Goal: Task Accomplishment & Management: Complete application form

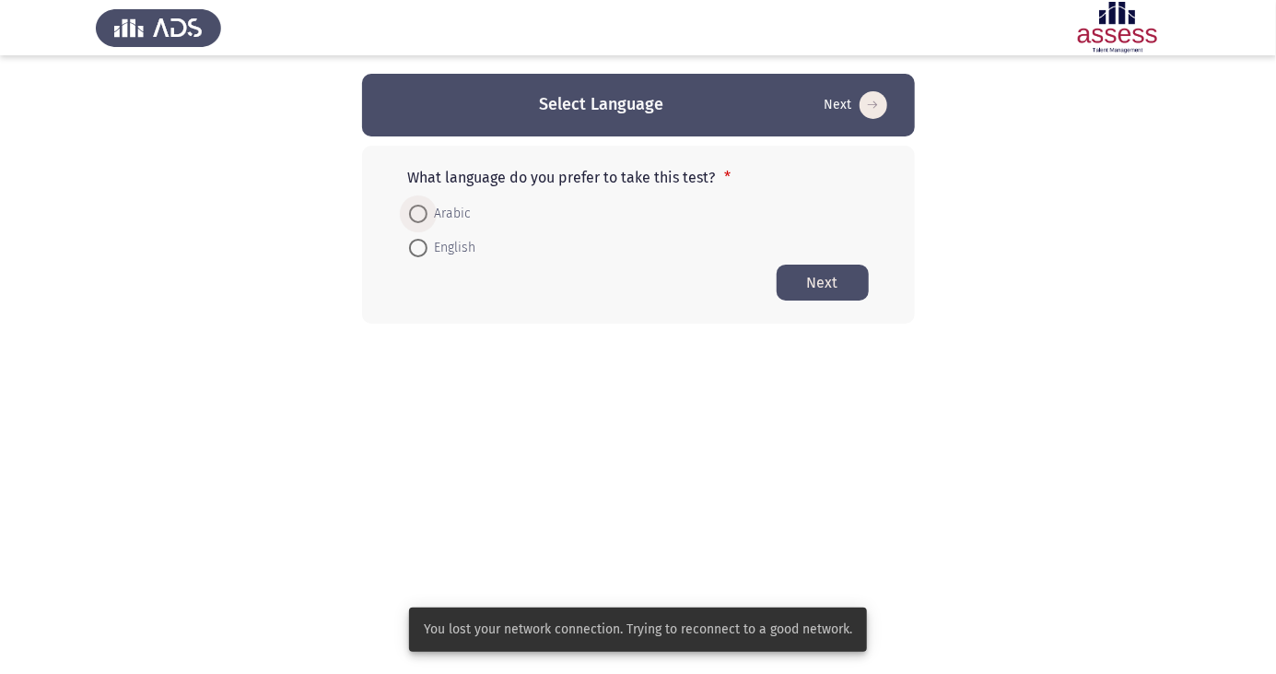
click at [425, 216] on span at bounding box center [418, 214] width 18 height 18
click at [425, 216] on input "Arabic" at bounding box center [418, 214] width 18 height 18
radio input "true"
click at [833, 280] on button "Next" at bounding box center [823, 282] width 92 height 36
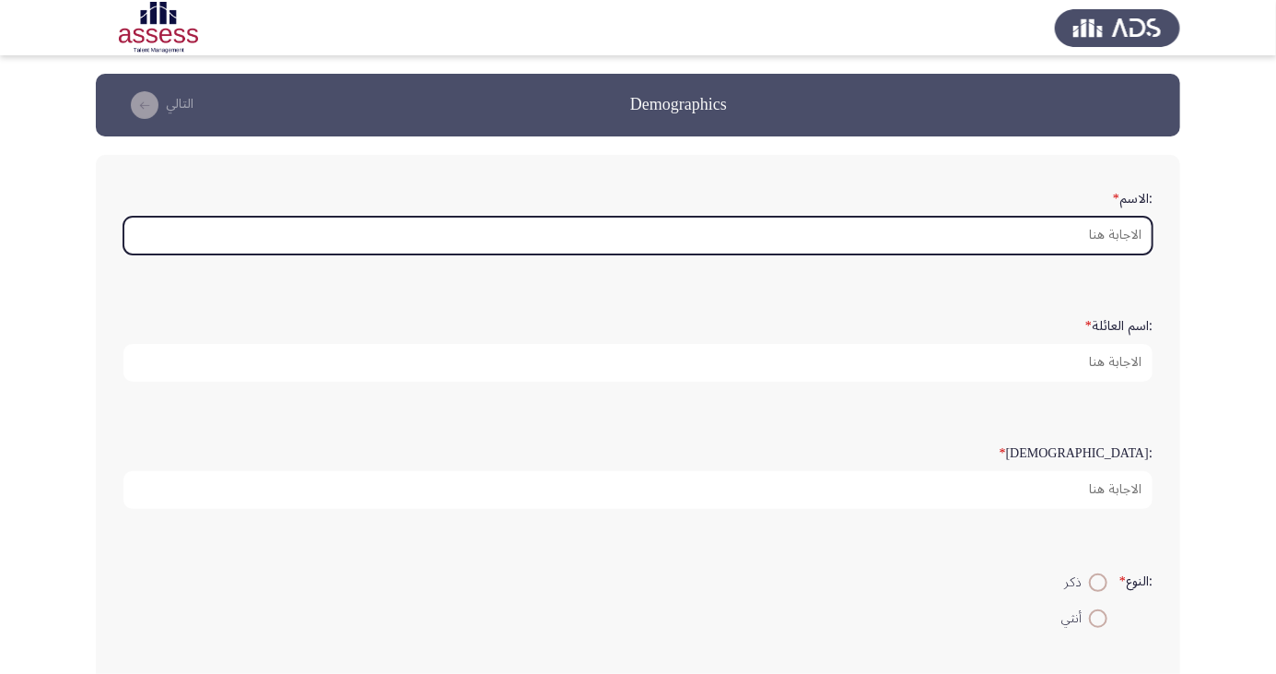
click at [1125, 235] on input ":الاسم *" at bounding box center [637, 236] width 1029 height 38
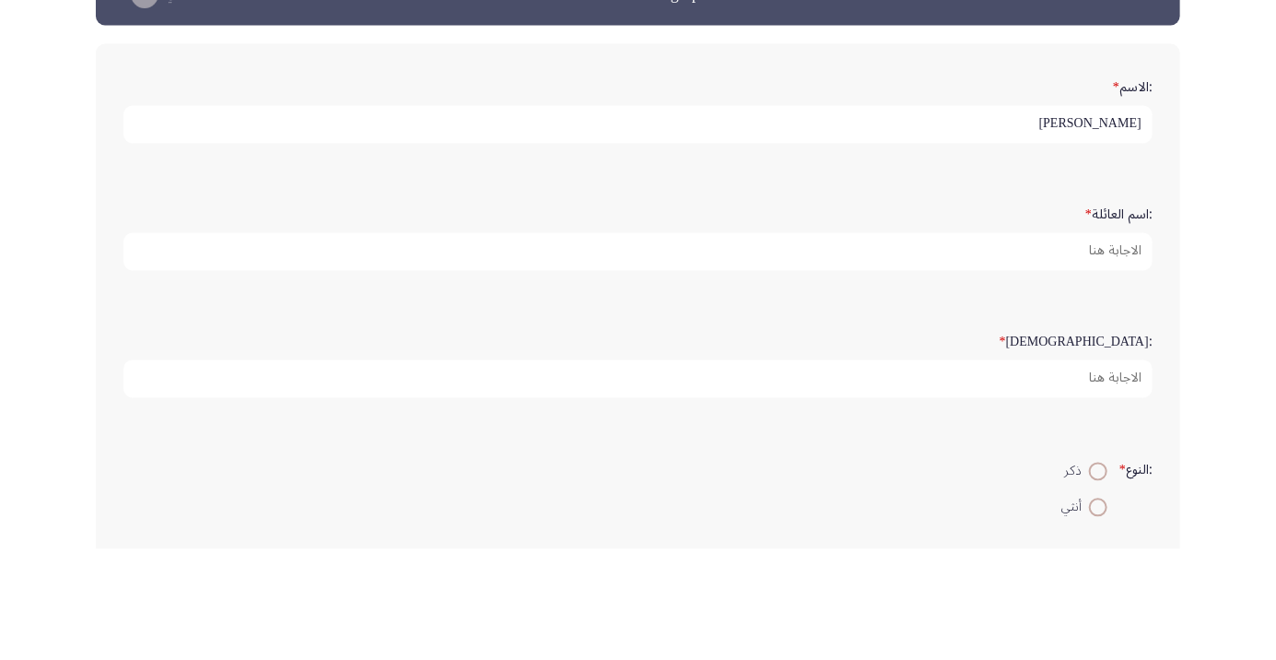
type input "احمد"
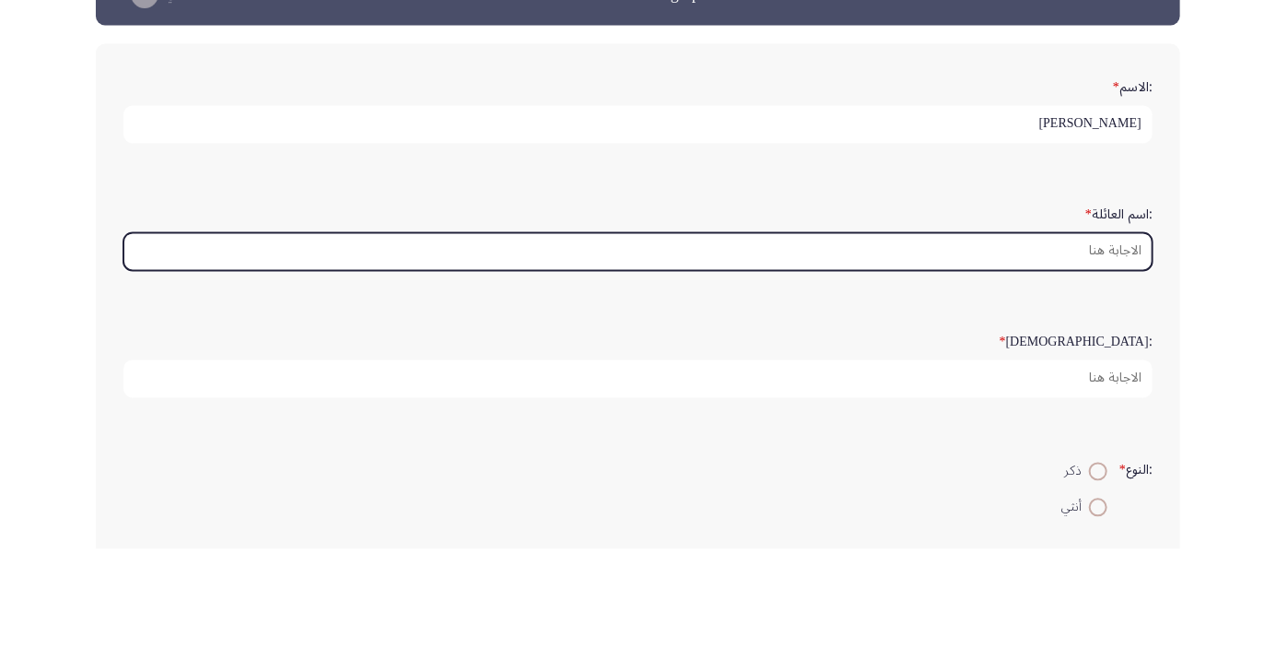
click at [1100, 364] on input ":اسم العائلة *" at bounding box center [637, 363] width 1029 height 38
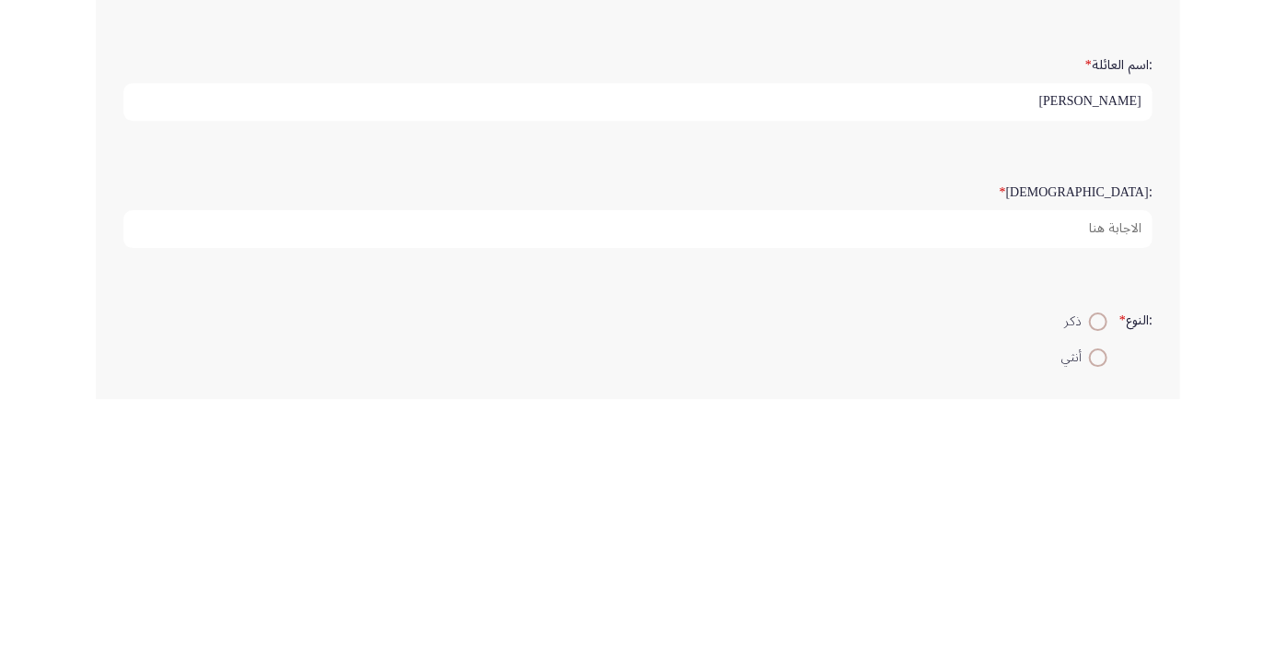
type input "حسن محمد حميده"
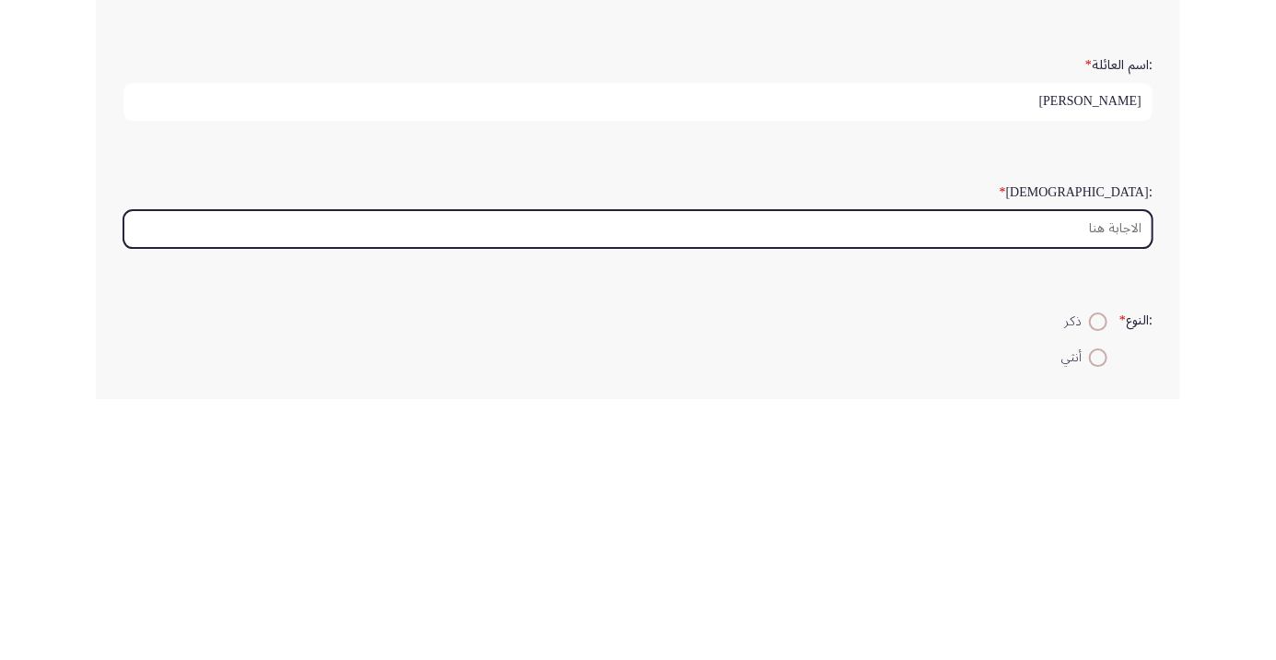
click at [1093, 493] on input ":السن *" at bounding box center [637, 490] width 1029 height 38
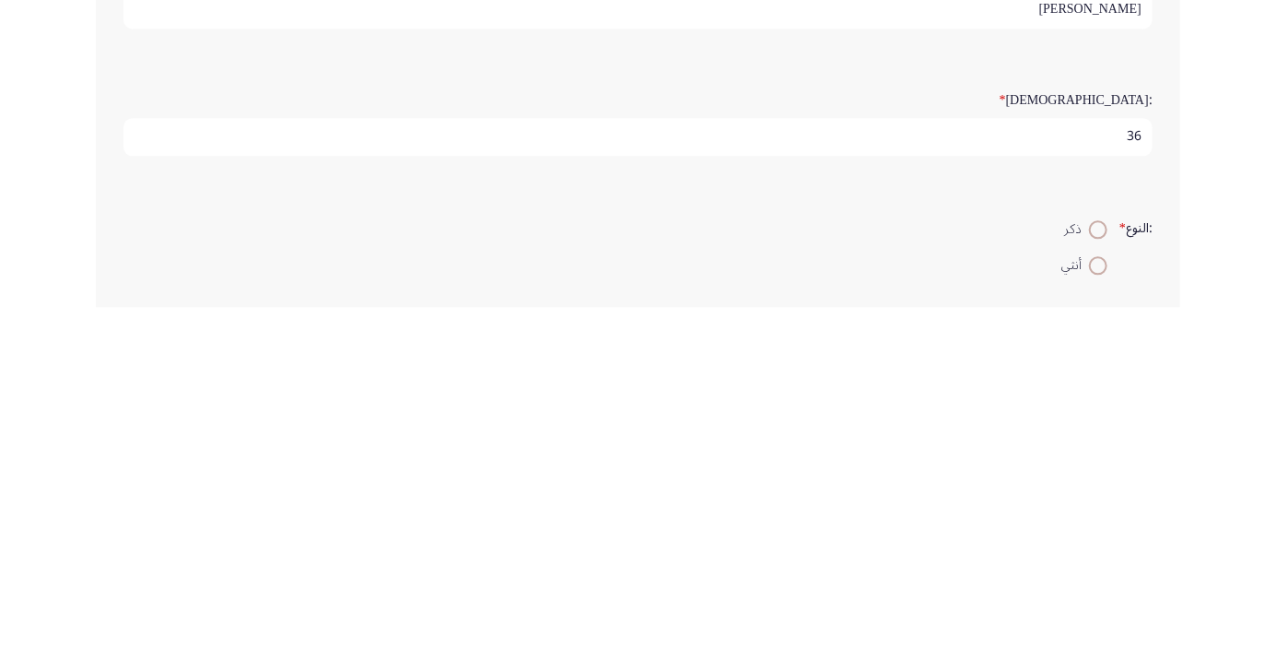
type input "36"
click at [1090, 577] on span at bounding box center [1098, 582] width 18 height 18
click at [1090, 577] on input "ذكر" at bounding box center [1098, 582] width 18 height 18
radio input "true"
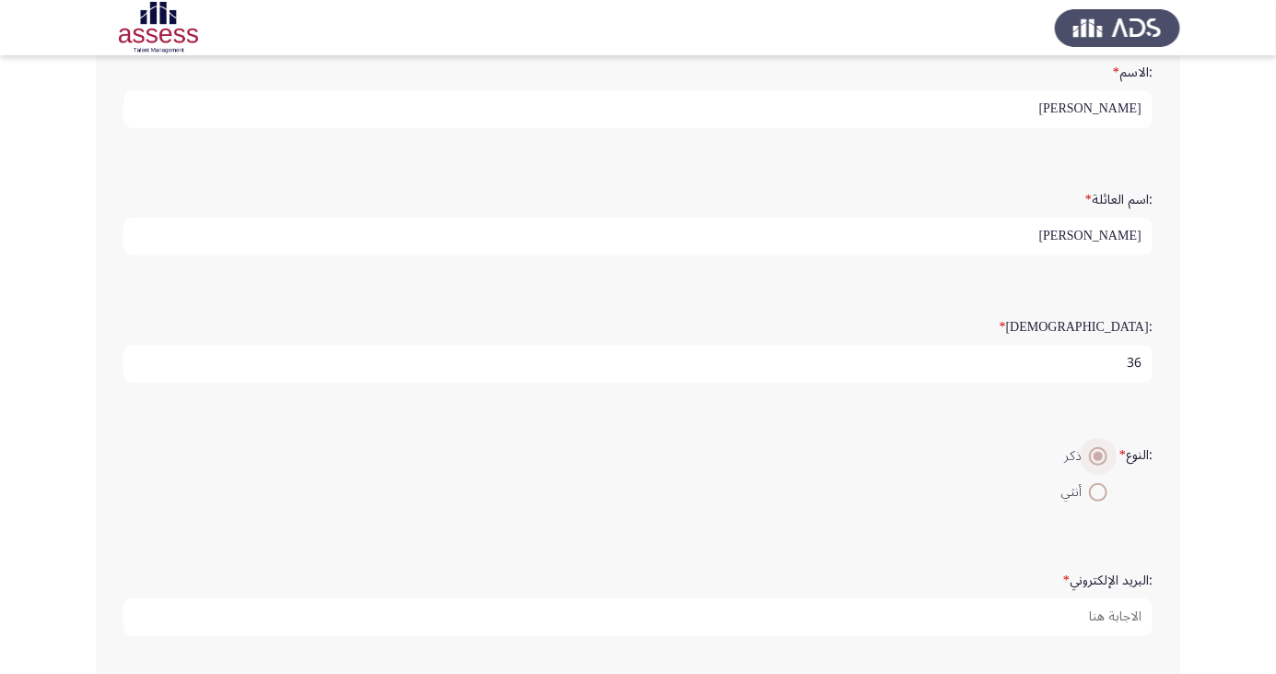
scroll to position [135, 0]
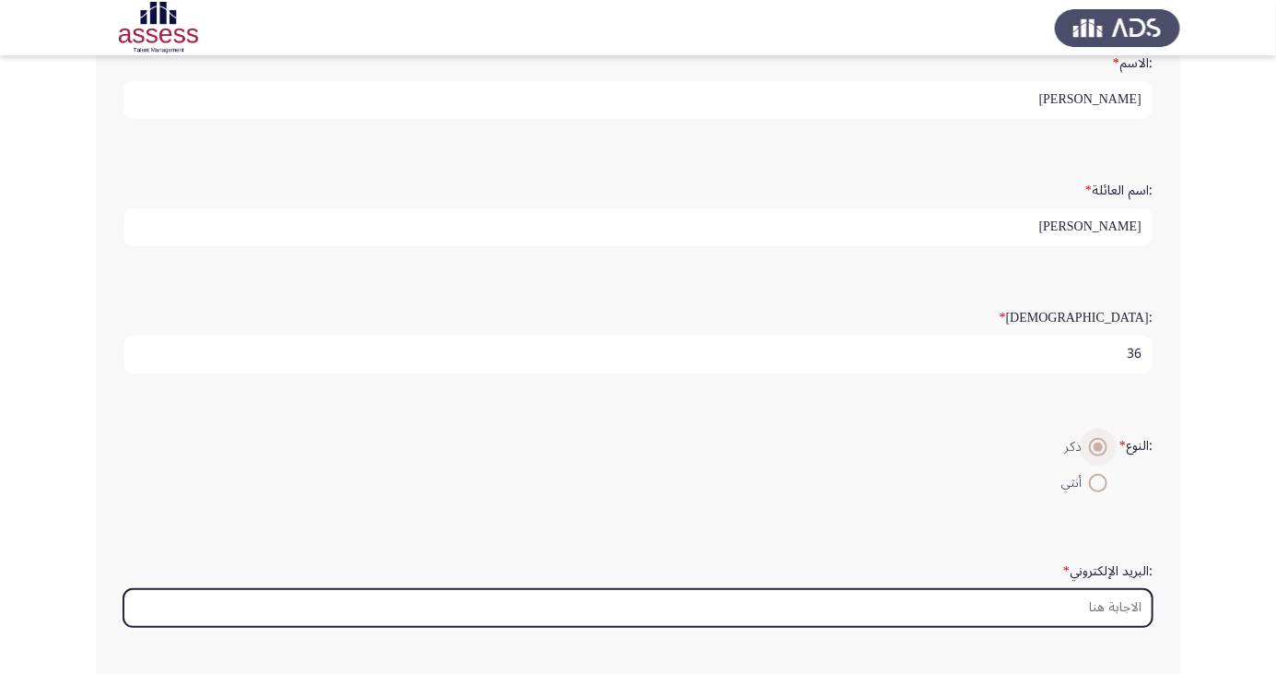
click at [947, 597] on input ":البريد الإلكتروني *" at bounding box center [637, 608] width 1029 height 38
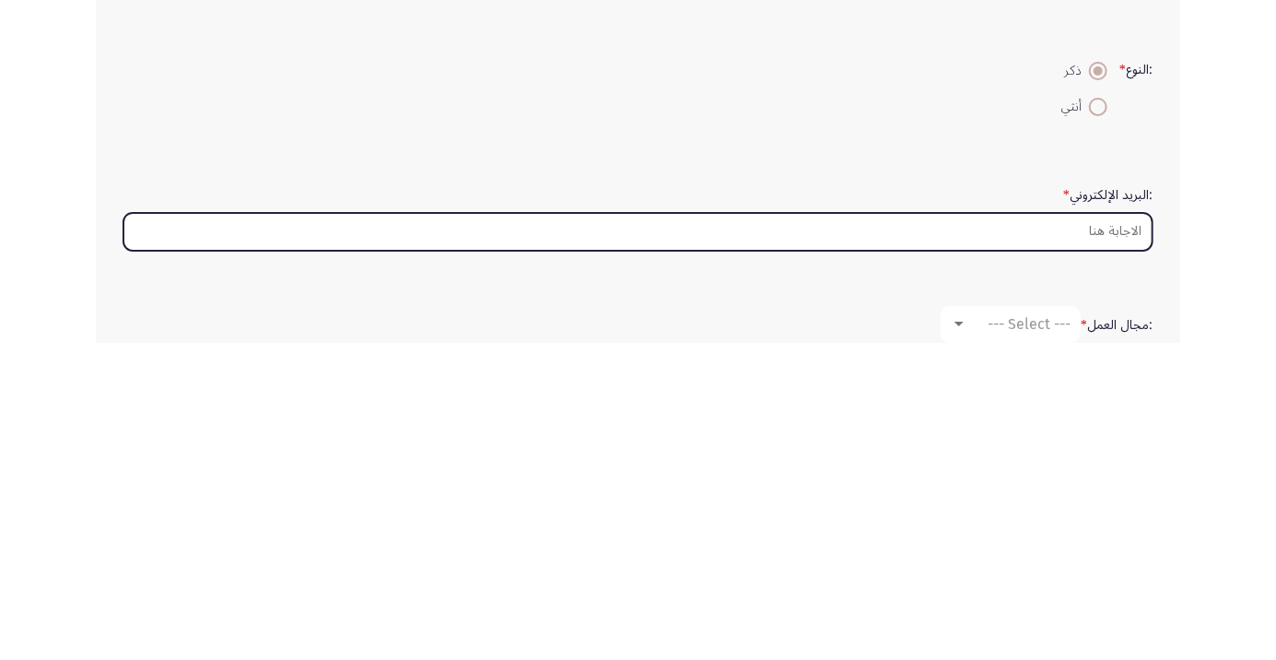
scroll to position [202, 0]
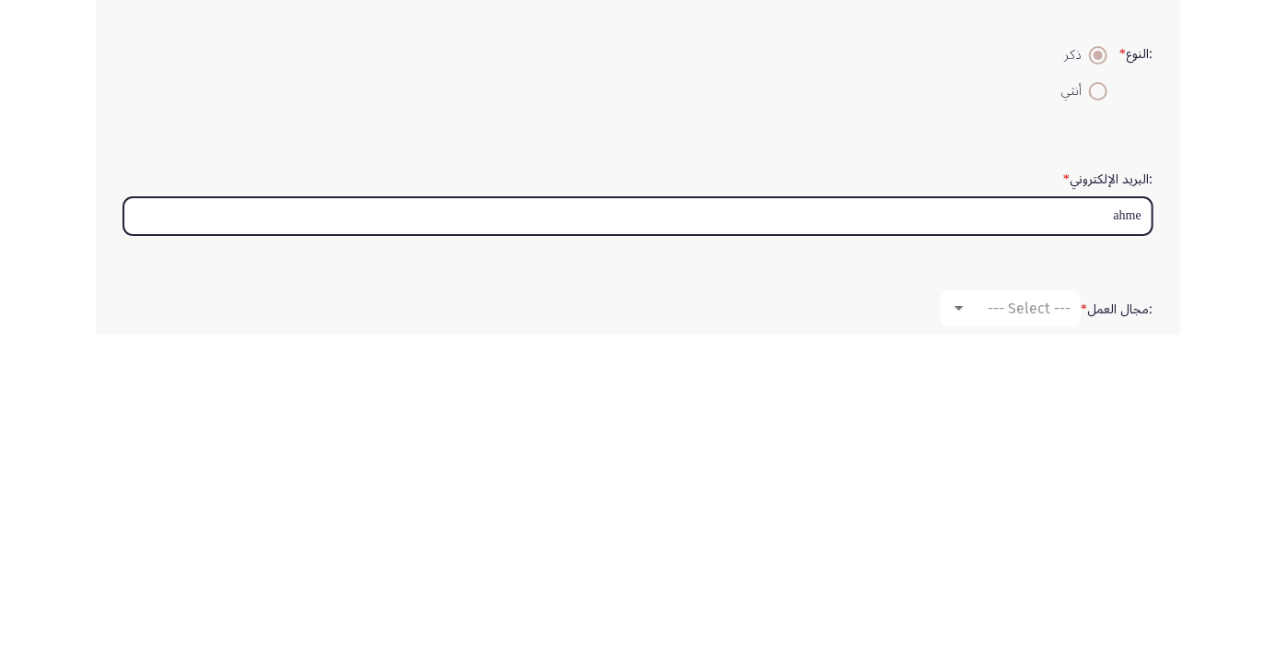
type input "ahmed"
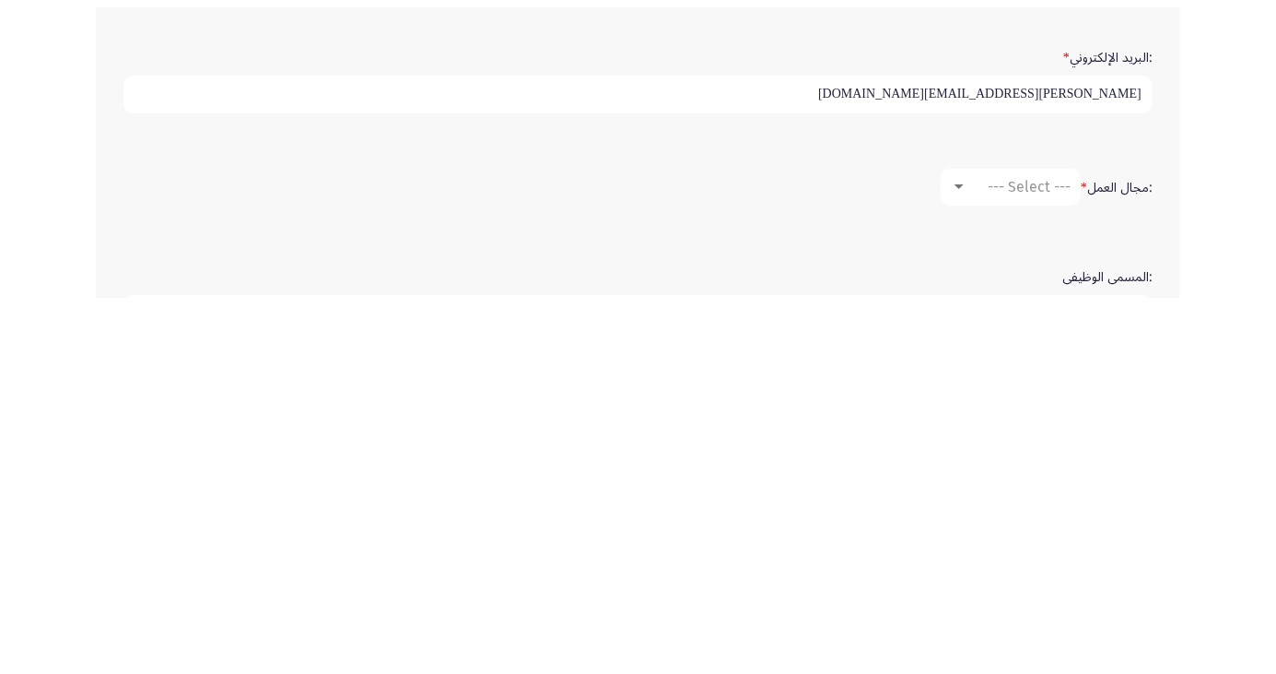
scroll to position [288, 0]
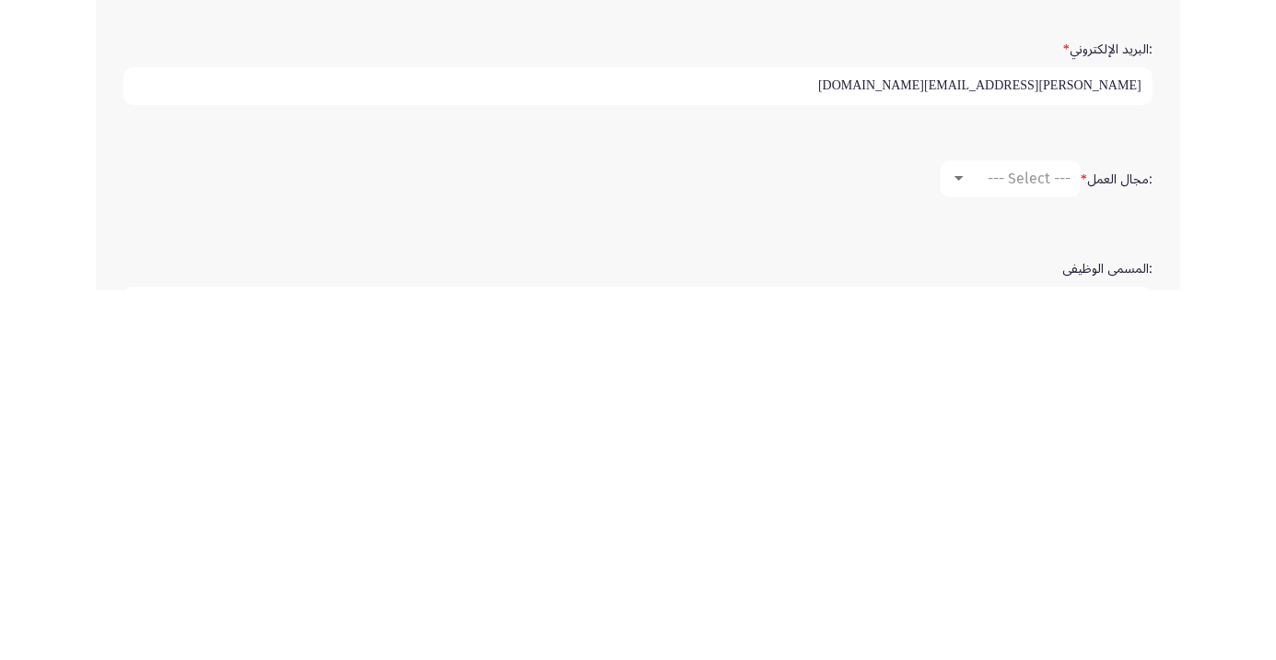
type input "Ahmed.elhassan6070@gmail.com"
click at [973, 548] on div "--- Select ---" at bounding box center [1019, 548] width 103 height 18
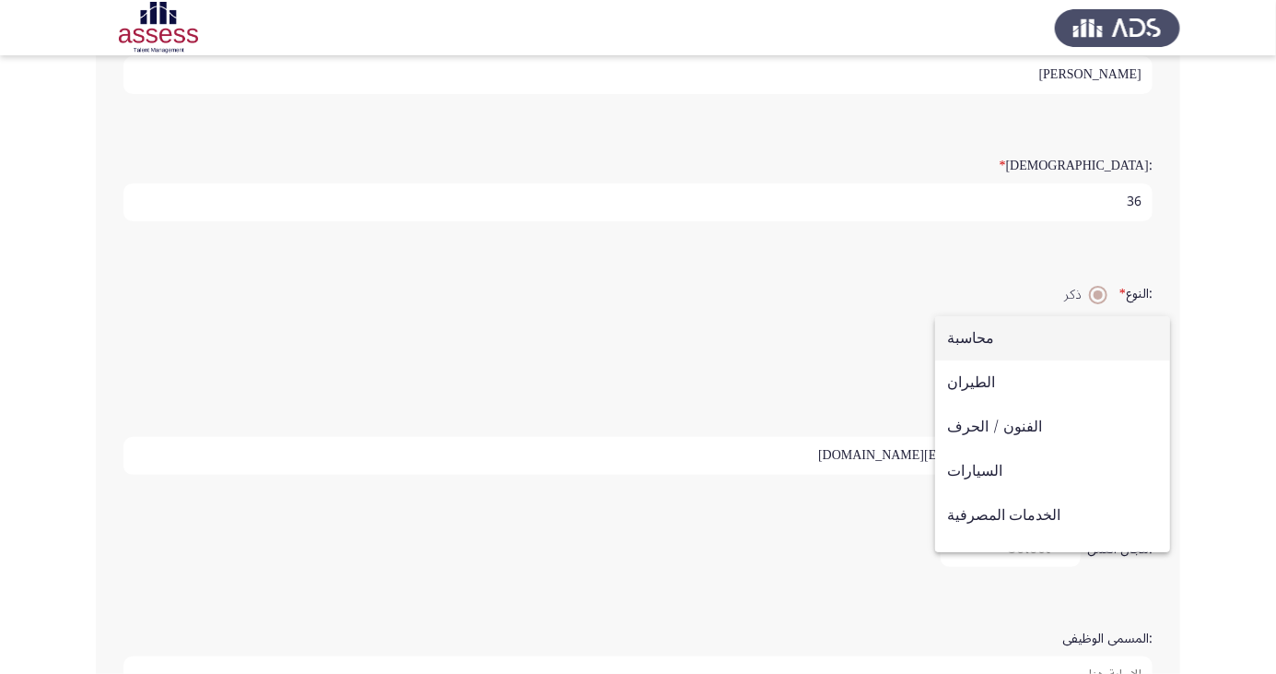
click at [1059, 344] on span "محاسبة" at bounding box center [1052, 338] width 211 height 44
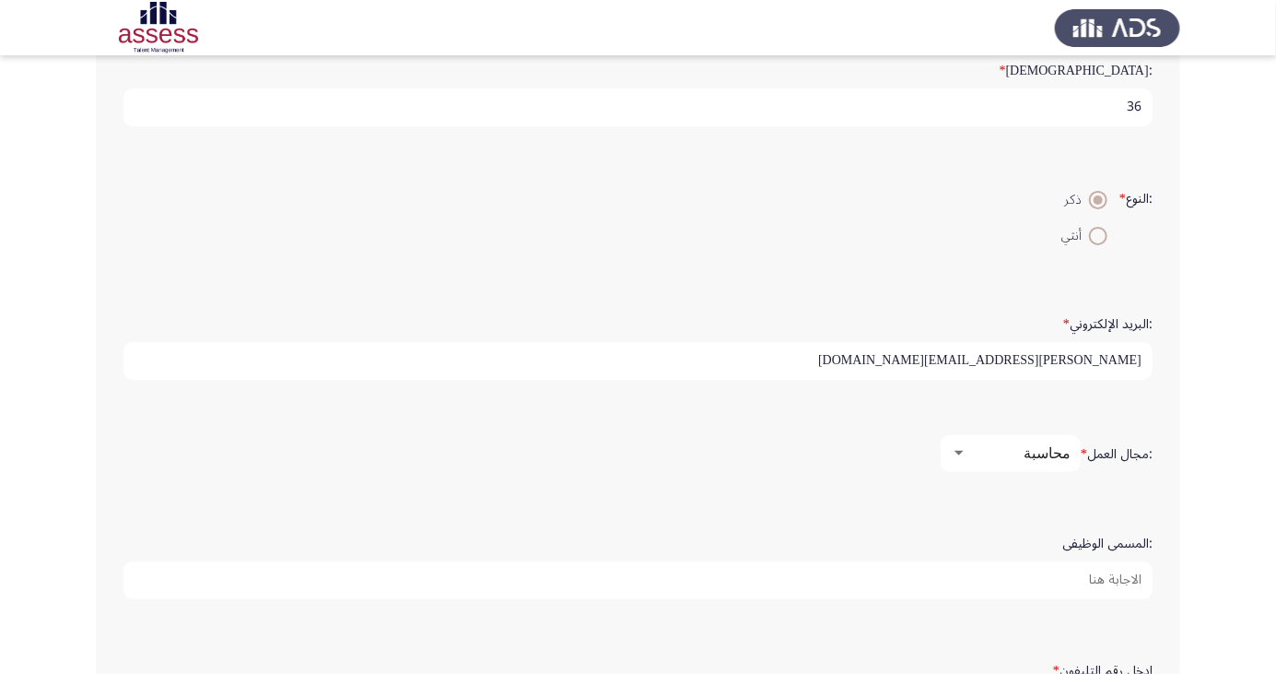
click at [1111, 577] on input ":المسمى الوظيفى" at bounding box center [637, 580] width 1029 height 38
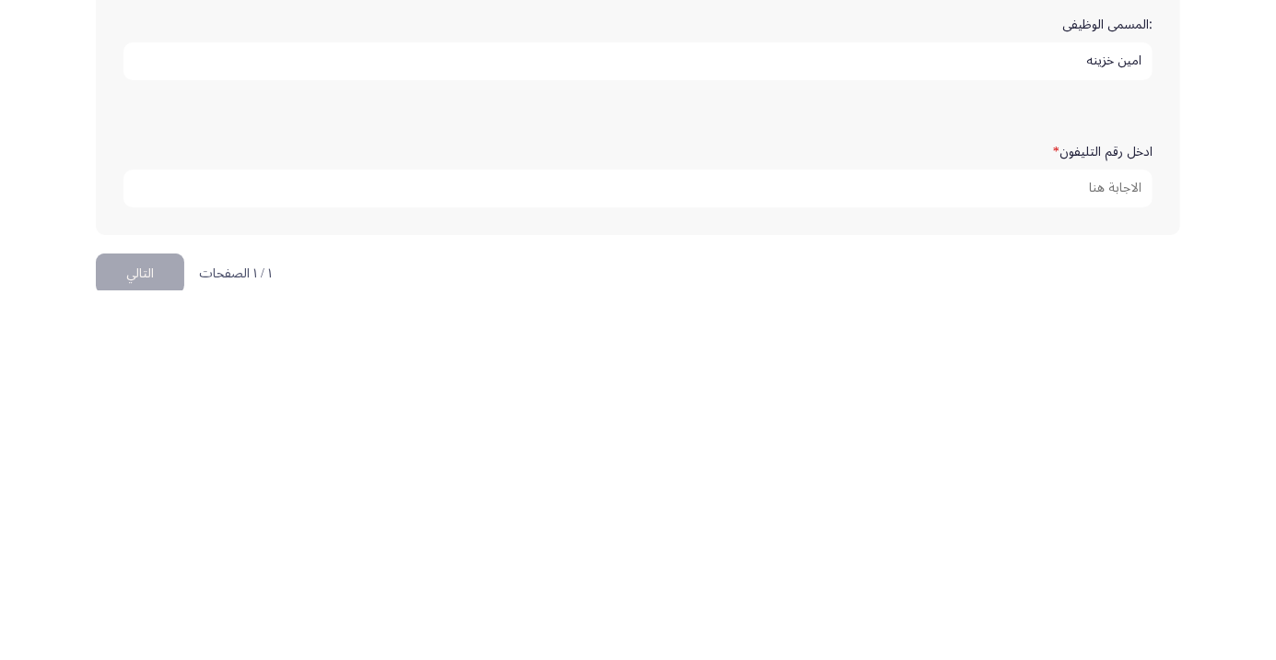
scroll to position [537, 0]
type input "امين خزينه"
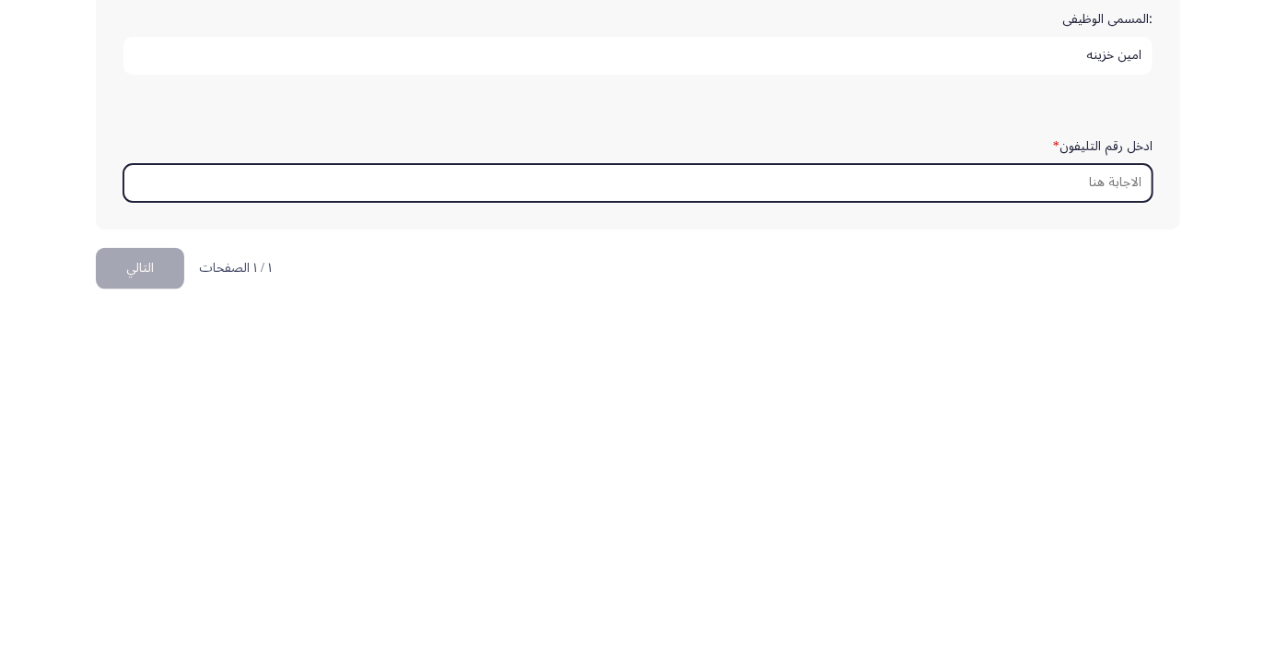
click at [1106, 546] on input "ادخل رقم التليفون *" at bounding box center [637, 553] width 1029 height 38
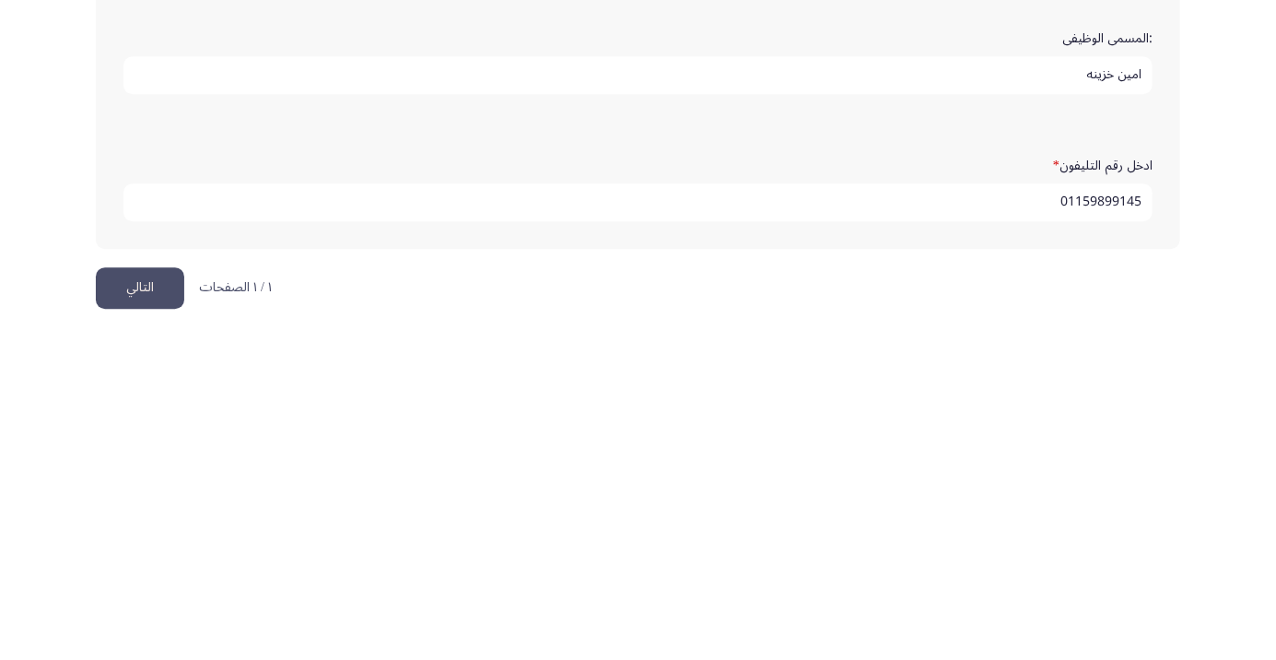
scroll to position [561, 0]
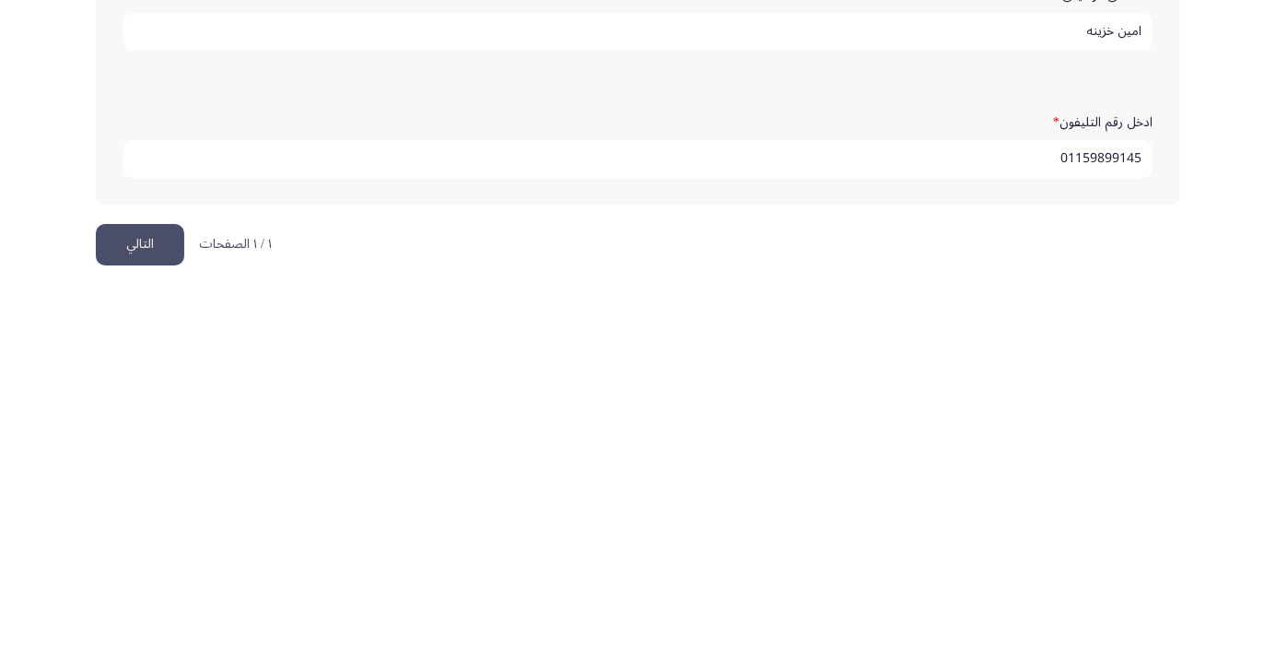
type input "01159899145"
click at [158, 617] on button "التالي" at bounding box center [140, 613] width 88 height 41
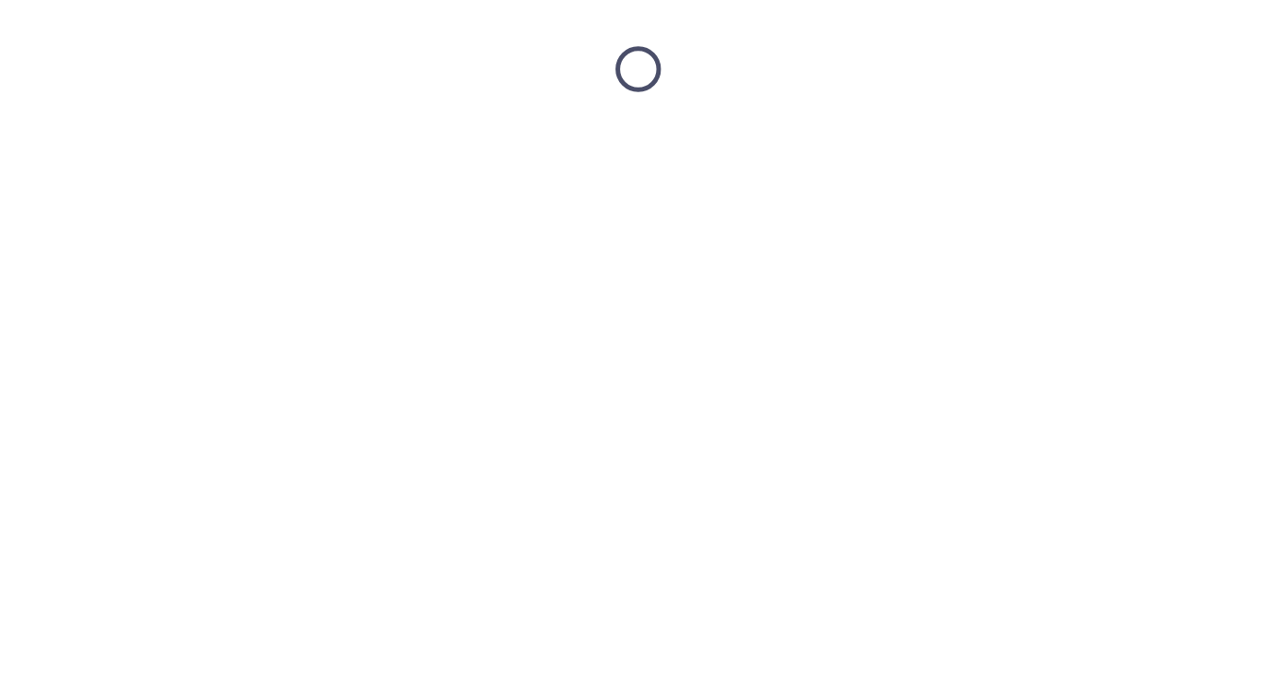
scroll to position [0, 0]
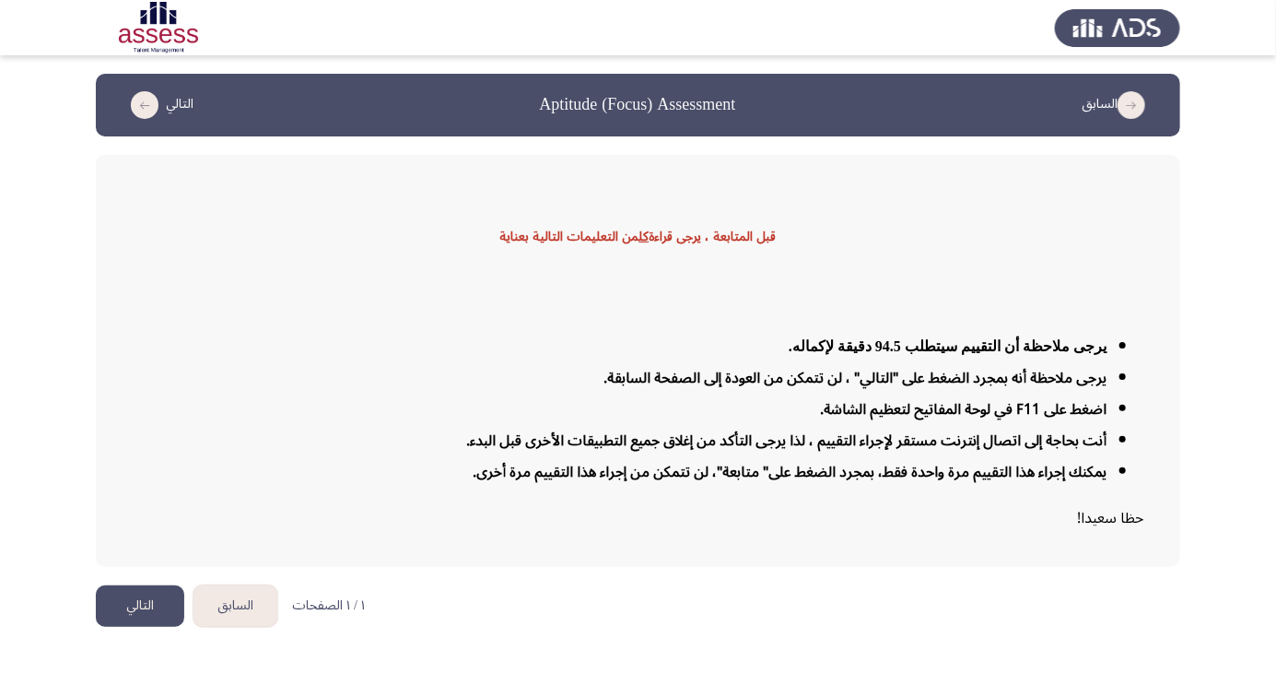
click at [155, 627] on button "التالي" at bounding box center [140, 605] width 88 height 41
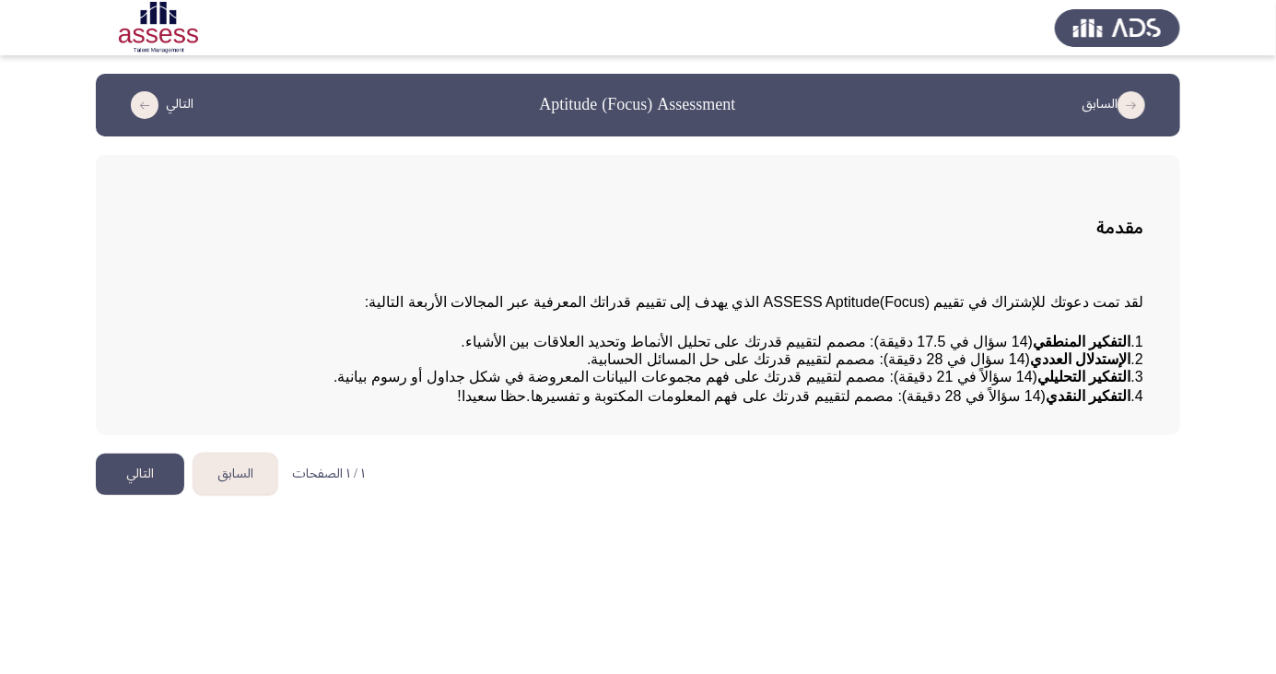
click at [124, 495] on button "التالي" at bounding box center [140, 473] width 88 height 41
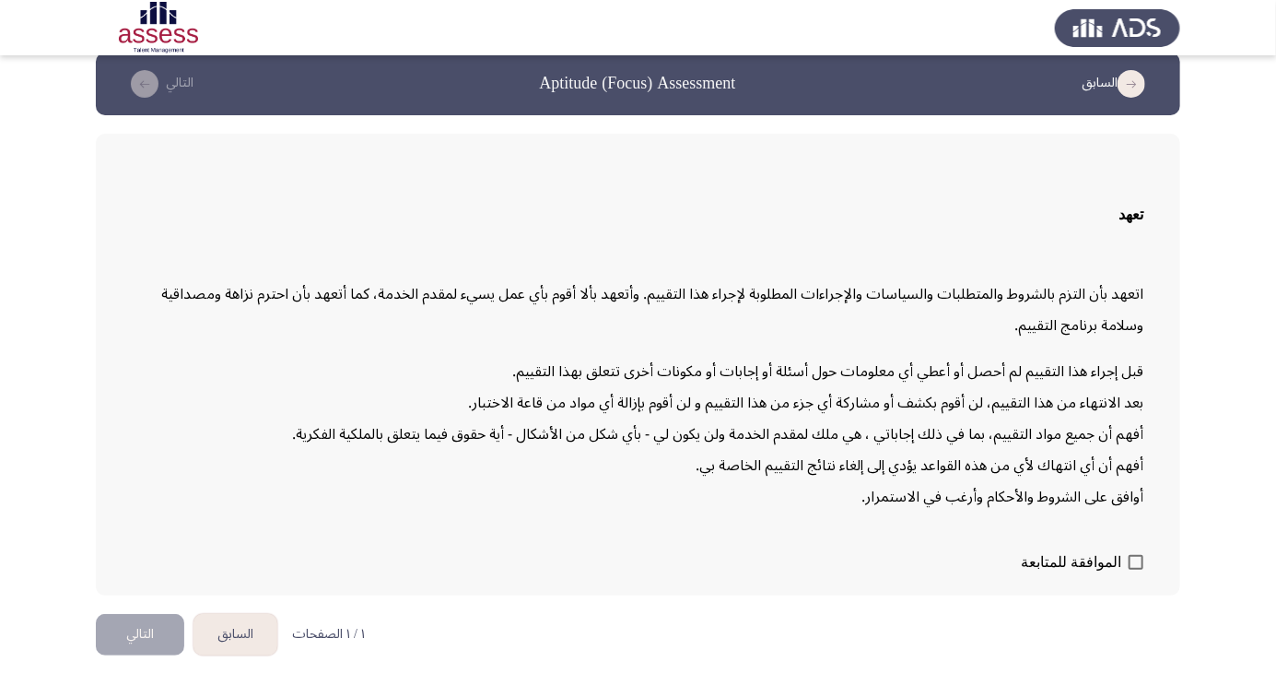
scroll to position [39, 0]
click at [1136, 569] on span at bounding box center [1136, 562] width 15 height 15
click at [1136, 570] on input "الموافقة للمتابعة" at bounding box center [1135, 569] width 1 height 1
checkbox input "true"
click at [131, 655] on button "التالي" at bounding box center [140, 634] width 88 height 41
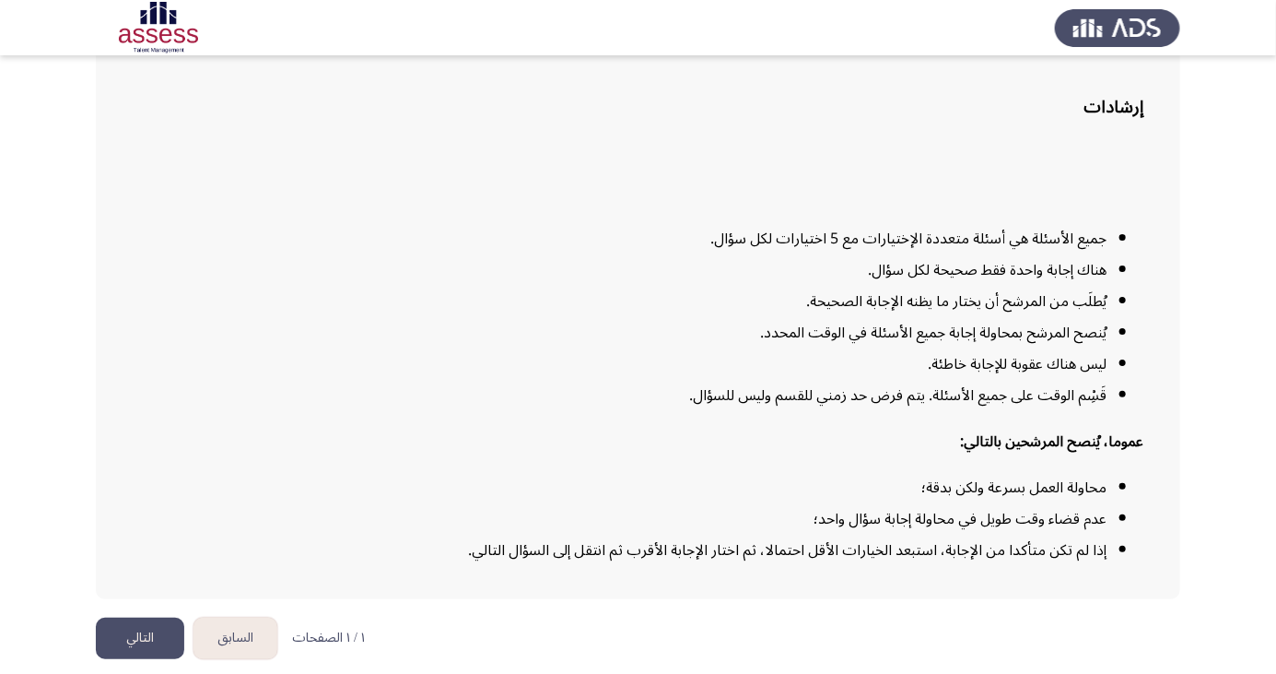
scroll to position [135, 0]
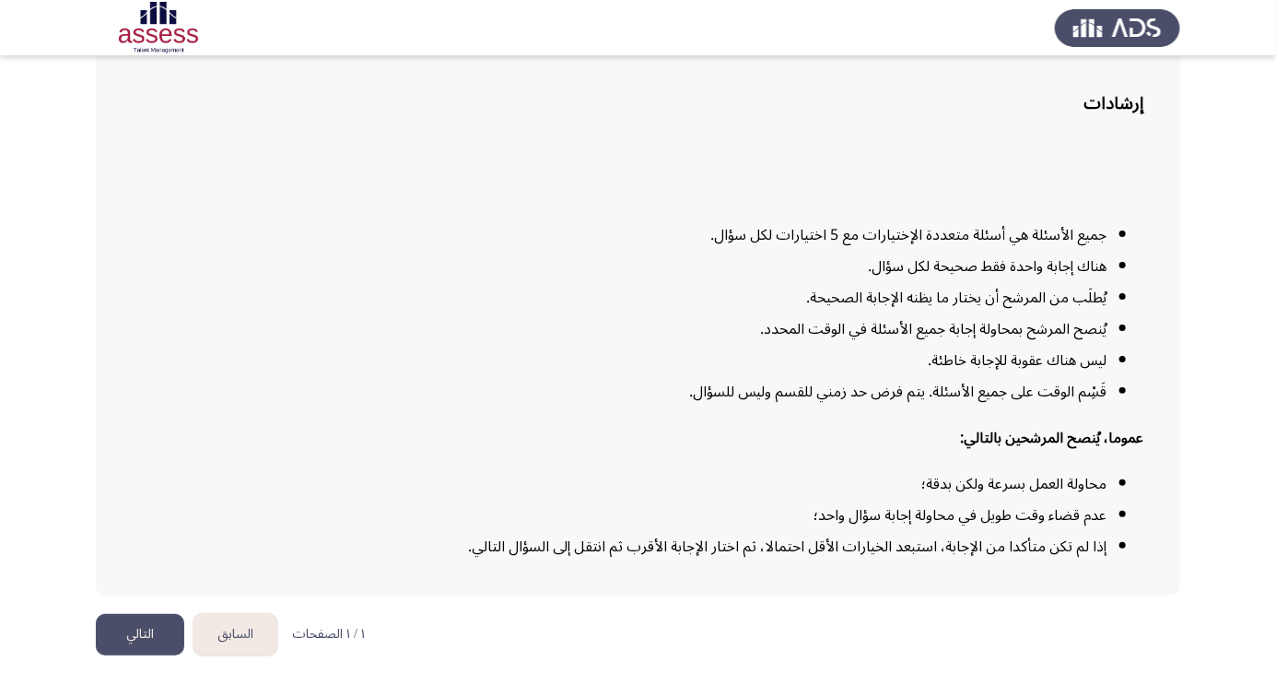
click at [128, 655] on button "التالي" at bounding box center [140, 634] width 88 height 41
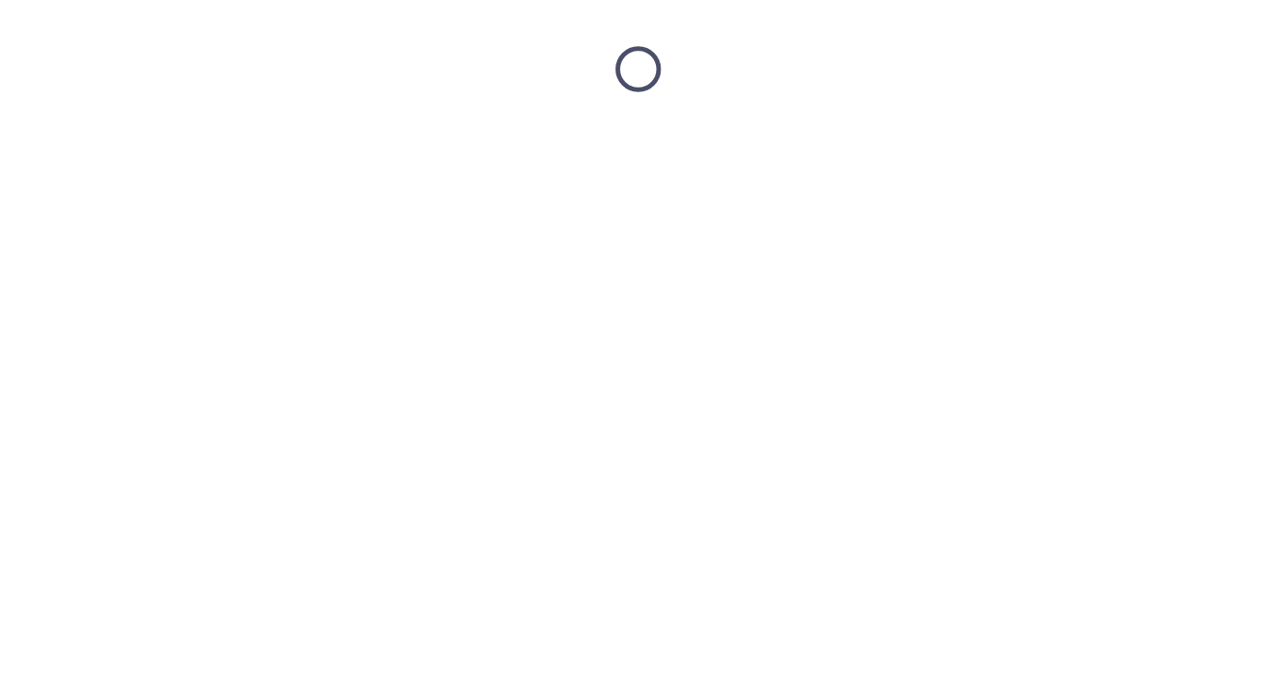
scroll to position [0, 0]
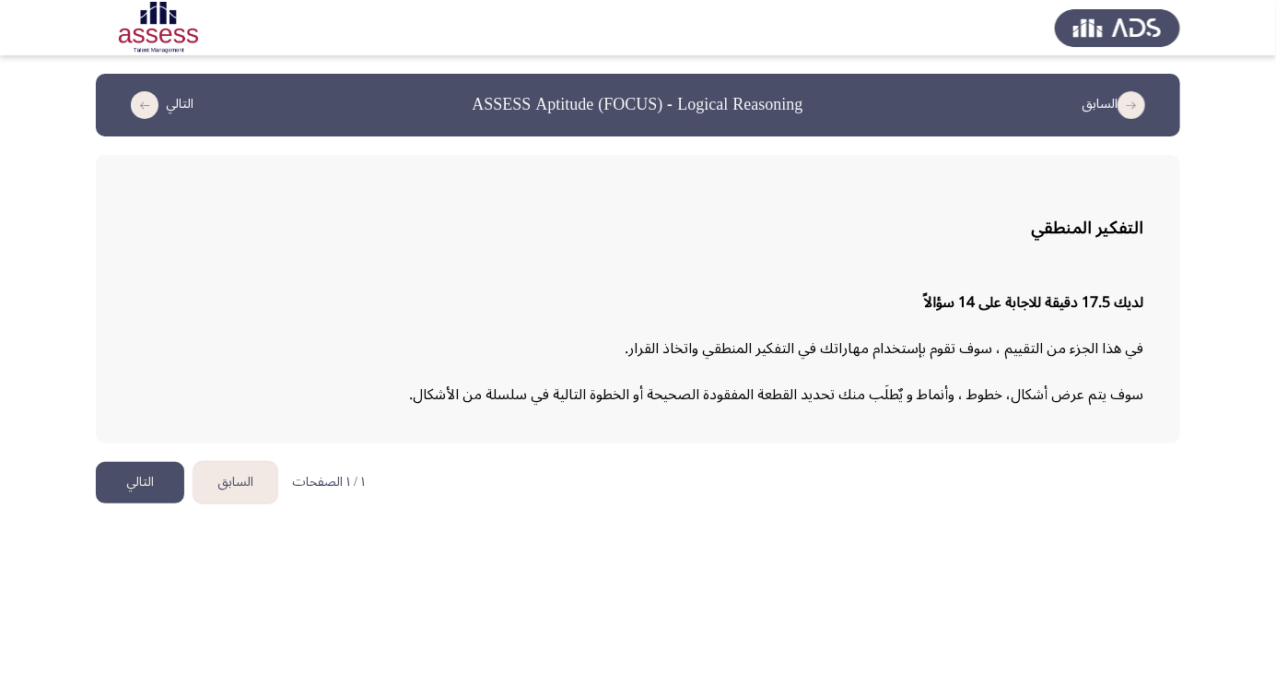
click at [123, 476] on button "التالي" at bounding box center [140, 482] width 88 height 41
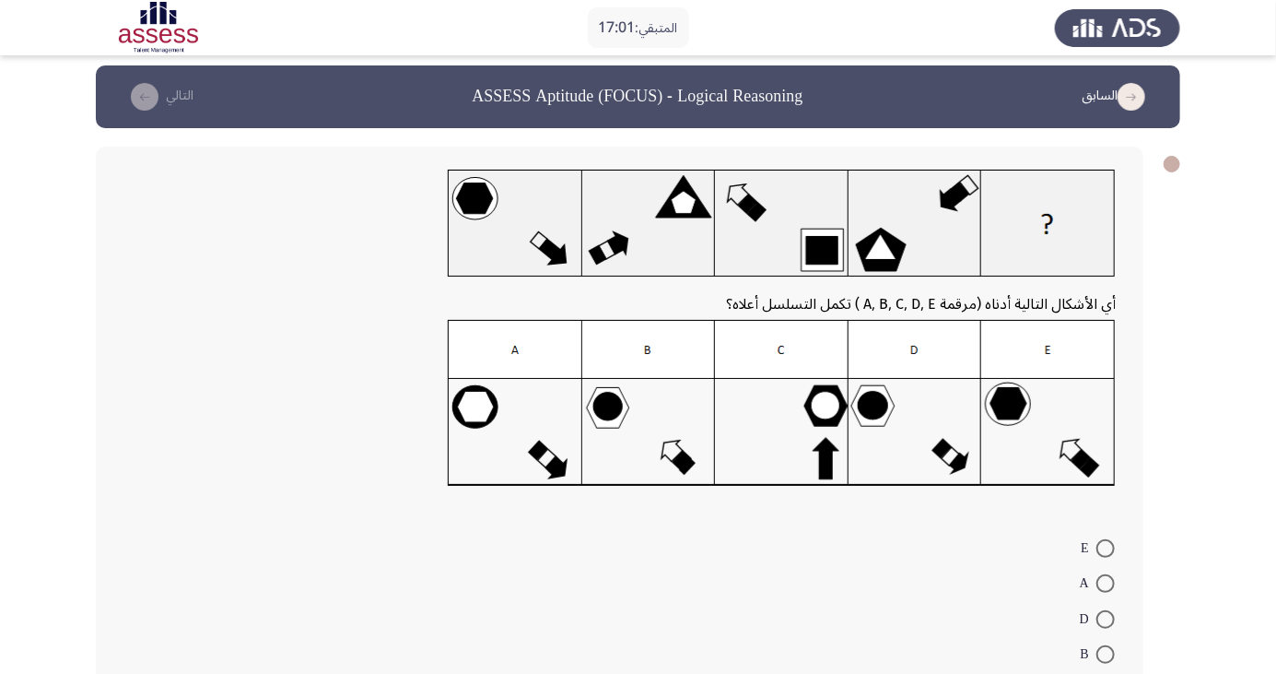
scroll to position [9, 0]
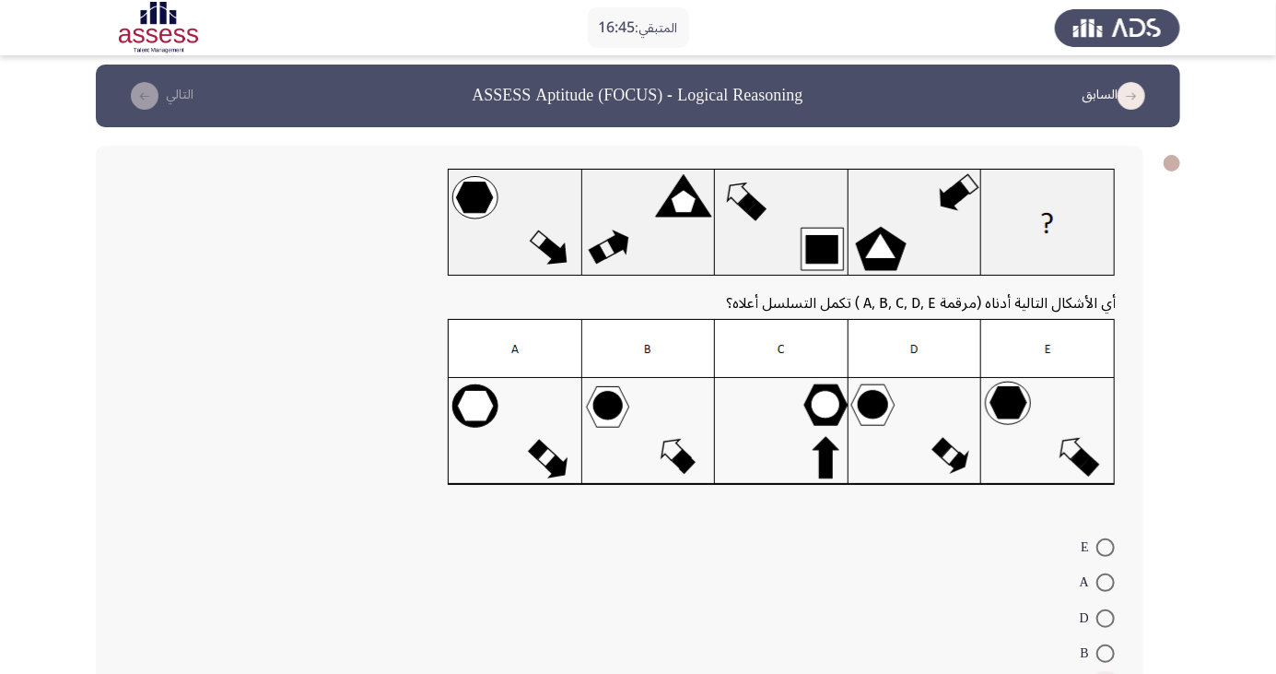
radio input "true"
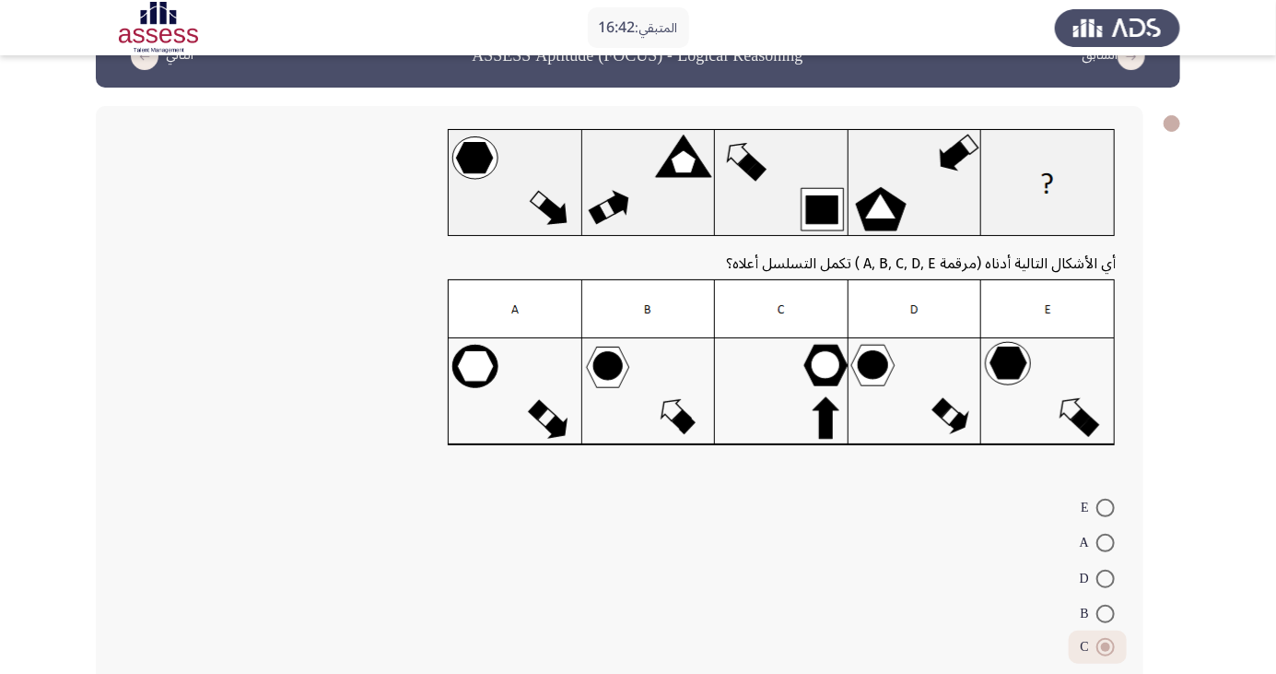
scroll to position [65, 0]
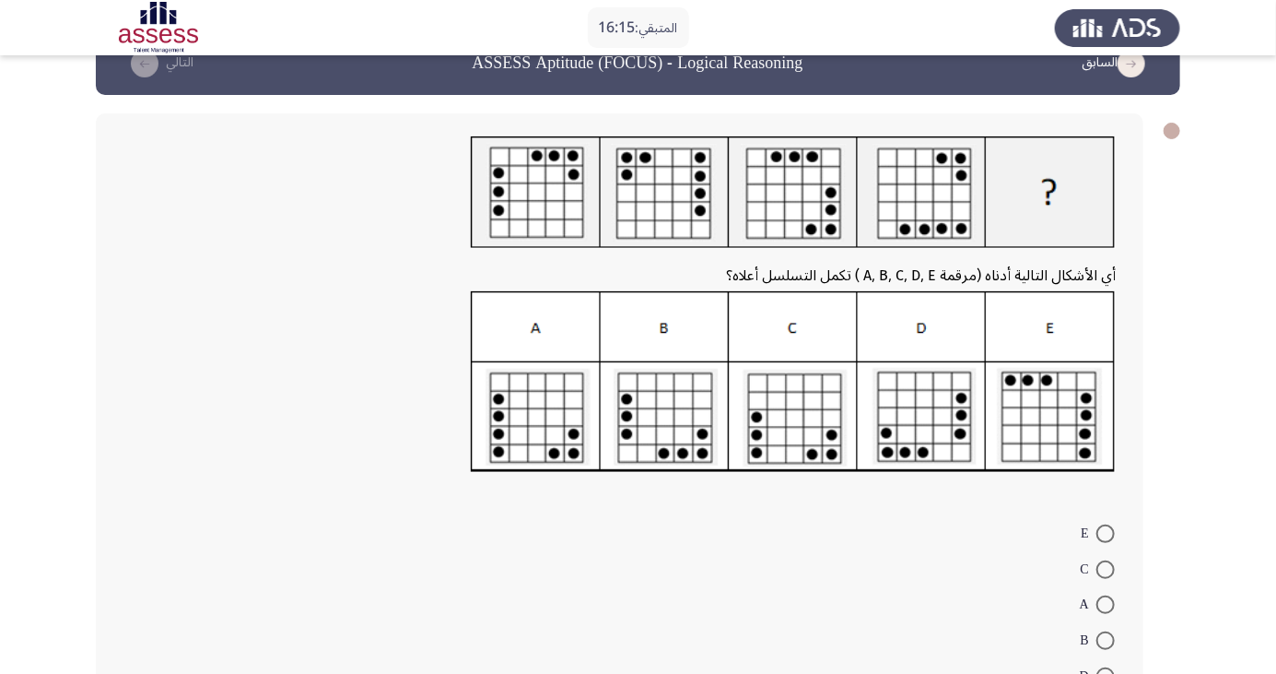
scroll to position [42, 0]
click at [1107, 573] on span at bounding box center [1106, 568] width 18 height 18
click at [1107, 573] on input "C" at bounding box center [1106, 568] width 18 height 18
radio input "true"
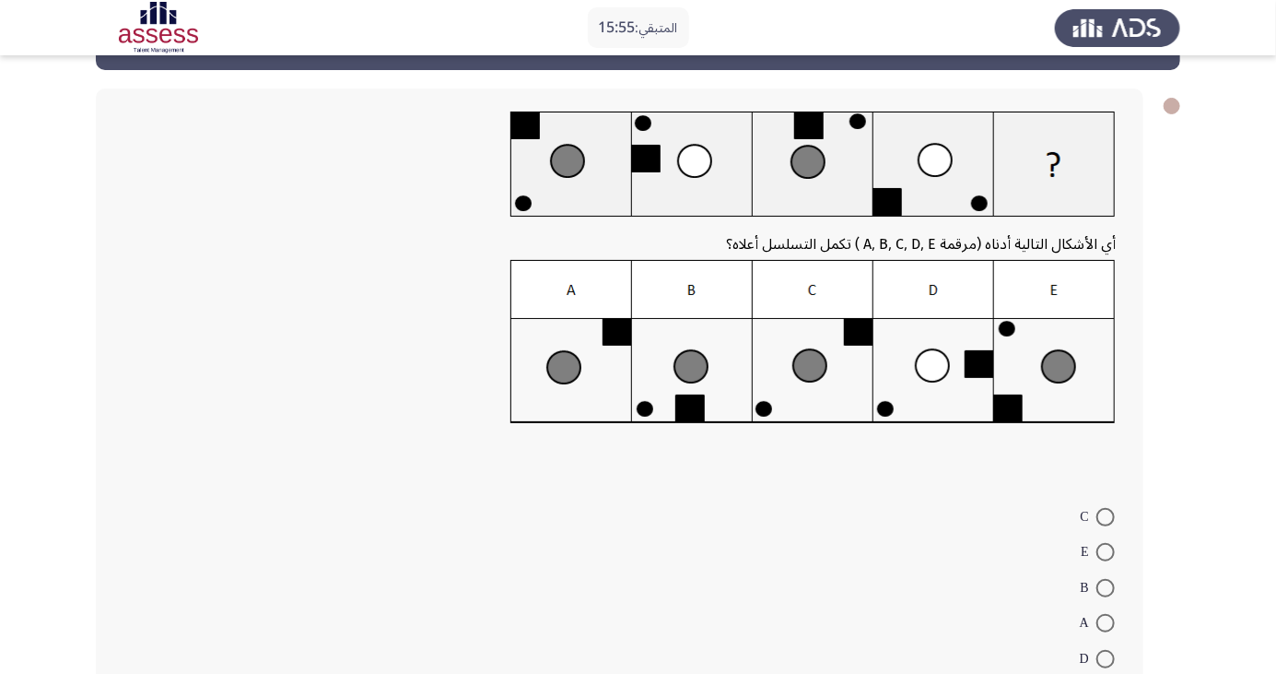
scroll to position [66, 0]
click at [1106, 551] on span at bounding box center [1106, 552] width 18 height 18
click at [1106, 551] on input "E" at bounding box center [1106, 552] width 18 height 18
radio input "true"
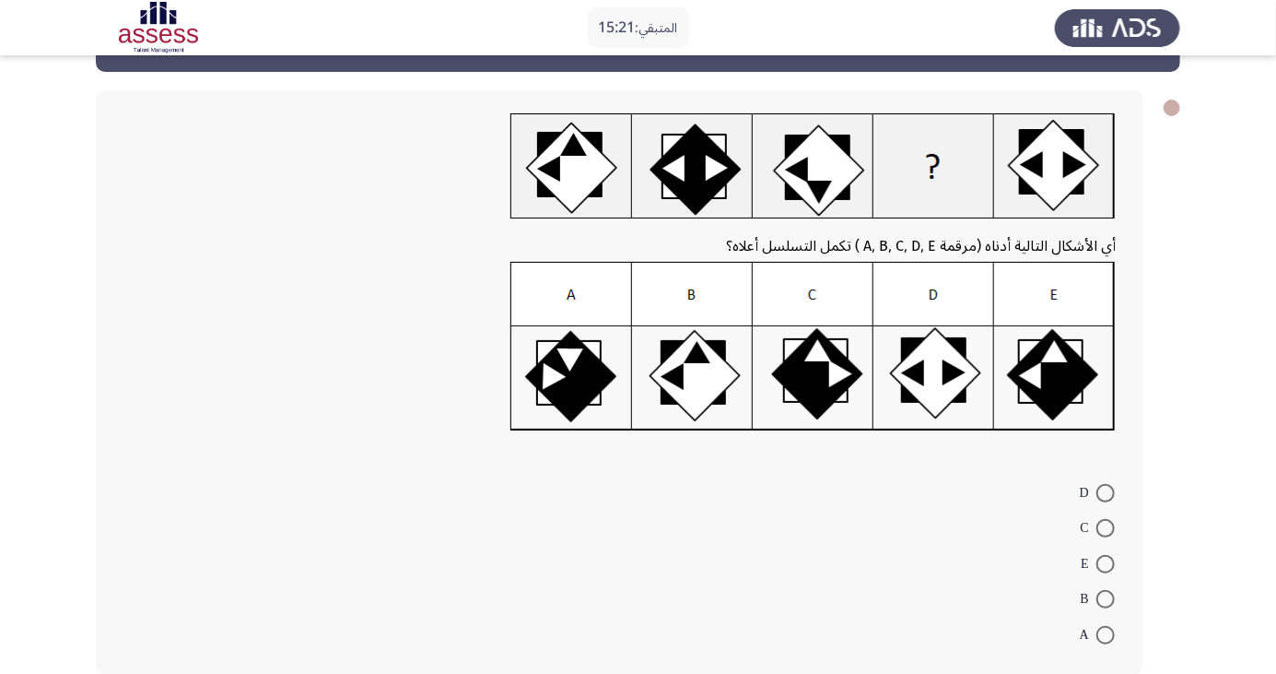
scroll to position [68, 0]
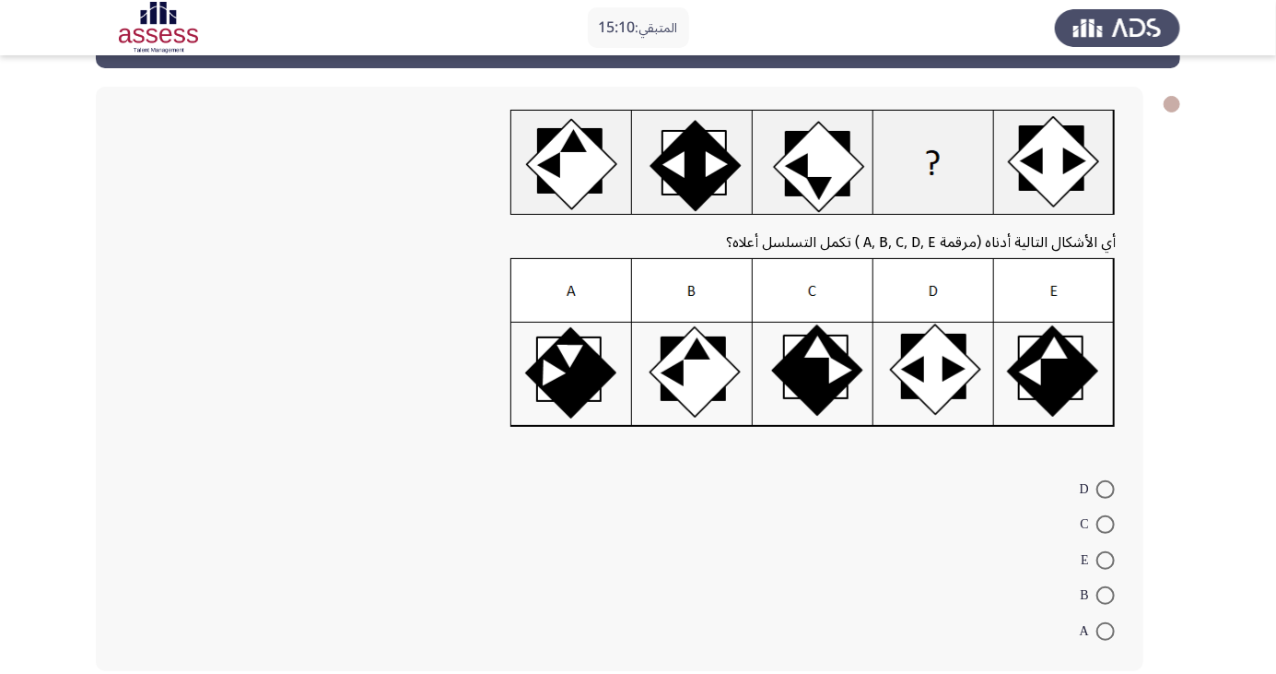
click at [1106, 523] on span at bounding box center [1106, 524] width 18 height 18
click at [1106, 523] on input "C" at bounding box center [1106, 524] width 18 height 18
radio input "true"
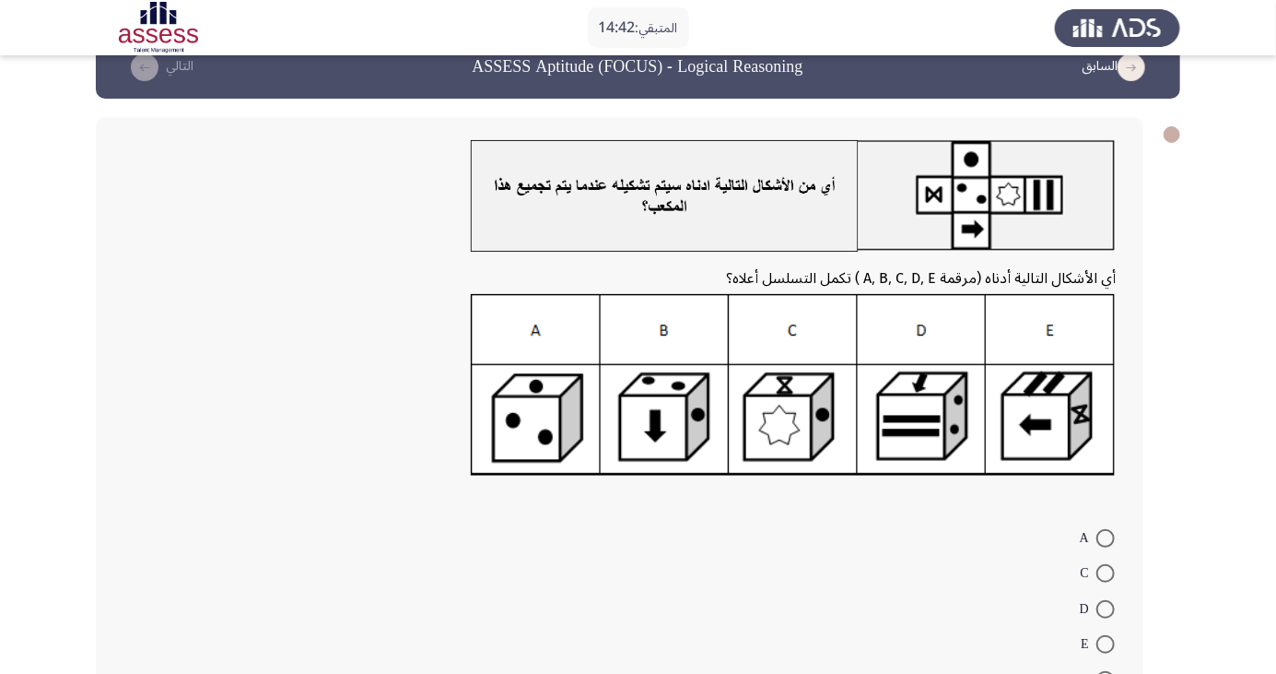
scroll to position [39, 0]
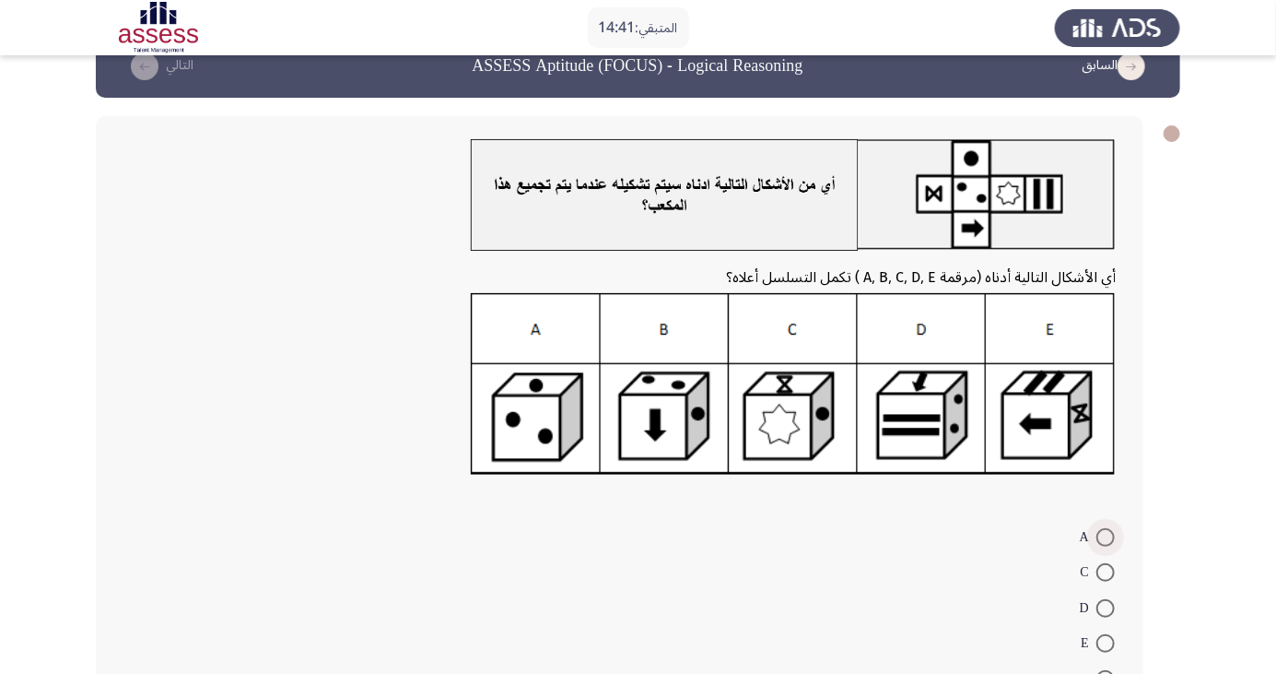
click at [1106, 536] on span at bounding box center [1106, 537] width 18 height 18
click at [1106, 536] on input "A" at bounding box center [1106, 537] width 18 height 18
radio input "true"
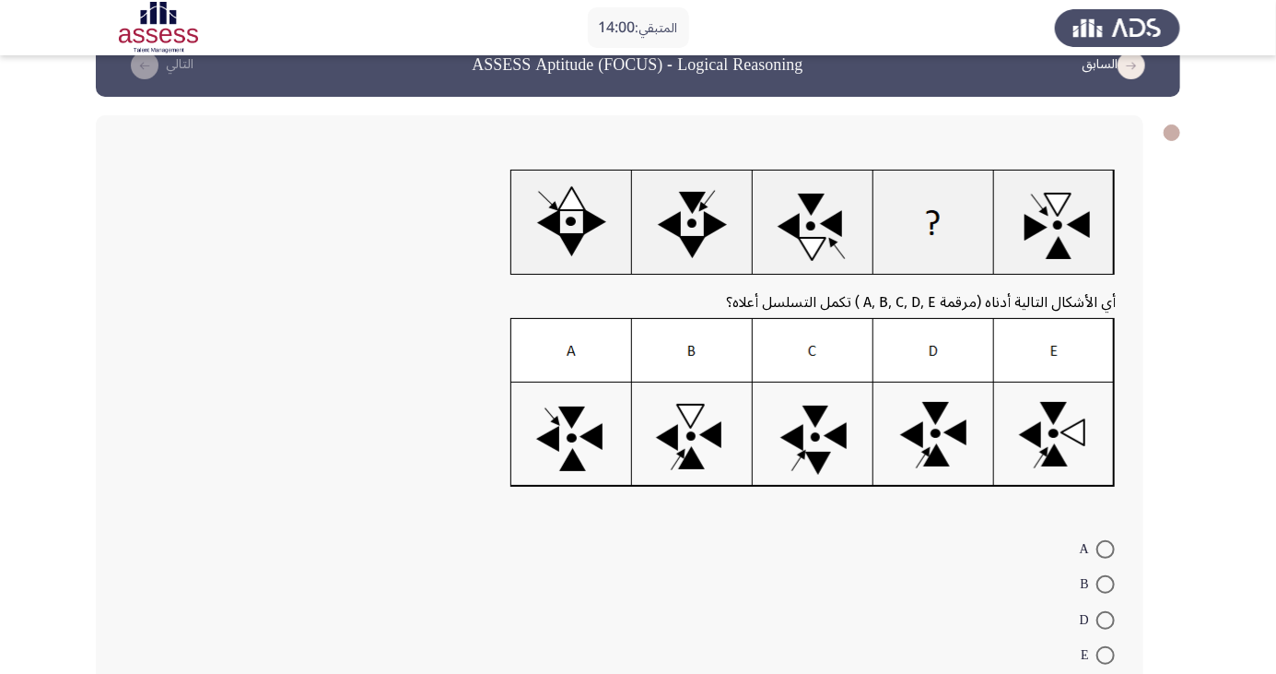
scroll to position [41, 0]
click at [1106, 547] on span at bounding box center [1106, 548] width 18 height 18
click at [1106, 547] on input "A" at bounding box center [1106, 548] width 18 height 18
radio input "true"
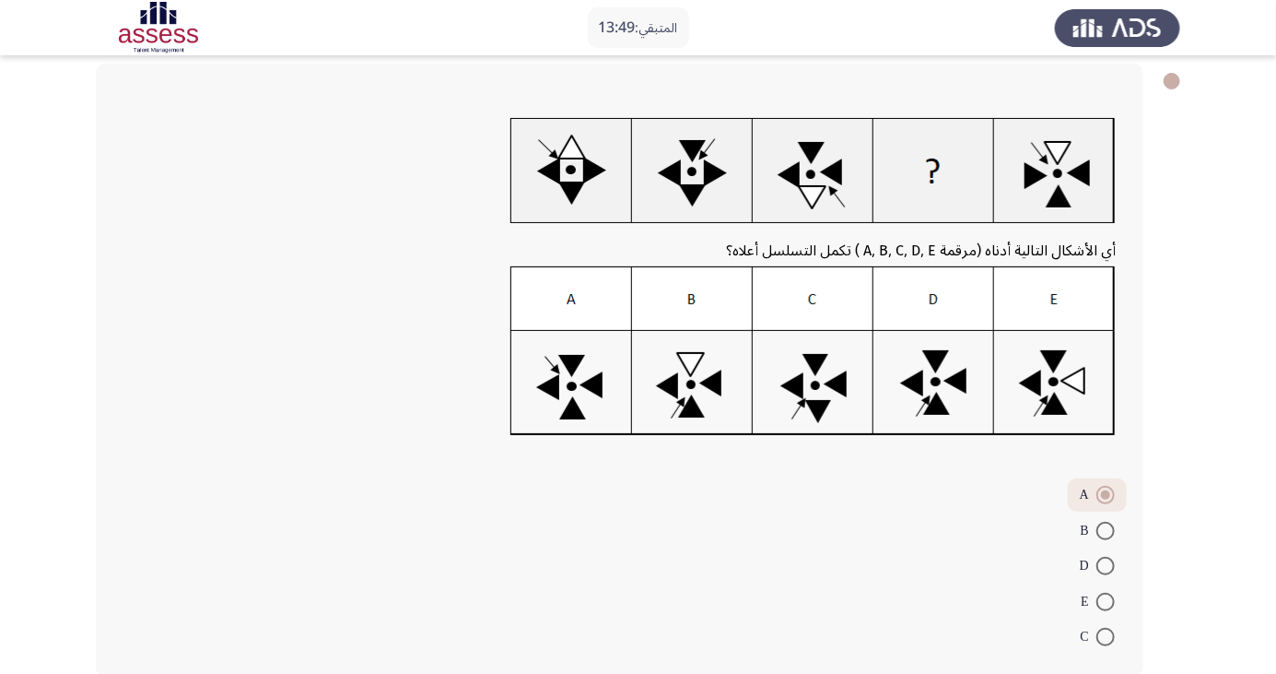
scroll to position [98, 0]
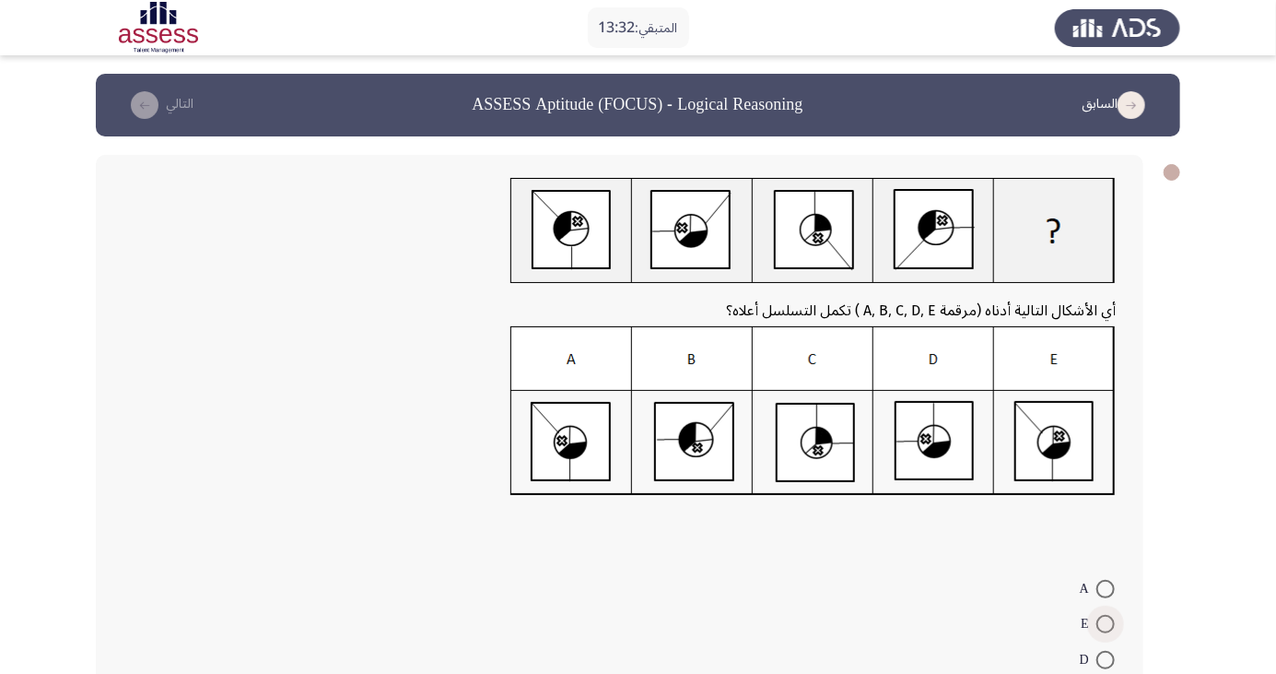
click at [1106, 623] on span at bounding box center [1106, 624] width 18 height 18
click at [1106, 623] on input "E" at bounding box center [1106, 624] width 18 height 18
radio input "true"
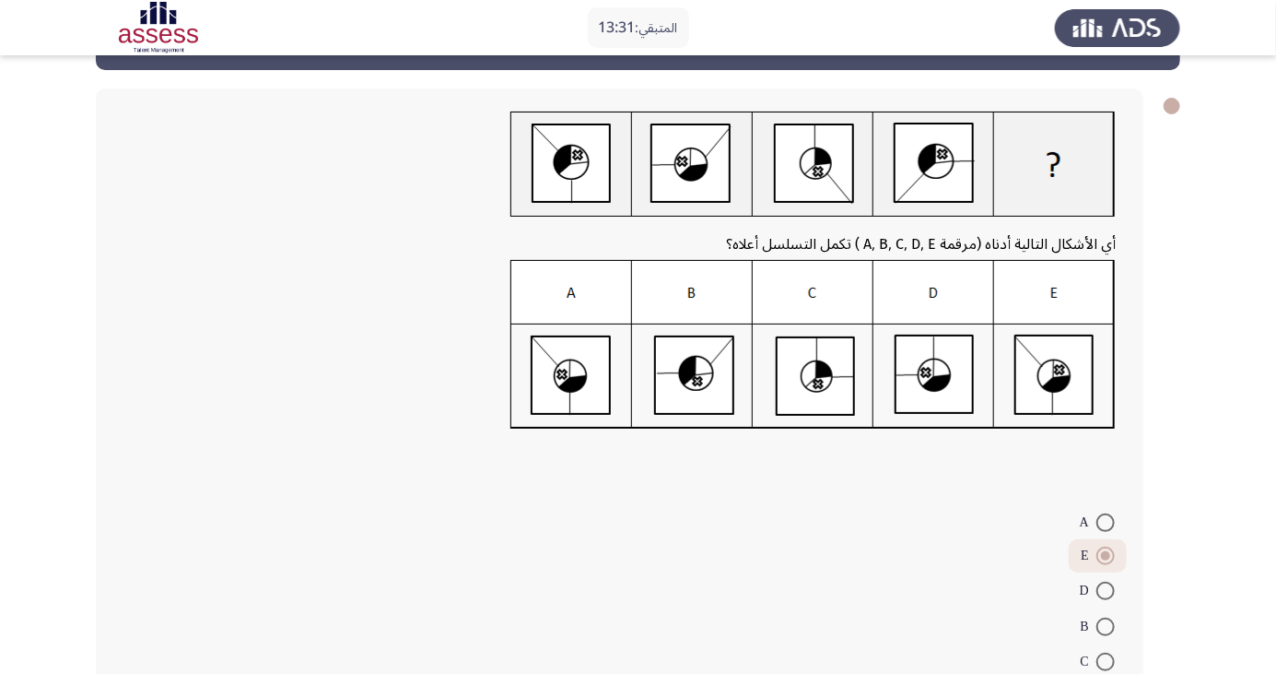
scroll to position [98, 0]
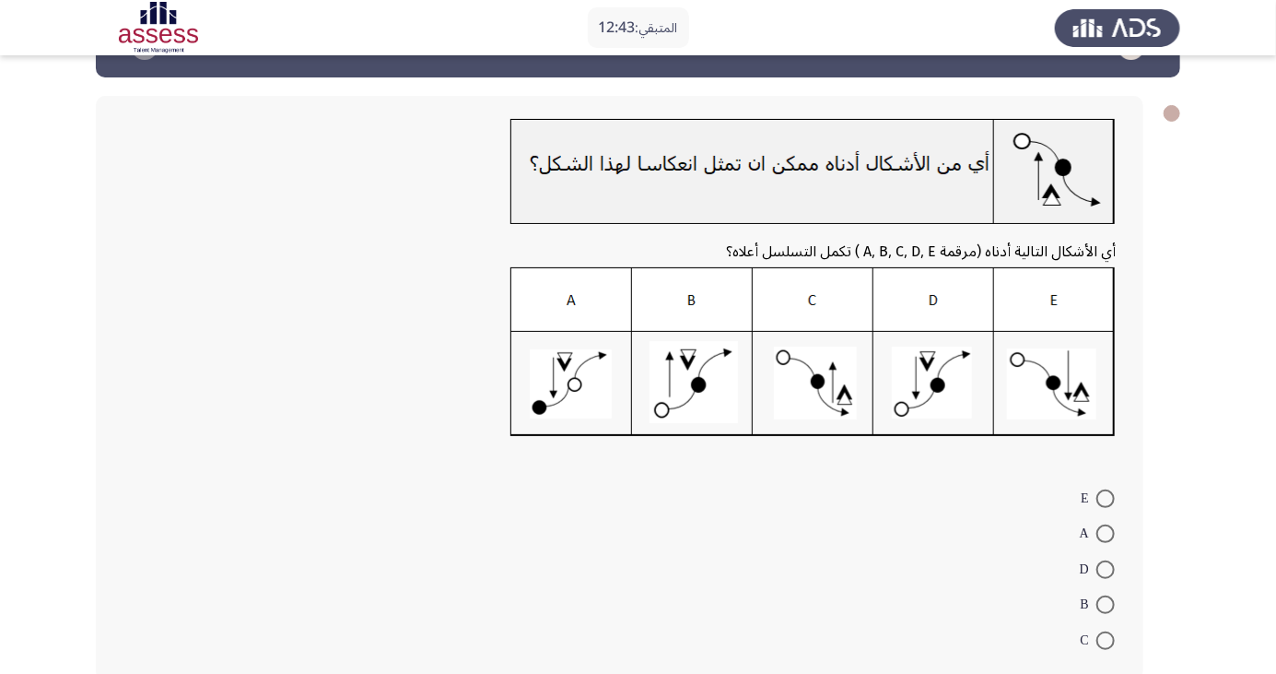
scroll to position [59, 0]
click at [1106, 568] on span at bounding box center [1106, 569] width 18 height 18
click at [1106, 568] on input "D" at bounding box center [1106, 569] width 18 height 18
radio input "true"
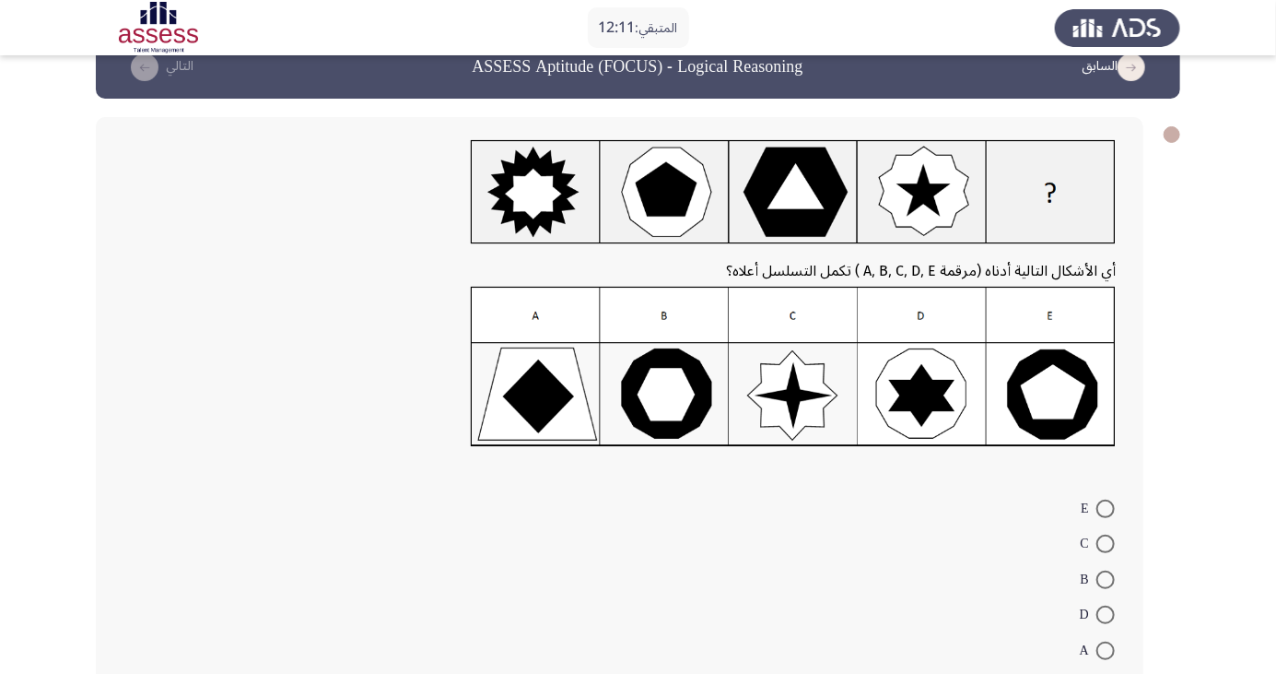
scroll to position [39, 0]
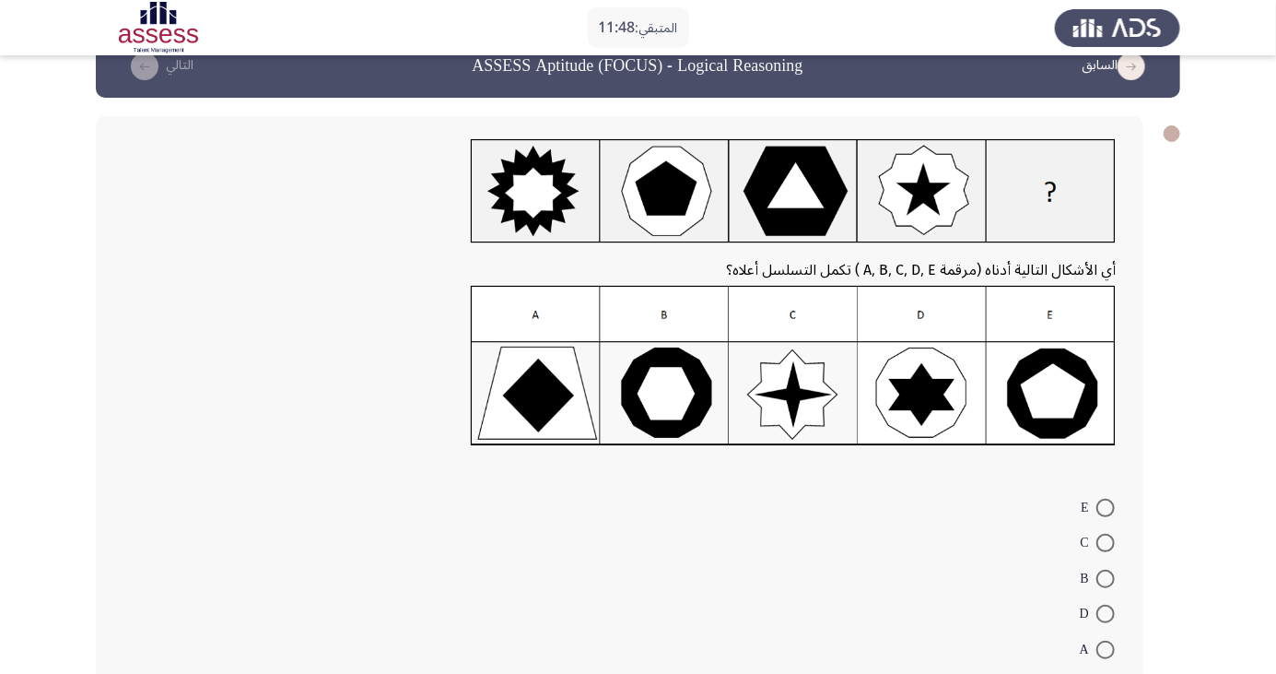
click at [1108, 654] on span at bounding box center [1106, 649] width 18 height 18
click at [1108, 654] on input "A" at bounding box center [1106, 649] width 18 height 18
radio input "true"
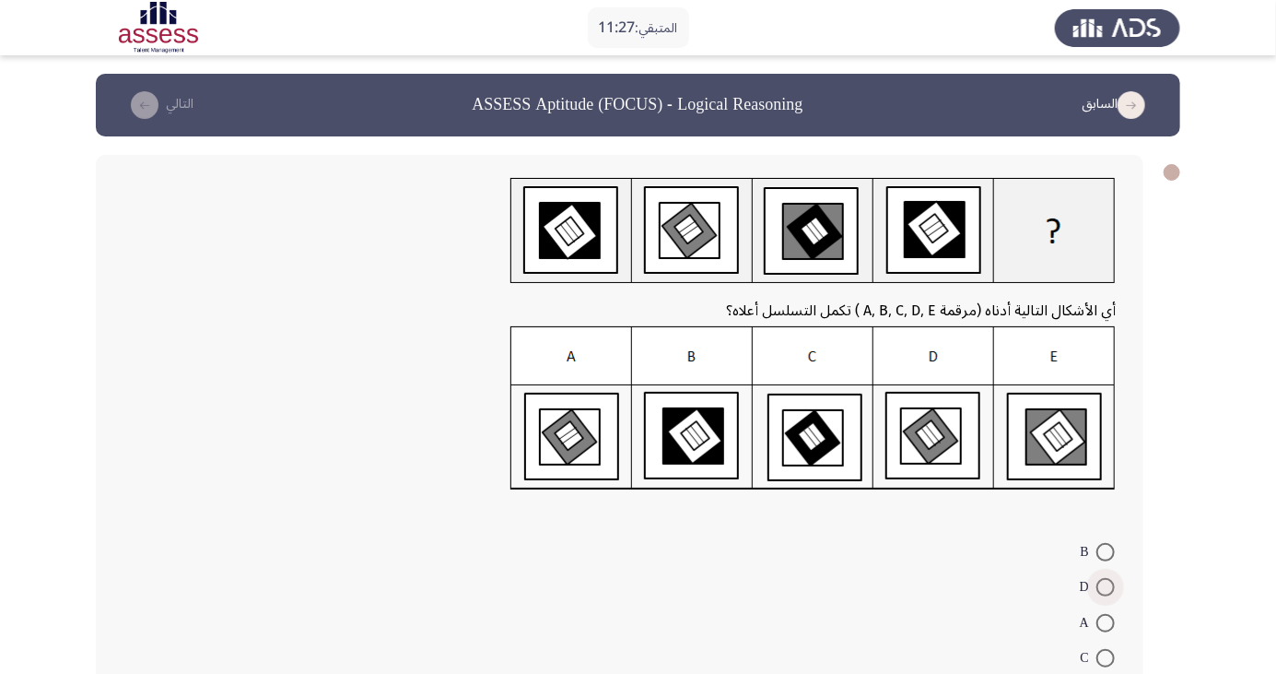
click at [1106, 587] on span at bounding box center [1106, 587] width 18 height 18
click at [1106, 587] on input "D" at bounding box center [1106, 587] width 18 height 18
radio input "true"
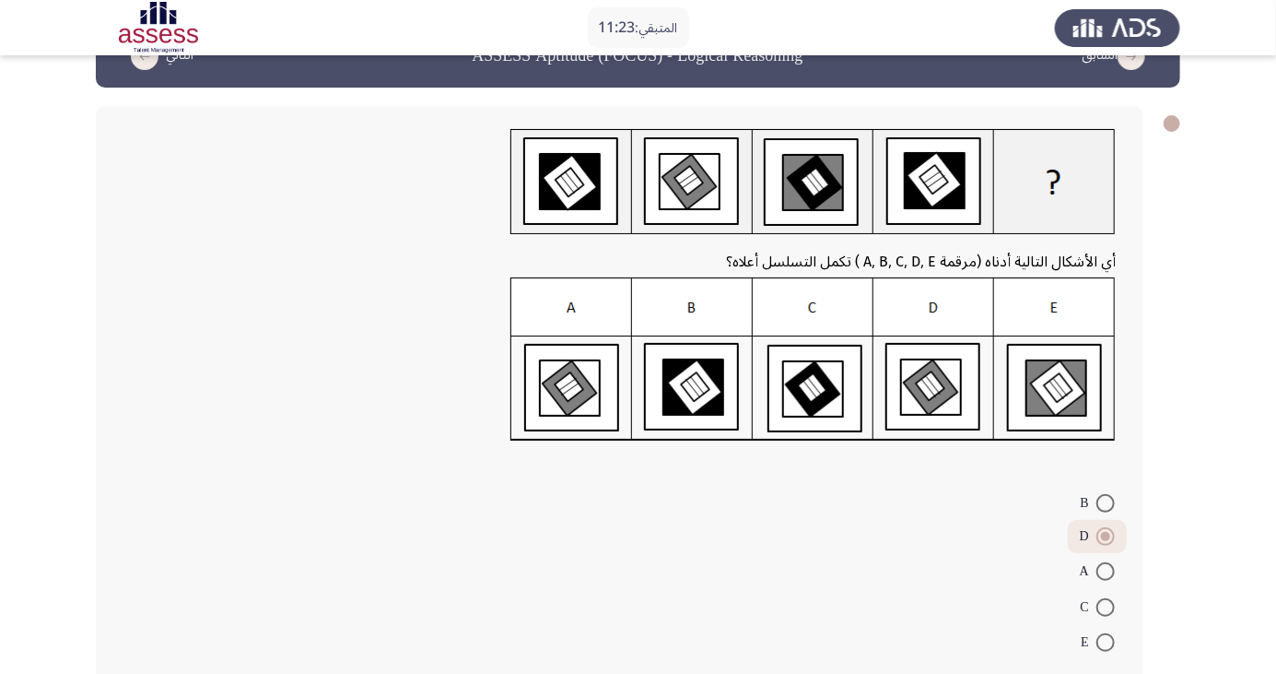
scroll to position [61, 0]
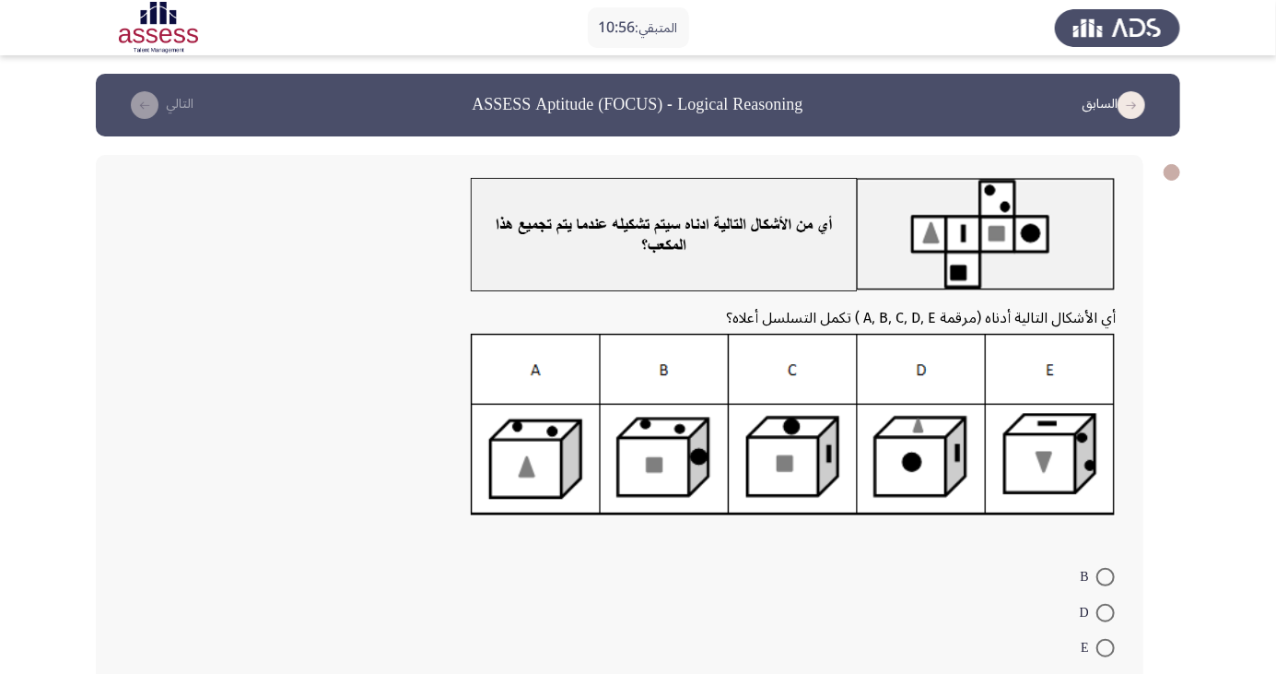
click at [946, 479] on img at bounding box center [793, 425] width 645 height 182
click at [1106, 612] on span at bounding box center [1106, 613] width 18 height 18
click at [1106, 612] on input "D" at bounding box center [1106, 613] width 18 height 18
radio input "true"
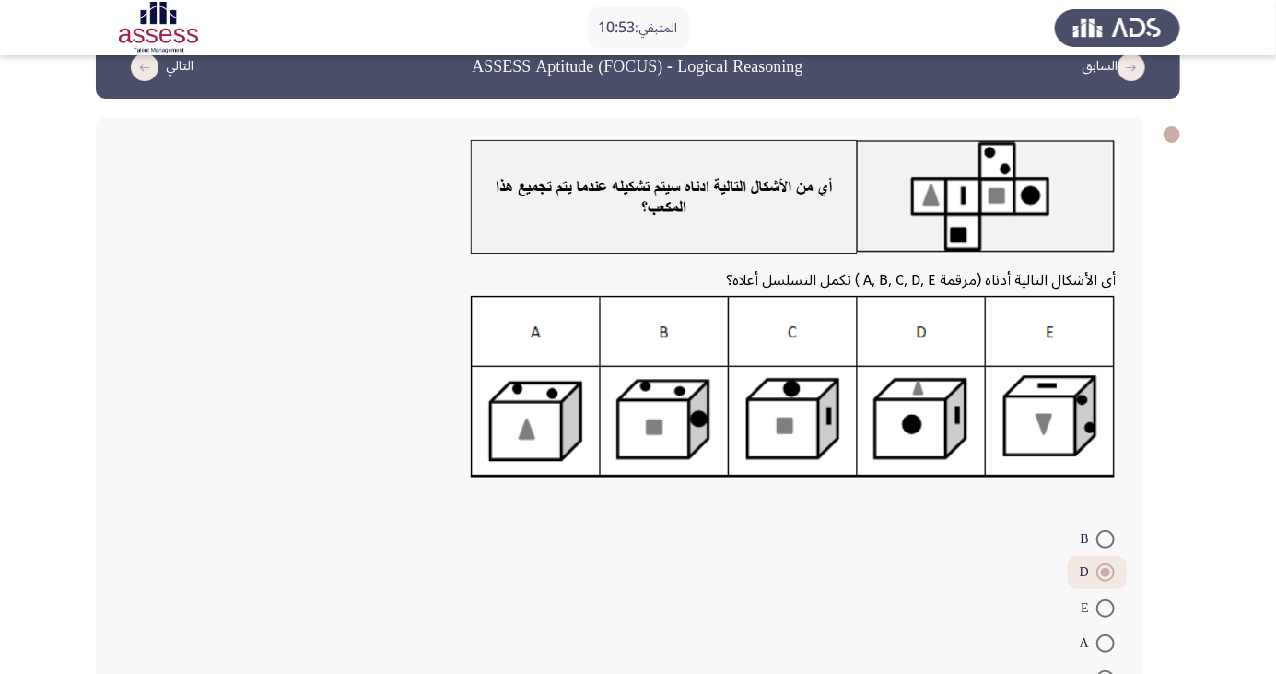
scroll to position [87, 0]
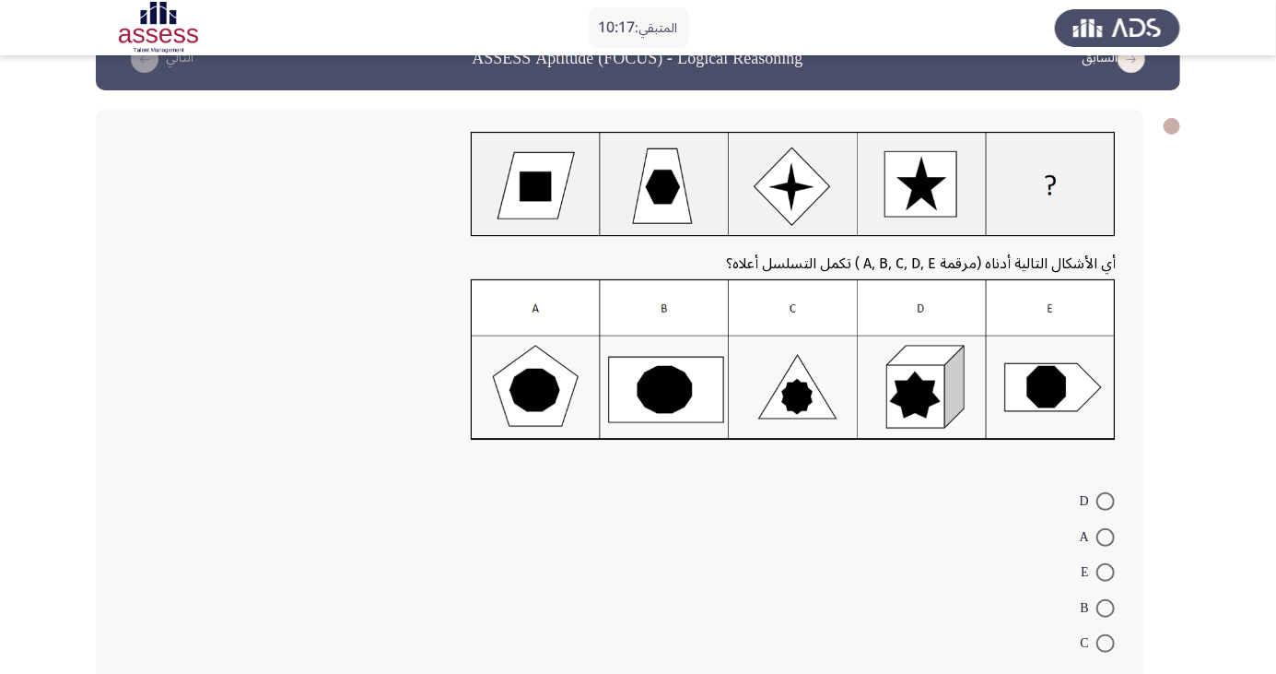
scroll to position [45, 0]
click at [1106, 643] on span at bounding box center [1106, 644] width 18 height 18
click at [1106, 643] on input "C" at bounding box center [1106, 644] width 18 height 18
radio input "true"
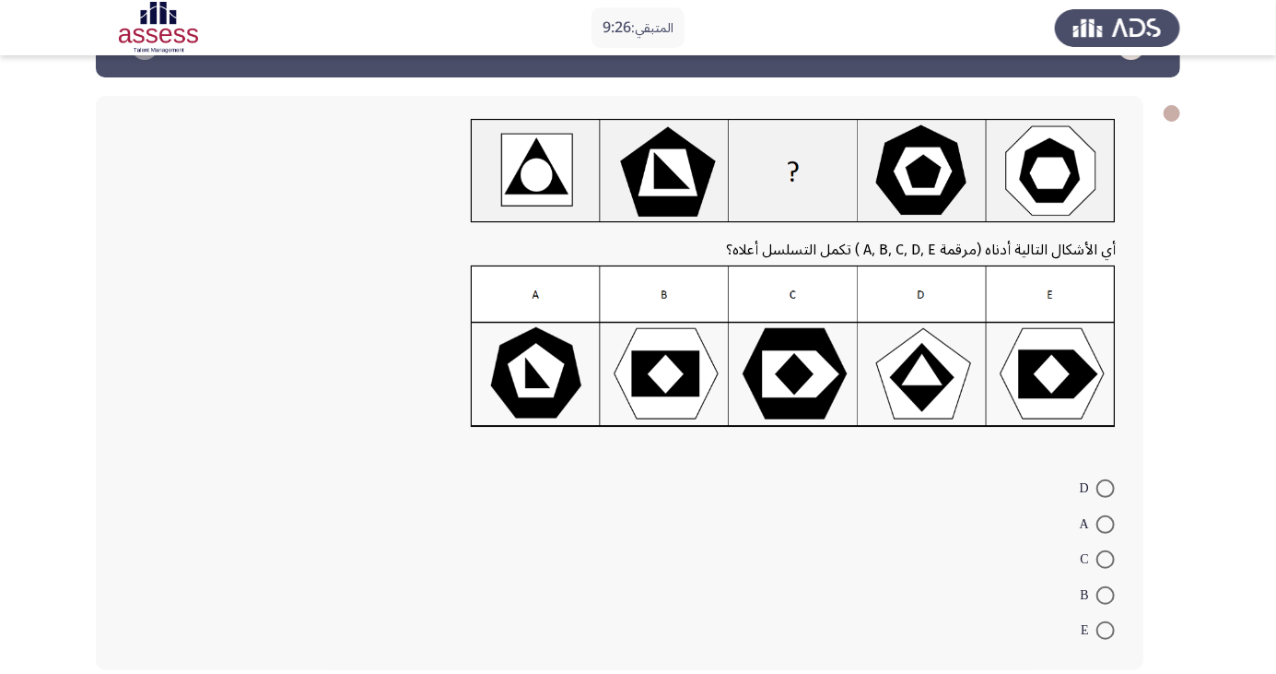
scroll to position [59, 0]
click at [1106, 558] on span at bounding box center [1106, 559] width 18 height 18
click at [1106, 558] on input "C" at bounding box center [1106, 559] width 18 height 18
radio input "true"
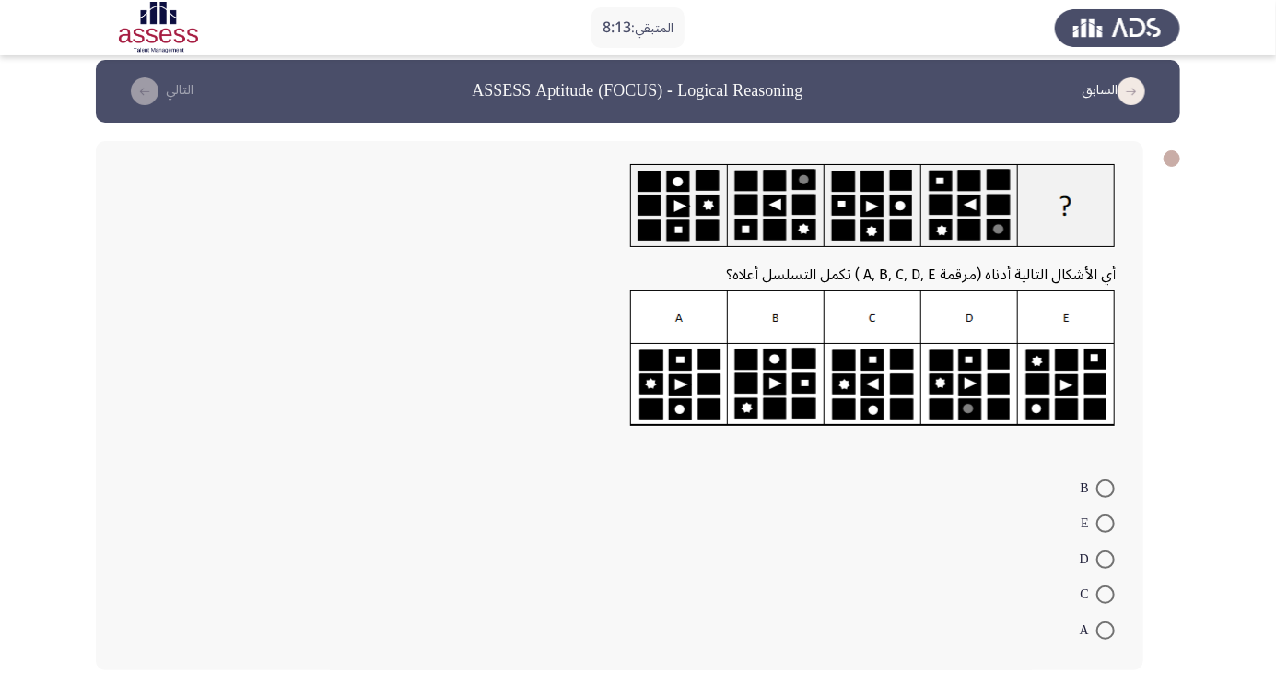
scroll to position [6, 0]
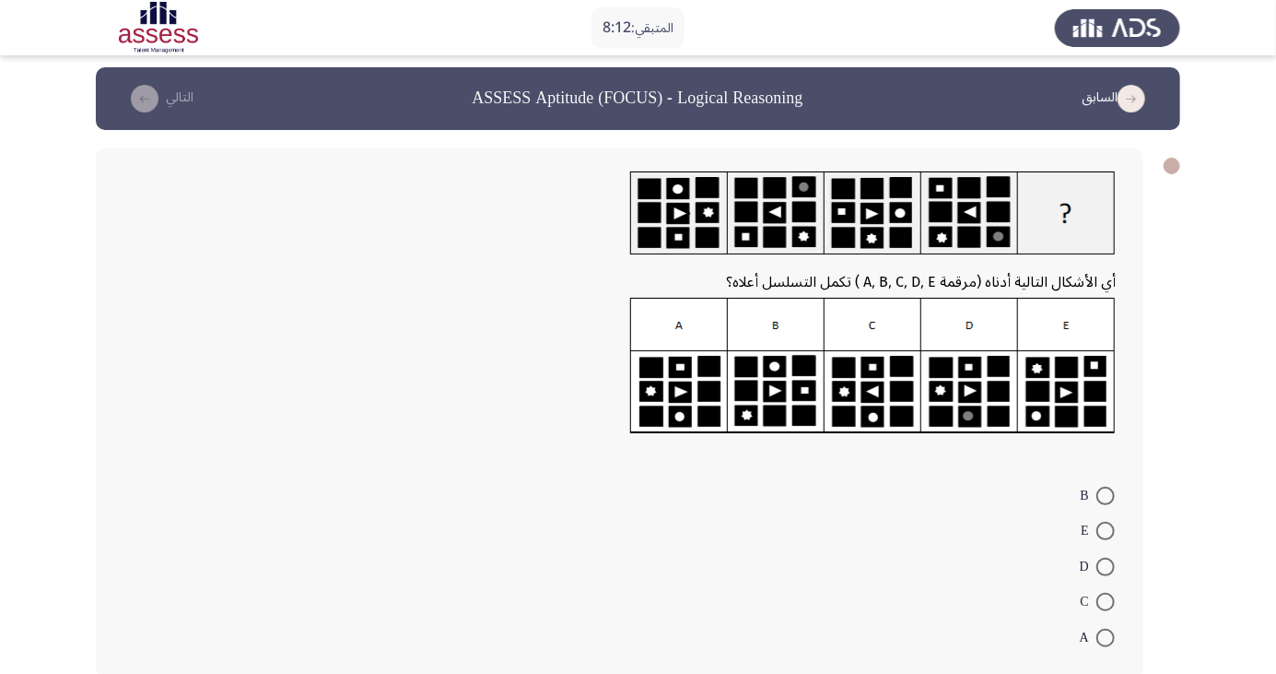
click at [1106, 531] on span at bounding box center [1106, 531] width 18 height 18
click at [1106, 531] on input "E" at bounding box center [1106, 531] width 18 height 18
radio input "true"
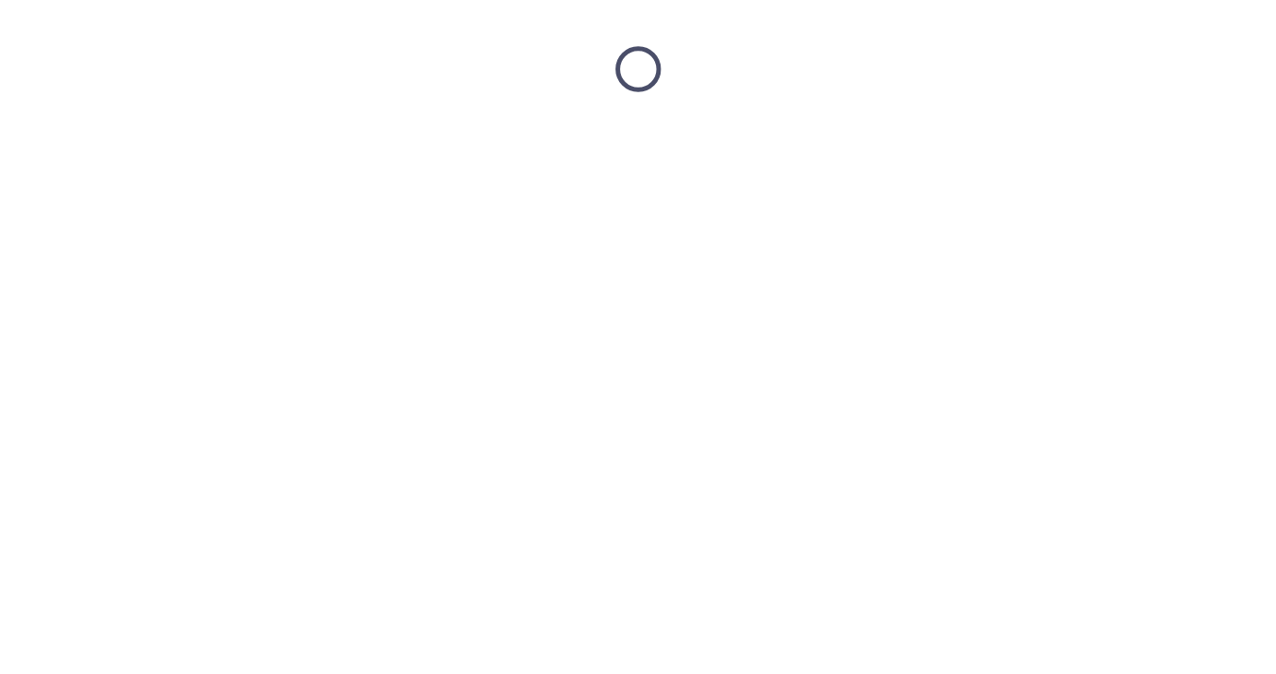
scroll to position [0, 0]
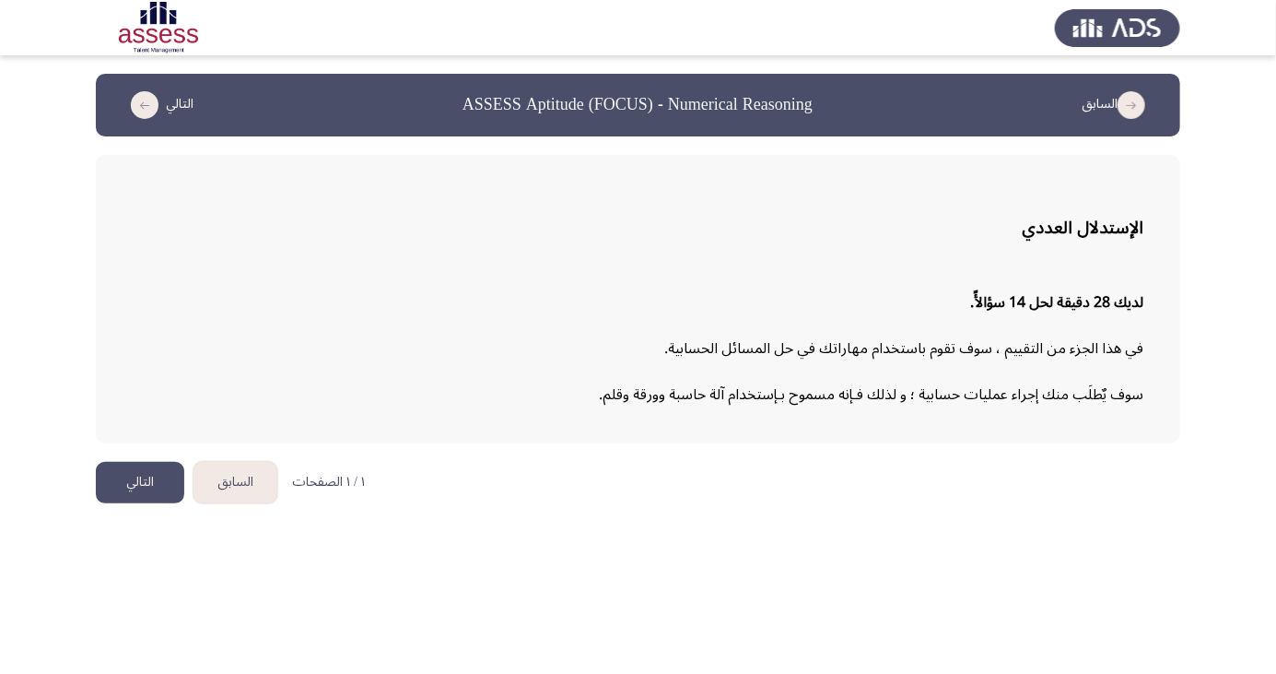
click at [137, 482] on button "التالي" at bounding box center [140, 482] width 88 height 41
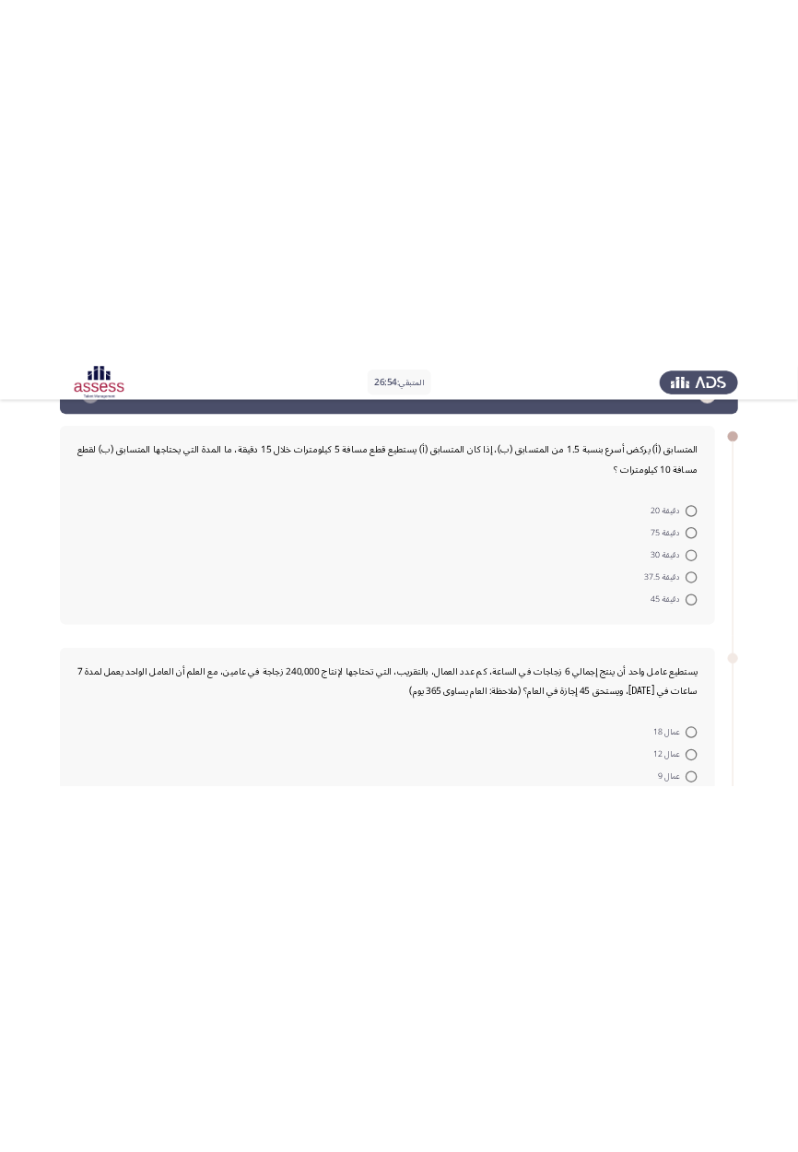
scroll to position [74, 0]
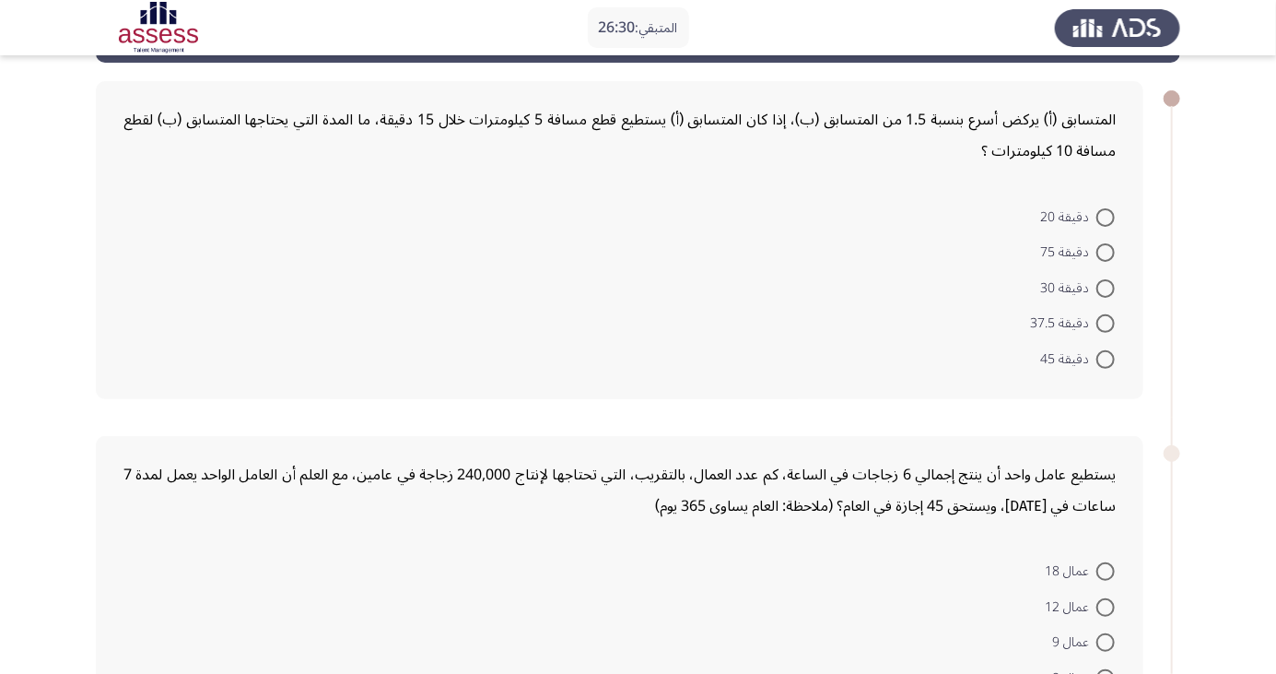
click at [419, 315] on form "دقيقة 20 دقيقة 75 دقيقة 30 دقيقة 37.5 دقيقة 45" at bounding box center [619, 287] width 992 height 178
click at [427, 342] on form "دقيقة 20 دقيقة 75 دقيقة 30 دقيقة 37.5 دقيقة 45" at bounding box center [619, 287] width 992 height 178
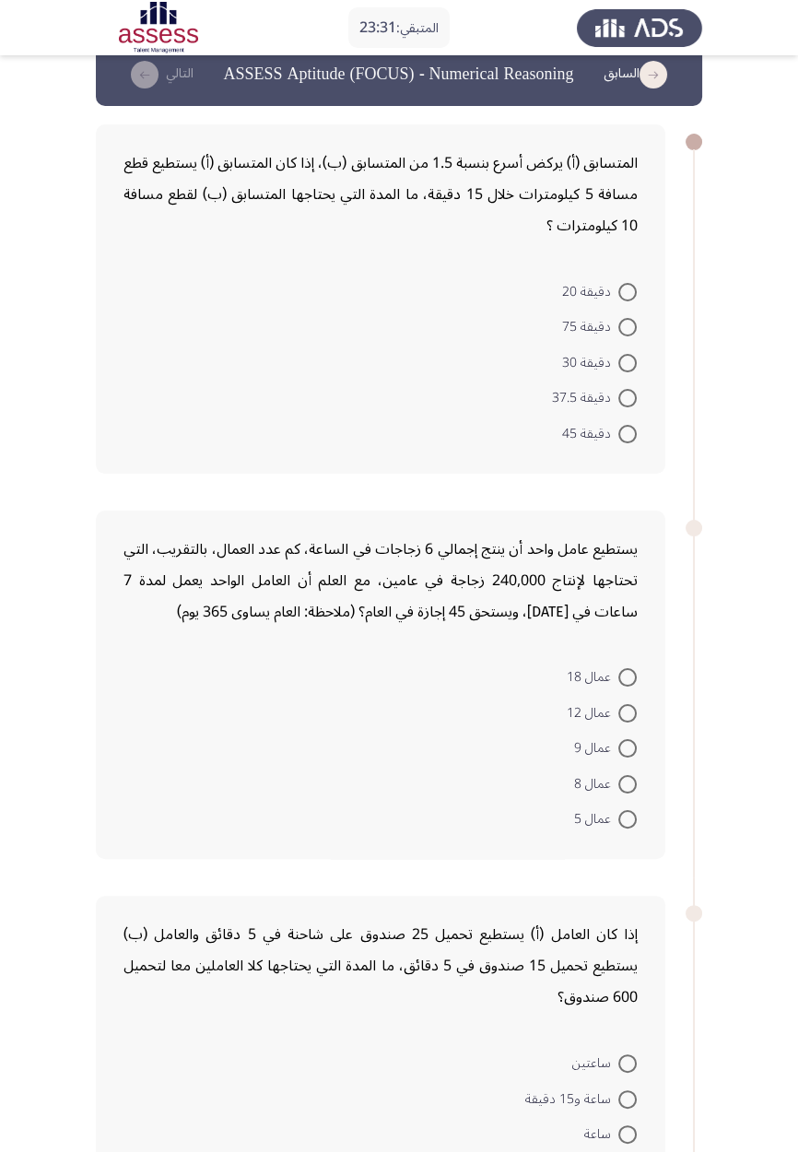
scroll to position [29, 0]
click at [623, 390] on span at bounding box center [627, 399] width 18 height 18
click at [623, 390] on input "دقيقة 37.5" at bounding box center [627, 399] width 18 height 18
radio input "true"
click at [570, 372] on span "دقيقة 30" at bounding box center [590, 364] width 56 height 22
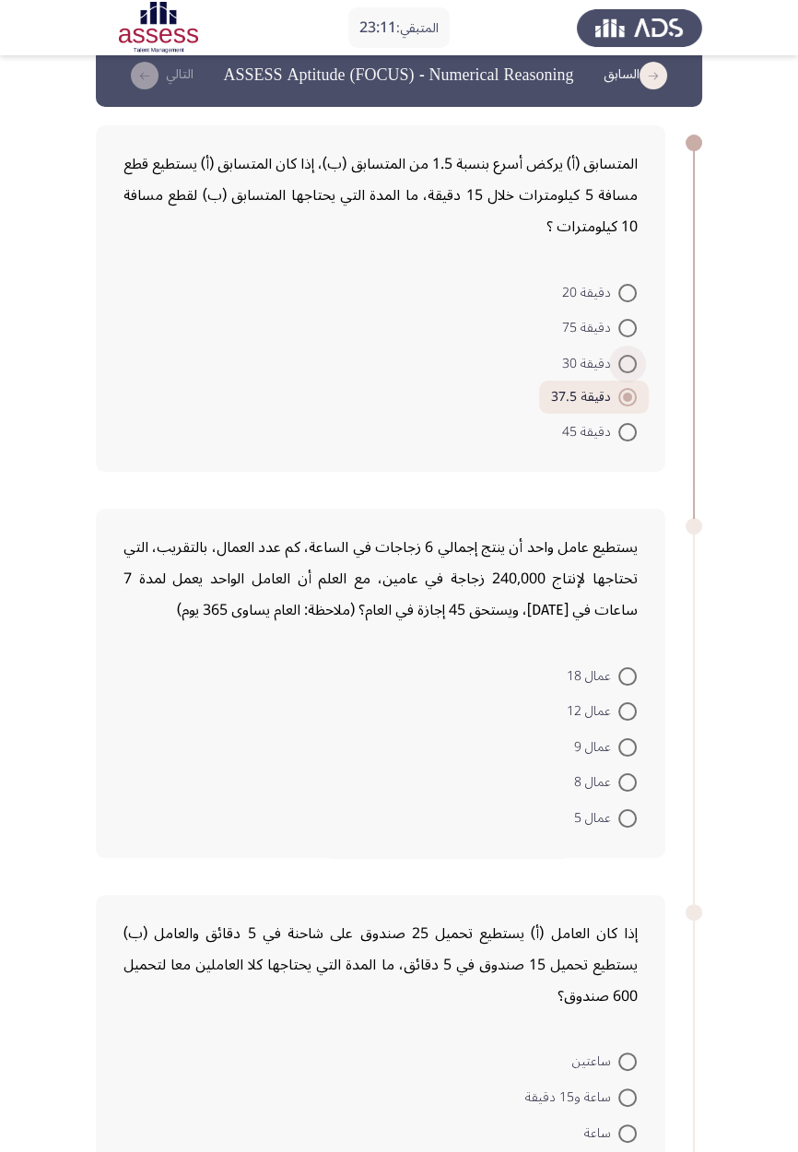
click at [618, 372] on input "دقيقة 30" at bounding box center [627, 364] width 18 height 18
radio input "true"
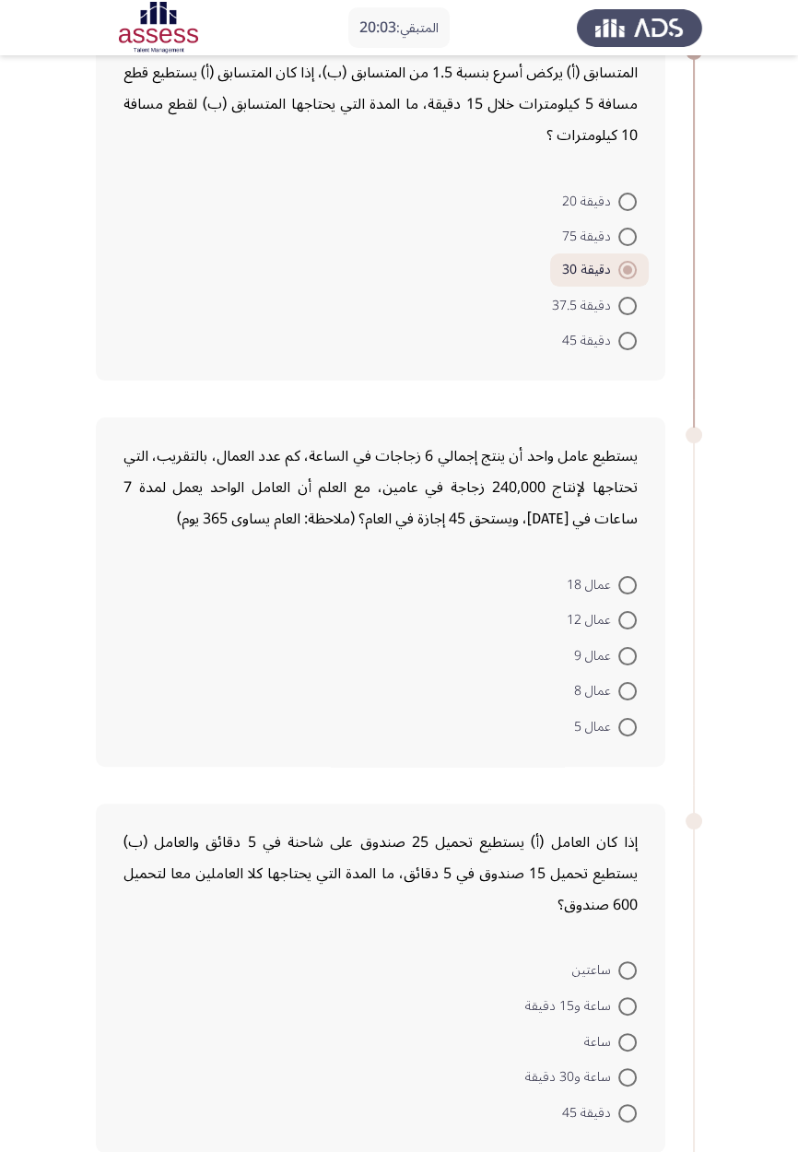
scroll to position [194, 0]
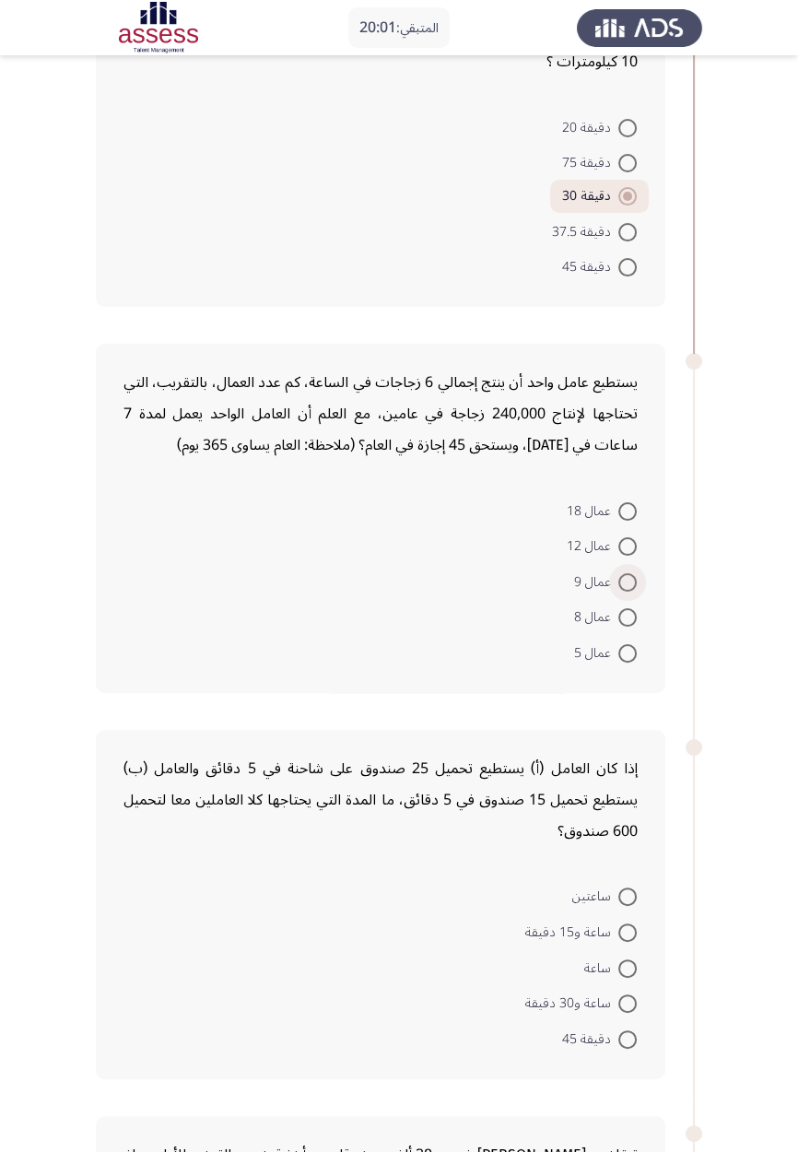
click at [627, 581] on span at bounding box center [627, 582] width 18 height 18
click at [627, 581] on input "عمال 9" at bounding box center [627, 582] width 18 height 18
radio input "true"
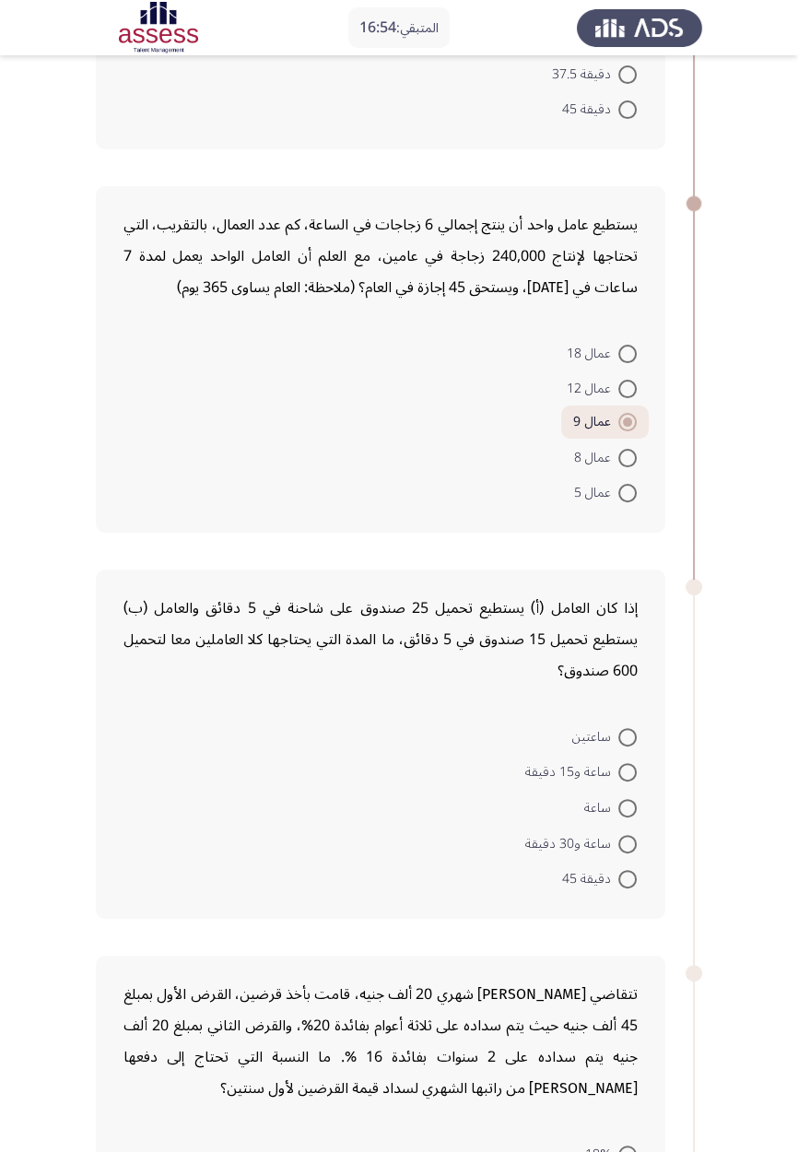
scroll to position [367, 0]
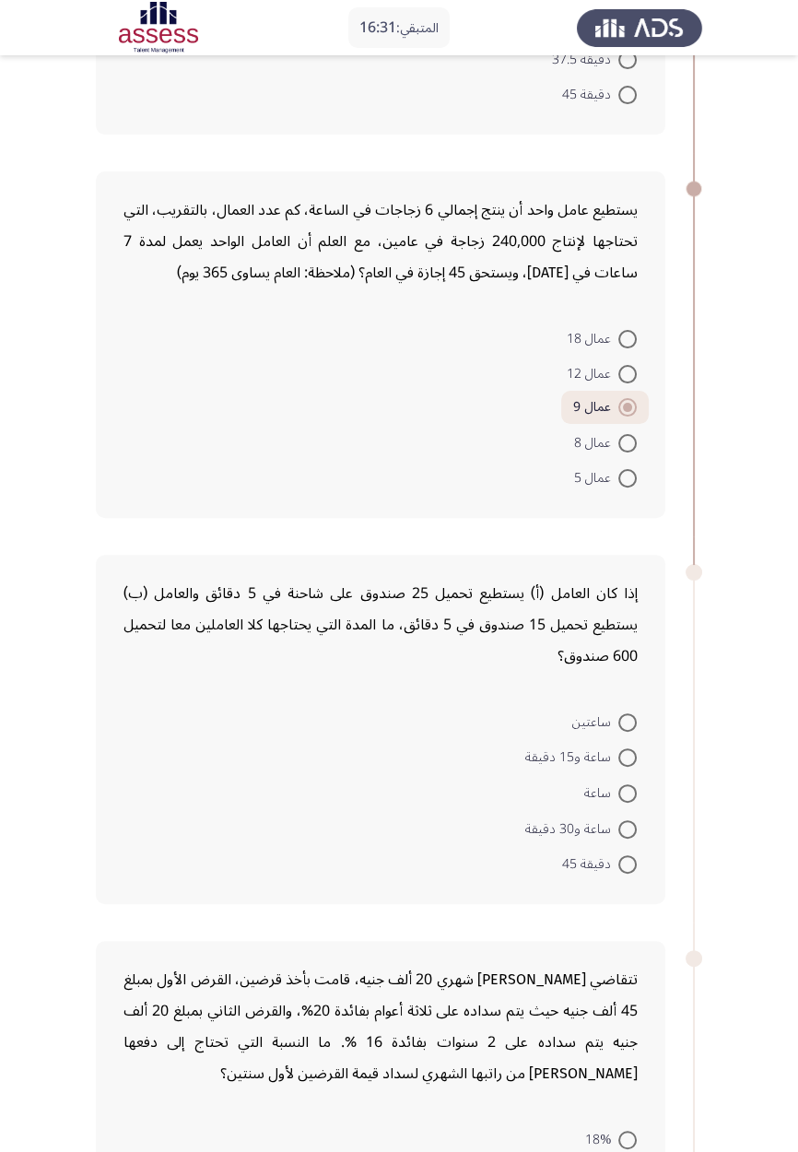
click at [605, 673] on span "ساعة و15 دقيقة" at bounding box center [571, 757] width 93 height 22
click at [618, 673] on input "ساعة و15 دقيقة" at bounding box center [627, 757] width 18 height 18
radio input "true"
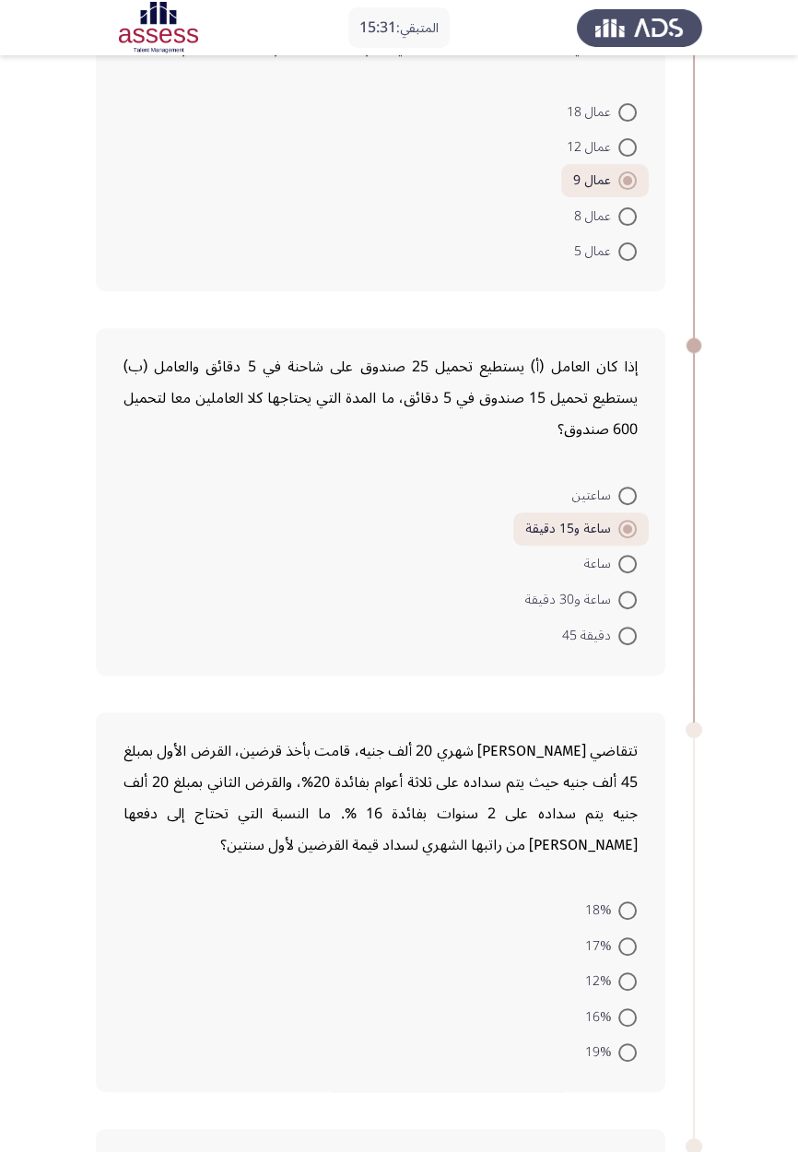
scroll to position [594, 0]
click at [627, 673] on span at bounding box center [627, 909] width 18 height 18
click at [627, 673] on input "18%" at bounding box center [627, 909] width 18 height 18
radio input "true"
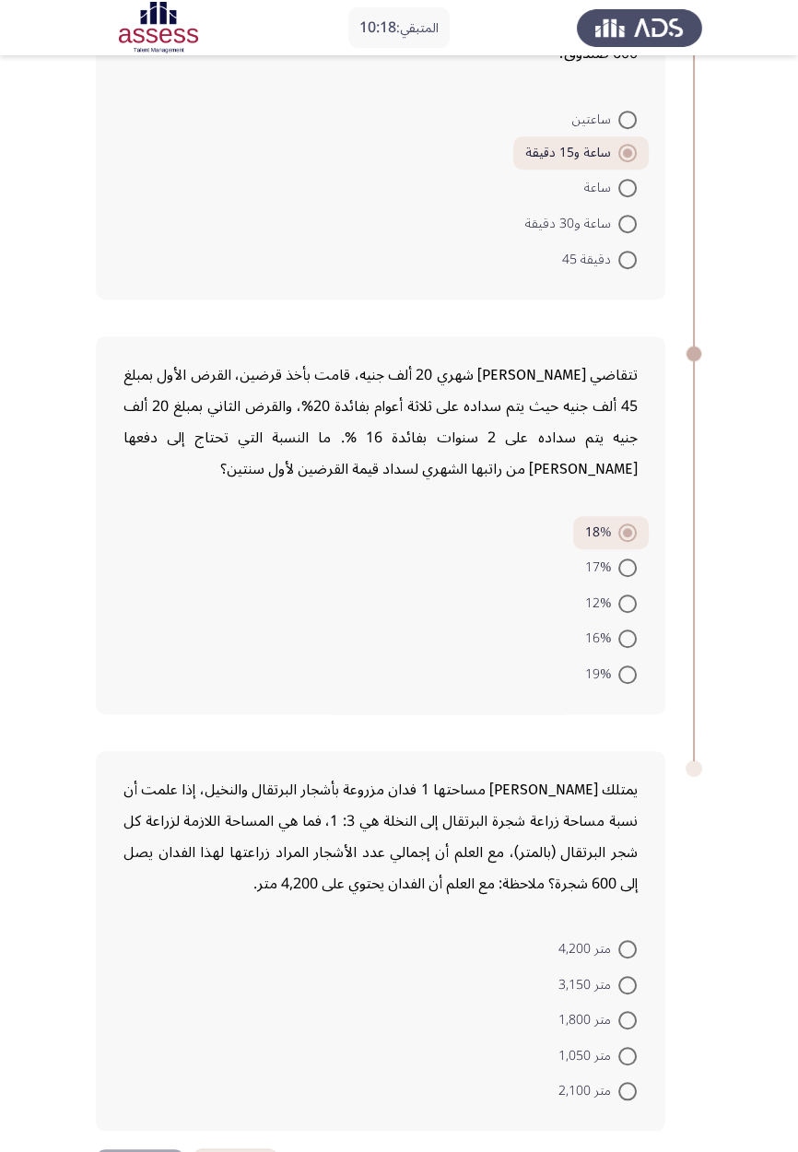
scroll to position [948, 0]
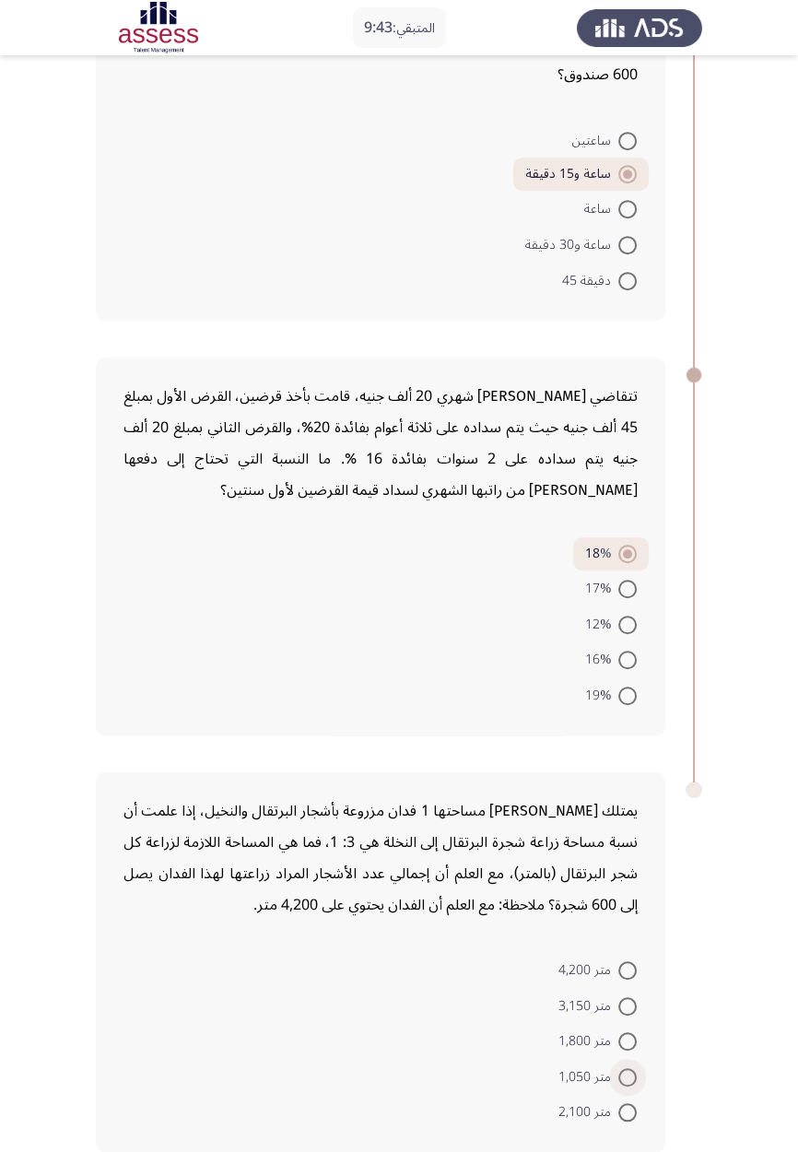
click at [607, 673] on span "متر 1,050" at bounding box center [588, 1077] width 60 height 22
click at [618, 673] on input "متر 1,050" at bounding box center [627, 1077] width 18 height 18
radio input "true"
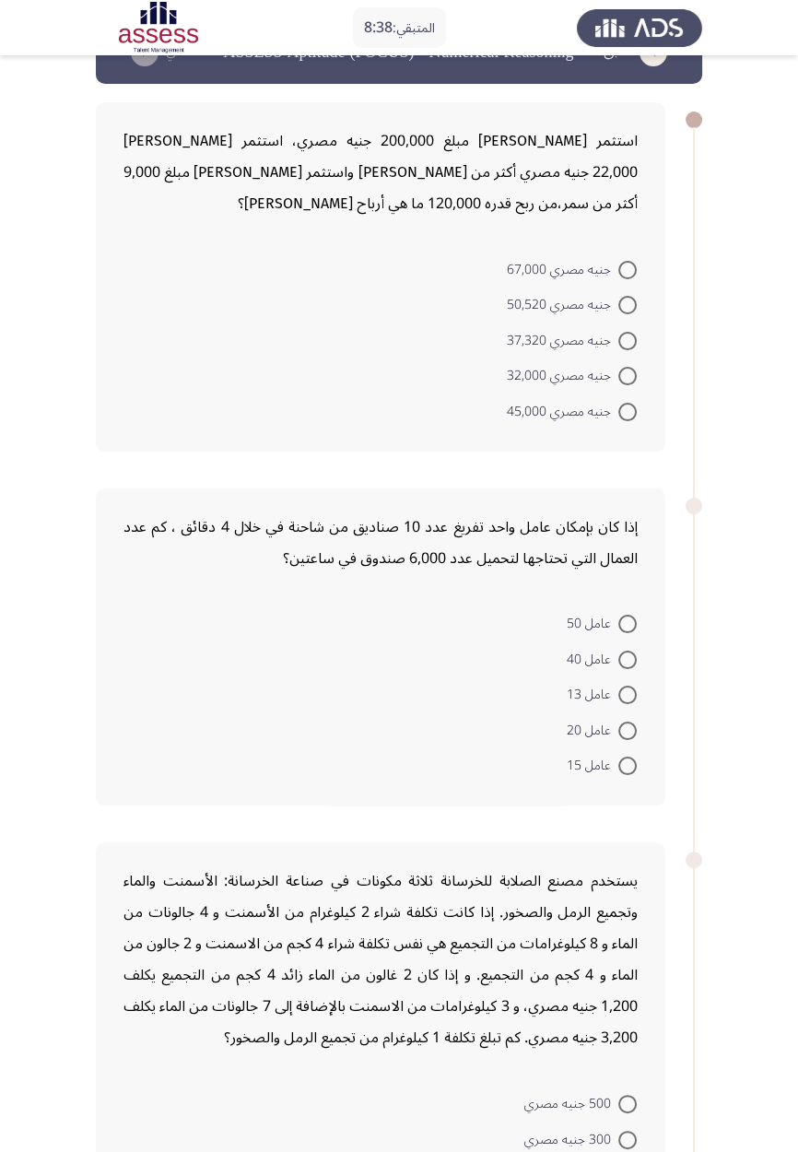
scroll to position [53, 0]
click at [632, 370] on span at bounding box center [627, 376] width 18 height 18
click at [632, 370] on input "جنيه مصري 32,000" at bounding box center [627, 376] width 18 height 18
radio input "true"
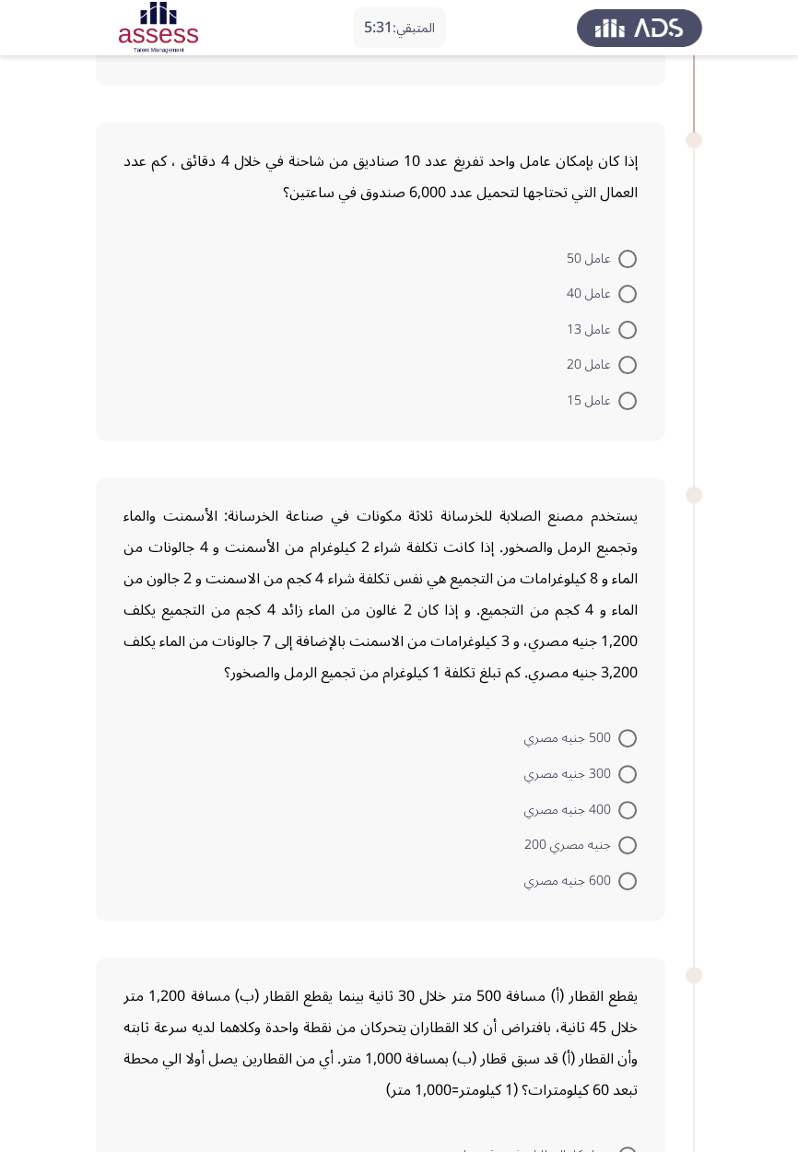
scroll to position [416, 0]
click at [568, 405] on span "عامل 15" at bounding box center [593, 401] width 52 height 22
click at [618, 405] on input "عامل 15" at bounding box center [627, 401] width 18 height 18
radio input "true"
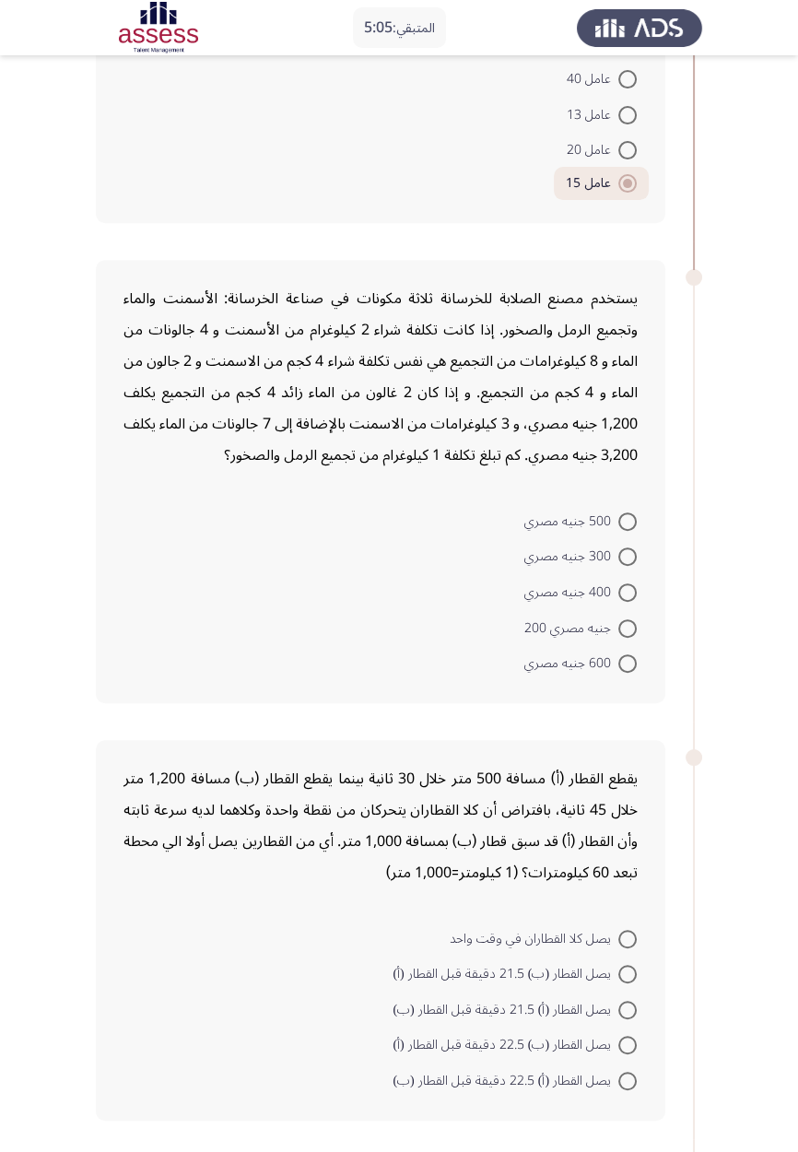
scroll to position [632, 0]
click at [551, 670] on span "600 جنيه مصري" at bounding box center [571, 662] width 94 height 22
click at [618, 670] on input "600 جنيه مصري" at bounding box center [627, 661] width 18 height 18
radio input "true"
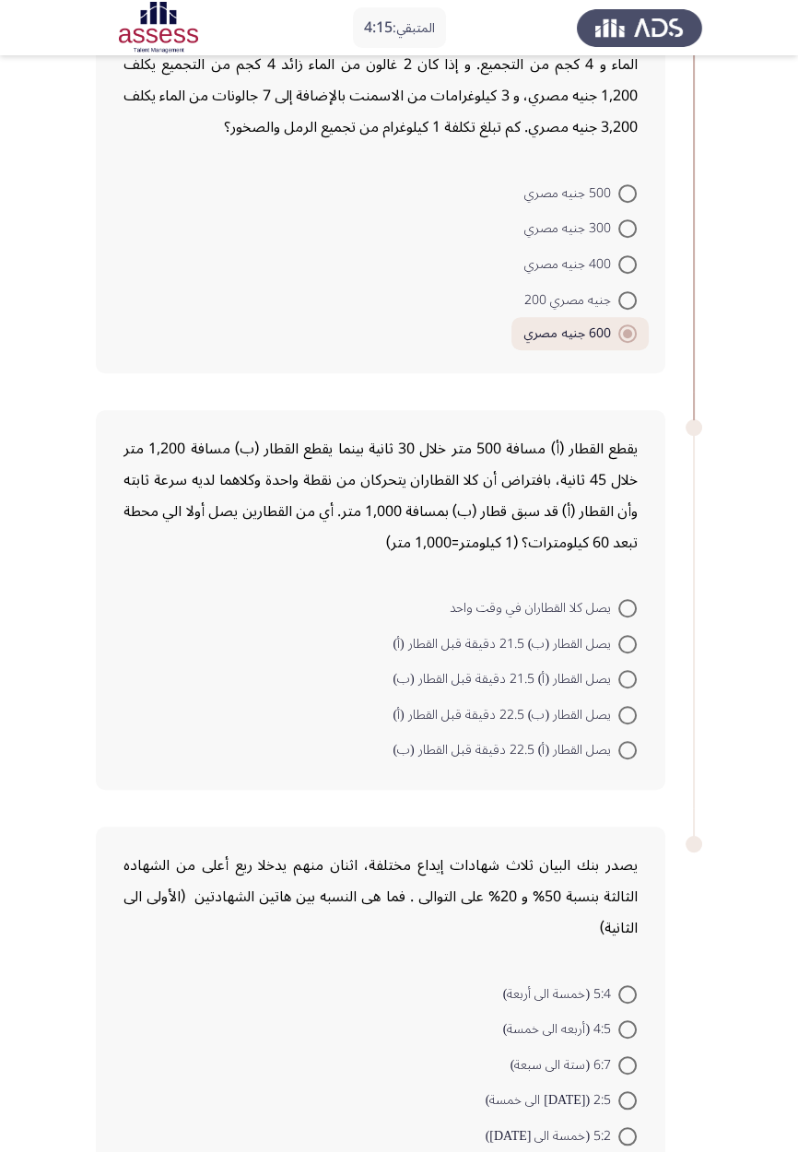
scroll to position [981, 0]
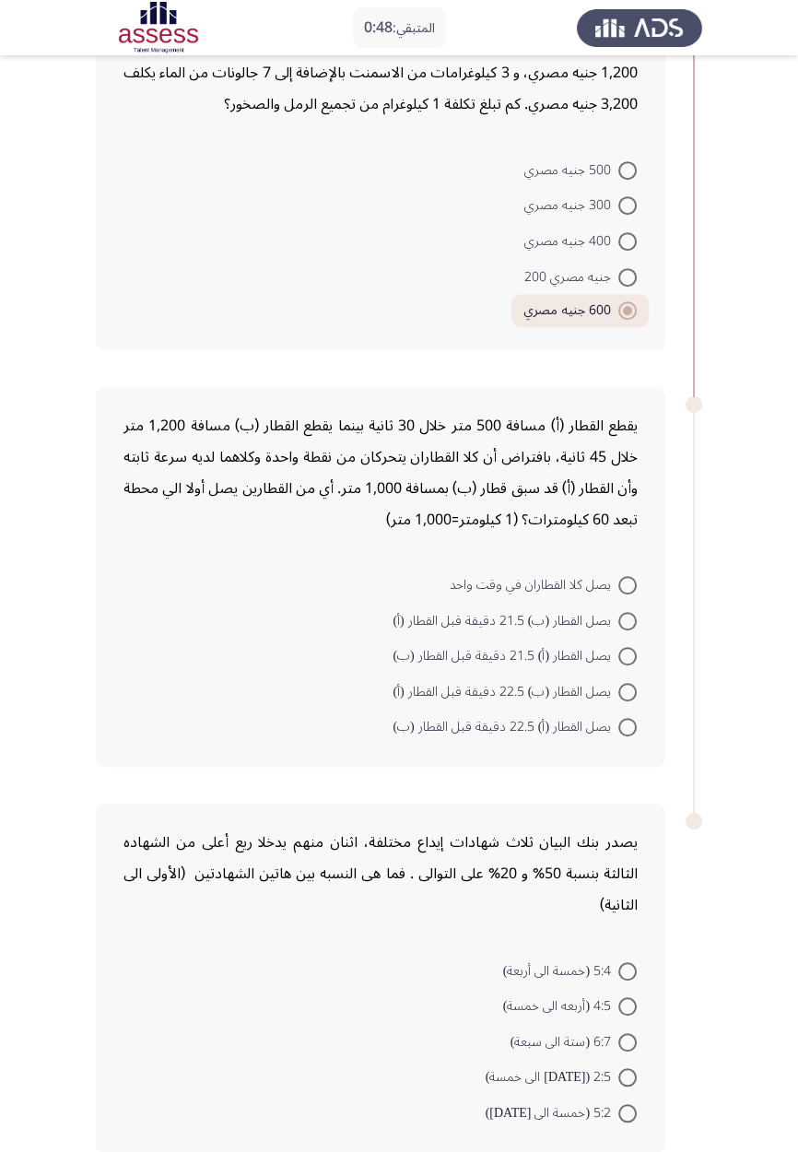
click at [490, 651] on span "يصل القطار (أ) 21.5 دقيقة قبل القطار (ب)" at bounding box center [506, 656] width 226 height 22
click at [618, 651] on input "يصل القطار (أ) 21.5 دقيقة قبل القطار (ب)" at bounding box center [627, 656] width 18 height 18
radio input "true"
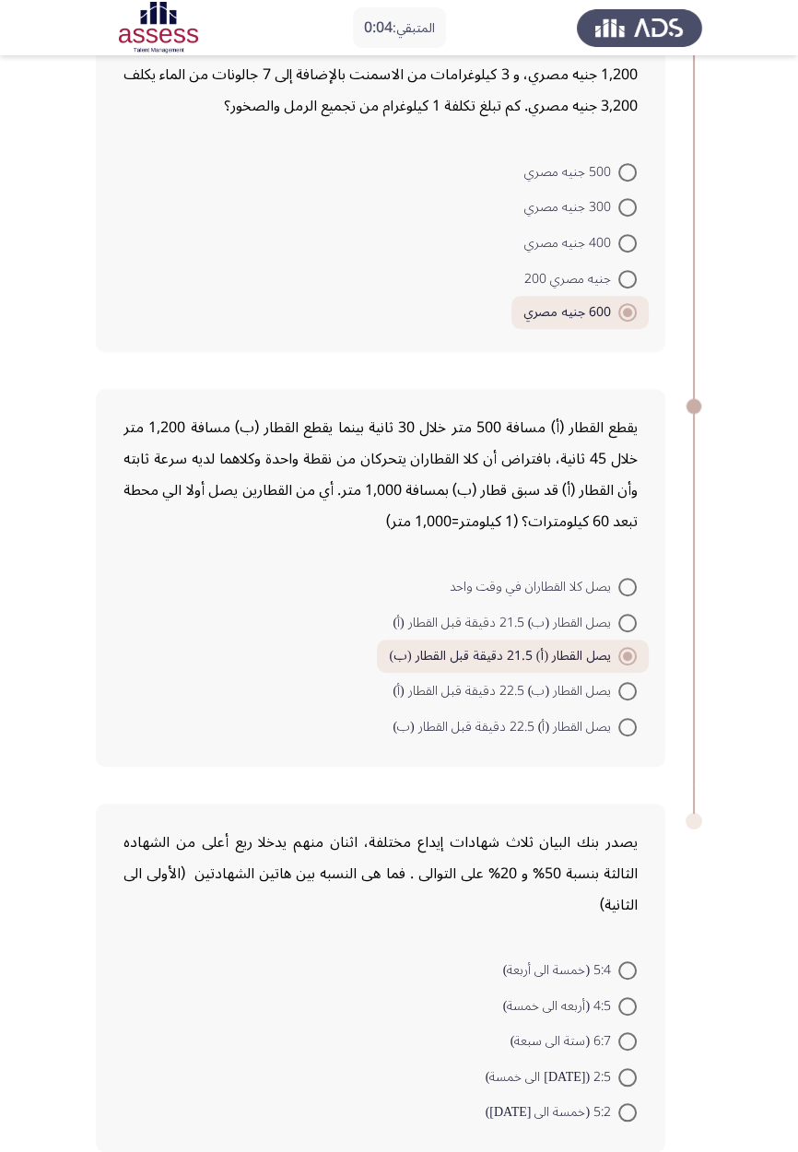
click at [515, 673] on span "4:5 (أربعه الى خمسة)" at bounding box center [560, 1006] width 115 height 22
click at [618, 673] on input "4:5 (أربعه الى خمسة)" at bounding box center [627, 1006] width 18 height 18
radio input "true"
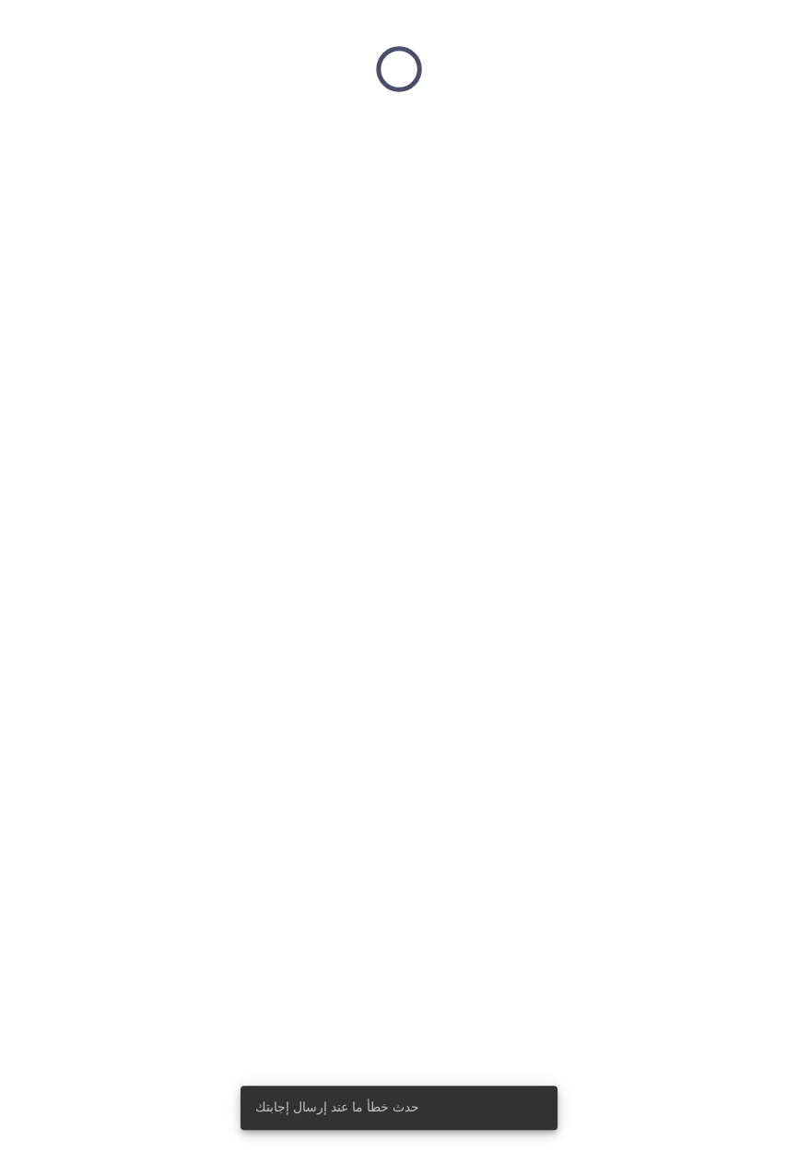
scroll to position [0, 0]
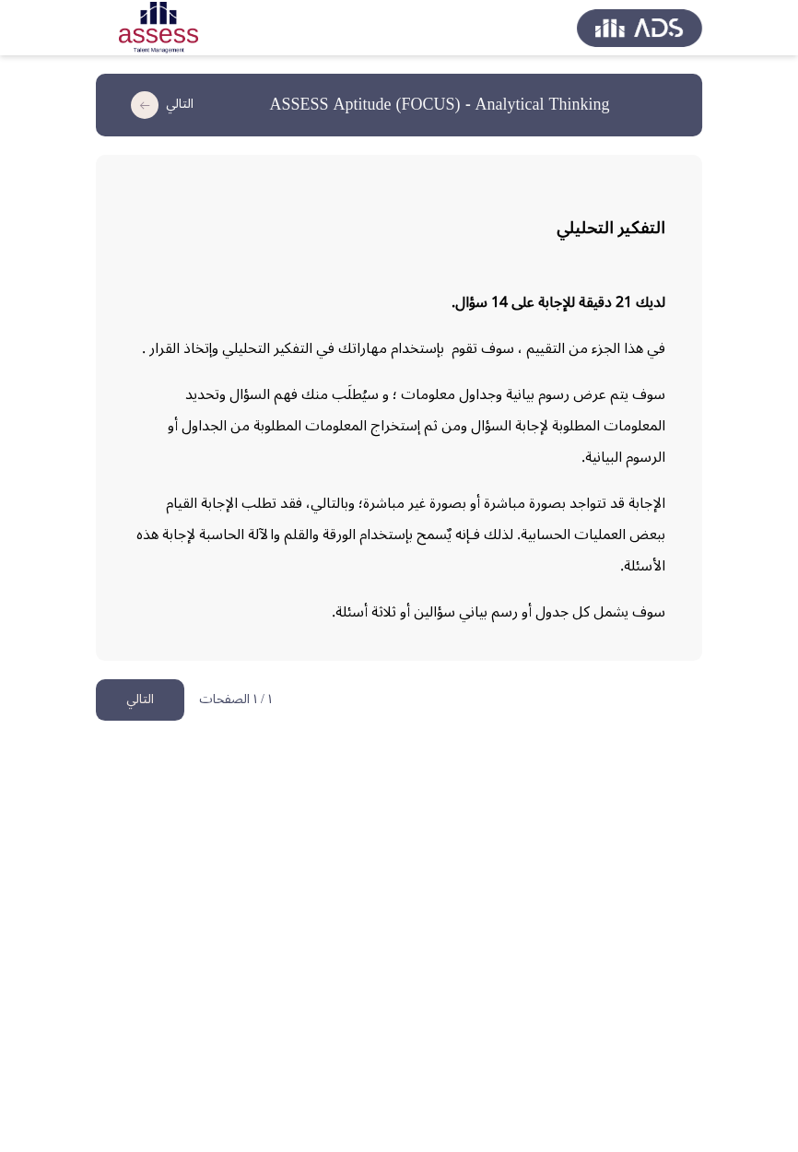
click at [151, 673] on button "التالي" at bounding box center [140, 699] width 88 height 41
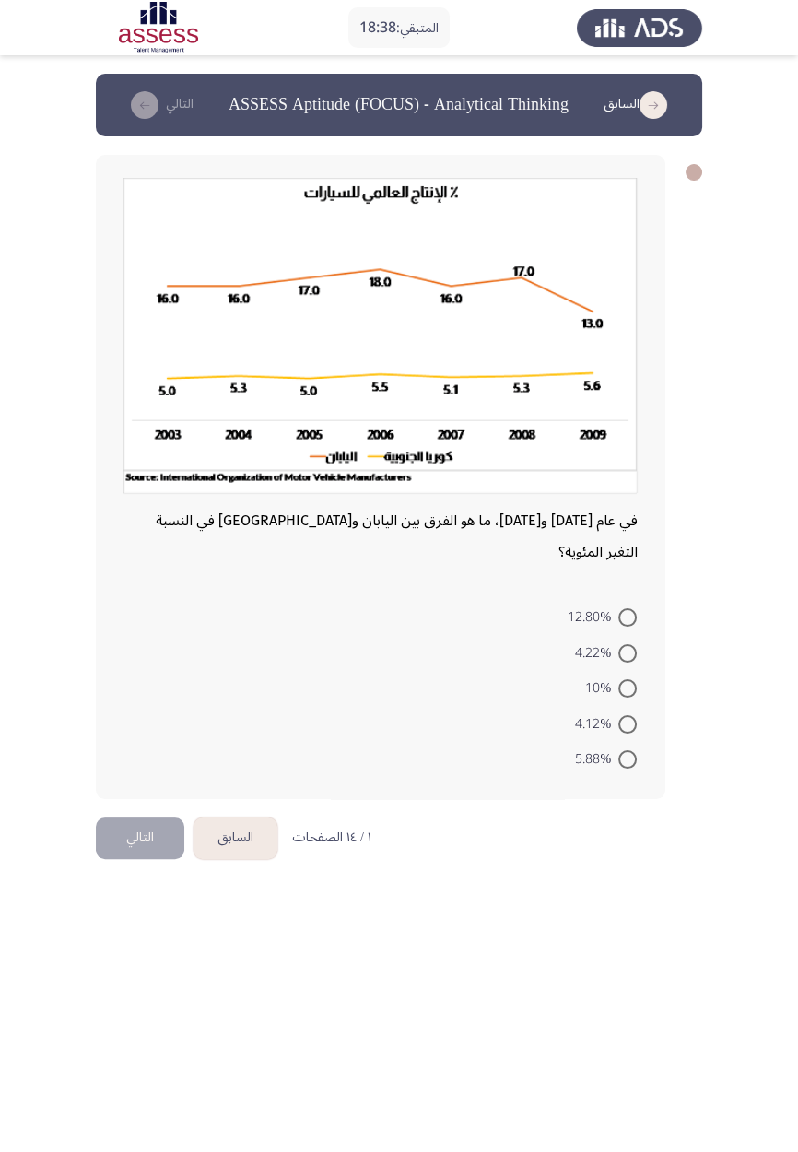
click at [627, 673] on span at bounding box center [627, 724] width 18 height 18
click at [627, 673] on input "4.12%" at bounding box center [627, 724] width 18 height 18
radio input "true"
click at [147, 673] on button "التالي" at bounding box center [140, 836] width 88 height 41
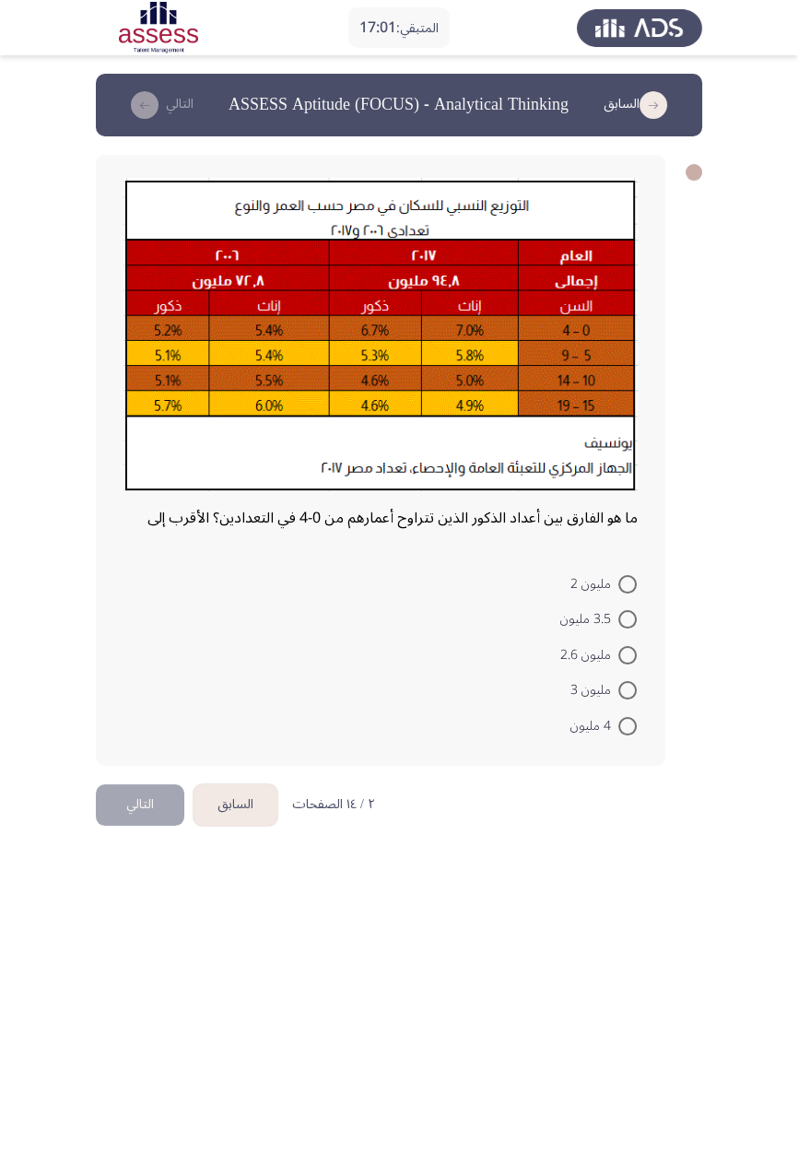
click at [602, 594] on span "مليون 2" at bounding box center [594, 584] width 48 height 22
click at [618, 593] on input "مليون 2" at bounding box center [627, 584] width 18 height 18
radio input "true"
click at [603, 578] on span "مليون 2" at bounding box center [594, 581] width 50 height 22
click at [618, 578] on input "مليون 2" at bounding box center [627, 581] width 18 height 18
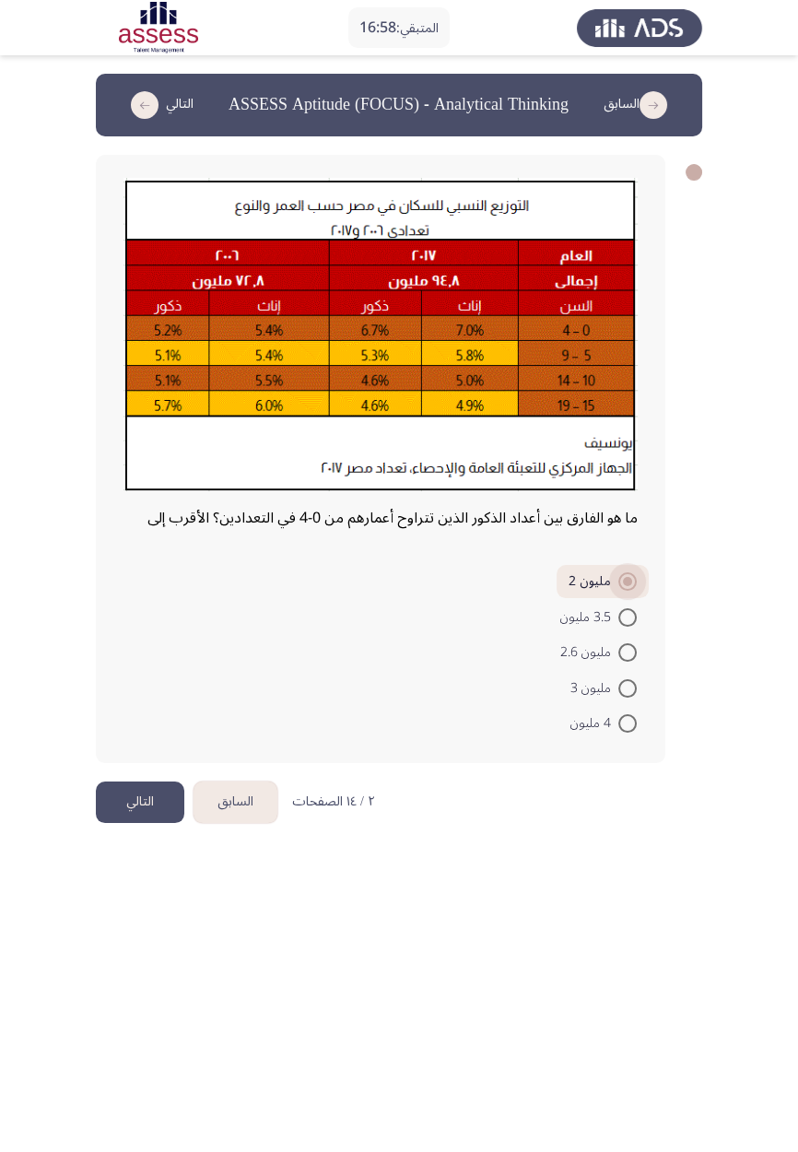
click at [607, 570] on span "مليون 2" at bounding box center [594, 581] width 50 height 22
click at [618, 572] on input "مليون 2" at bounding box center [627, 581] width 18 height 18
click at [594, 612] on span "3.5 مليون" at bounding box center [589, 617] width 58 height 22
click at [618, 612] on input "3.5 مليون" at bounding box center [627, 617] width 18 height 18
radio input "true"
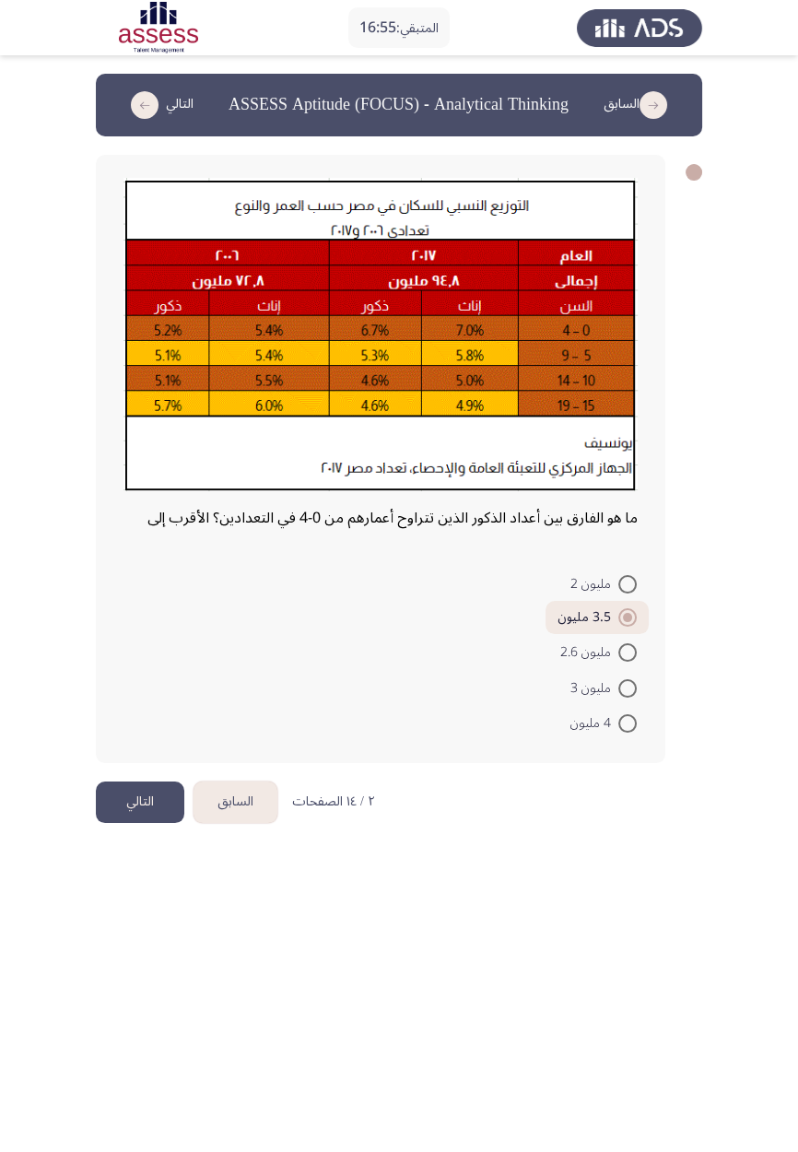
click at [118, 673] on button "التالي" at bounding box center [140, 801] width 88 height 41
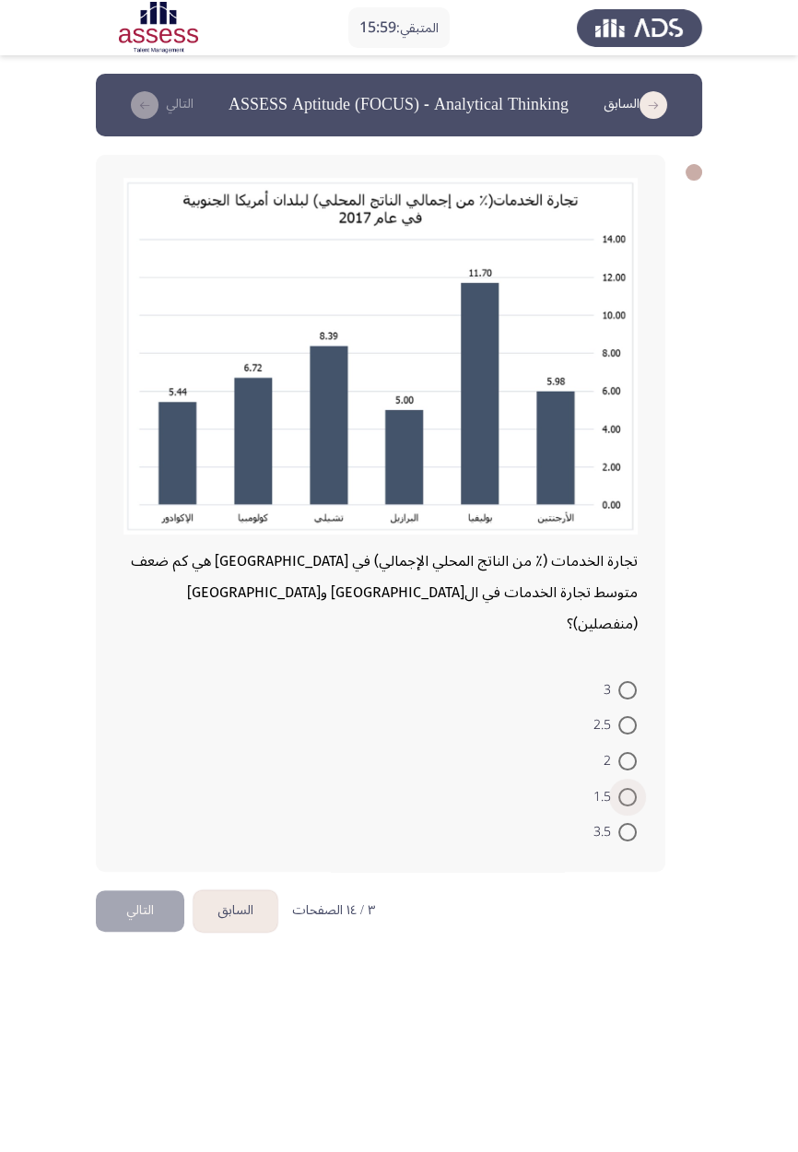
click at [632, 673] on span at bounding box center [627, 797] width 18 height 18
click at [632, 673] on input "1.5" at bounding box center [627, 797] width 18 height 18
radio input "true"
click at [140, 673] on button "التالي" at bounding box center [140, 908] width 88 height 41
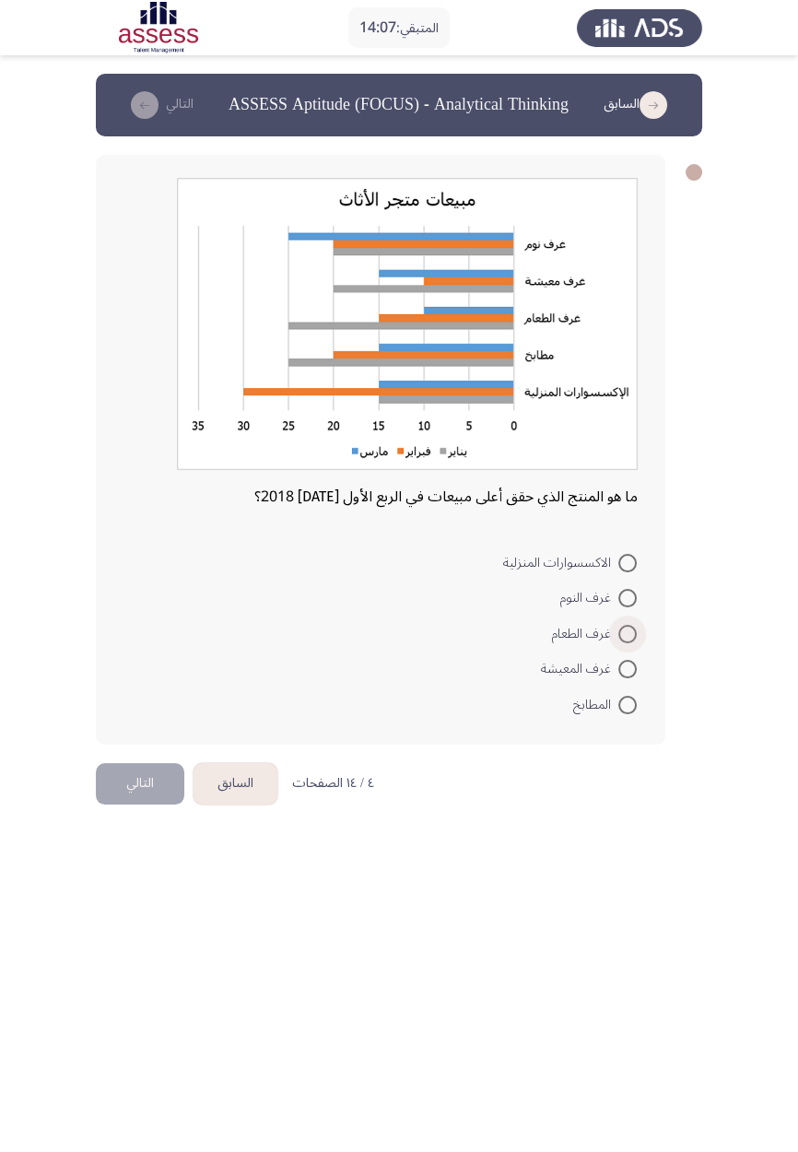
click at [606, 623] on span "غرف الطعام" at bounding box center [585, 634] width 66 height 22
click at [618, 625] on input "غرف الطعام" at bounding box center [627, 634] width 18 height 18
radio input "true"
click at [627, 597] on span at bounding box center [627, 598] width 18 height 18
click at [627, 597] on input "غرف النوم" at bounding box center [627, 598] width 18 height 18
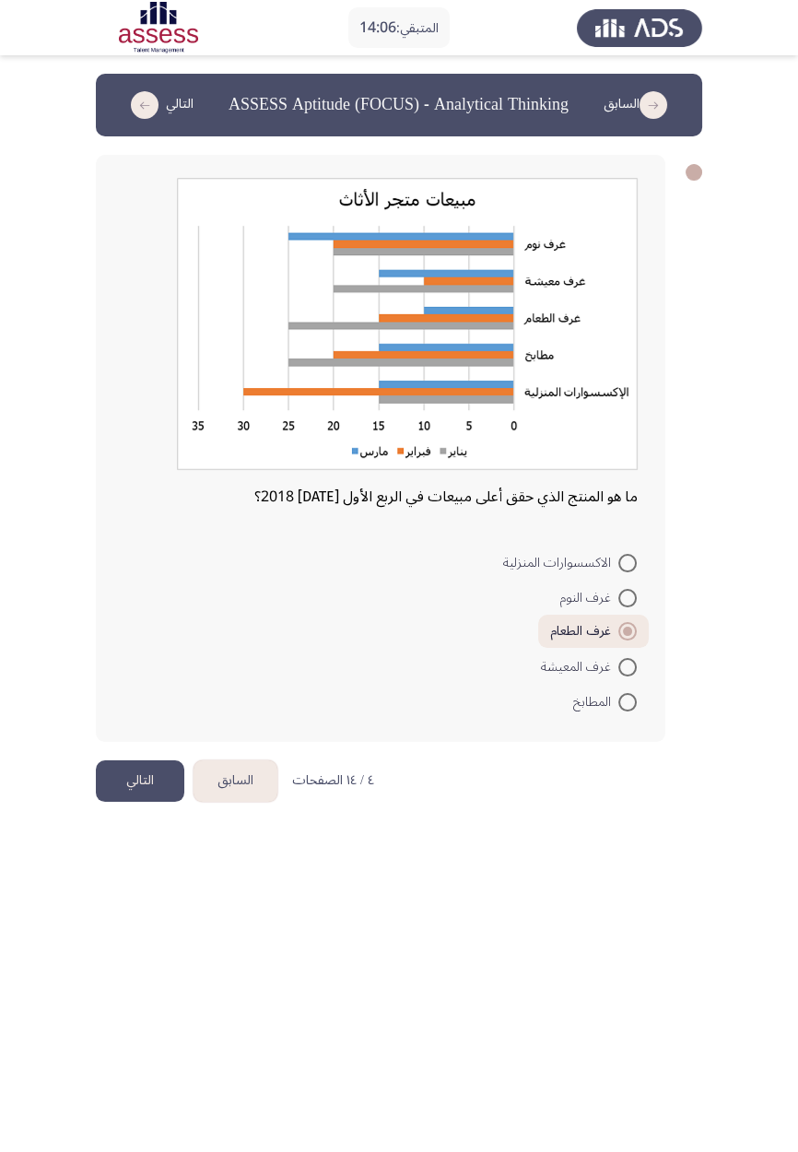
radio input "true"
click at [136, 673] on button "التالي" at bounding box center [140, 780] width 88 height 41
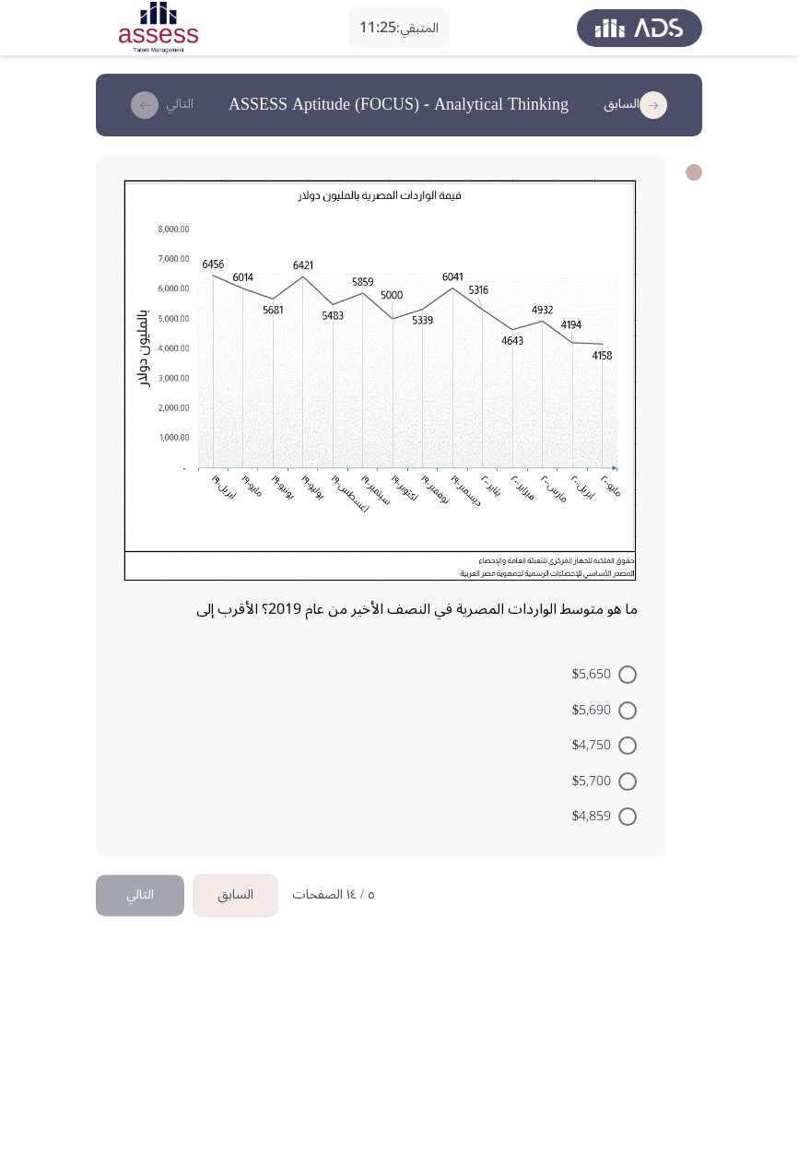
click at [591, 673] on span "$5,690" at bounding box center [595, 710] width 46 height 22
click at [618, 673] on input "$5,690" at bounding box center [627, 710] width 18 height 18
radio input "true"
click at [125, 673] on button "التالي" at bounding box center [140, 893] width 88 height 41
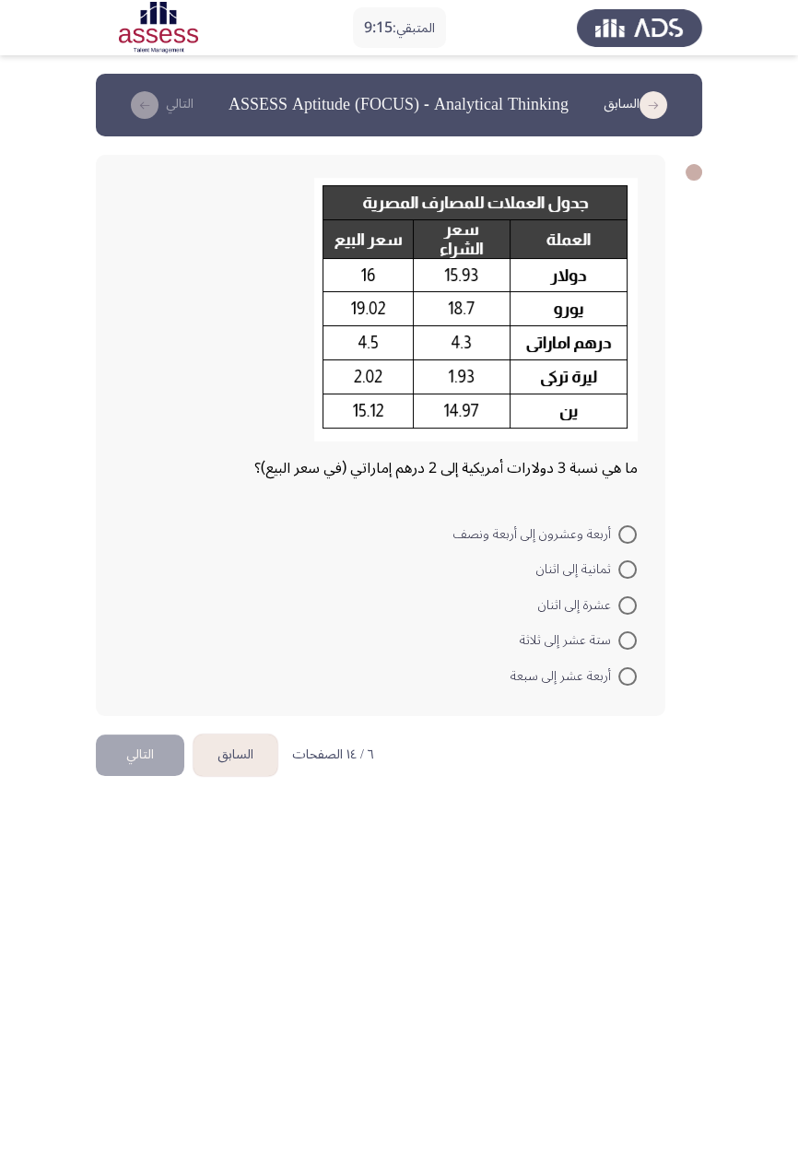
click at [627, 605] on span at bounding box center [627, 605] width 18 height 18
click at [627, 605] on input "عشرة إلى اثنان" at bounding box center [627, 605] width 18 height 18
radio input "true"
click at [136, 673] on button "التالي" at bounding box center [140, 752] width 88 height 41
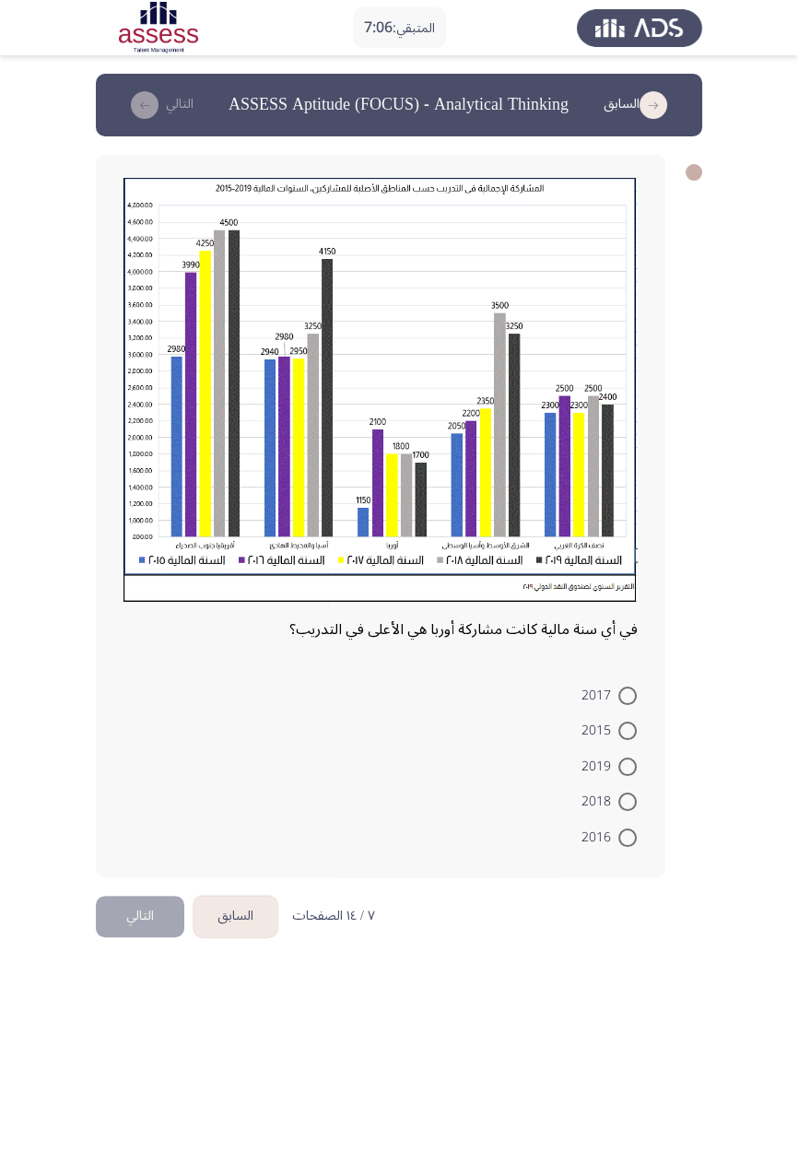
click at [624, 715] on mat-radio-button "2015" at bounding box center [608, 730] width 79 height 36
click at [603, 693] on span "2017" at bounding box center [599, 696] width 37 height 22
click at [618, 693] on input "2017" at bounding box center [627, 696] width 18 height 18
radio input "true"
click at [623, 698] on span at bounding box center [627, 693] width 18 height 18
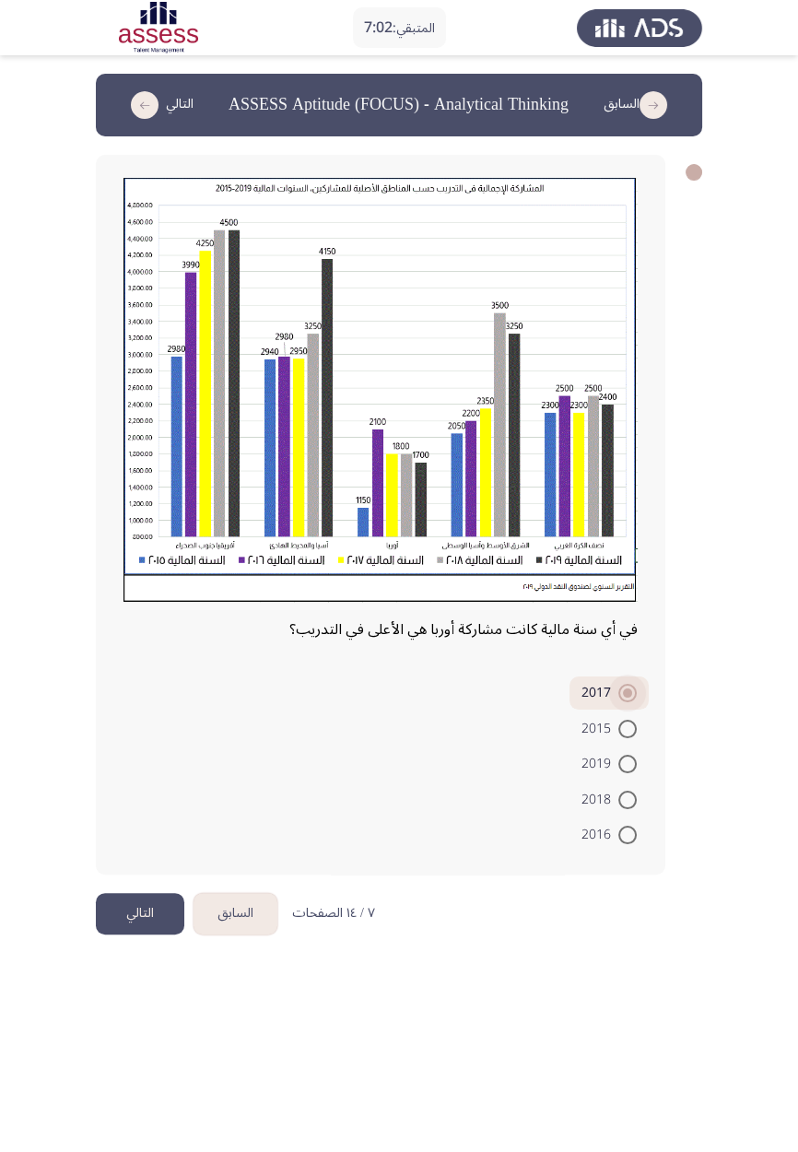
click at [623, 698] on input "2017" at bounding box center [627, 693] width 18 height 18
click at [627, 763] on span at bounding box center [627, 764] width 18 height 18
click at [627, 763] on input "2019" at bounding box center [627, 764] width 18 height 18
radio input "true"
click at [144, 928] on button "التالي" at bounding box center [140, 913] width 88 height 41
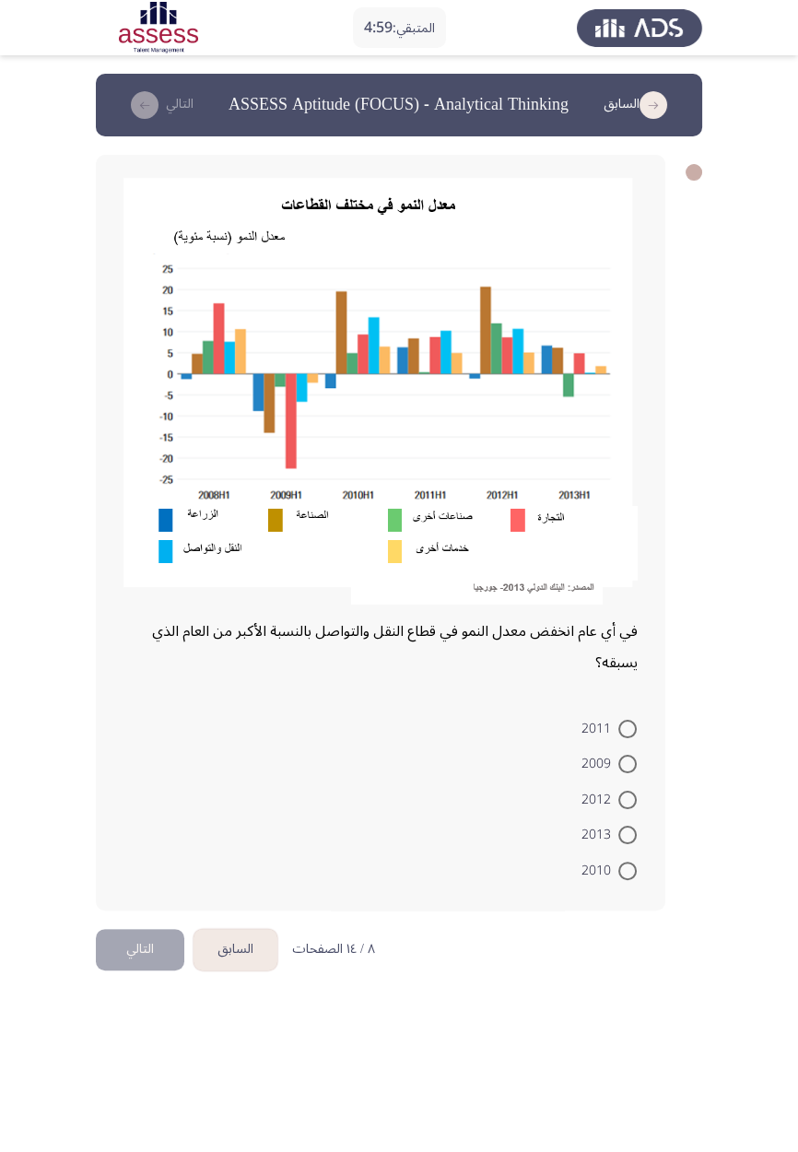
click at [624, 771] on span at bounding box center [627, 764] width 18 height 18
click at [624, 771] on input "2009" at bounding box center [627, 764] width 18 height 18
radio input "true"
click at [149, 952] on button "التالي" at bounding box center [140, 946] width 88 height 41
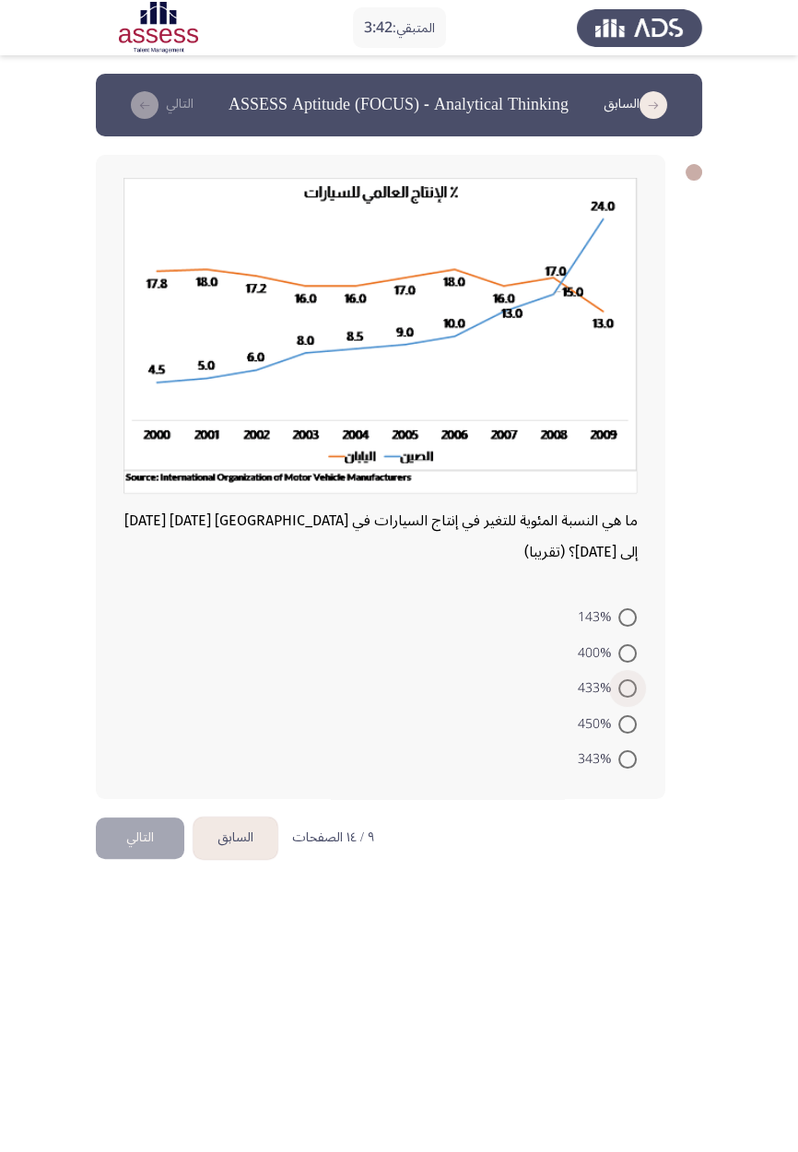
click at [627, 687] on span at bounding box center [627, 688] width 18 height 18
click at [627, 687] on input "433%" at bounding box center [627, 688] width 18 height 18
radio input "true"
click at [149, 830] on button "التالي" at bounding box center [140, 836] width 88 height 41
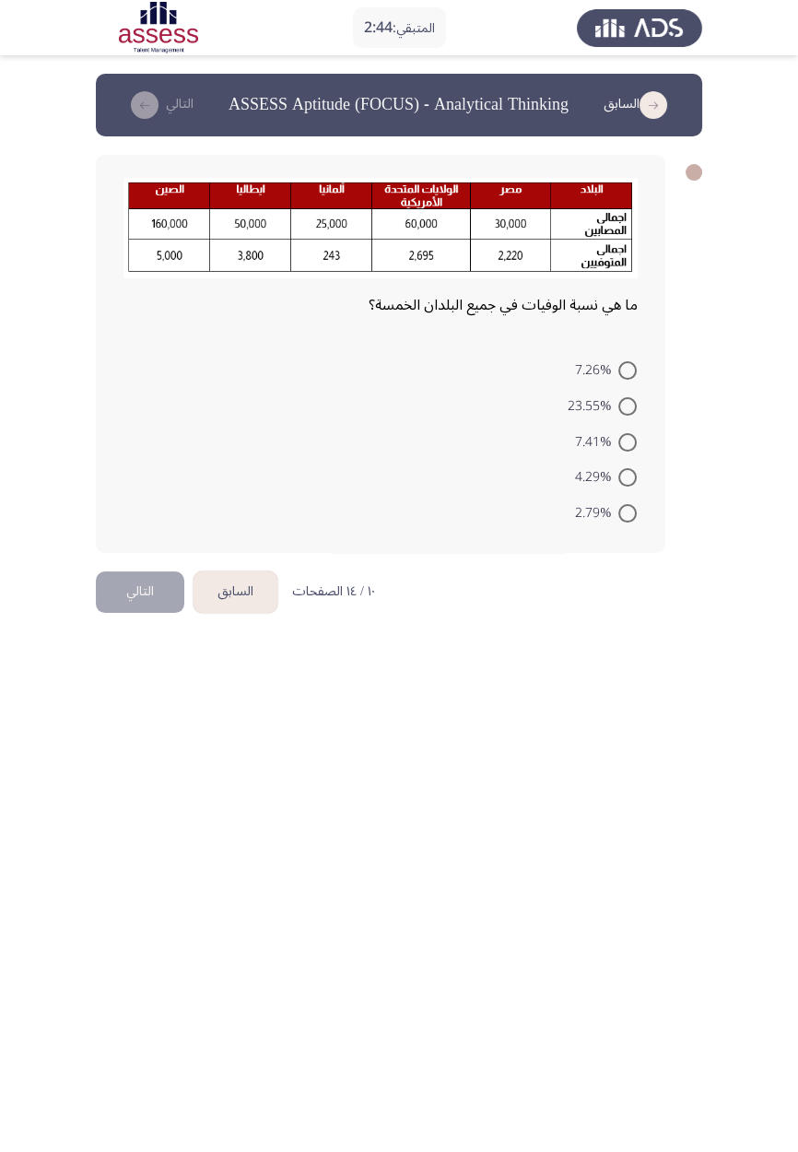
click at [362, 531] on div "ما هي نسبة الوفيات في جميع البلدان الخمسة؟ 7.26% 23.55% 7.41% 4.29% 2.79%" at bounding box center [380, 354] width 569 height 398
click at [599, 410] on span "23.55%" at bounding box center [593, 406] width 51 height 22
click at [618, 410] on input "23.55%" at bounding box center [627, 406] width 18 height 18
radio input "true"
click at [153, 592] on button "التالي" at bounding box center [140, 589] width 88 height 41
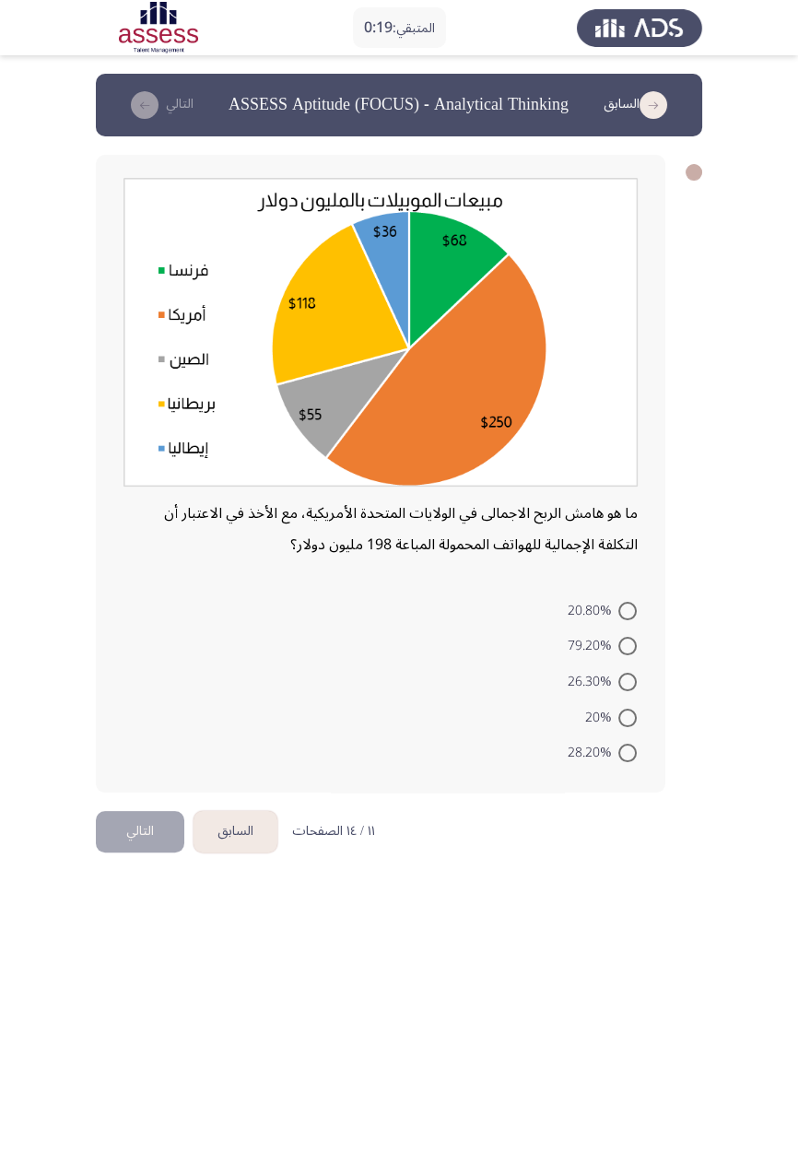
click at [627, 610] on span at bounding box center [627, 611] width 18 height 18
click at [627, 610] on input "20.80%" at bounding box center [627, 611] width 18 height 18
radio input "true"
click at [168, 823] on button "التالي" at bounding box center [140, 829] width 88 height 41
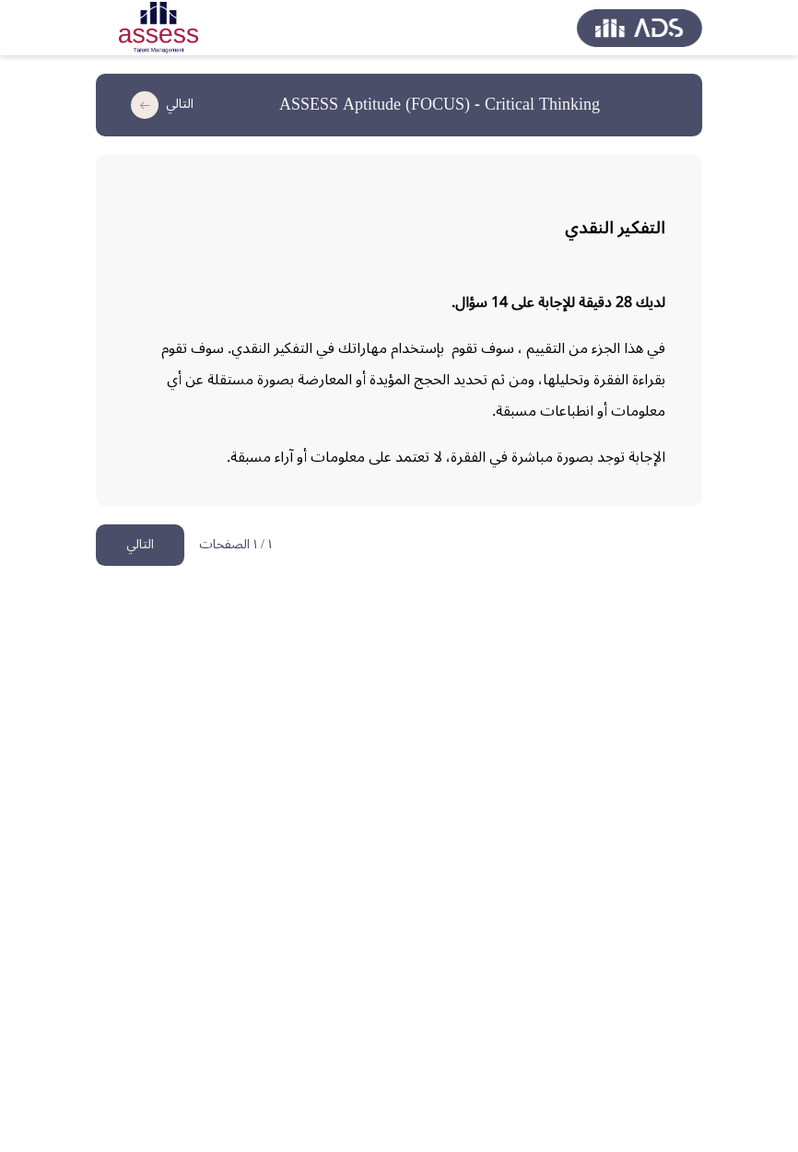
click at [147, 566] on button "التالي" at bounding box center [140, 544] width 88 height 41
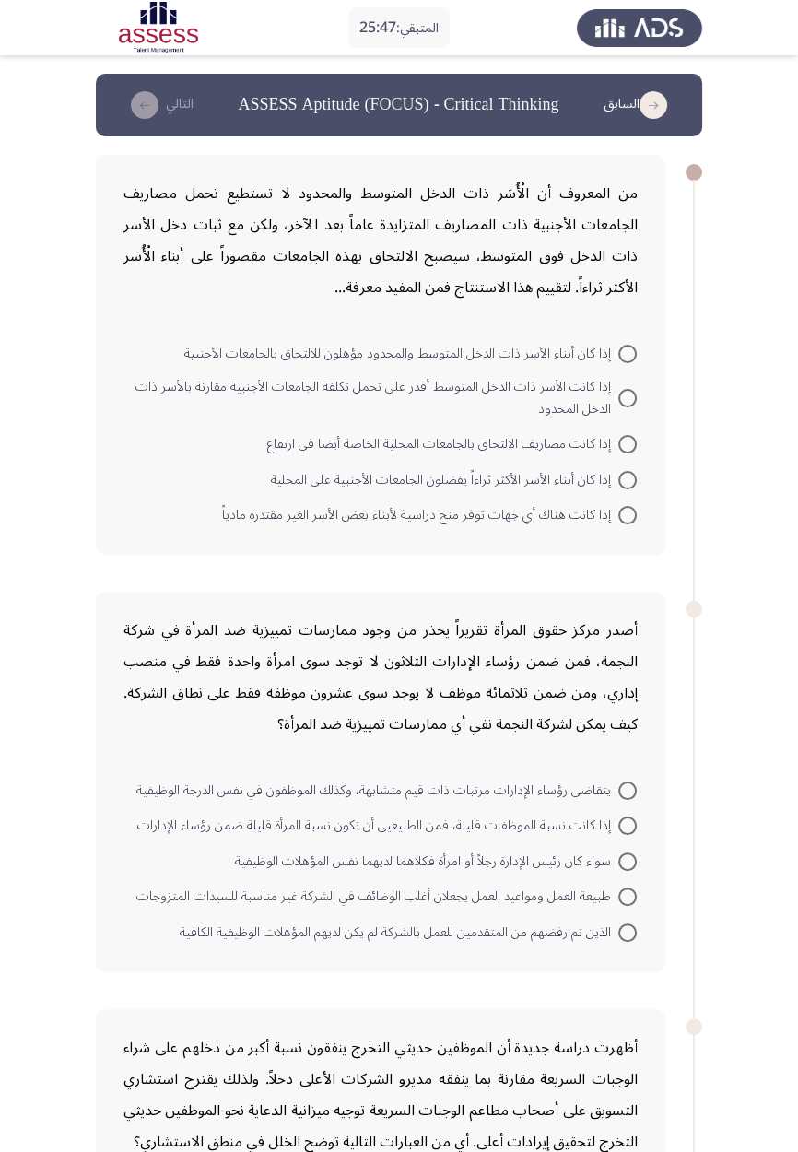
click at [627, 514] on span at bounding box center [627, 515] width 18 height 18
click at [627, 514] on input "إذا كانت هناك أي جهات توفر منح دراسية لأبناء بعض الأسر الغير مقتدرة مادياً" at bounding box center [627, 515] width 18 height 18
radio input "true"
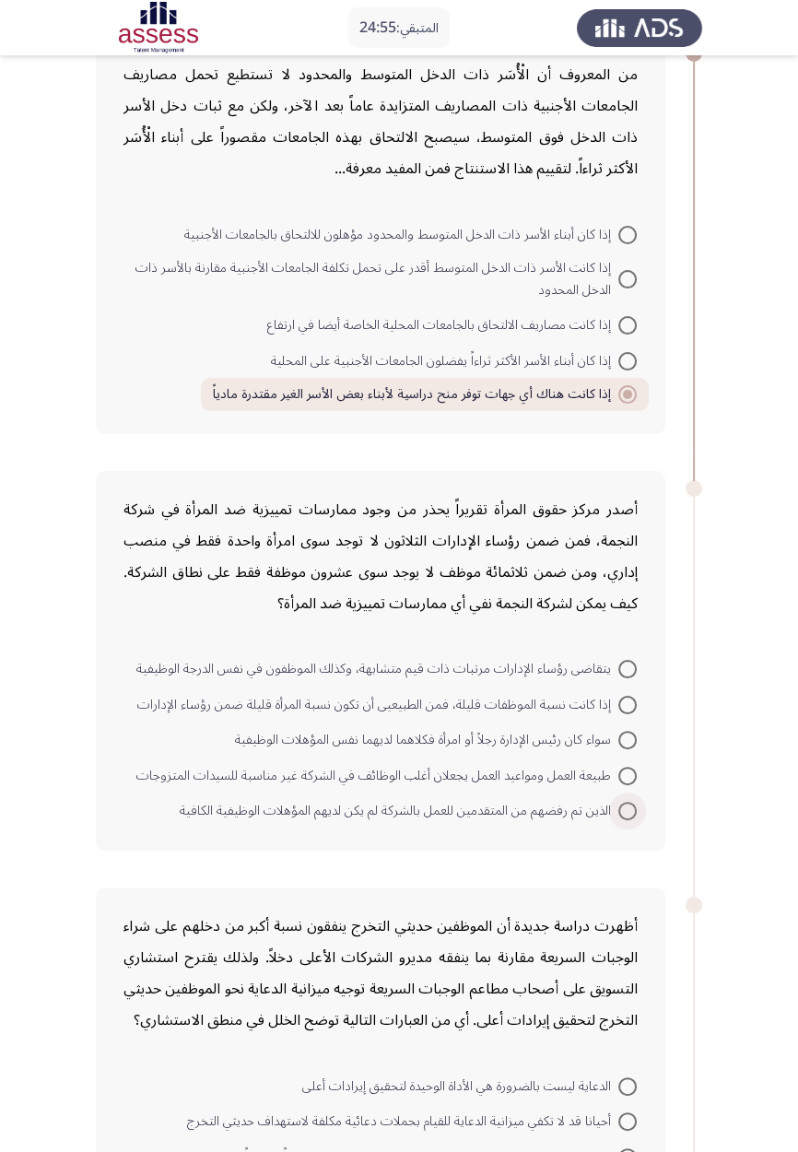
scroll to position [120, 0]
click at [627, 772] on span at bounding box center [627, 775] width 18 height 18
click at [627, 772] on input "طبيعة العمل ومواعيد العمل يجعلان أغلب الوظائف في الشركة غير مناسبة للسيدات المت…" at bounding box center [627, 775] width 18 height 18
radio input "true"
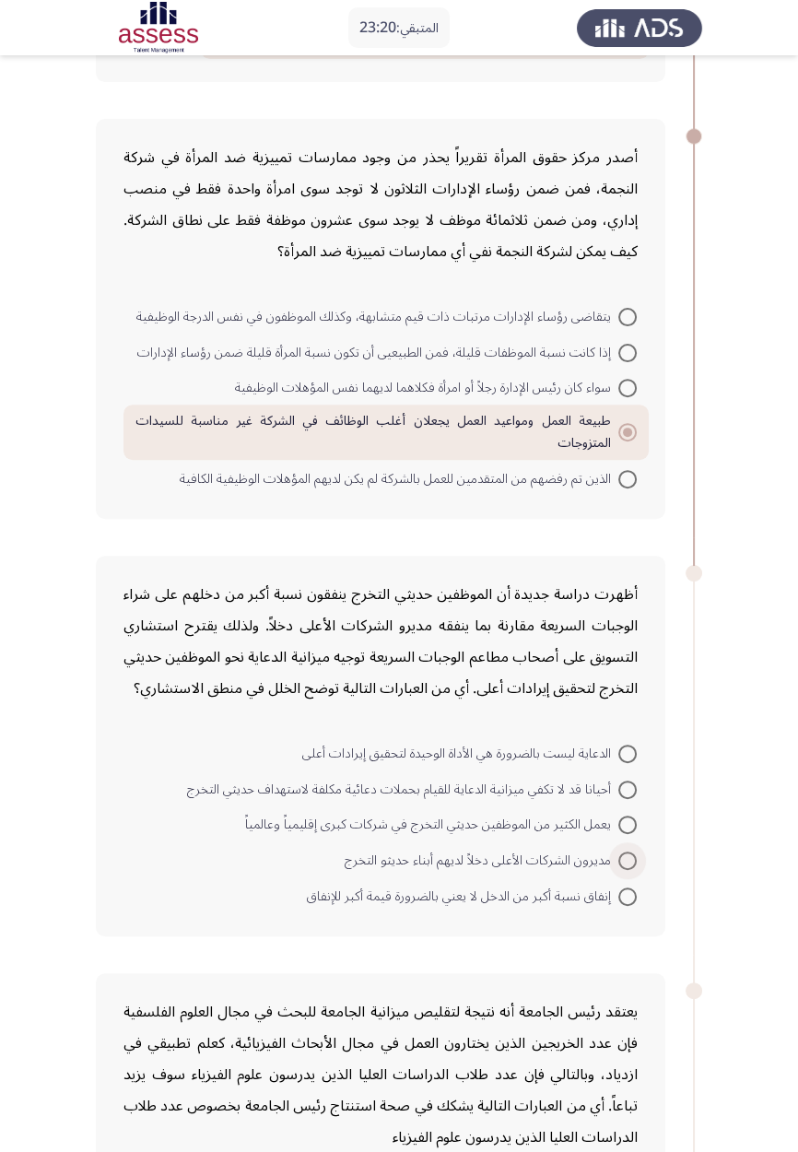
scroll to position [472, 0]
click at [619, 754] on span at bounding box center [627, 753] width 18 height 18
click at [619, 754] on input "الدعاية ليست بالضرورة هي الأداة الوحيدة لتحقيق إيرادات أعلى" at bounding box center [627, 753] width 18 height 18
radio input "true"
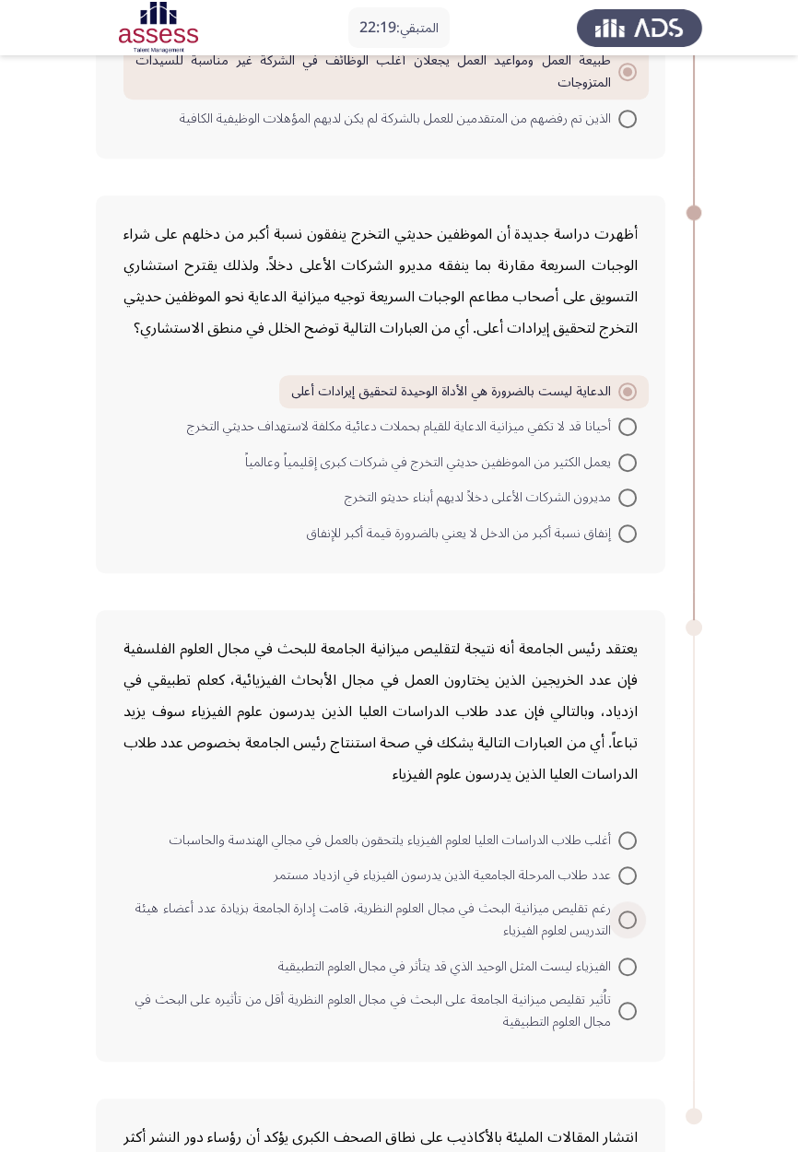
scroll to position [831, 0]
click at [627, 963] on span at bounding box center [627, 966] width 18 height 18
click at [627, 963] on input "الفيزياء ليست المثل الوحيد الذي قد يتأثر في مجال العلوم التطبيقية" at bounding box center [627, 966] width 18 height 18
radio input "true"
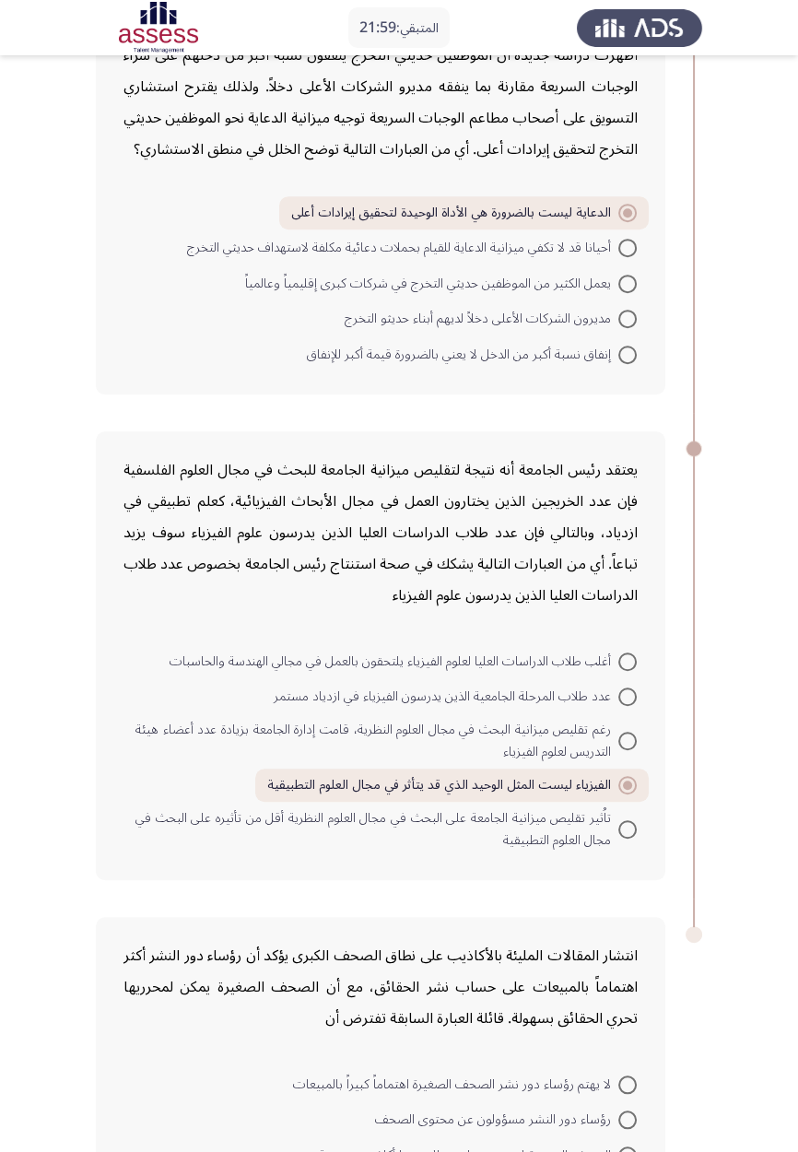
scroll to position [1123, 0]
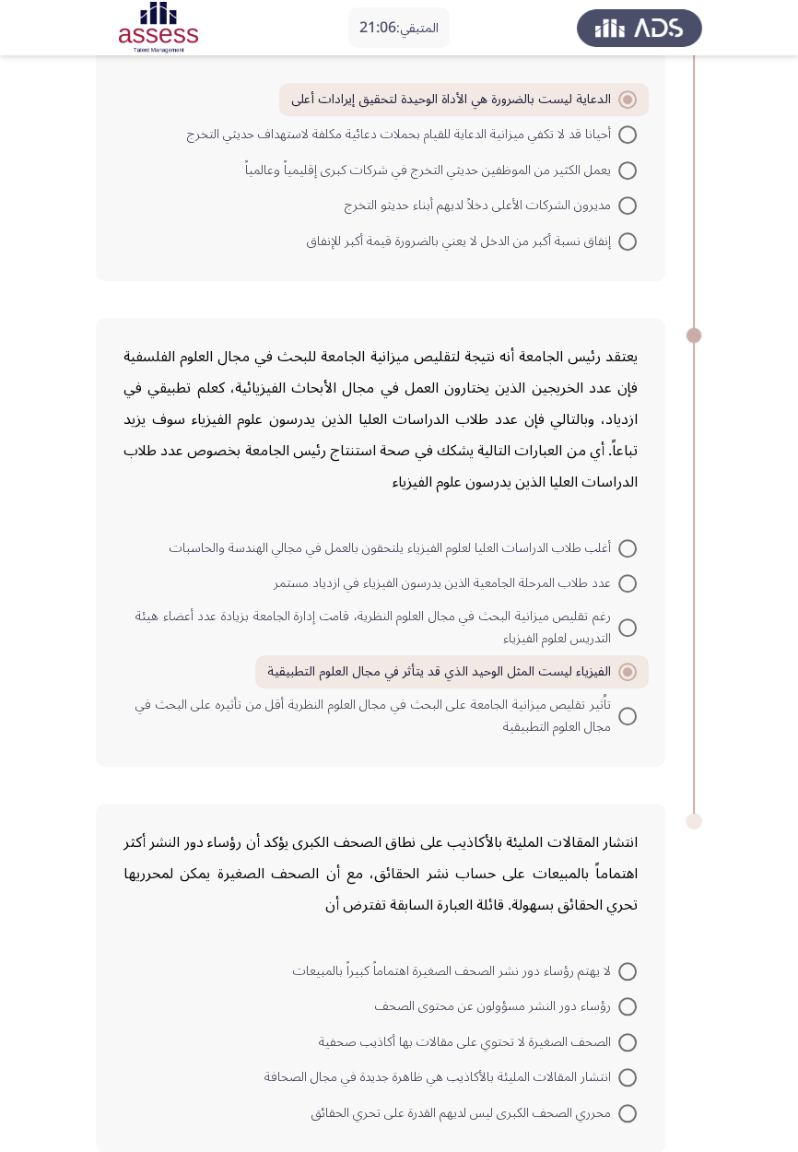
click at [627, 1002] on span at bounding box center [627, 1006] width 18 height 18
click at [627, 1002] on input "رؤساء دور النشر مسؤولون عن محتوى الصحف" at bounding box center [627, 1006] width 18 height 18
radio input "true"
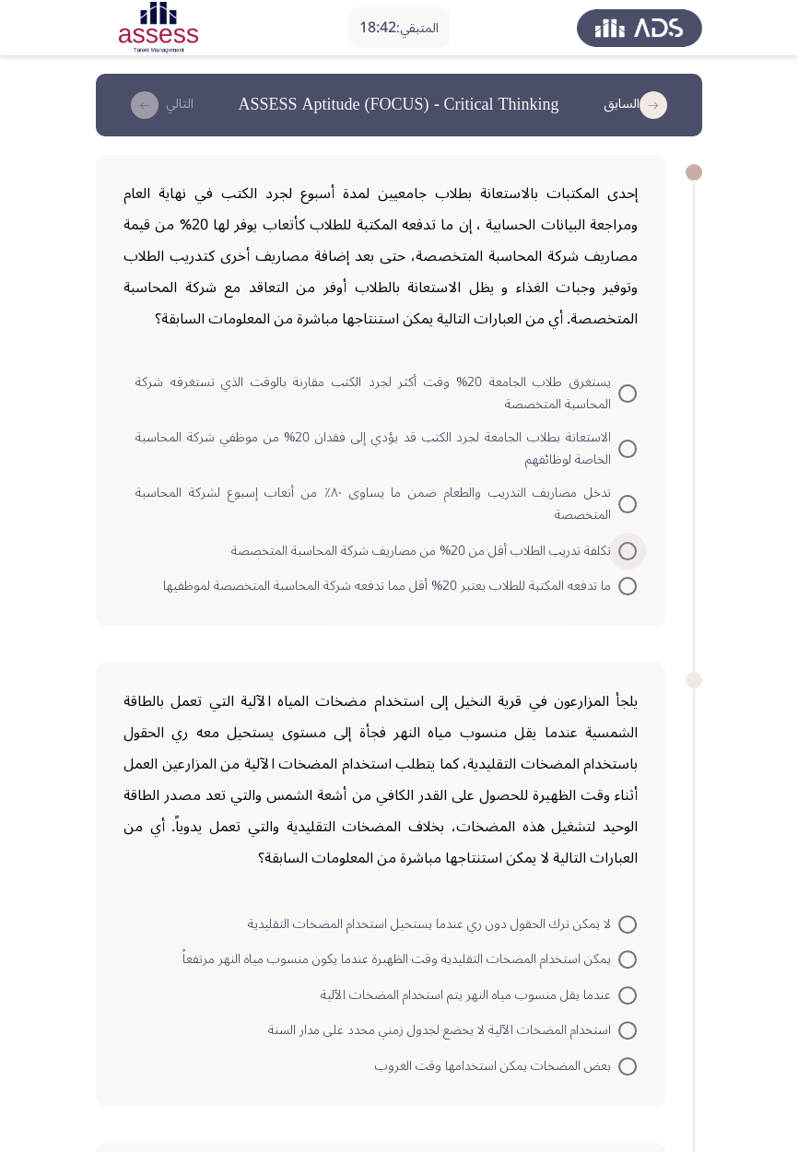
click at [627, 549] on span at bounding box center [627, 551] width 18 height 18
click at [627, 549] on input "تكلفة تدريب الطلاب أقل من 20% من مصاريف شركة المحاسبة المتخصصة" at bounding box center [627, 551] width 18 height 18
radio input "true"
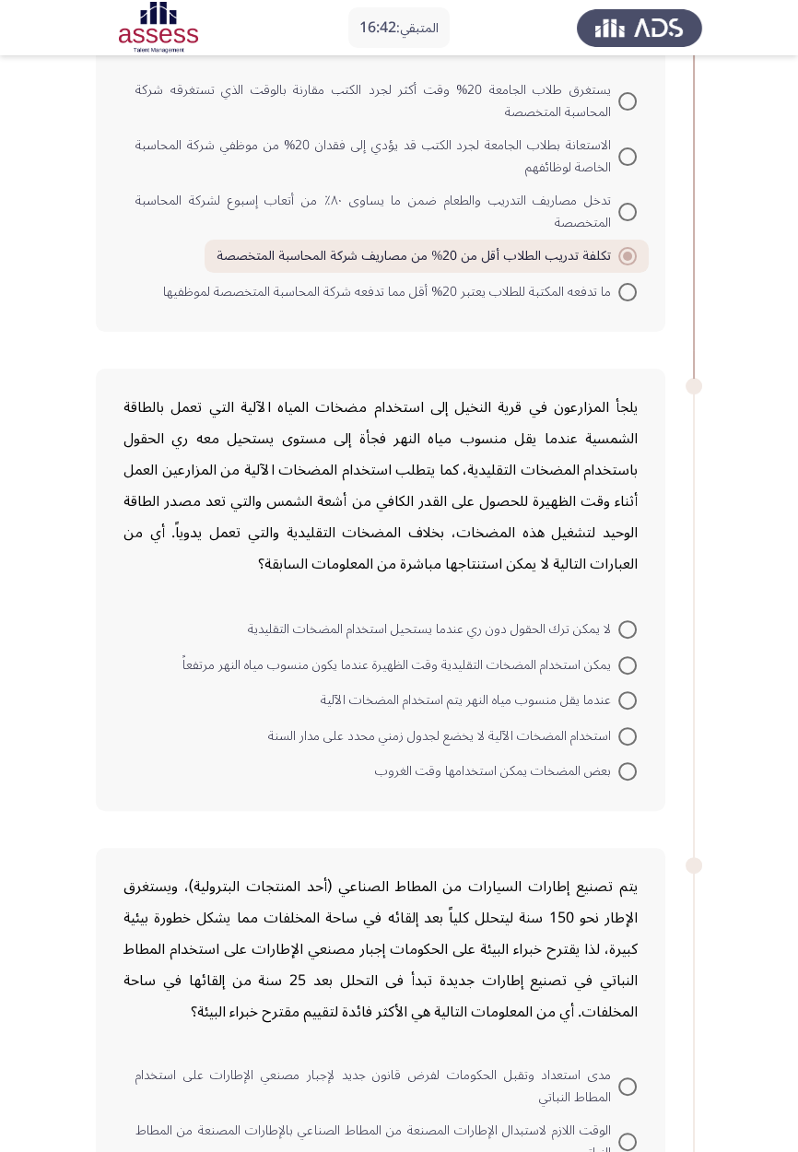
scroll to position [293, 0]
radio input "true"
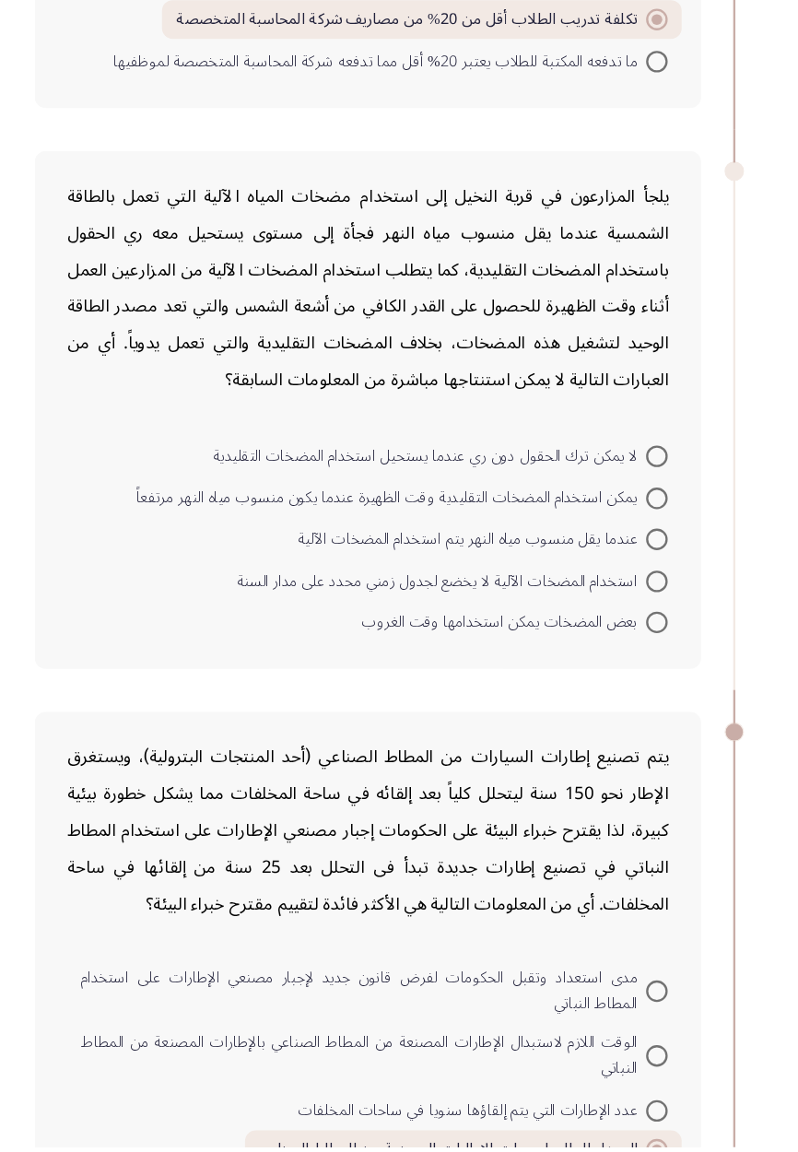
scroll to position [394, 0]
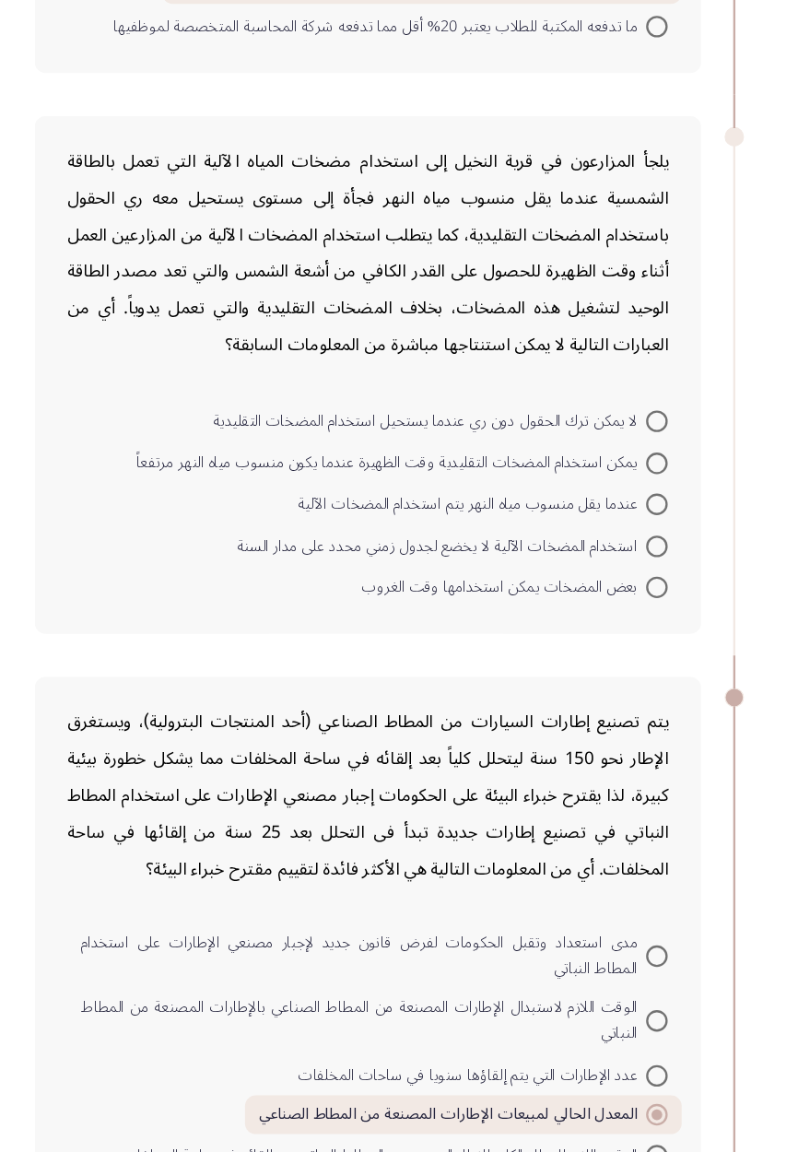
click at [630, 518] on span at bounding box center [627, 527] width 18 height 18
click at [630, 518] on input "لا يمكن ترك الحقول دون ري عندما يستحيل استخدام المضخات التقليدية" at bounding box center [627, 527] width 18 height 18
radio input "true"
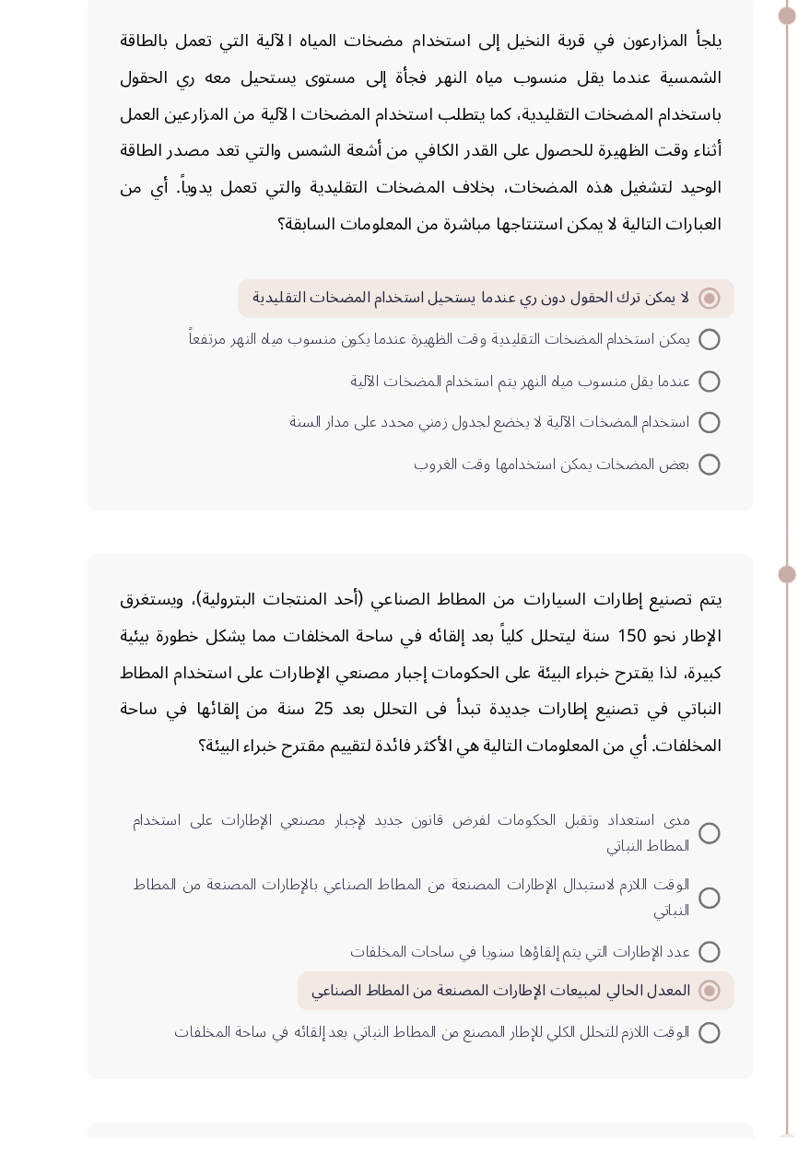
scroll to position [486, 0]
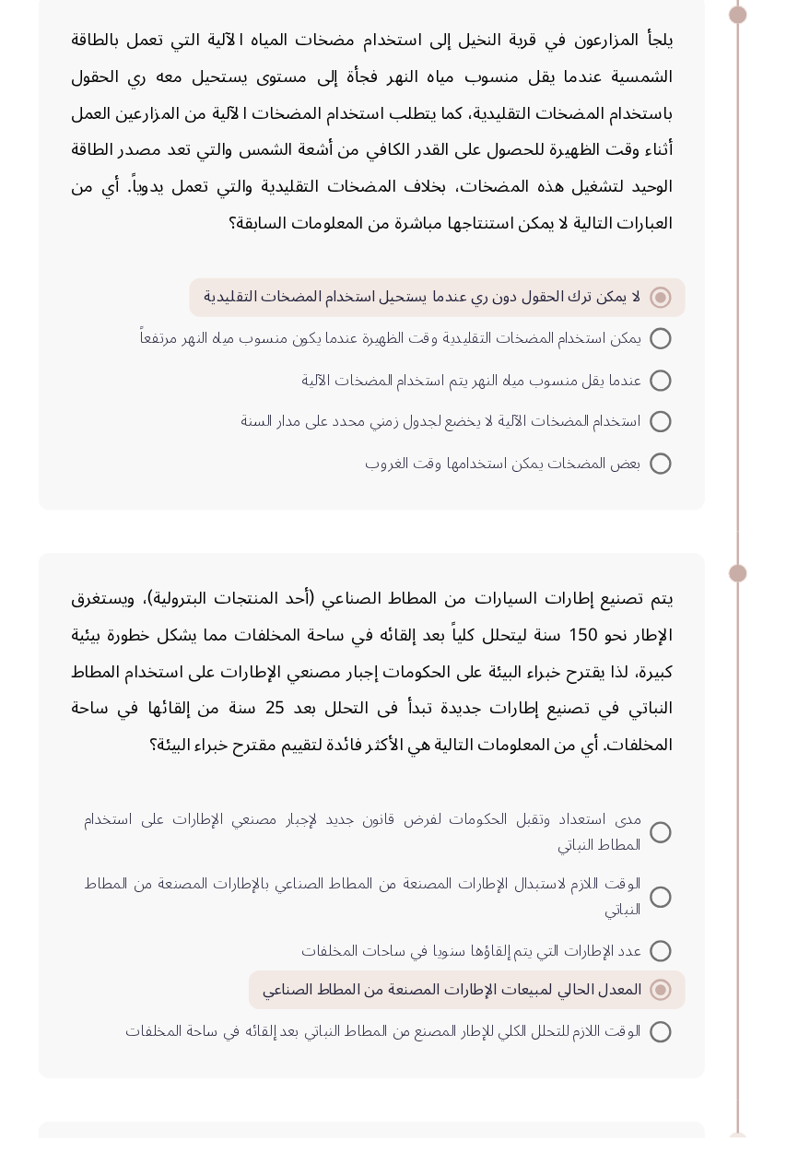
click at [572, 960] on span "الوقت اللازم لاستبدال الإطارات المصنعة من المطاط الصناعي بالإطارات المصنعة من ا…" at bounding box center [376, 946] width 483 height 44
click at [618, 956] on input "الوقت اللازم لاستبدال الإطارات المصنعة من المطاط الصناعي بالإطارات المصنعة من ا…" at bounding box center [627, 946] width 18 height 18
radio input "true"
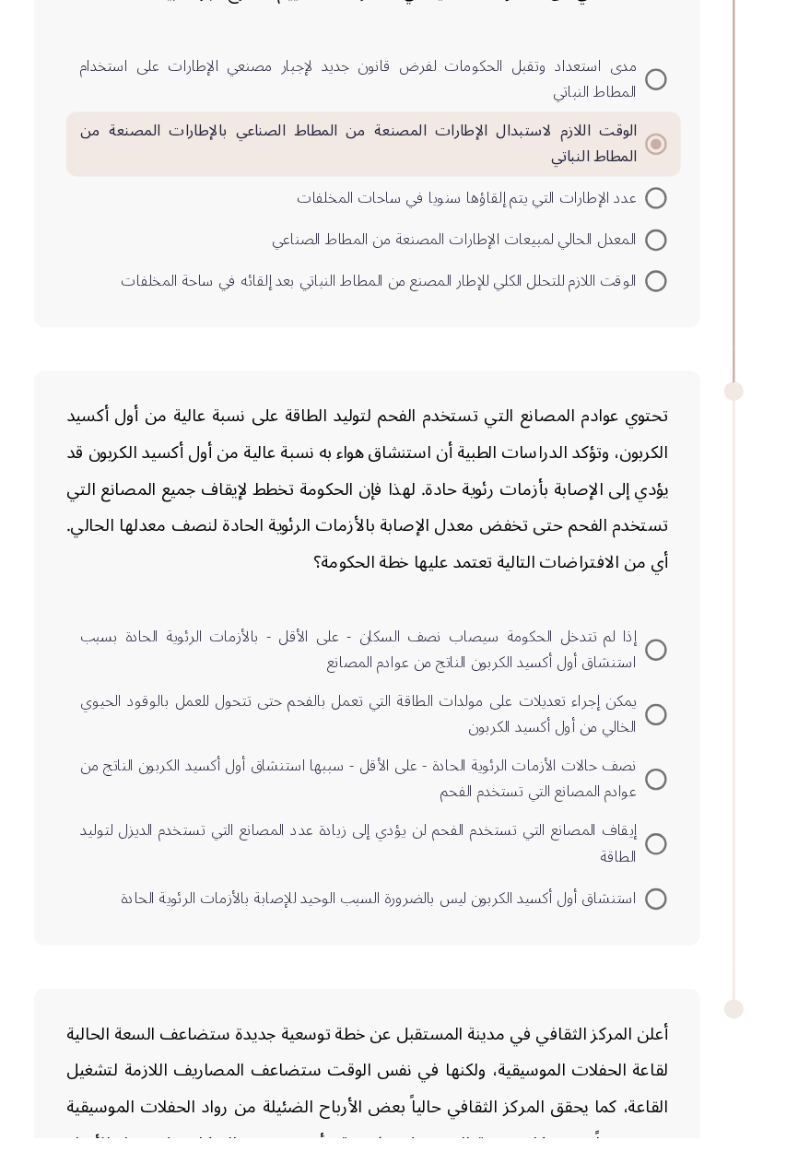
scroll to position [1130, 0]
click at [622, 781] on span at bounding box center [627, 790] width 18 height 18
click at [622, 781] on input "يمكن إجراء تعديلات على مولدات الطاقة التي تعمل بالفحم حتى تتحول للعمل بالوقود ا…" at bounding box center [627, 790] width 18 height 18
radio input "true"
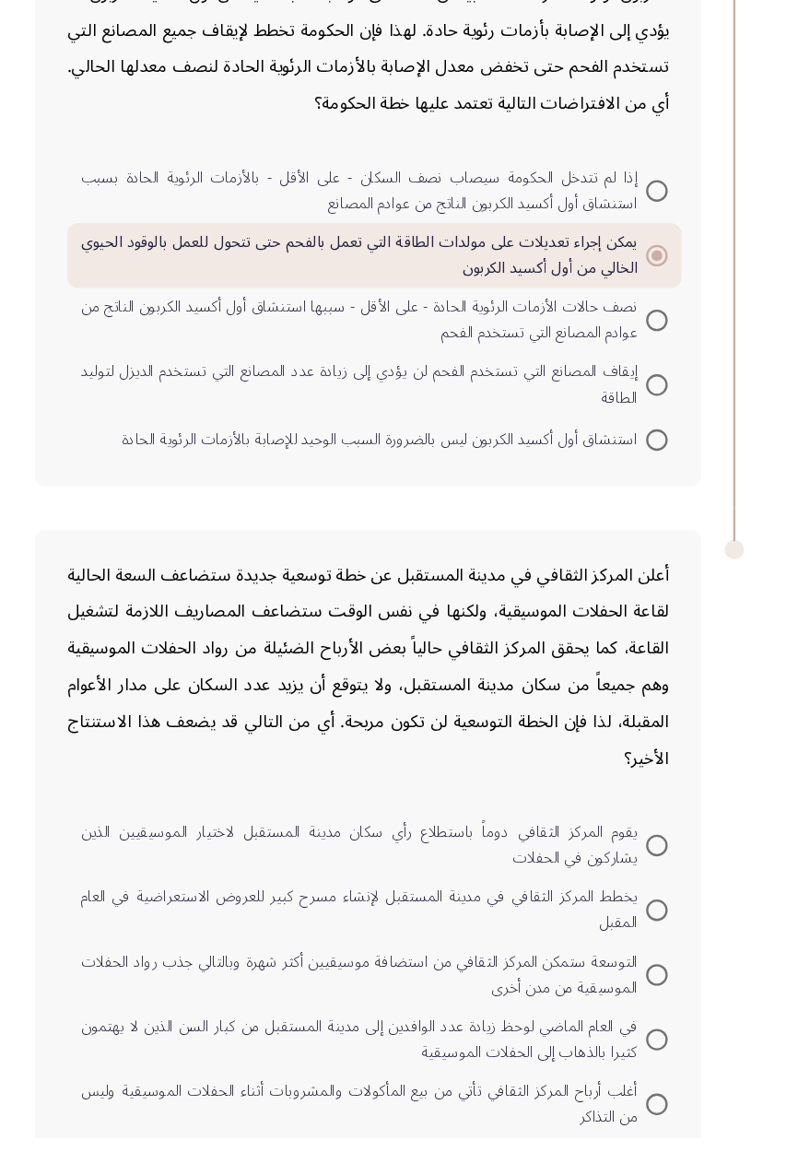
scroll to position [1543, 0]
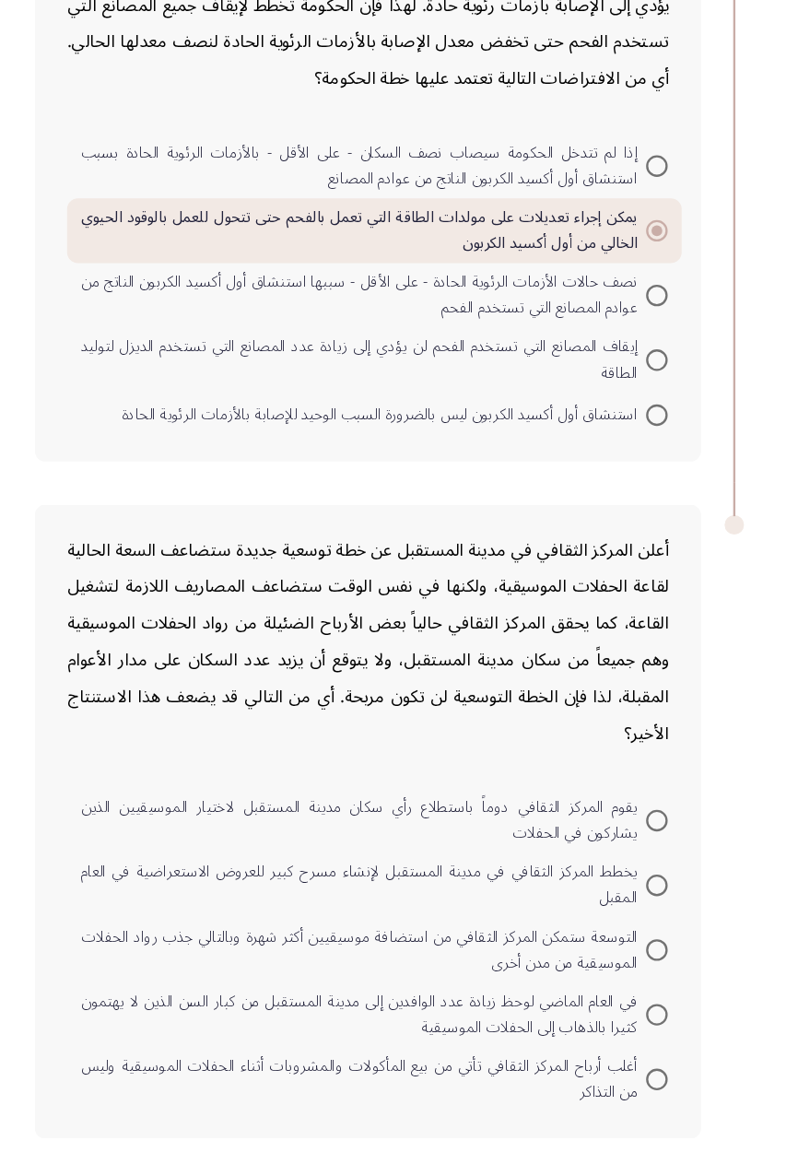
click at [509, 988] on span "التوسعة ستمكن المركز الثقافي من استضافة موسيقيين أكثر شهرة وبالتالي جذب رواد ال…" at bounding box center [376, 991] width 483 height 44
click at [618, 988] on input "التوسعة ستمكن المركز الثقافي من استضافة موسيقيين أكثر شهرة وبالتالي جذب رواد ال…" at bounding box center [627, 991] width 18 height 18
radio input "true"
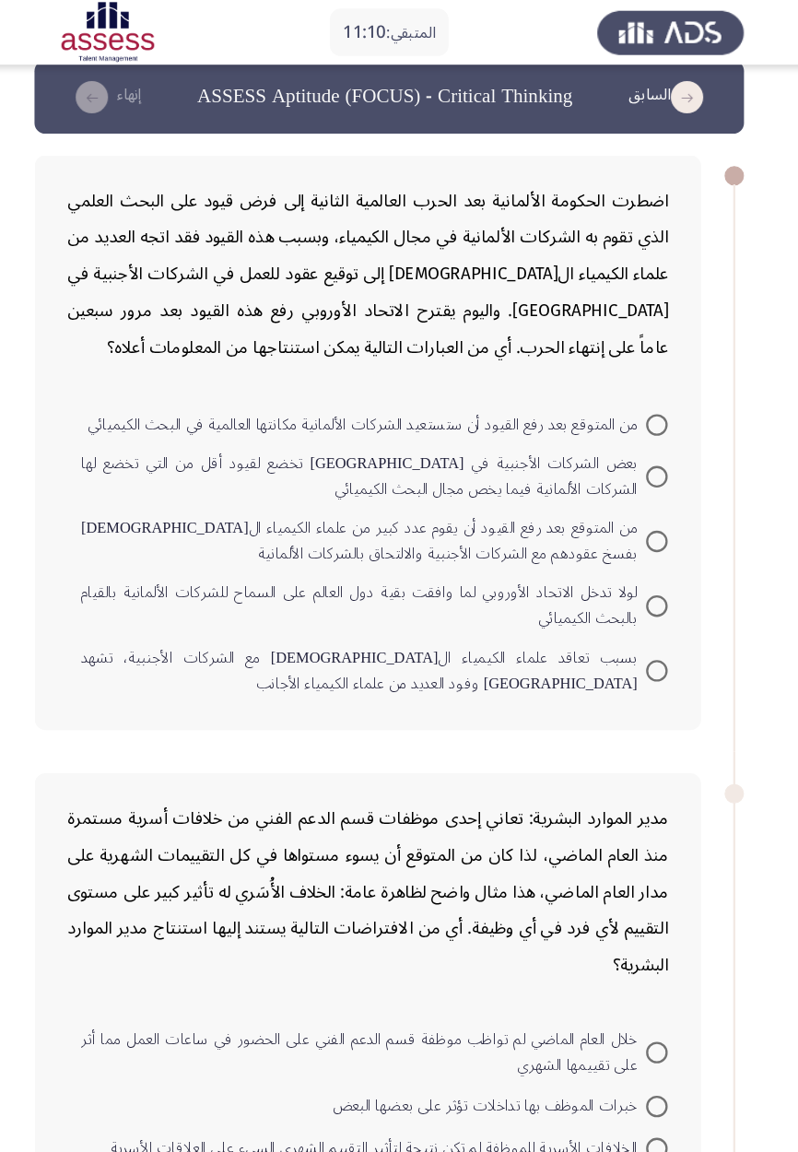
scroll to position [0, 0]
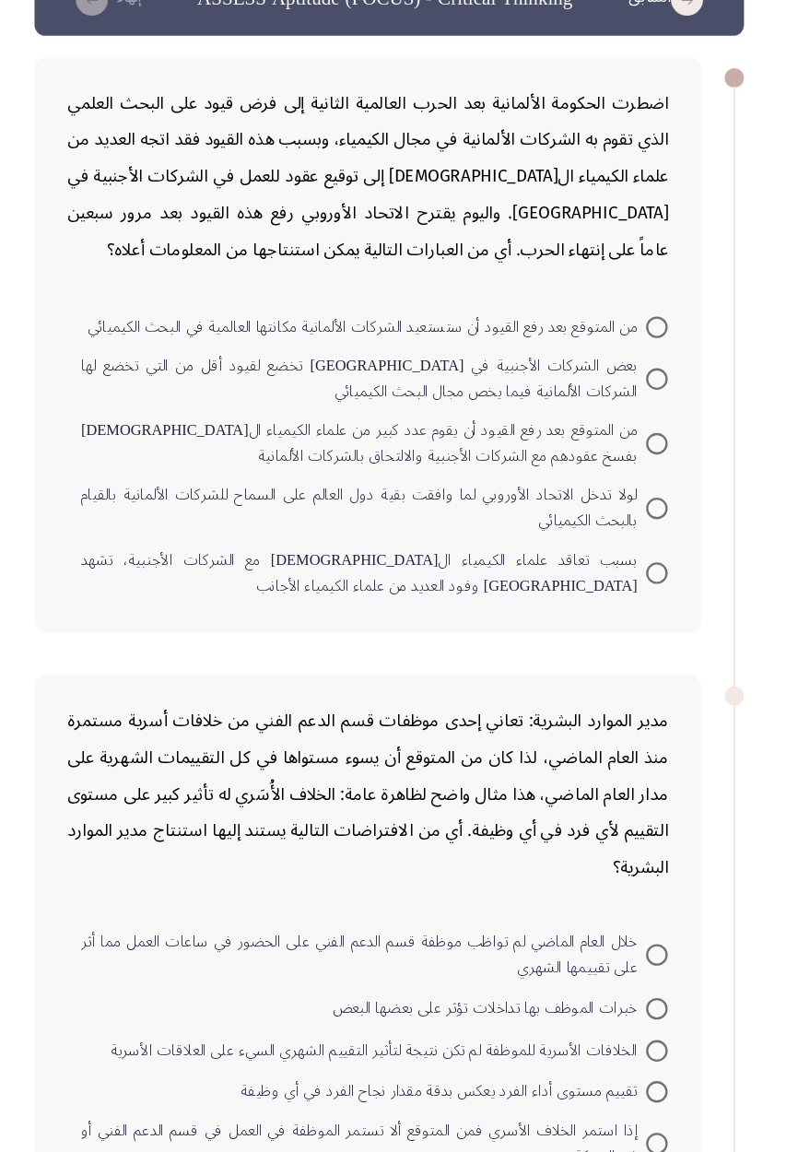
click at [627, 383] on span at bounding box center [627, 385] width 18 height 18
click at [627, 383] on input "من المتوقع بعد رفع القيود أن ستستعيد الشركات الألمانية مكانتها العالمية في البح…" at bounding box center [627, 385] width 18 height 18
radio input "true"
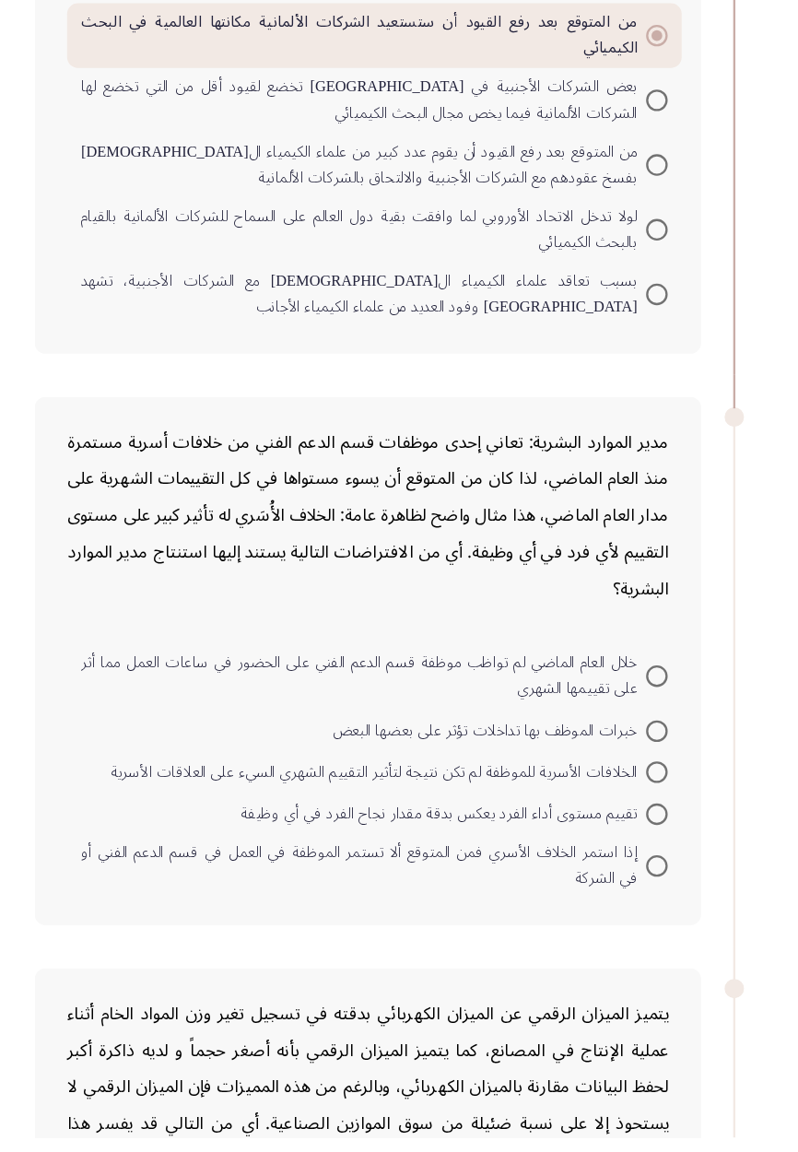
scroll to position [184, 0]
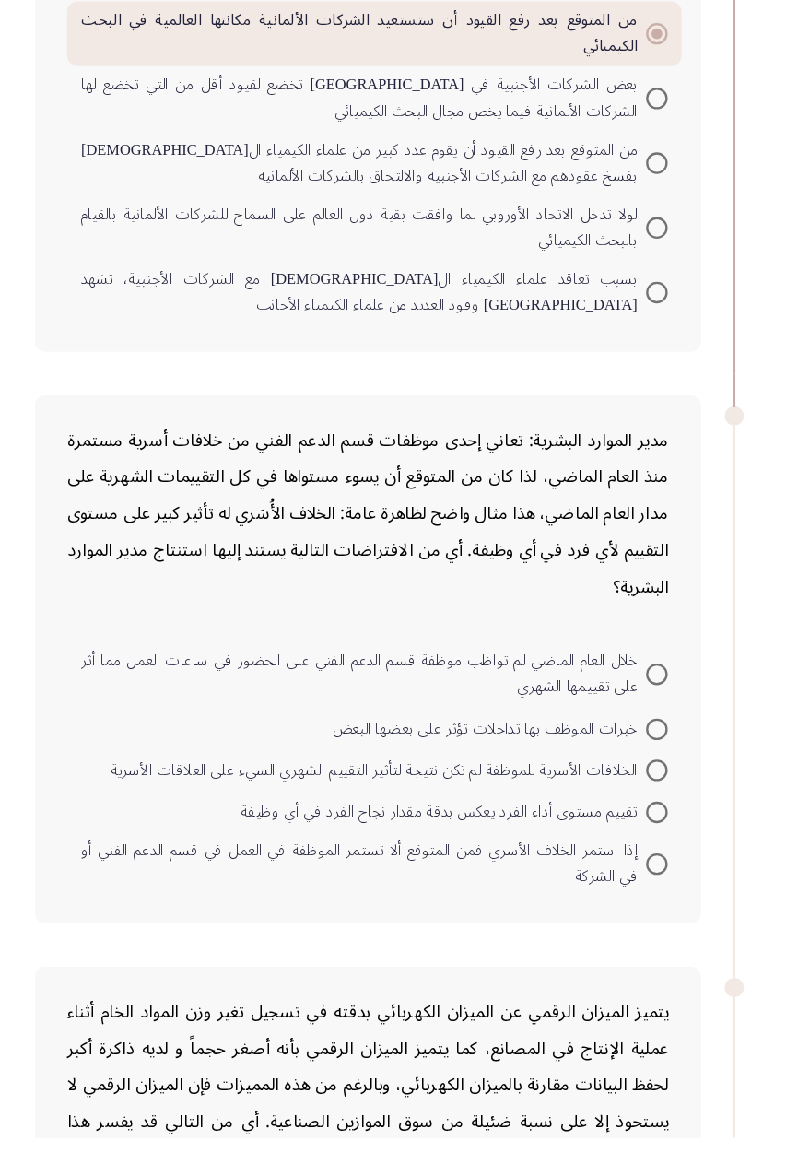
click at [647, 917] on mat-radio-button "إذا استمر الخلاف الأسري فمن المتوقع ألا تستمر الموظفة في العمل في قسم الدعم الف…" at bounding box center [385, 918] width 525 height 55
click at [627, 916] on span at bounding box center [627, 919] width 18 height 18
click at [627, 916] on input "إذا استمر الخلاف الأسري فمن المتوقع ألا تستمر الموظفة في العمل في قسم الدعم الف…" at bounding box center [627, 919] width 18 height 18
radio input "true"
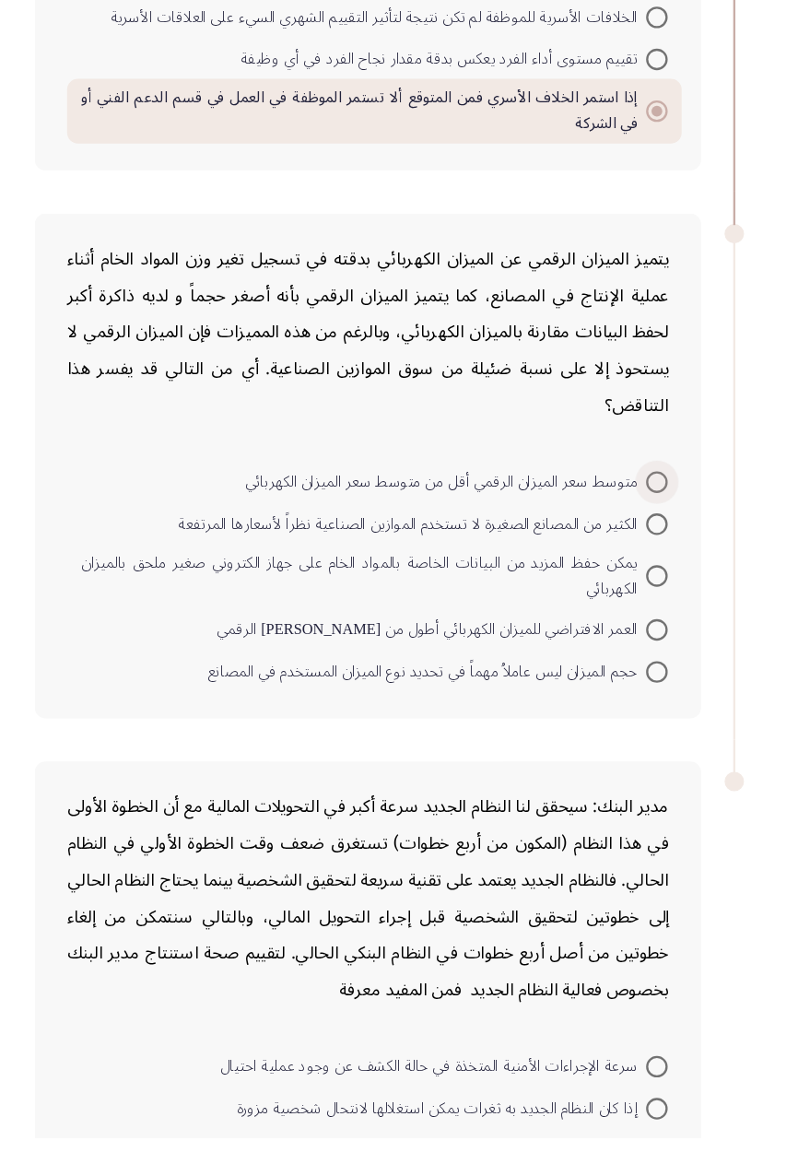
scroll to position [830, 0]
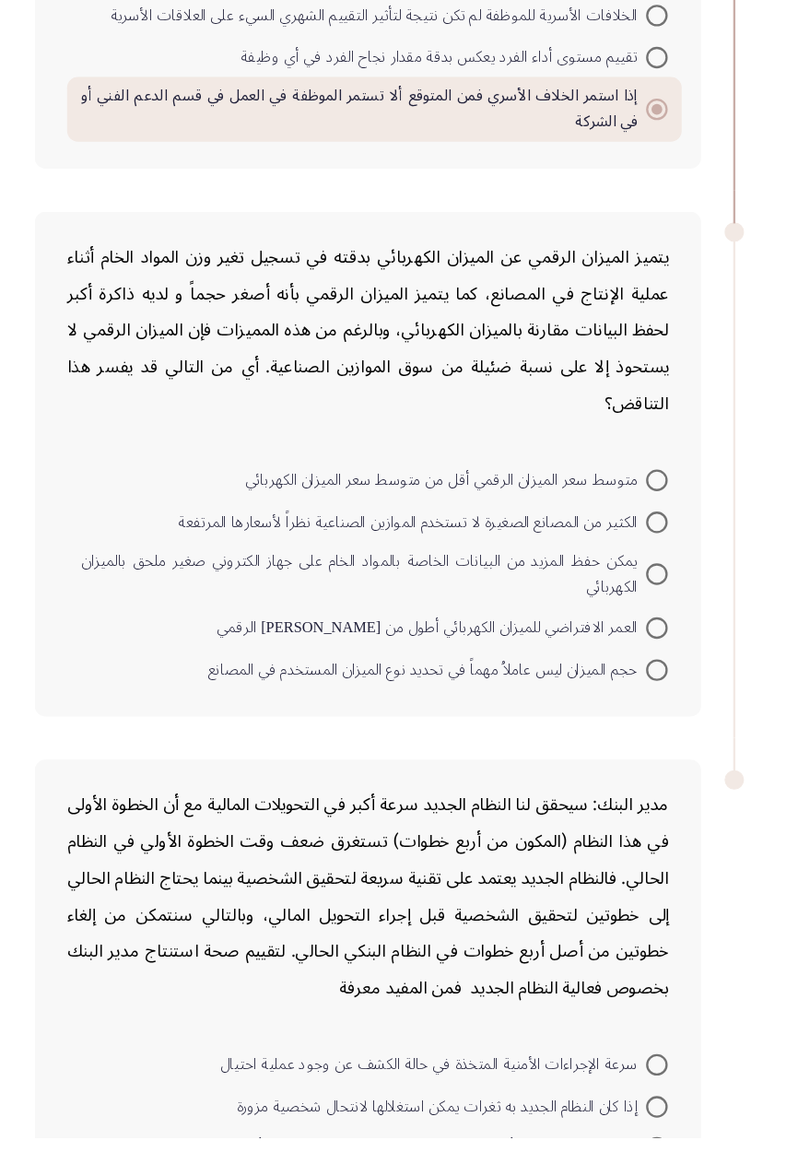
click at [597, 627] on span "الكثير من المصانع الصغيرة لا تستخدم الموازين الصناعية نظراً لأسعارها المرتفعة" at bounding box center [418, 626] width 400 height 22
click at [618, 627] on input "الكثير من المصانع الصغيرة لا تستخدم الموازين الصناعية نظراً لأسعارها المرتفعة" at bounding box center [627, 625] width 18 height 18
radio input "true"
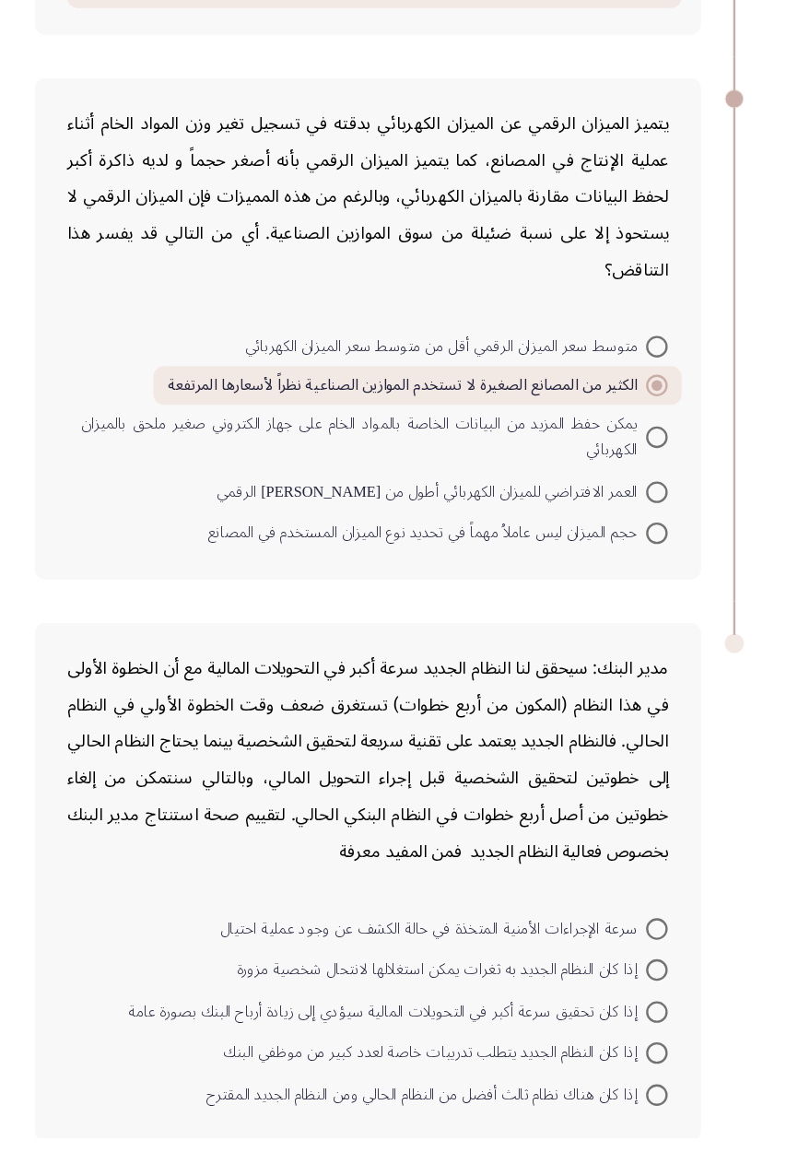
scroll to position [947, 0]
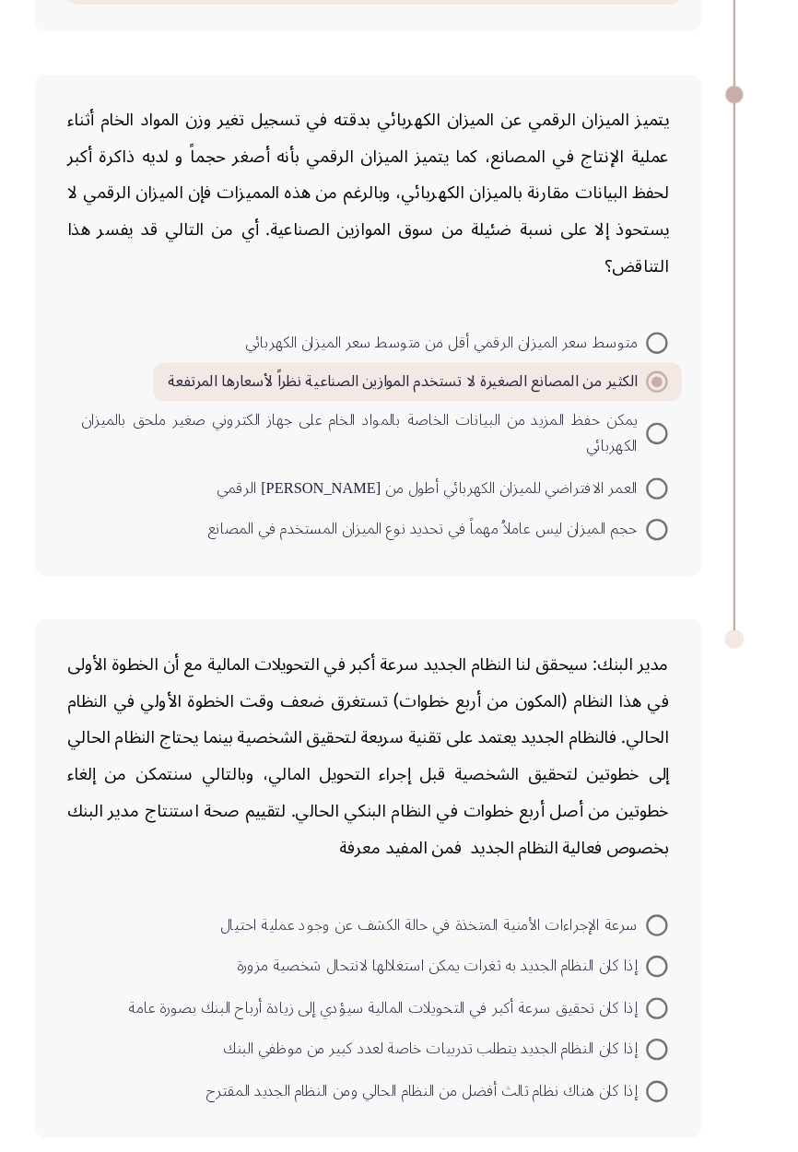
click at [619, 1043] on span at bounding box center [627, 1041] width 18 height 18
click at [619, 1043] on input "إذا كان تحقيق سرعة أكبر في التحويلات المالية سيؤدي إلى زيادة أرباح البنك بصورة …" at bounding box center [627, 1041] width 18 height 18
radio input "true"
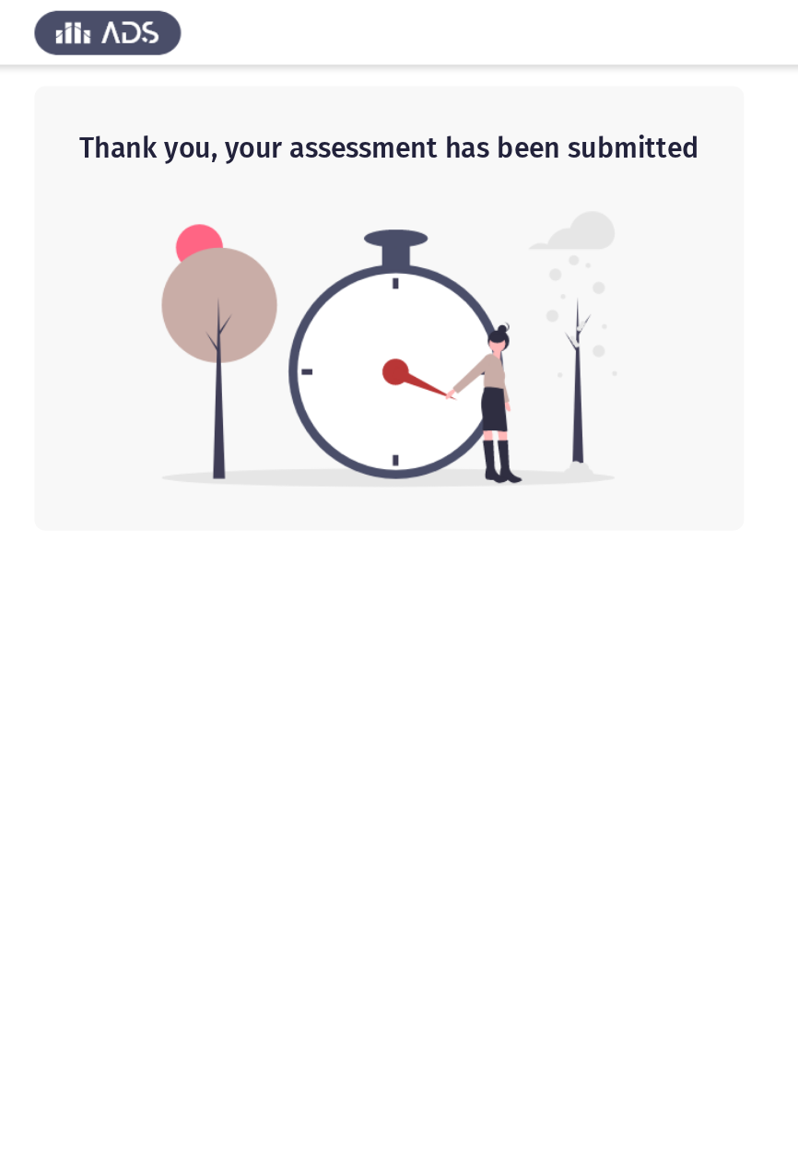
scroll to position [0, 0]
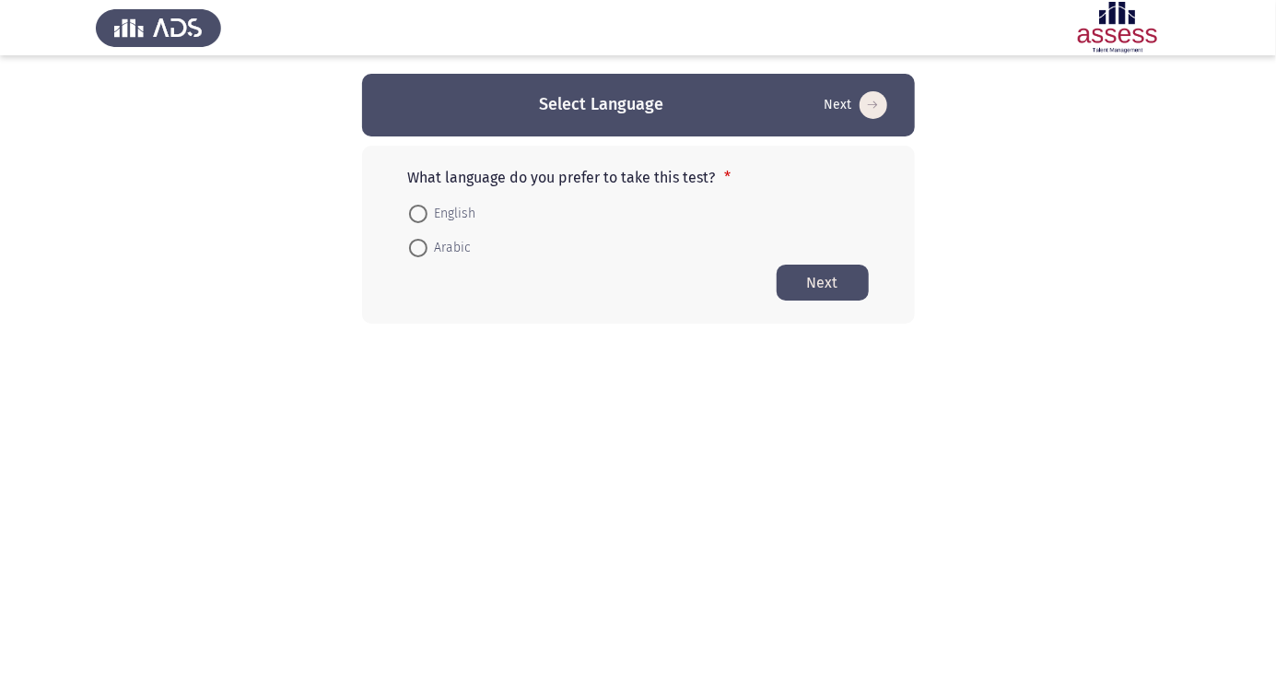
click at [421, 254] on span at bounding box center [418, 248] width 18 height 18
click at [421, 254] on input "Arabic" at bounding box center [418, 248] width 18 height 18
radio input "true"
click at [851, 295] on button "Next" at bounding box center [823, 282] width 92 height 36
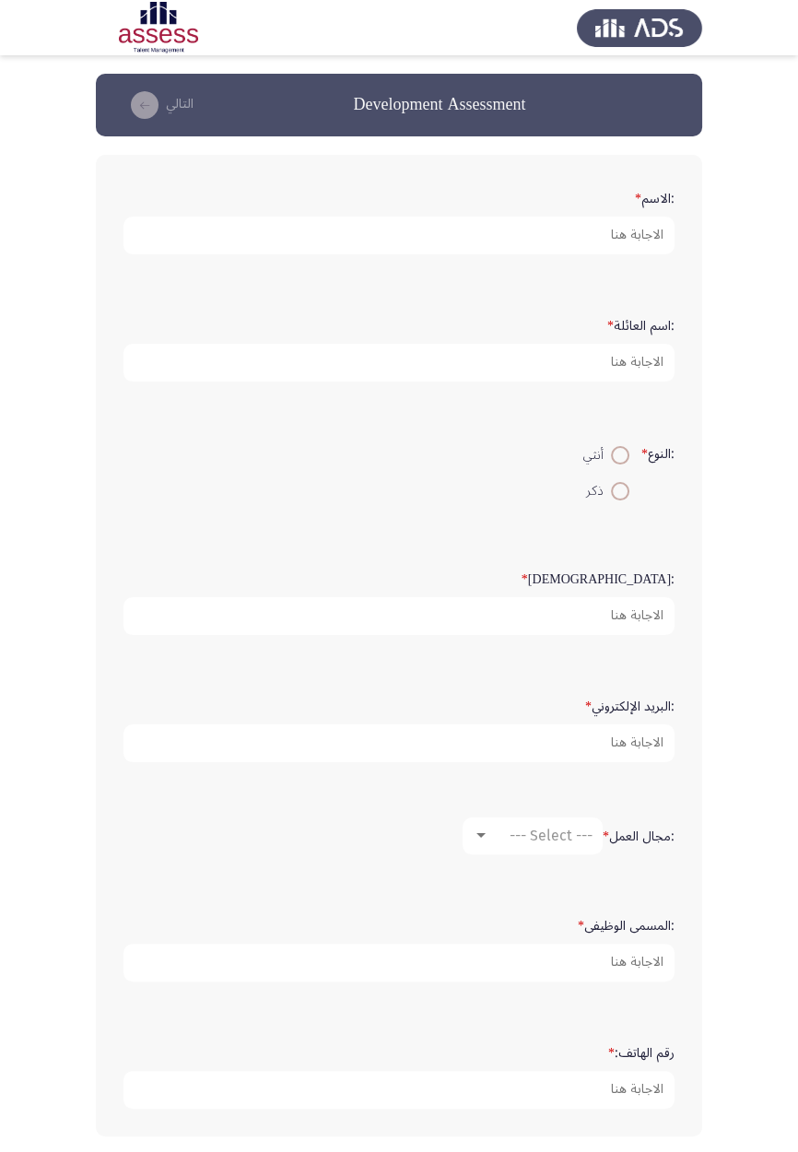
click at [792, 673] on app-assessment-container "Development Assessment التالي :الاسم * :اسم العائلة * :النوع * أنثي ذكر :السن *…" at bounding box center [399, 614] width 798 height 1081
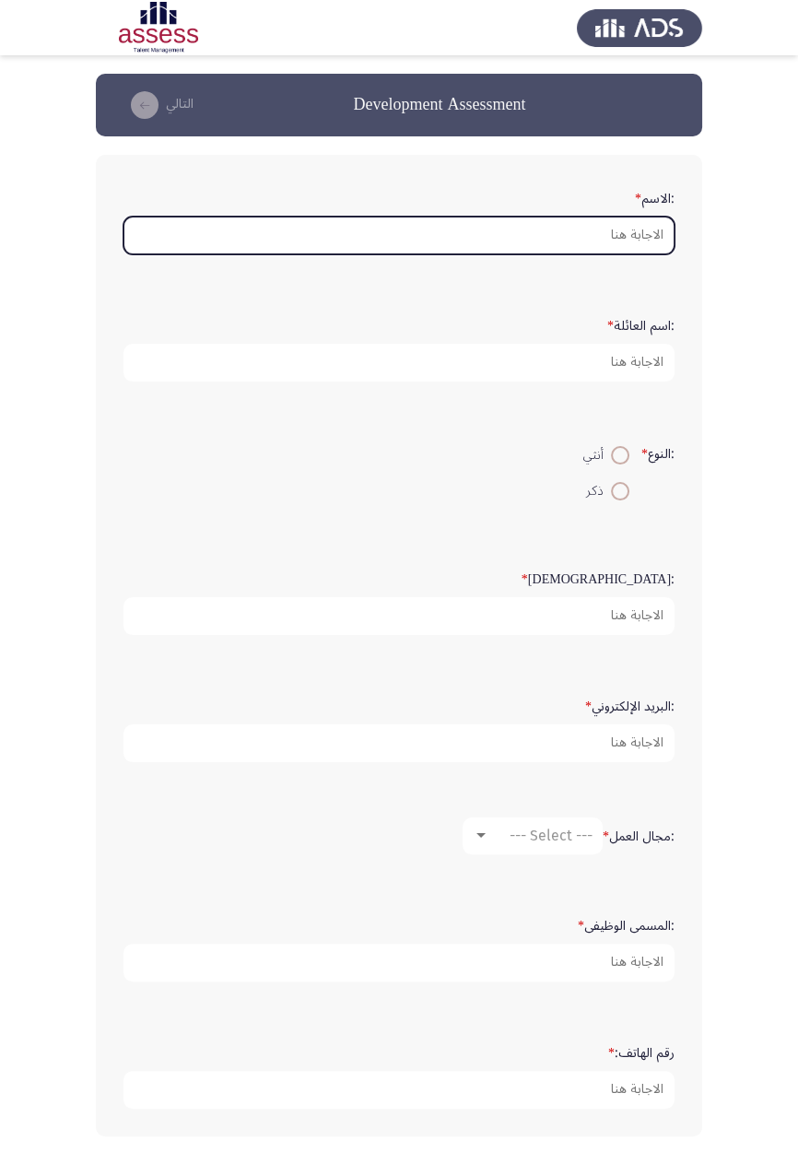
click at [633, 240] on input ":الاسم *" at bounding box center [398, 236] width 551 height 38
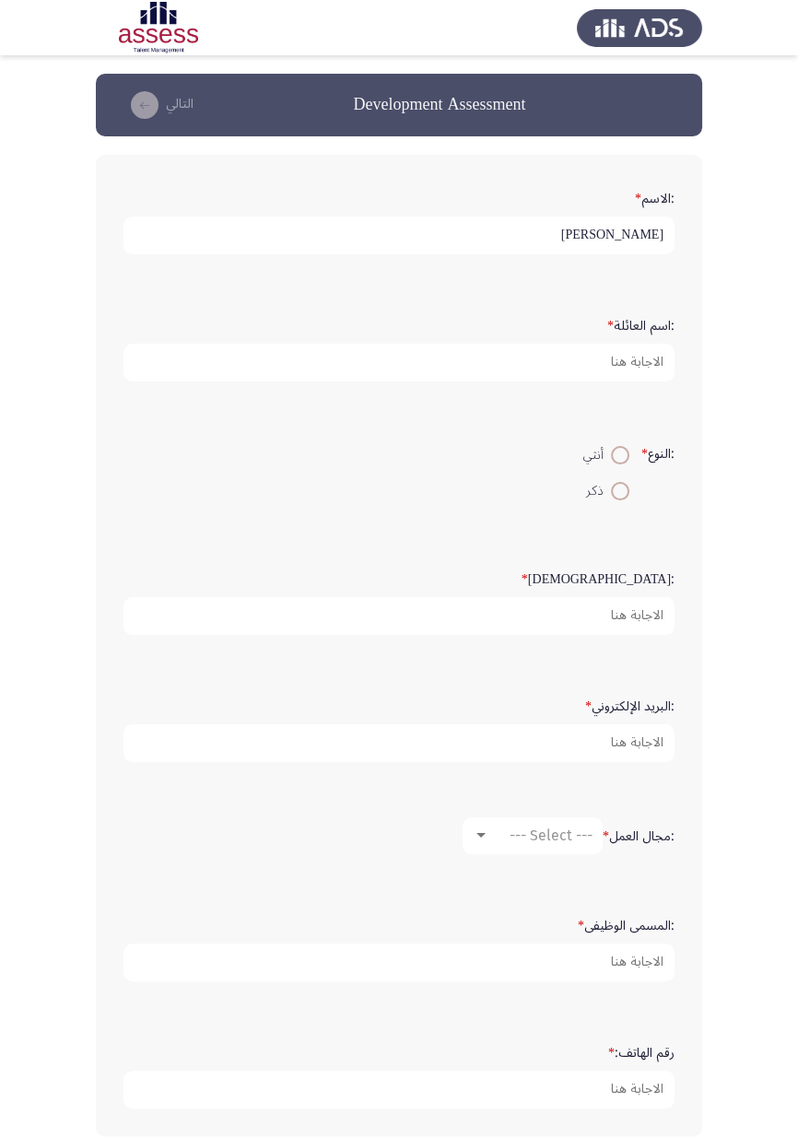
type input "[PERSON_NAME]"
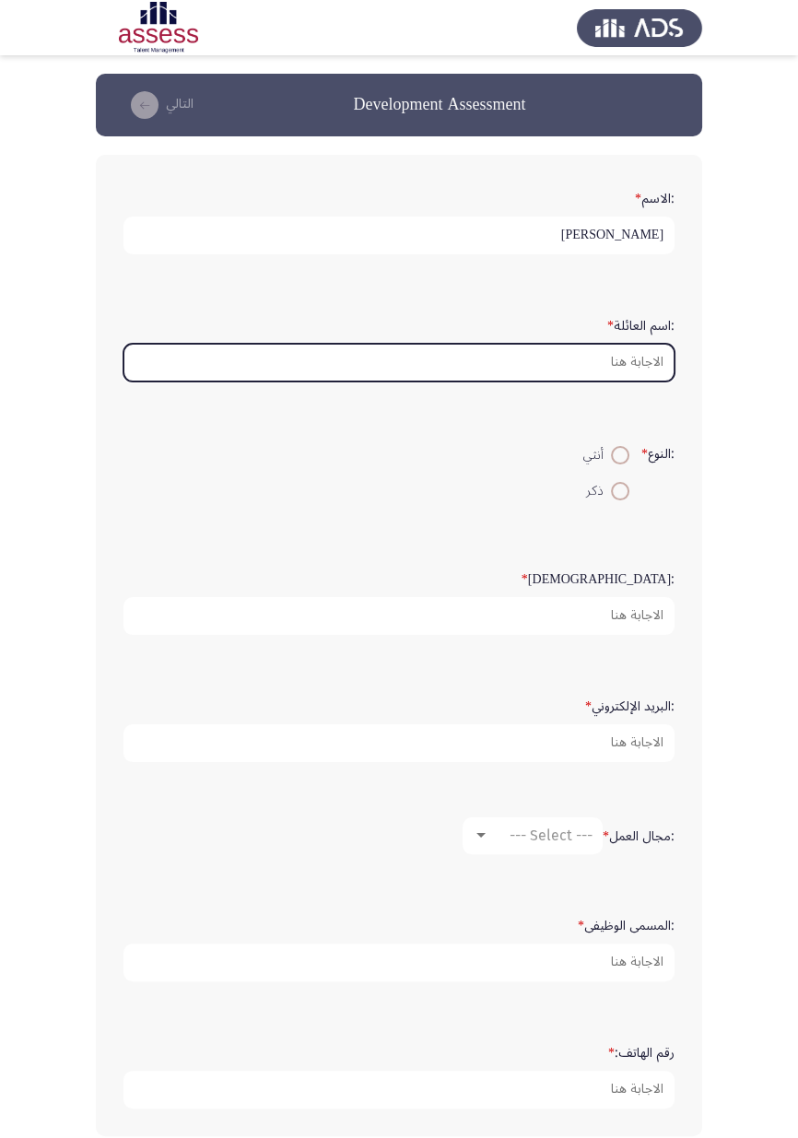
click at [628, 356] on input ":اسم العائلة *" at bounding box center [398, 363] width 551 height 38
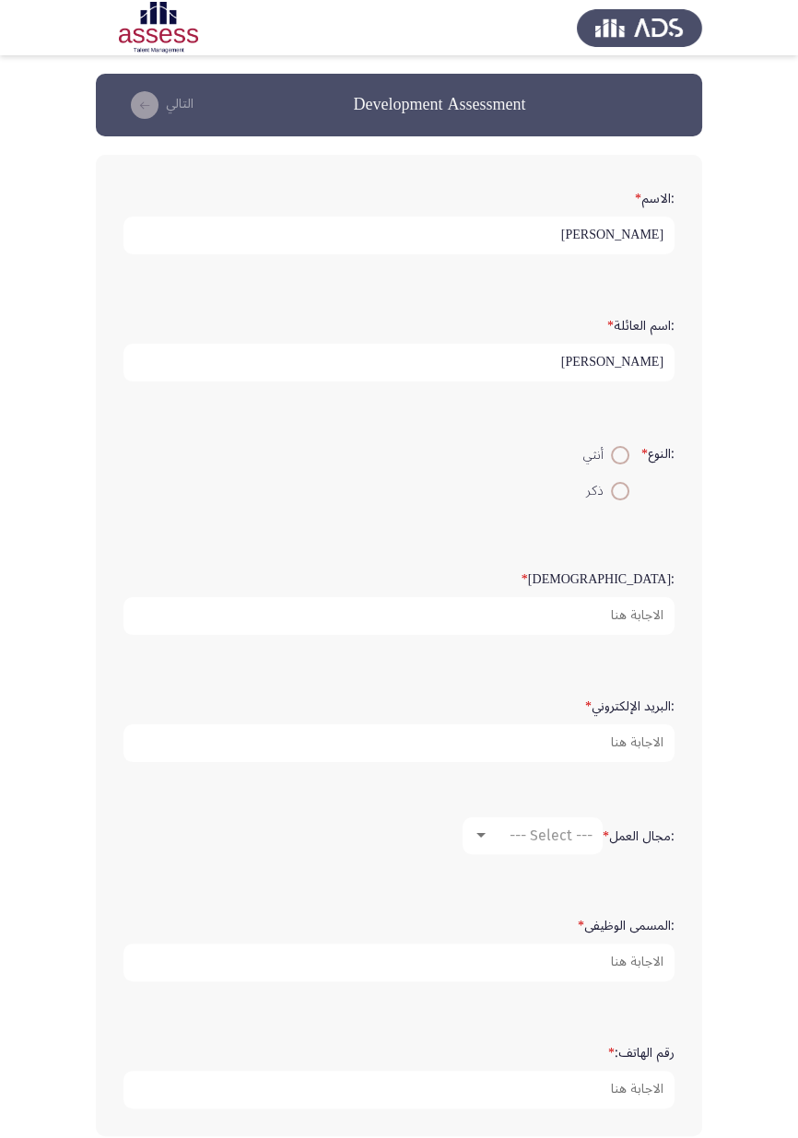
type input "[PERSON_NAME]"
click at [620, 491] on span at bounding box center [620, 491] width 0 height 0
click at [616, 488] on input "ذكر" at bounding box center [620, 491] width 18 height 18
radio input "true"
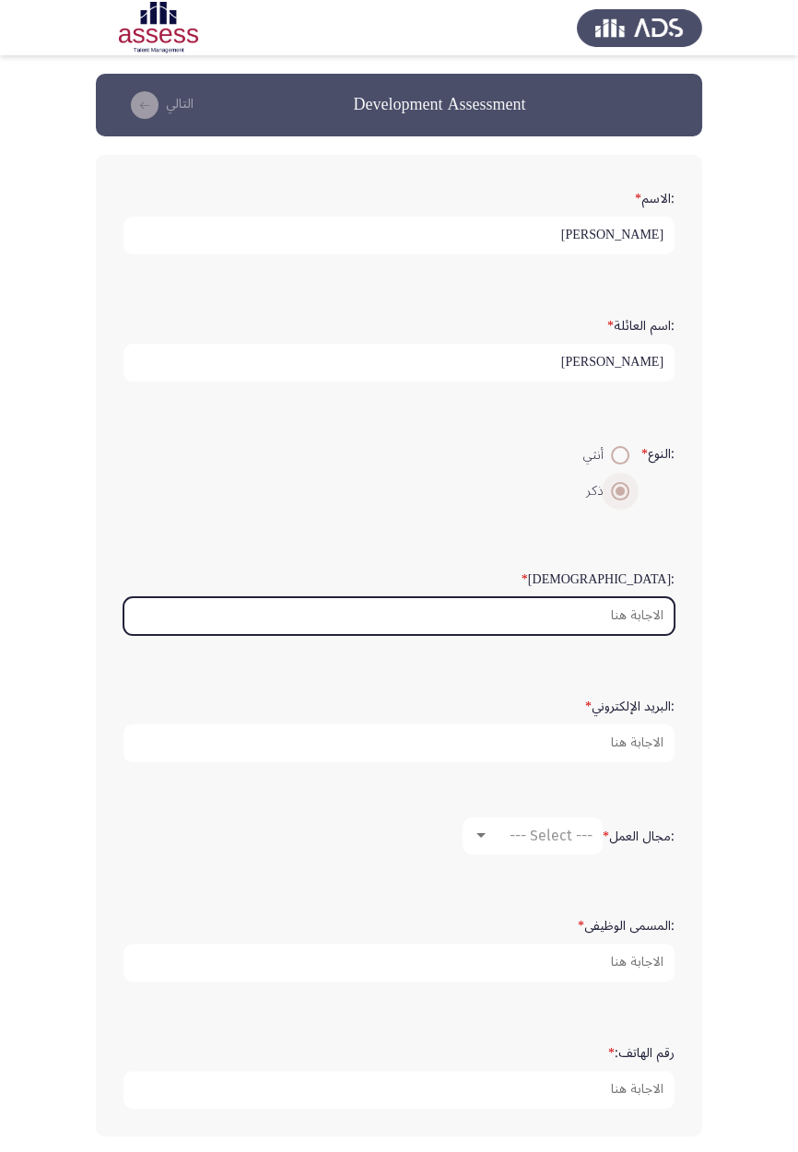
click at [636, 614] on input ":السن *" at bounding box center [398, 616] width 551 height 38
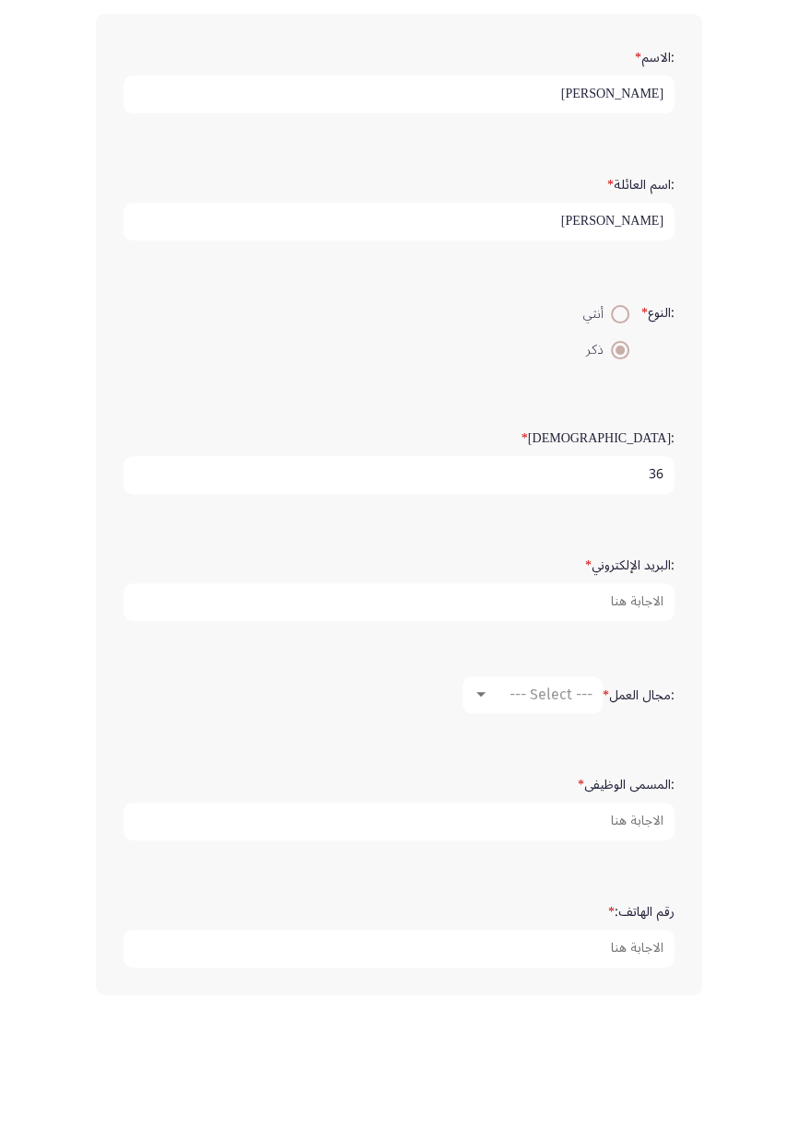
type input "36"
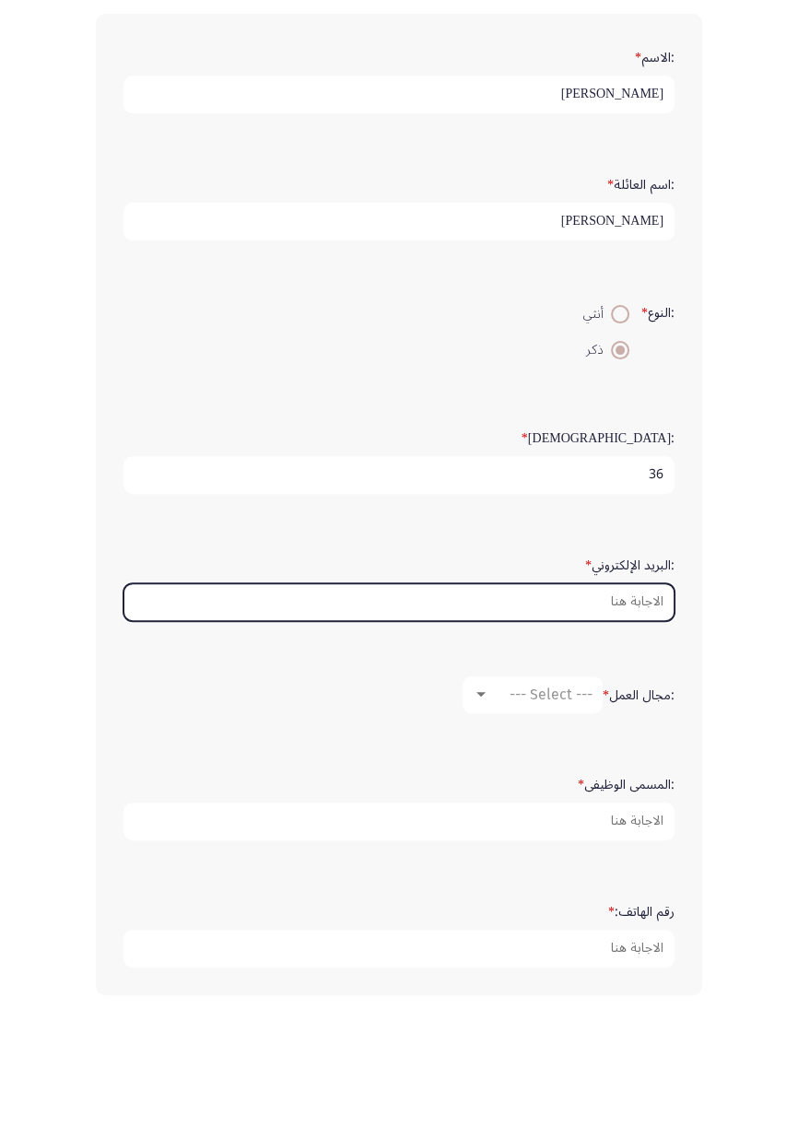
click at [652, 673] on input ":البريد الإلكتروني *" at bounding box center [398, 743] width 551 height 38
type input "[PERSON_NAME]"
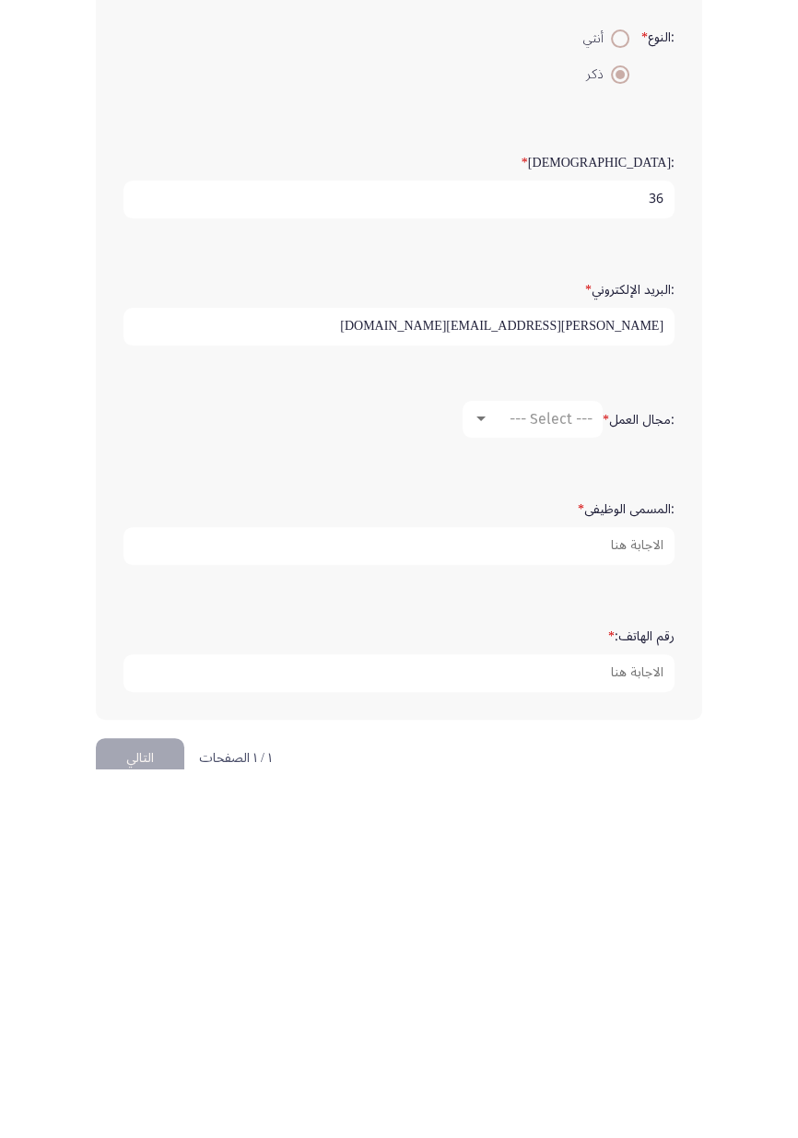
scroll to position [52, 0]
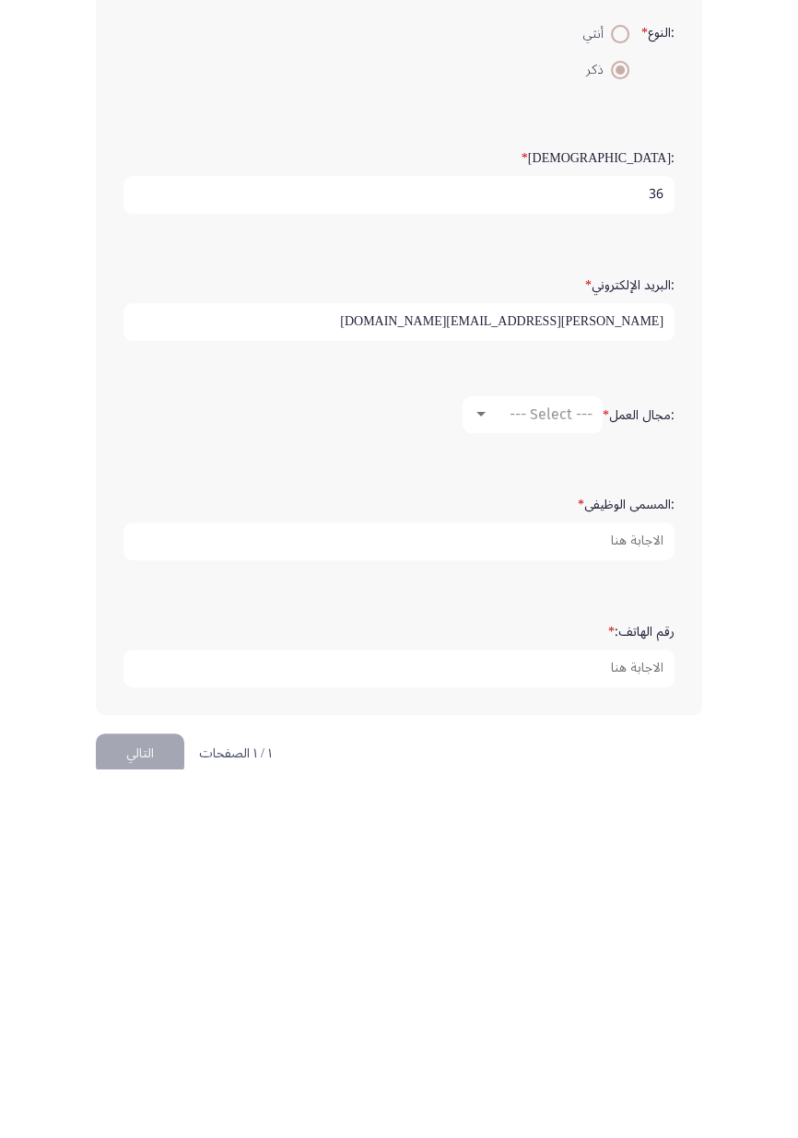
type input "[PERSON_NAME][EMAIL_ADDRESS][DOMAIN_NAME]"
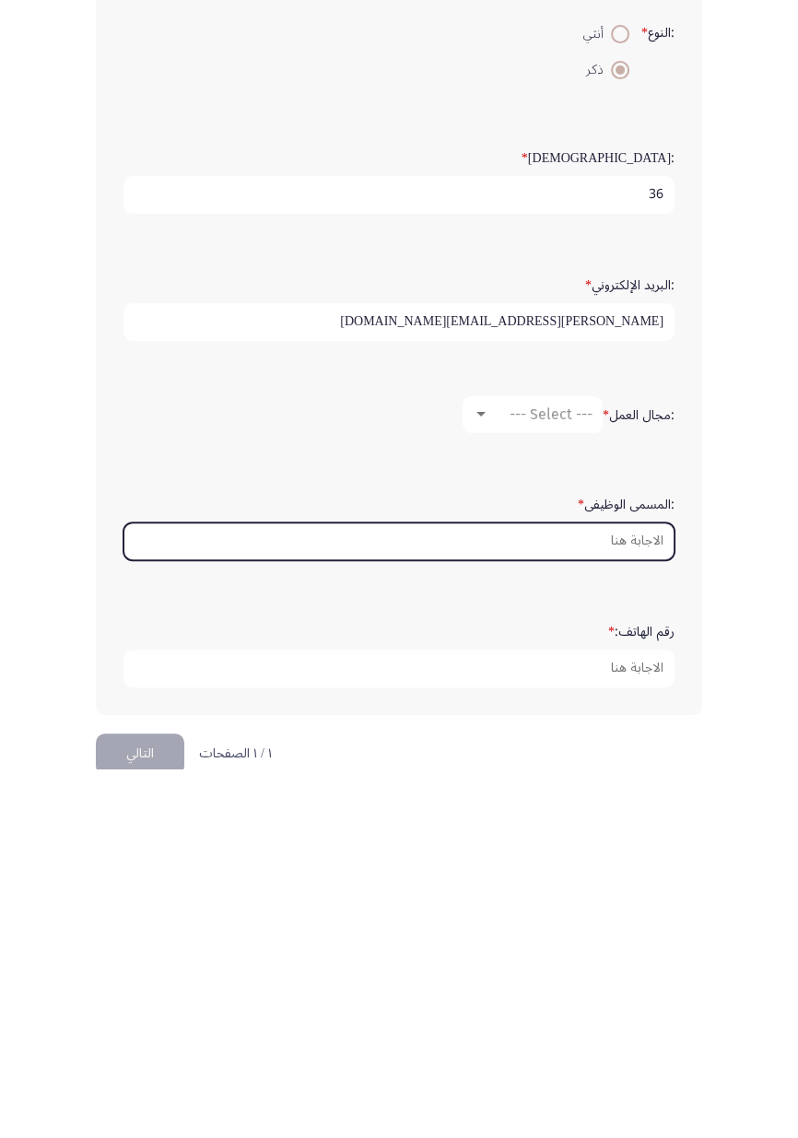
click at [641, 673] on input ":المسمى الوظيفى *" at bounding box center [398, 911] width 551 height 38
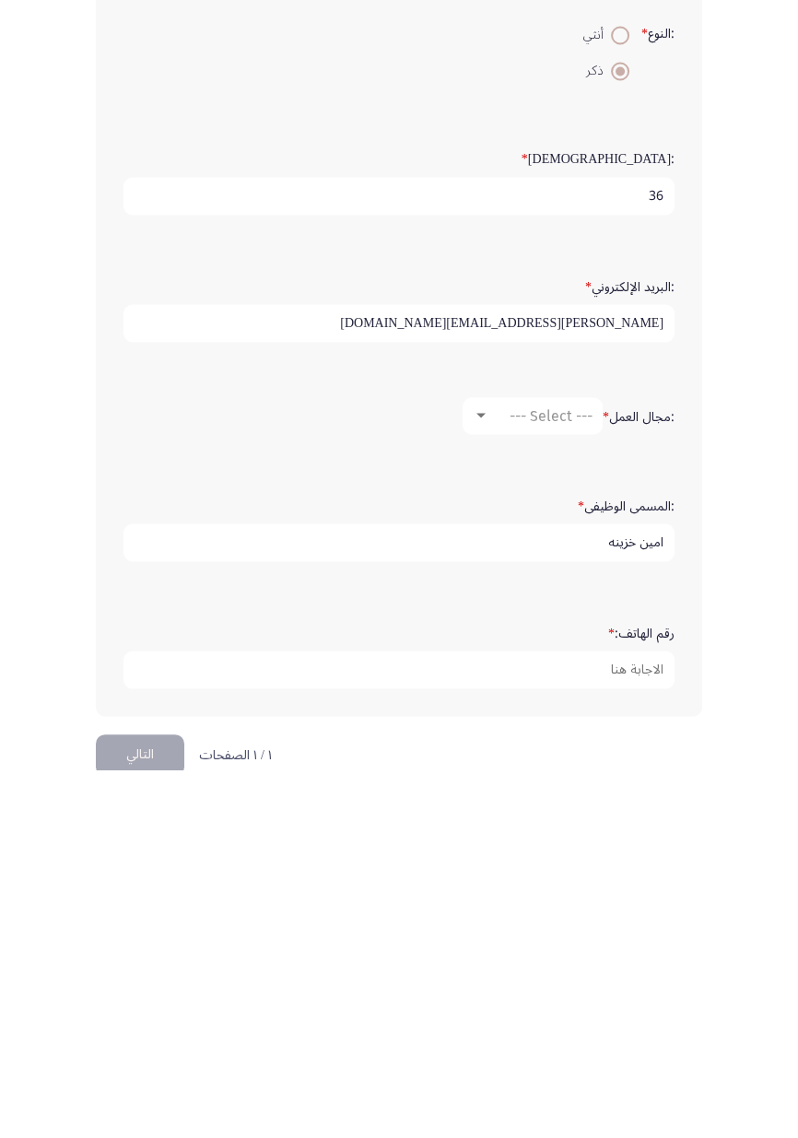
scroll to position [83, 0]
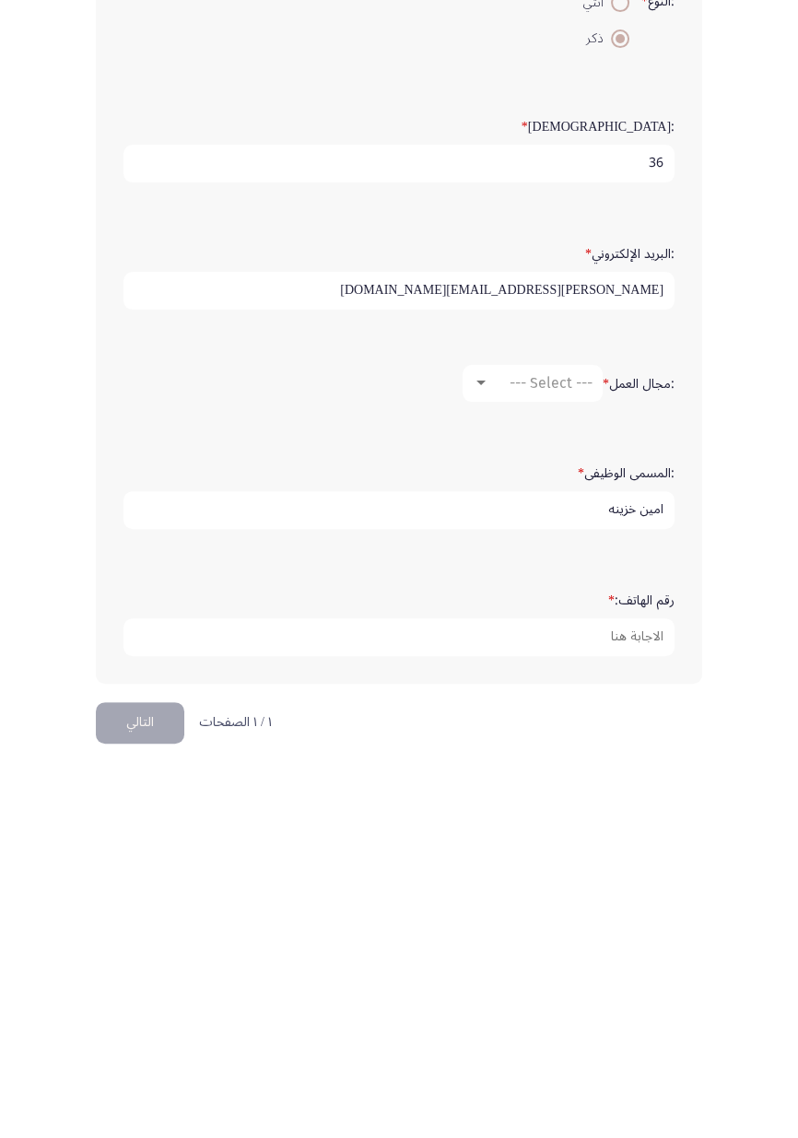
type input "امين خزينه"
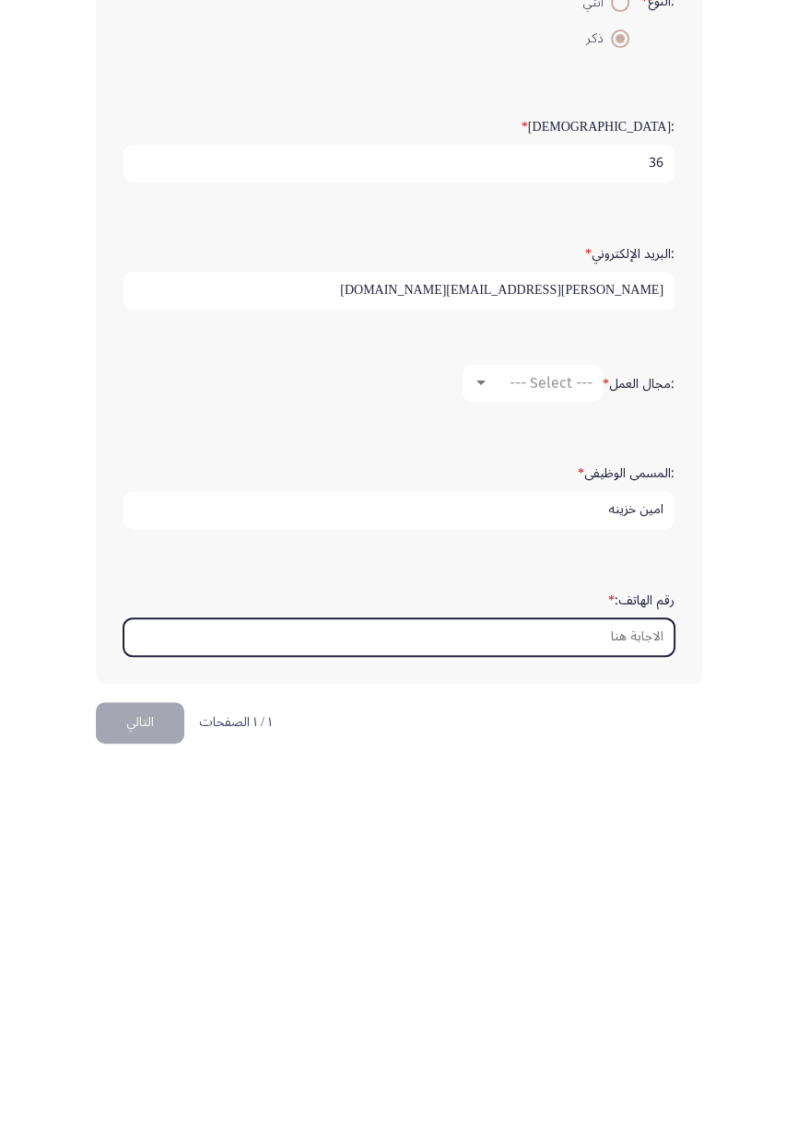
click at [611, 673] on input "رقم الهاتف: *" at bounding box center [398, 1007] width 551 height 38
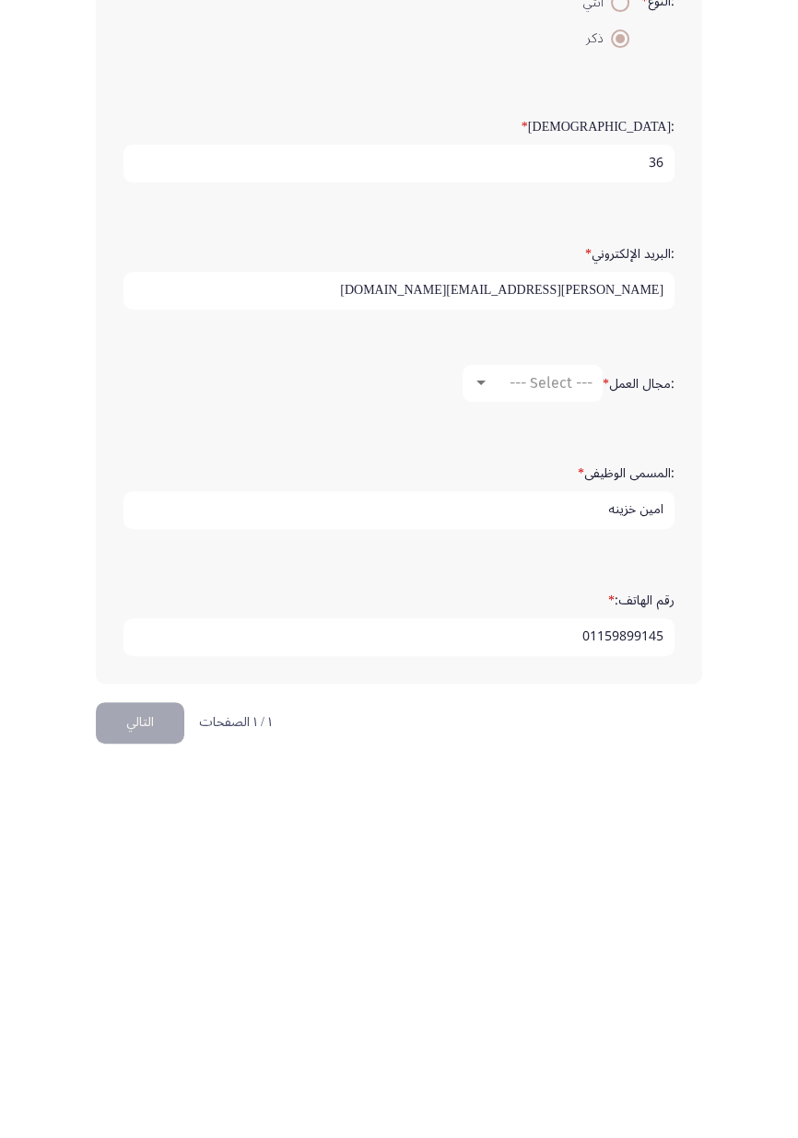
type input "01159899145"
click at [170, 673] on button "التالي" at bounding box center [140, 1092] width 88 height 41
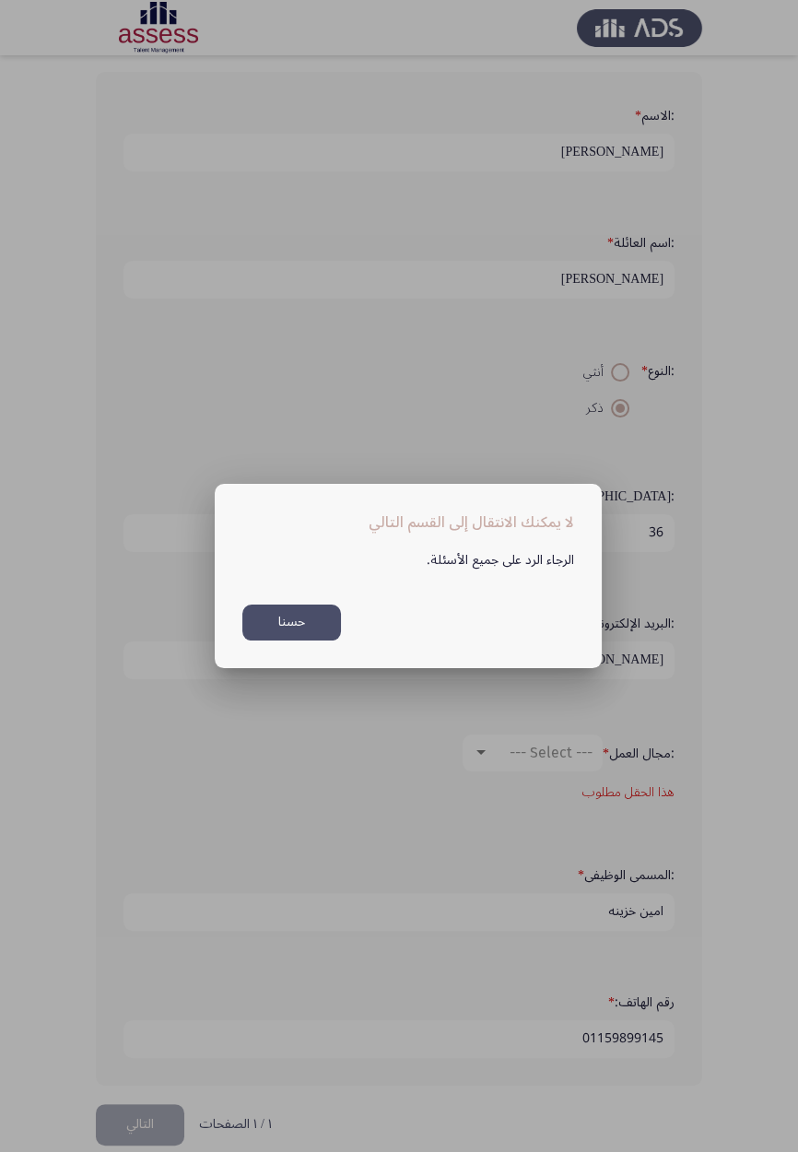
click at [297, 640] on button "حسنا" at bounding box center [291, 623] width 99 height 36
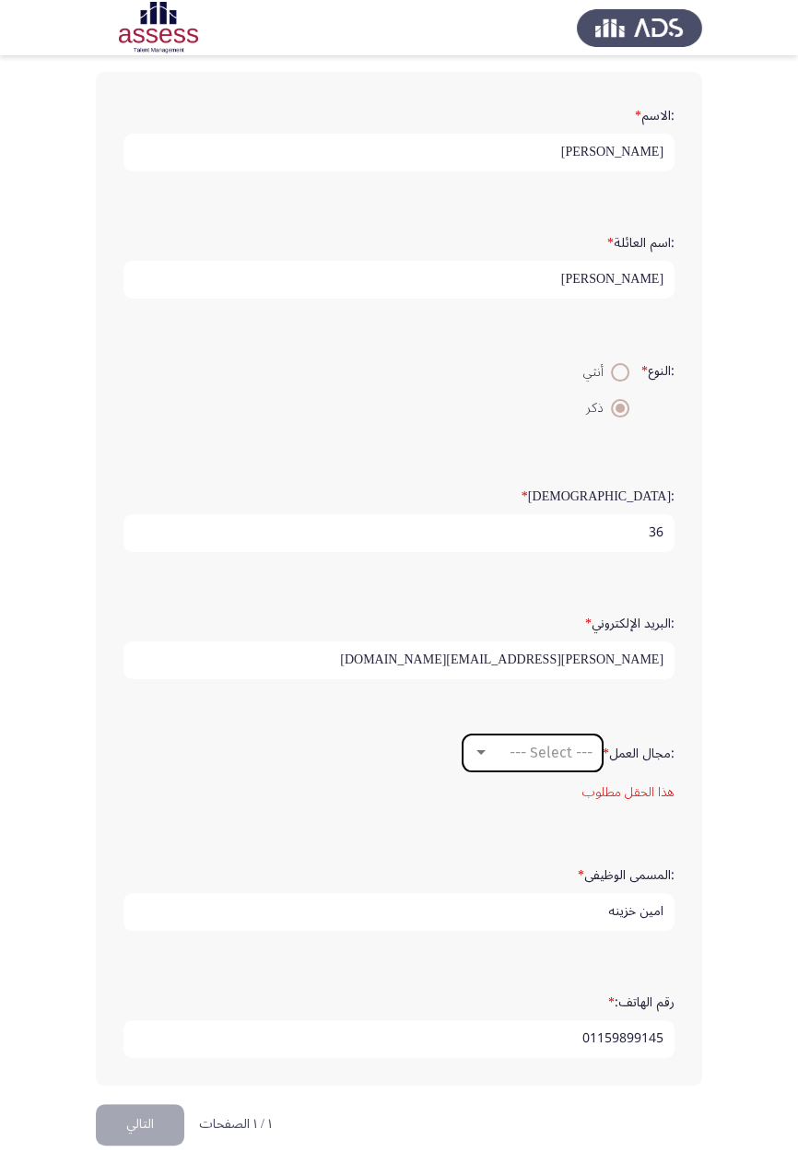
click at [478, 673] on div at bounding box center [480, 752] width 9 height 5
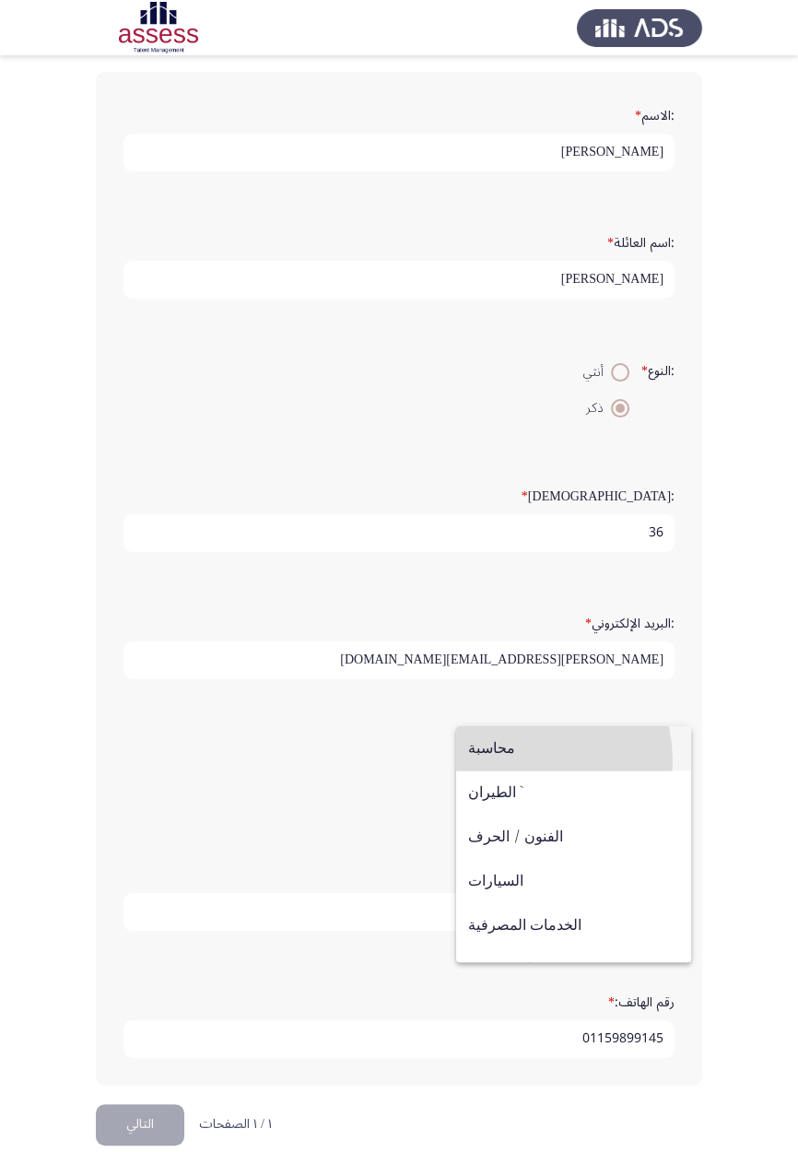
click at [510, 673] on span "محاسبة" at bounding box center [573, 748] width 211 height 44
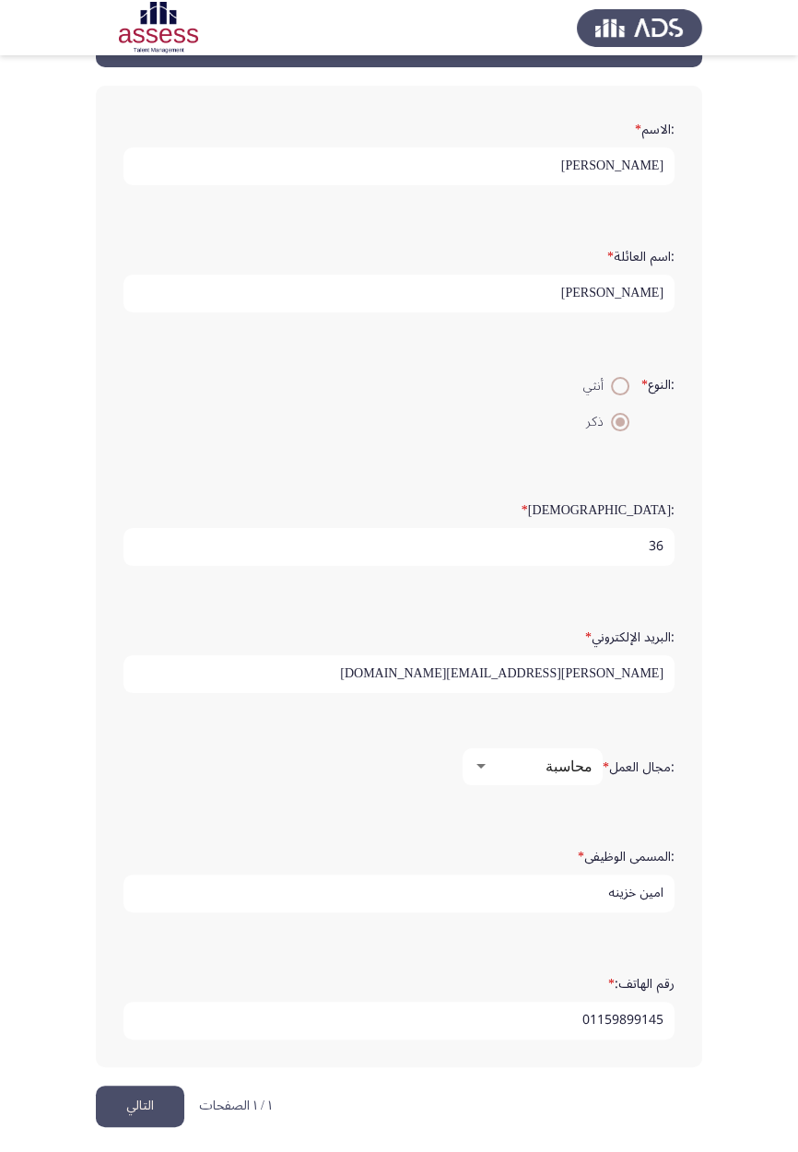
click at [137, 673] on button "التالي" at bounding box center [140, 1106] width 88 height 41
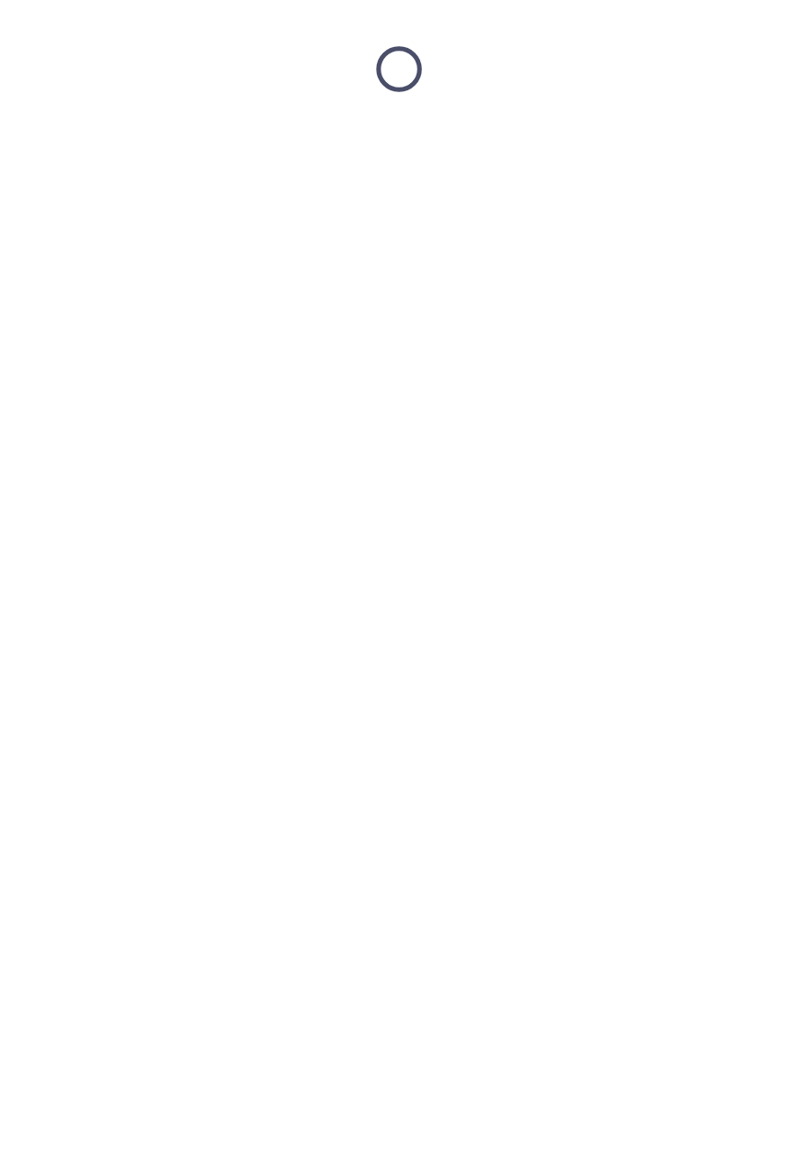
scroll to position [0, 0]
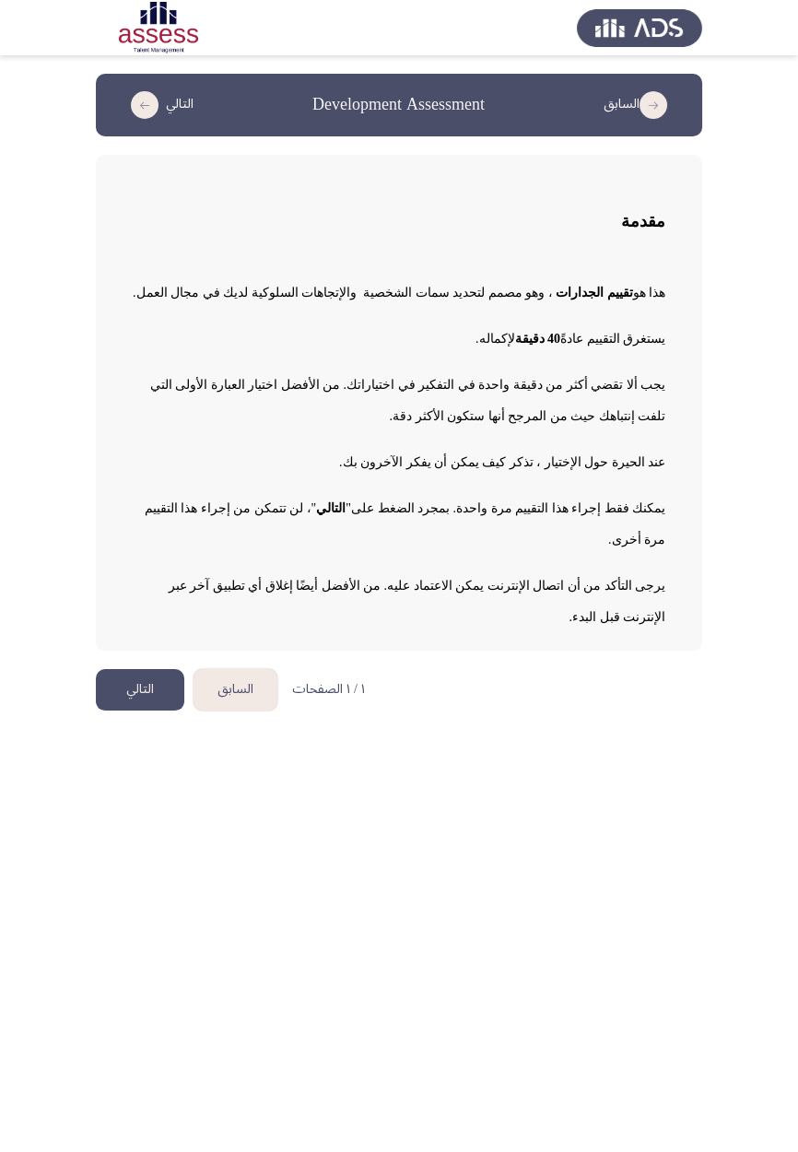
click at [130, 673] on button "التالي" at bounding box center [140, 689] width 88 height 41
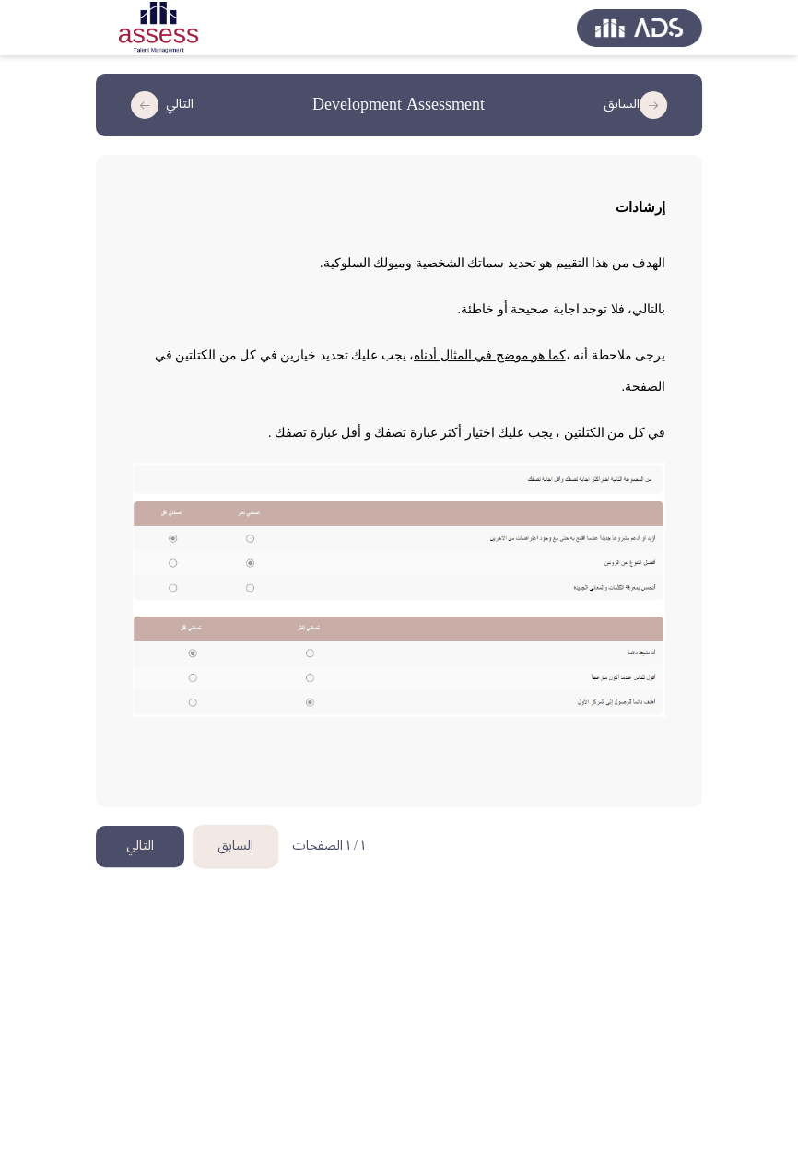
click at [140, 673] on button "التالي" at bounding box center [140, 846] width 88 height 41
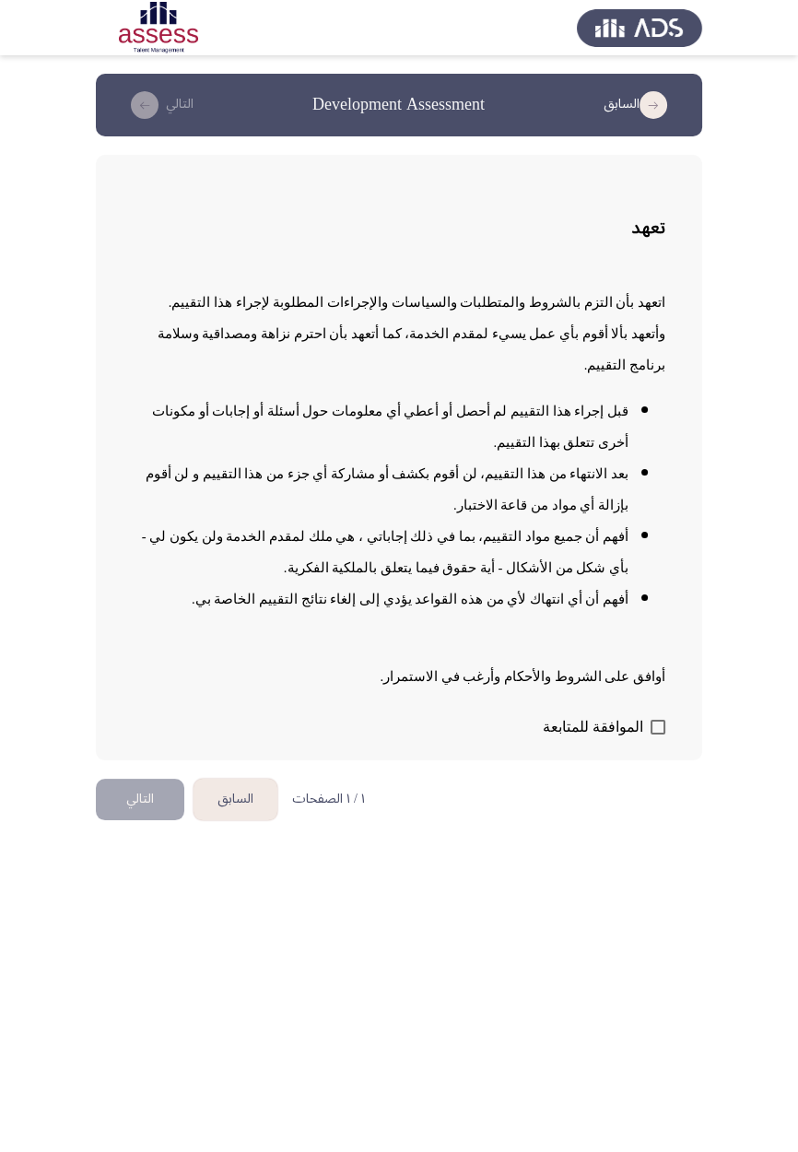
click at [664, 673] on span at bounding box center [658, 727] width 15 height 15
click at [658, 673] on input "الموافقة للمتابعة" at bounding box center [657, 734] width 1 height 1
checkbox input "true"
click at [162, 673] on button "التالي" at bounding box center [140, 799] width 88 height 41
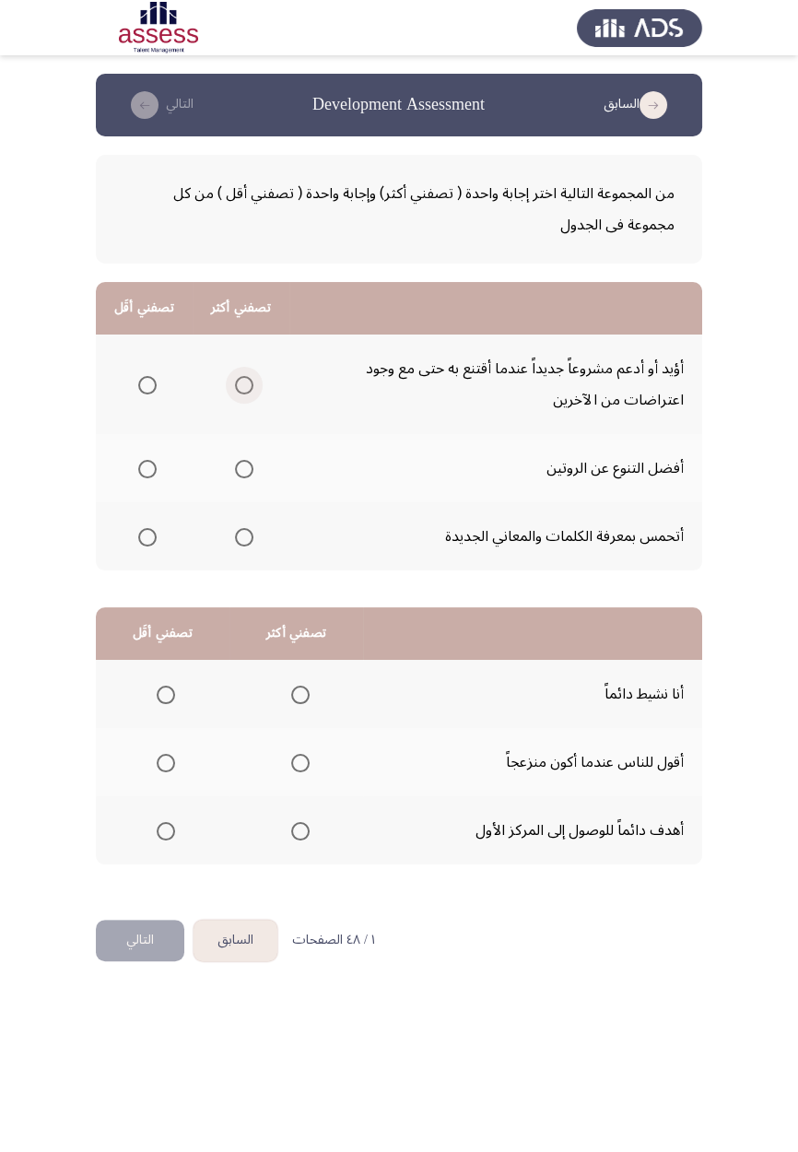
click at [244, 385] on span "Select an option" at bounding box center [244, 385] width 0 height 0
click at [241, 383] on input "Select an option" at bounding box center [244, 385] width 18 height 18
click at [147, 467] on span "Select an option" at bounding box center [147, 469] width 18 height 18
click at [147, 467] on input "Select an option" at bounding box center [147, 469] width 18 height 18
click at [664, 673] on td "أهدف دائماً للوصول إلى المركز الأول" at bounding box center [532, 830] width 339 height 68
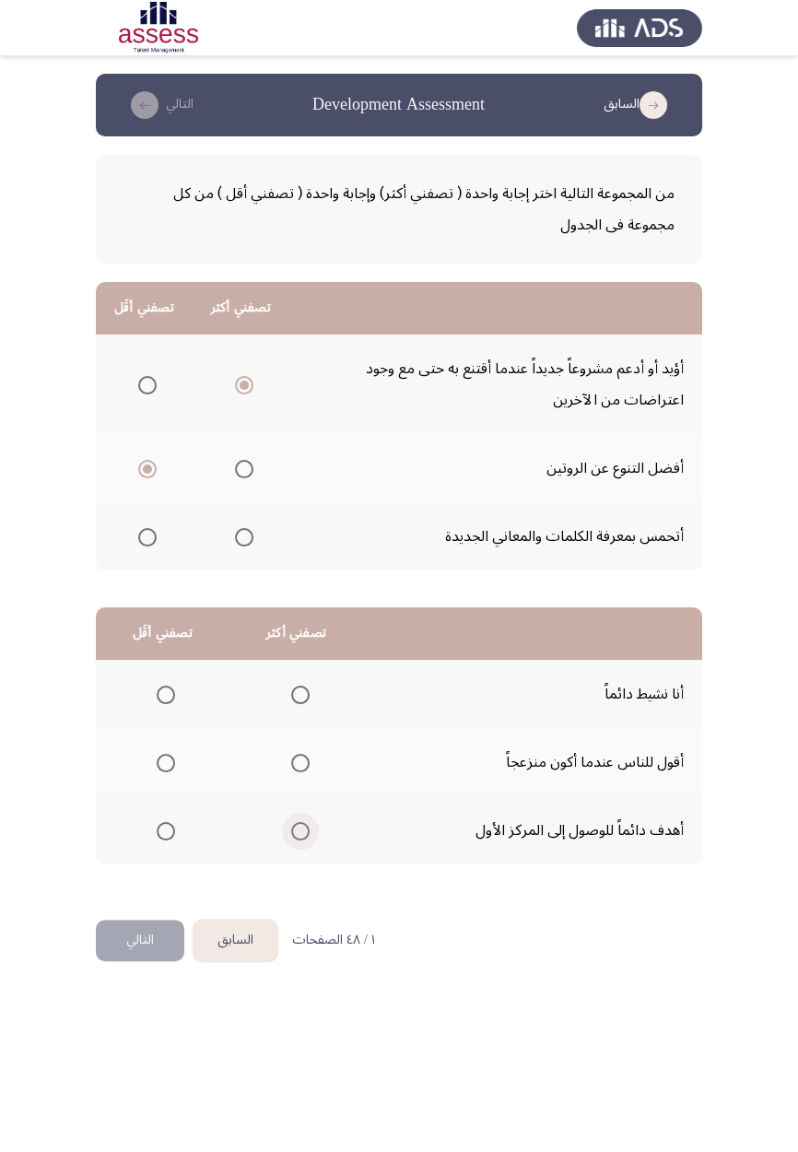
click at [300, 673] on span "Select an option" at bounding box center [300, 831] width 0 height 0
click at [298, 673] on input "Select an option" at bounding box center [300, 831] width 18 height 18
click at [166, 673] on span "Select an option" at bounding box center [166, 763] width 0 height 0
click at [165, 673] on input "Select an option" at bounding box center [166, 763] width 18 height 18
click at [141, 673] on button "التالي" at bounding box center [140, 940] width 88 height 41
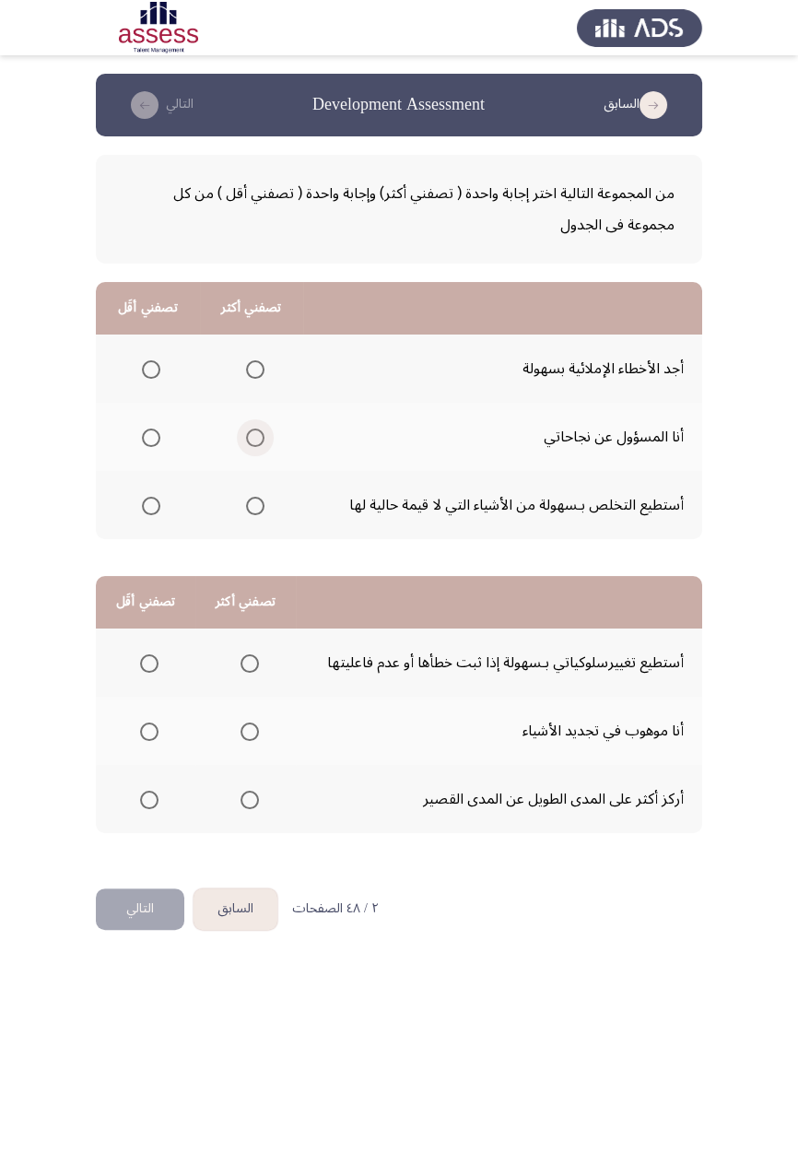
click at [255, 438] on span "Select an option" at bounding box center [255, 438] width 0 height 0
click at [252, 436] on input "Select an option" at bounding box center [255, 438] width 18 height 18
click at [149, 498] on span "Select an option" at bounding box center [151, 506] width 18 height 18
click at [149, 498] on input "Select an option" at bounding box center [151, 506] width 18 height 18
click at [241, 656] on span "Select an option" at bounding box center [250, 663] width 18 height 18
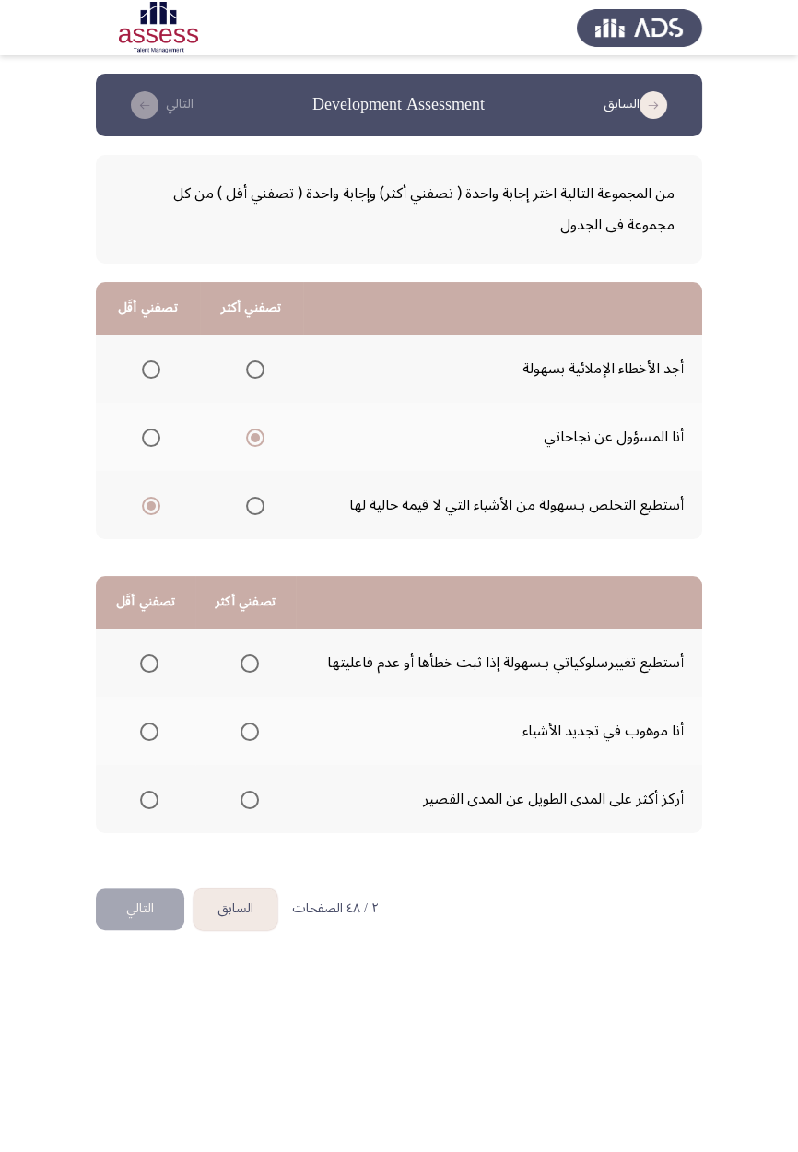
click at [241, 656] on input "Select an option" at bounding box center [250, 663] width 18 height 18
click at [152, 673] on span "Select an option" at bounding box center [149, 731] width 18 height 18
click at [152, 673] on input "Select an option" at bounding box center [149, 731] width 18 height 18
click at [140, 673] on button "التالي" at bounding box center [140, 908] width 88 height 41
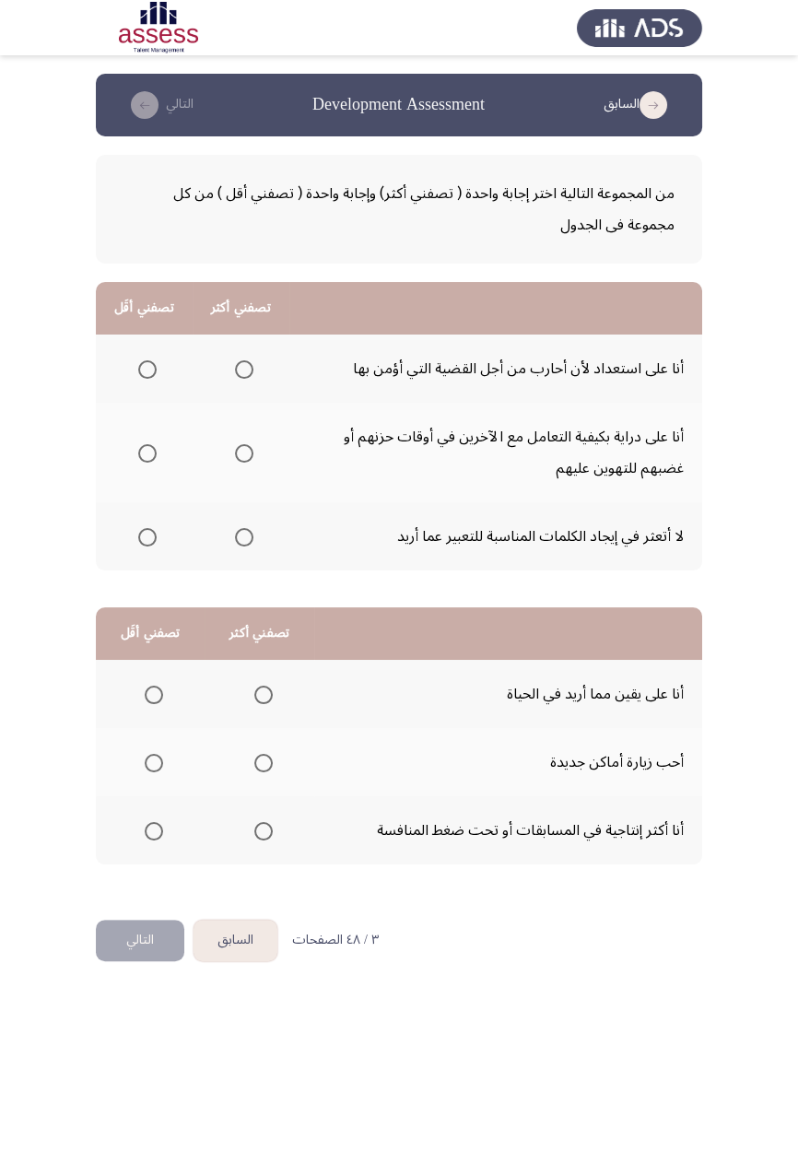
click at [147, 535] on span "Select an option" at bounding box center [147, 537] width 18 height 18
click at [147, 535] on input "Select an option" at bounding box center [147, 537] width 18 height 18
click at [249, 369] on span "Select an option" at bounding box center [244, 369] width 18 height 18
click at [249, 369] on input "Select an option" at bounding box center [244, 369] width 18 height 18
click at [261, 673] on span "Select an option" at bounding box center [263, 831] width 18 height 18
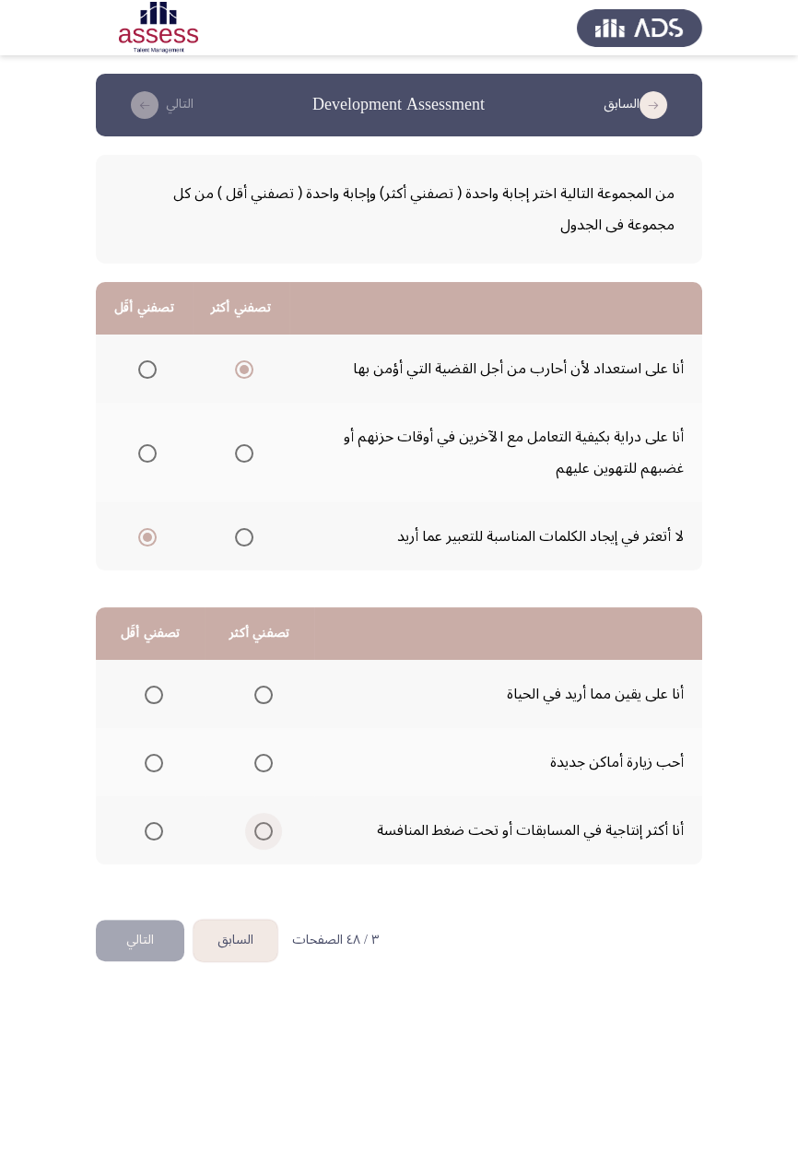
click at [261, 673] on input "Select an option" at bounding box center [263, 831] width 18 height 18
click at [153, 673] on span "Select an option" at bounding box center [154, 763] width 18 height 18
click at [153, 673] on input "Select an option" at bounding box center [154, 763] width 18 height 18
click at [134, 673] on button "التالي" at bounding box center [140, 940] width 88 height 41
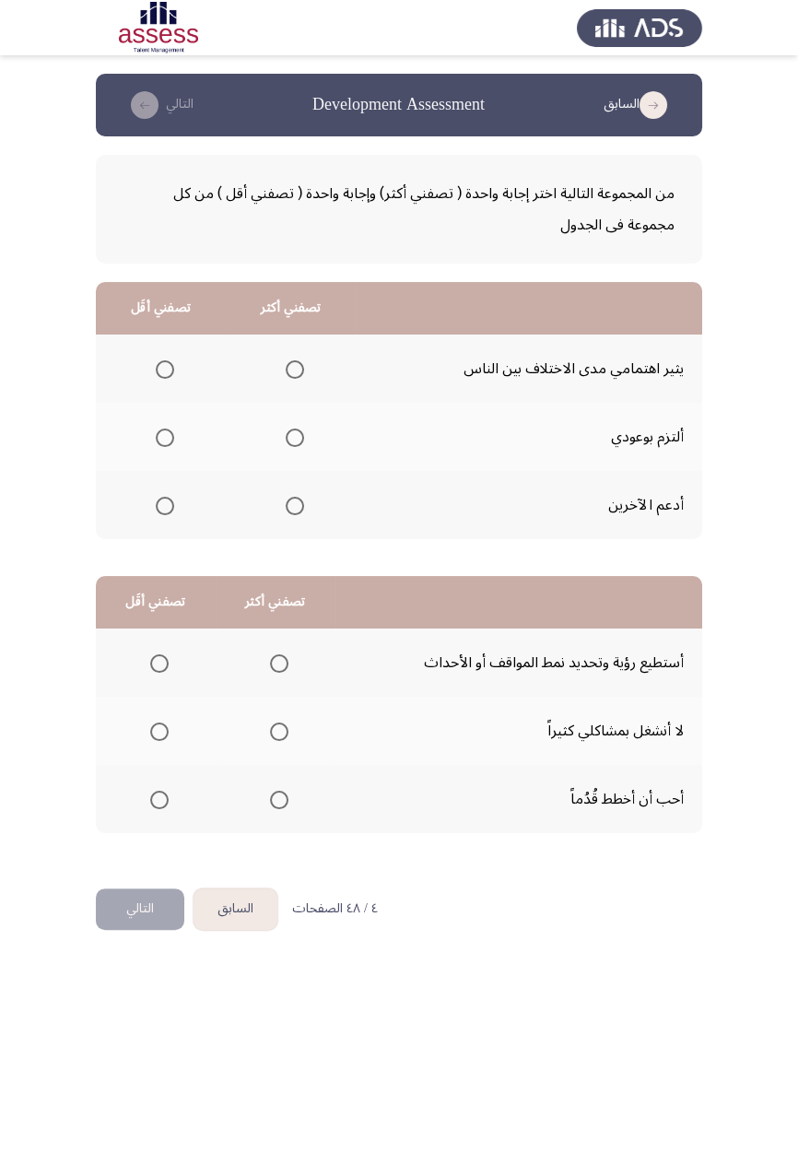
click at [295, 506] on span "Select an option" at bounding box center [295, 506] width 0 height 0
click at [292, 504] on input "Select an option" at bounding box center [295, 506] width 18 height 18
click at [163, 369] on span "Select an option" at bounding box center [165, 369] width 18 height 18
click at [163, 369] on input "Select an option" at bounding box center [165, 369] width 18 height 18
click at [279, 673] on span "Select an option" at bounding box center [279, 732] width 0 height 0
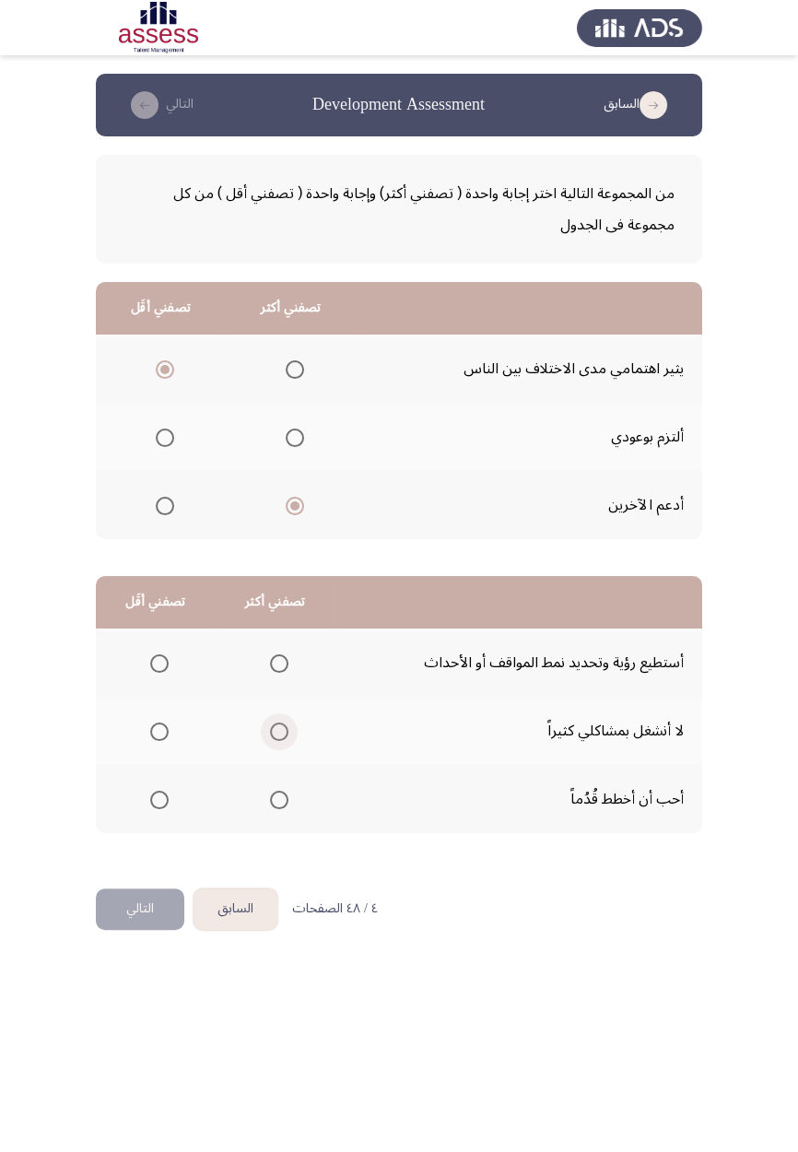
click at [276, 673] on input "Select an option" at bounding box center [279, 731] width 18 height 18
click at [159, 663] on span "Select an option" at bounding box center [159, 663] width 0 height 0
click at [158, 662] on input "Select an option" at bounding box center [159, 663] width 18 height 18
click at [153, 673] on button "التالي" at bounding box center [140, 908] width 88 height 41
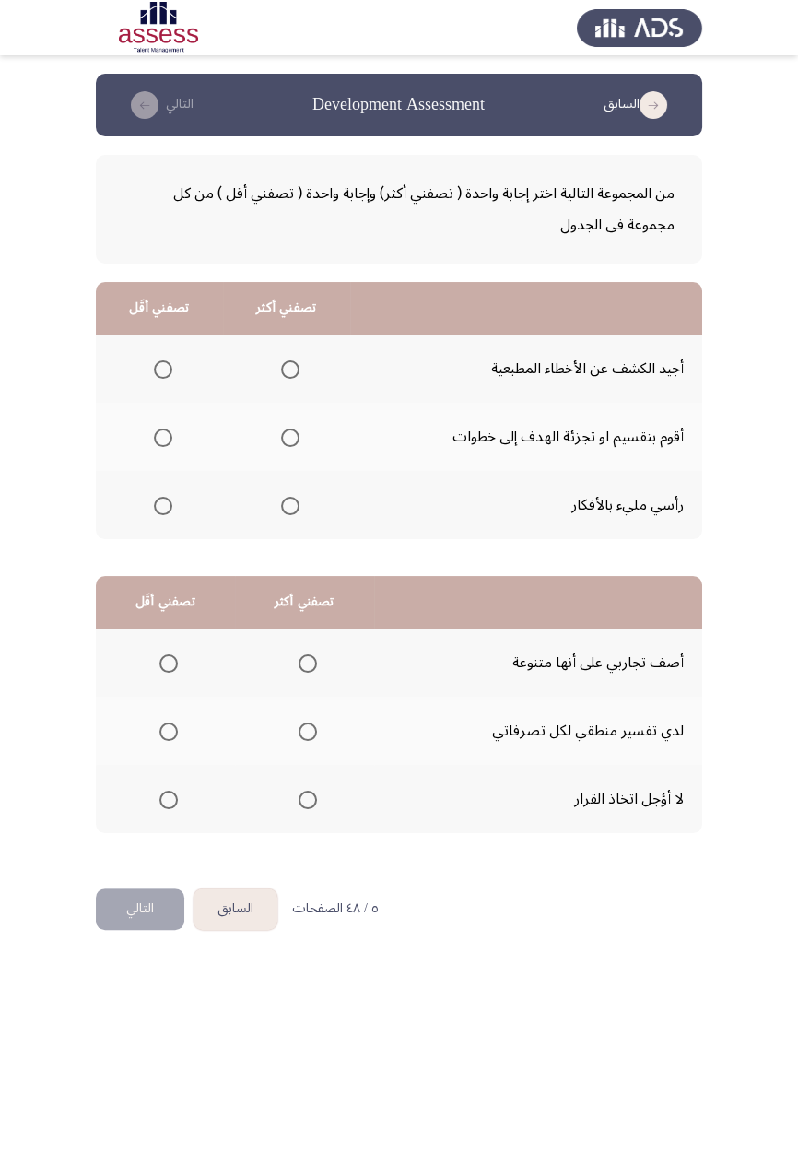
click at [290, 506] on span "Select an option" at bounding box center [290, 506] width 0 height 0
click at [288, 504] on input "Select an option" at bounding box center [290, 506] width 18 height 18
click at [169, 369] on span "Select an option" at bounding box center [163, 369] width 18 height 18
click at [169, 369] on input "Select an option" at bounding box center [163, 369] width 18 height 18
click at [308, 663] on span "Select an option" at bounding box center [308, 663] width 0 height 0
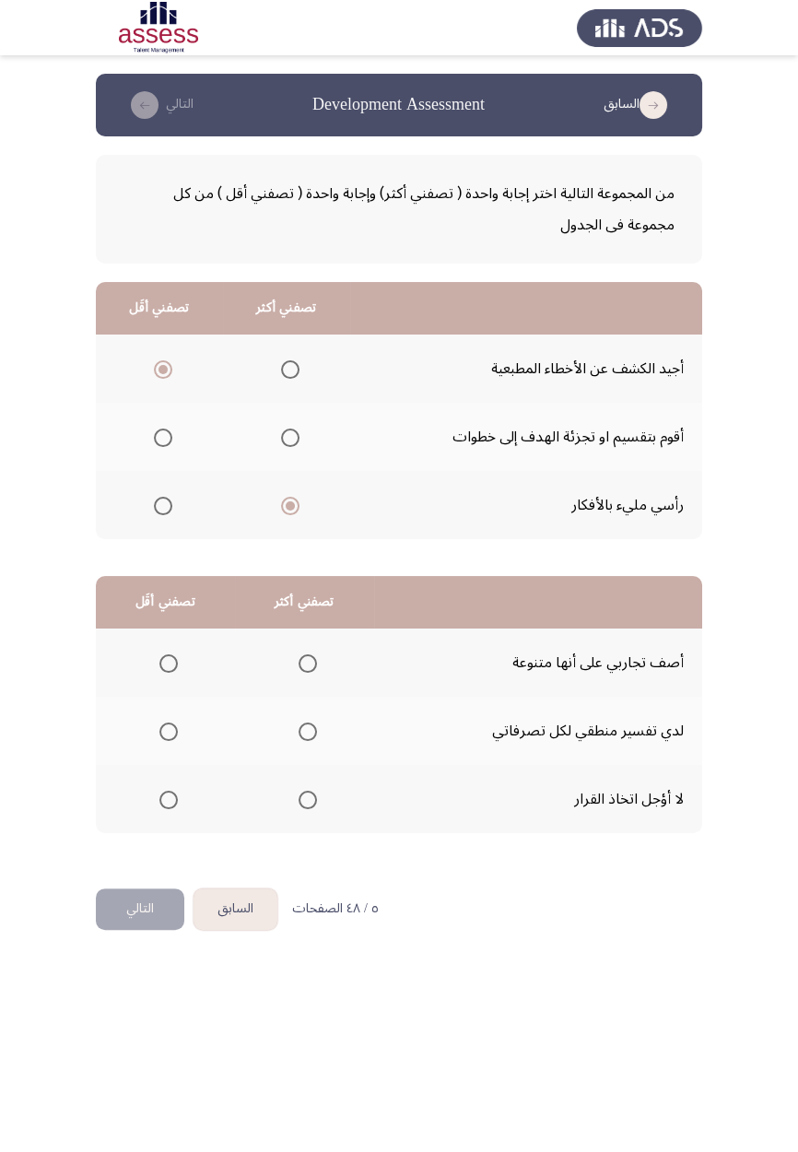
click at [307, 662] on input "Select an option" at bounding box center [308, 663] width 18 height 18
click at [158, 673] on th at bounding box center [165, 731] width 139 height 68
click at [176, 673] on span "Select an option" at bounding box center [168, 731] width 18 height 18
click at [176, 673] on input "Select an option" at bounding box center [168, 731] width 18 height 18
click at [158, 673] on button "التالي" at bounding box center [140, 908] width 88 height 41
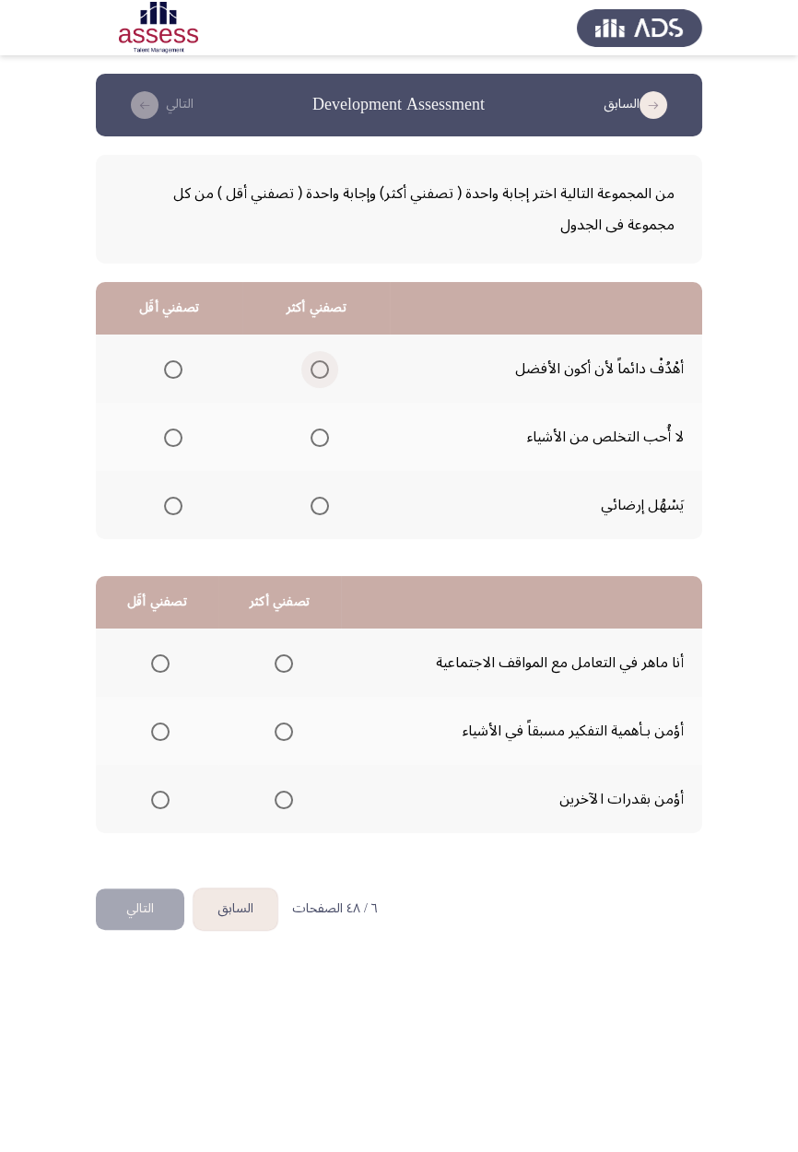
click at [320, 370] on span "Select an option" at bounding box center [320, 370] width 0 height 0
click at [319, 369] on input "Select an option" at bounding box center [320, 369] width 18 height 18
click at [173, 438] on span "Select an option" at bounding box center [173, 438] width 0 height 0
click at [172, 436] on input "Select an option" at bounding box center [173, 438] width 18 height 18
click at [284, 673] on span "Select an option" at bounding box center [284, 732] width 0 height 0
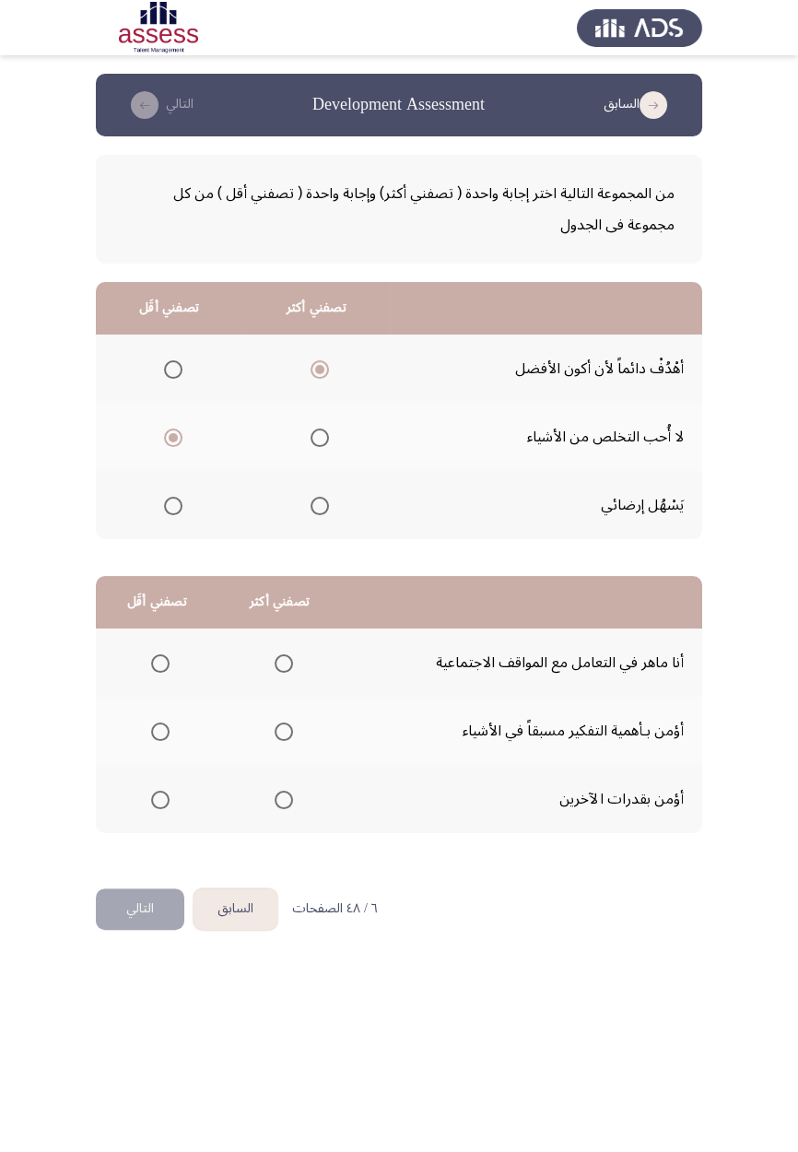
click at [281, 673] on input "Select an option" at bounding box center [284, 731] width 18 height 18
click at [277, 673] on th at bounding box center [279, 799] width 123 height 68
click at [284, 673] on span "Select an option" at bounding box center [284, 800] width 0 height 0
click at [281, 673] on input "Select an option" at bounding box center [284, 800] width 18 height 18
click at [159, 673] on span "Select an option" at bounding box center [160, 731] width 18 height 18
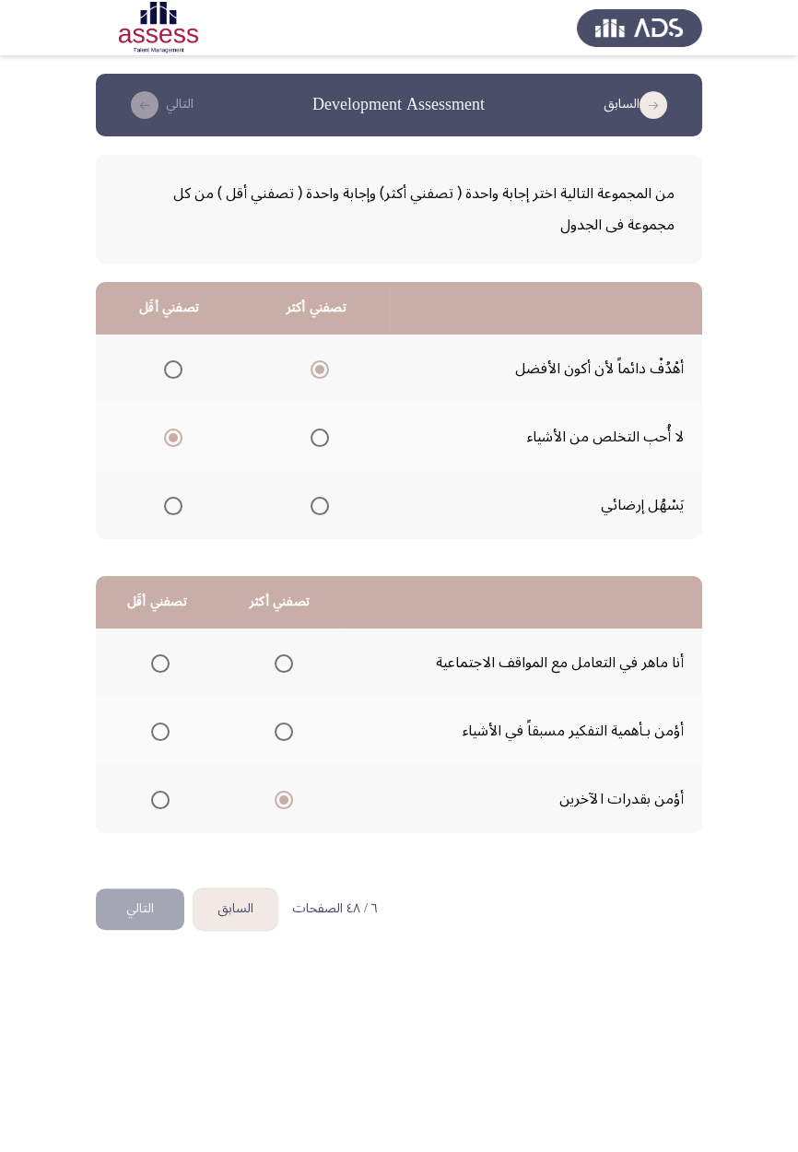
click at [159, 673] on input "Select an option" at bounding box center [160, 731] width 18 height 18
click at [138, 673] on button "التالي" at bounding box center [140, 908] width 88 height 41
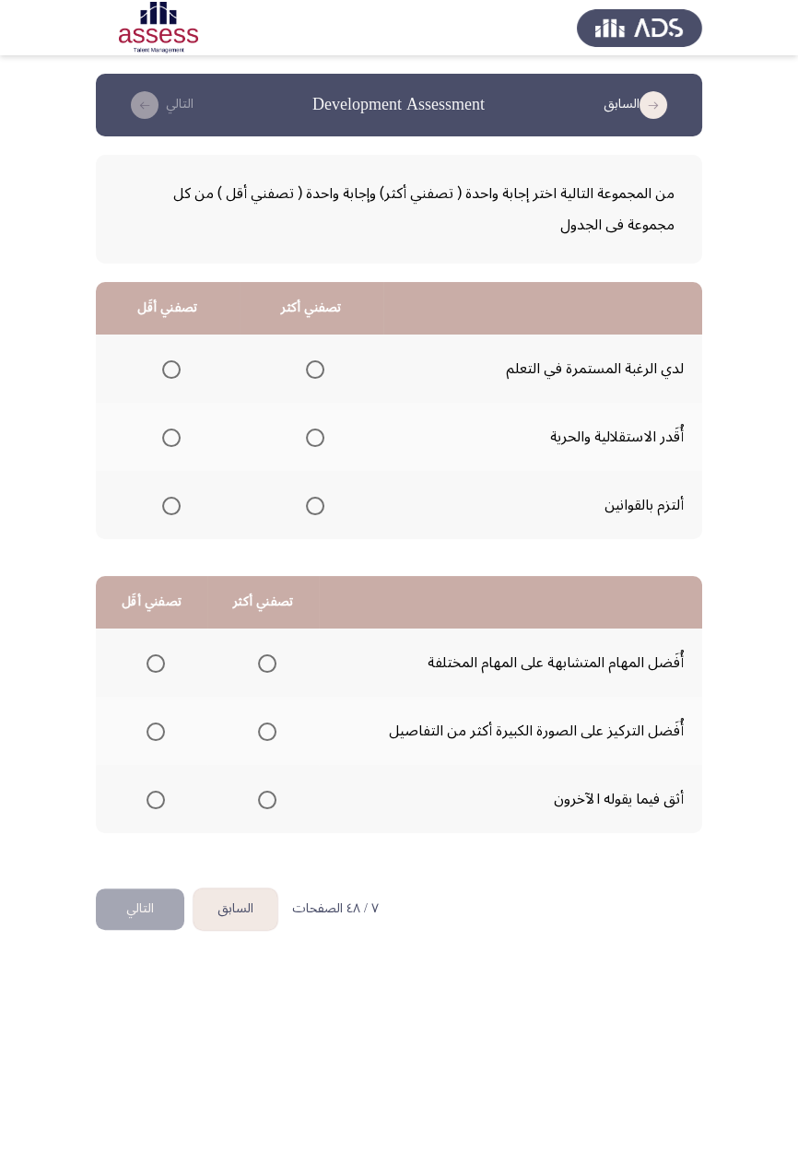
click at [315, 370] on span "Select an option" at bounding box center [315, 370] width 0 height 0
click at [313, 369] on input "Select an option" at bounding box center [315, 369] width 18 height 18
click at [179, 509] on span "Select an option" at bounding box center [171, 506] width 18 height 18
click at [179, 509] on input "Select an option" at bounding box center [171, 506] width 18 height 18
click at [267, 673] on span "Select an option" at bounding box center [267, 800] width 0 height 0
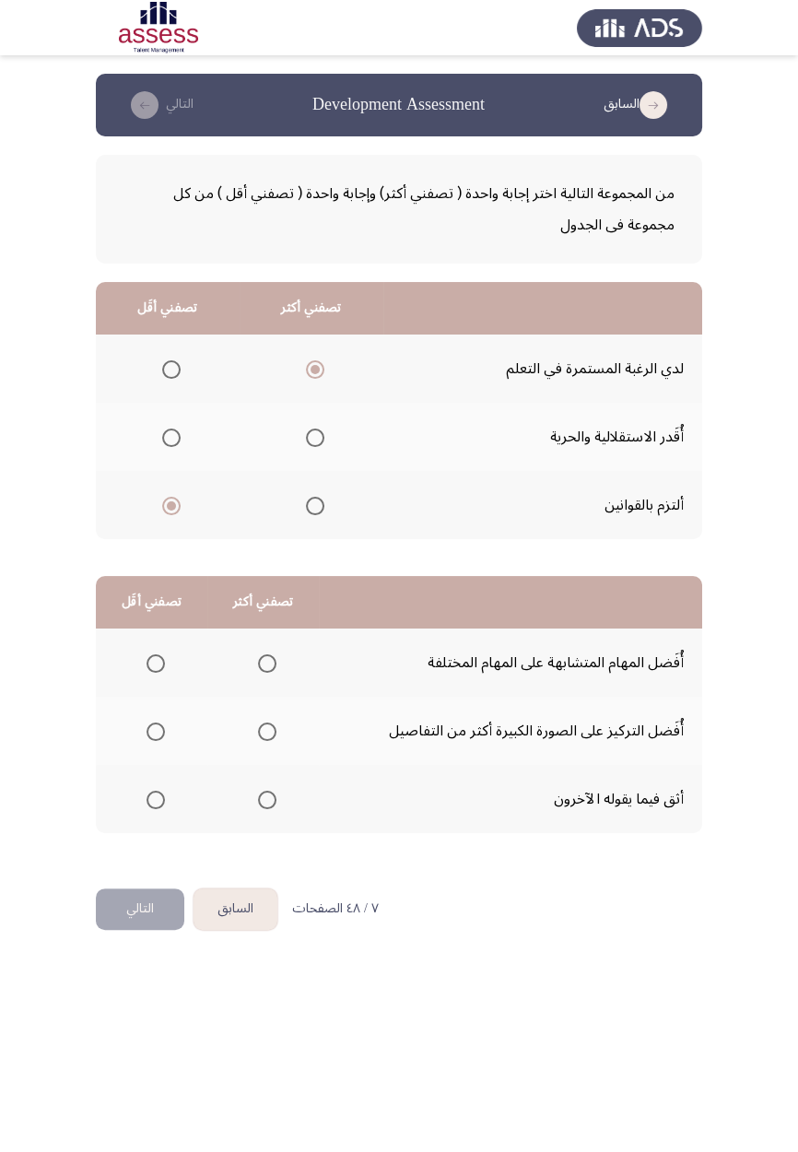
click at [265, 673] on input "Select an option" at bounding box center [267, 800] width 18 height 18
click at [156, 673] on span "Select an option" at bounding box center [156, 800] width 18 height 18
click at [156, 673] on input "Select an option" at bounding box center [156, 800] width 18 height 18
click at [267, 663] on span "Select an option" at bounding box center [267, 663] width 0 height 0
click at [265, 662] on input "Select an option" at bounding box center [267, 663] width 18 height 18
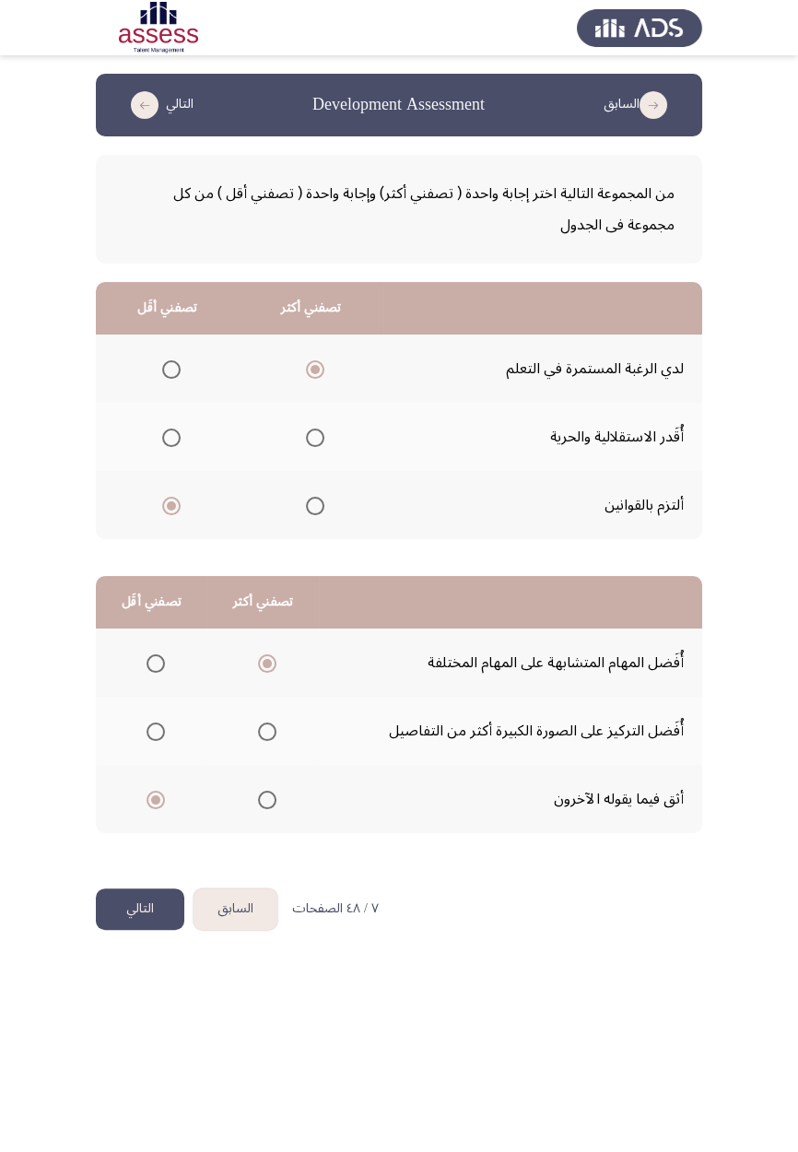
click at [148, 673] on button "التالي" at bounding box center [140, 908] width 88 height 41
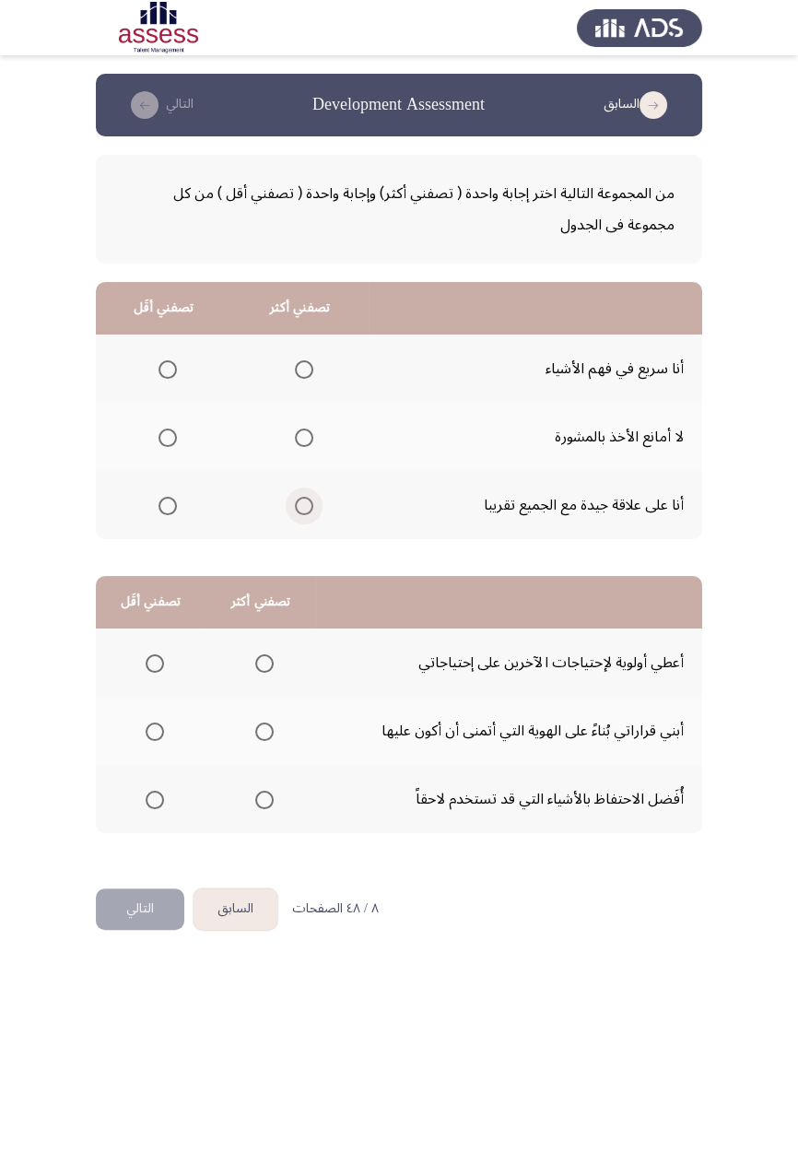
click at [300, 504] on span "Select an option" at bounding box center [304, 506] width 18 height 18
click at [300, 504] on input "Select an option" at bounding box center [304, 506] width 18 height 18
click at [168, 370] on span "Select an option" at bounding box center [168, 370] width 0 height 0
click at [166, 369] on input "Select an option" at bounding box center [167, 369] width 18 height 18
click at [160, 663] on span "Select an option" at bounding box center [155, 663] width 18 height 18
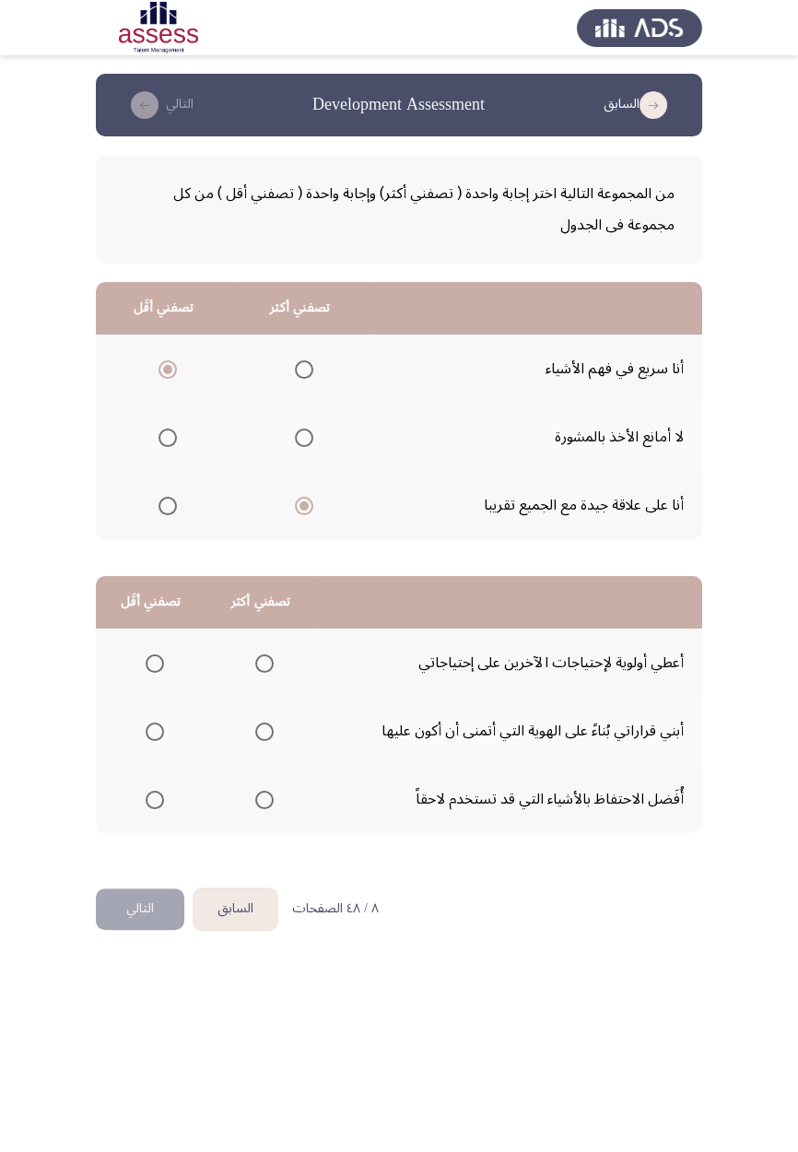
click at [160, 663] on input "Select an option" at bounding box center [155, 663] width 18 height 18
click at [264, 673] on span "Select an option" at bounding box center [264, 732] width 0 height 0
click at [264, 673] on input "Select an option" at bounding box center [264, 731] width 18 height 18
click at [153, 673] on button "التالي" at bounding box center [140, 908] width 88 height 41
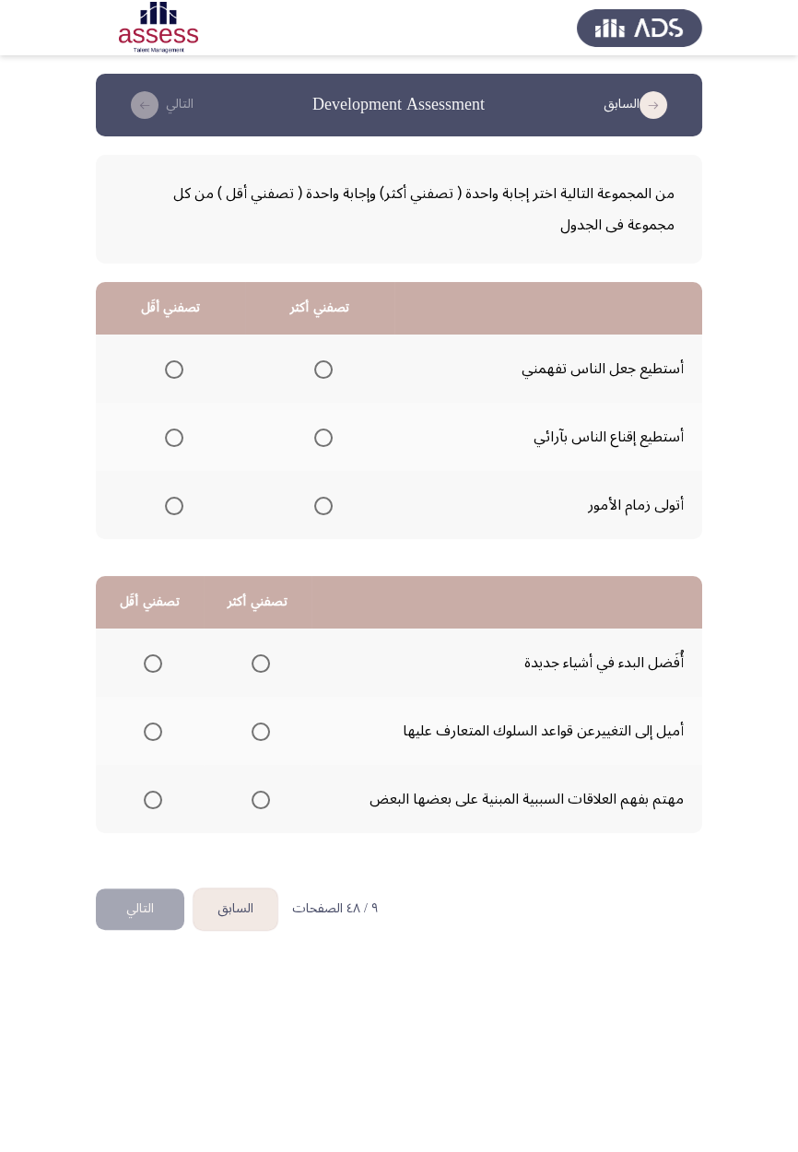
click at [323, 438] on span "Select an option" at bounding box center [323, 438] width 0 height 0
click at [322, 436] on input "Select an option" at bounding box center [323, 438] width 18 height 18
click at [174, 370] on span "Select an option" at bounding box center [174, 370] width 0 height 0
click at [173, 369] on input "Select an option" at bounding box center [174, 369] width 18 height 18
click at [260, 667] on span "Select an option" at bounding box center [261, 663] width 18 height 18
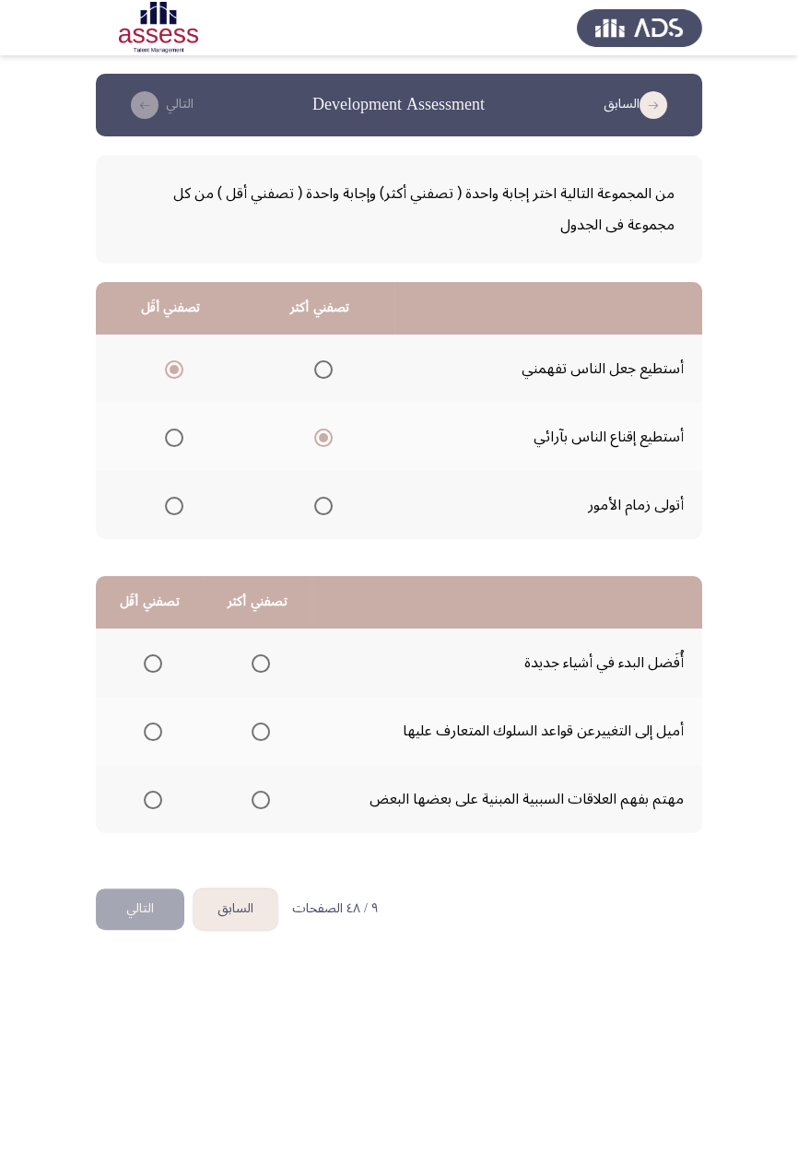
click at [260, 667] on input "Select an option" at bounding box center [261, 663] width 18 height 18
click at [161, 673] on span "Select an option" at bounding box center [153, 800] width 18 height 18
click at [161, 673] on input "Select an option" at bounding box center [153, 800] width 18 height 18
click at [162, 673] on button "التالي" at bounding box center [140, 908] width 88 height 41
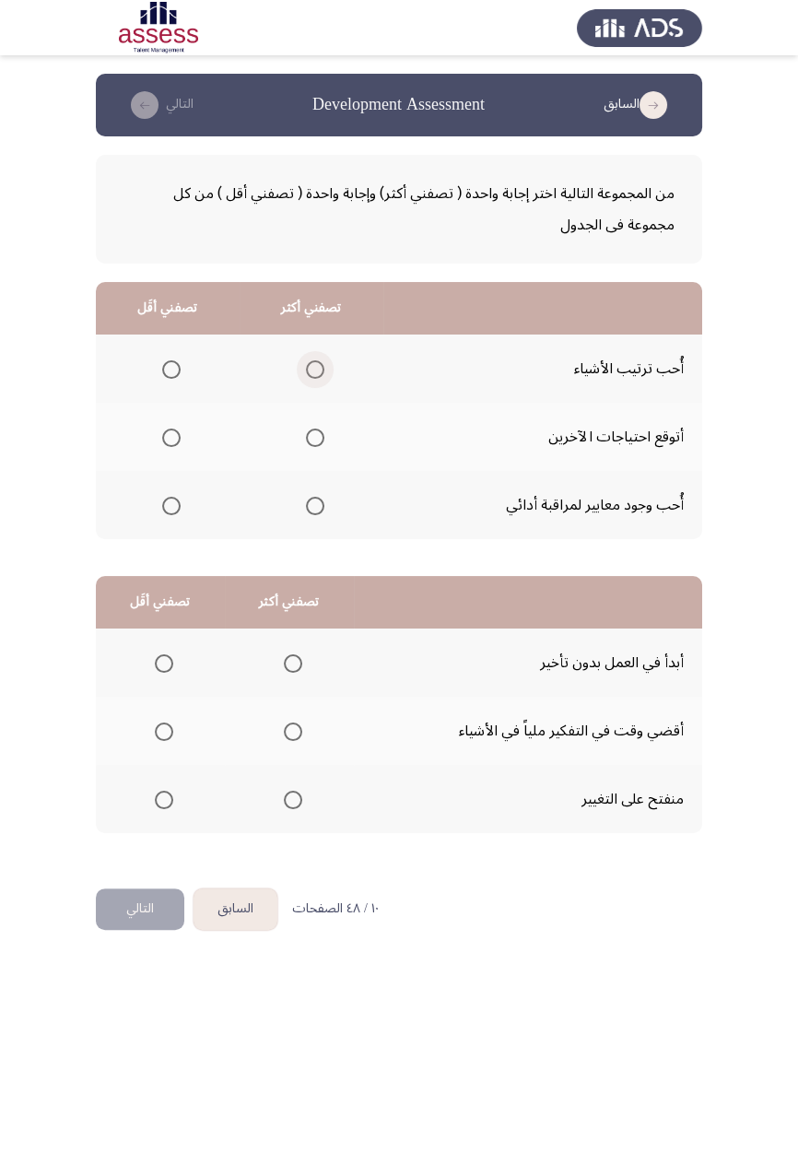
click at [315, 363] on span "Select an option" at bounding box center [315, 369] width 18 height 18
click at [315, 363] on input "Select an option" at bounding box center [315, 369] width 18 height 18
click at [175, 433] on span "Select an option" at bounding box center [171, 438] width 18 height 18
click at [175, 433] on input "Select an option" at bounding box center [171, 438] width 18 height 18
click at [2, 673] on app-assessment-container "السابق Development Assessment التالي من المجموعة التالية اختر إجابة واحدة ( تصف…" at bounding box center [399, 481] width 798 height 815
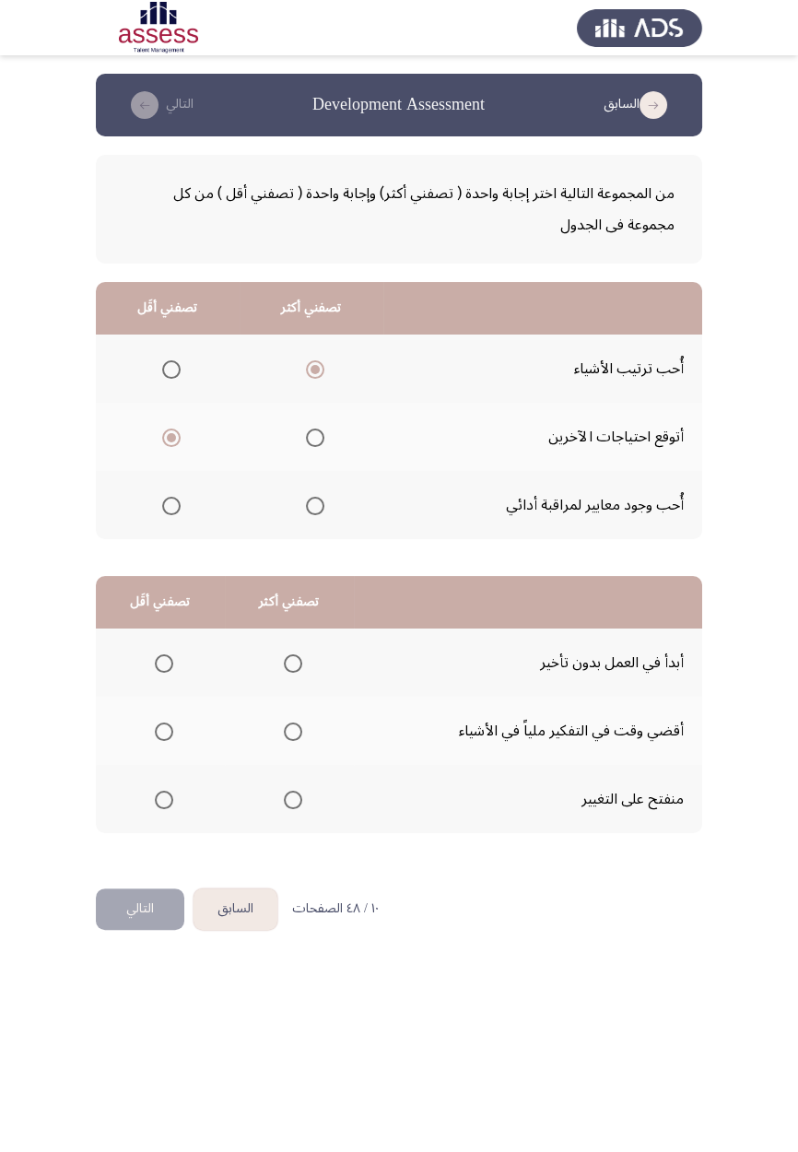
click at [291, 671] on span "Select an option" at bounding box center [293, 663] width 18 height 18
click at [291, 671] on input "Select an option" at bounding box center [293, 663] width 18 height 18
click at [170, 673] on span "Select an option" at bounding box center [164, 800] width 18 height 18
click at [170, 673] on input "Select an option" at bounding box center [164, 800] width 18 height 18
click at [155, 673] on button "التالي" at bounding box center [140, 908] width 88 height 41
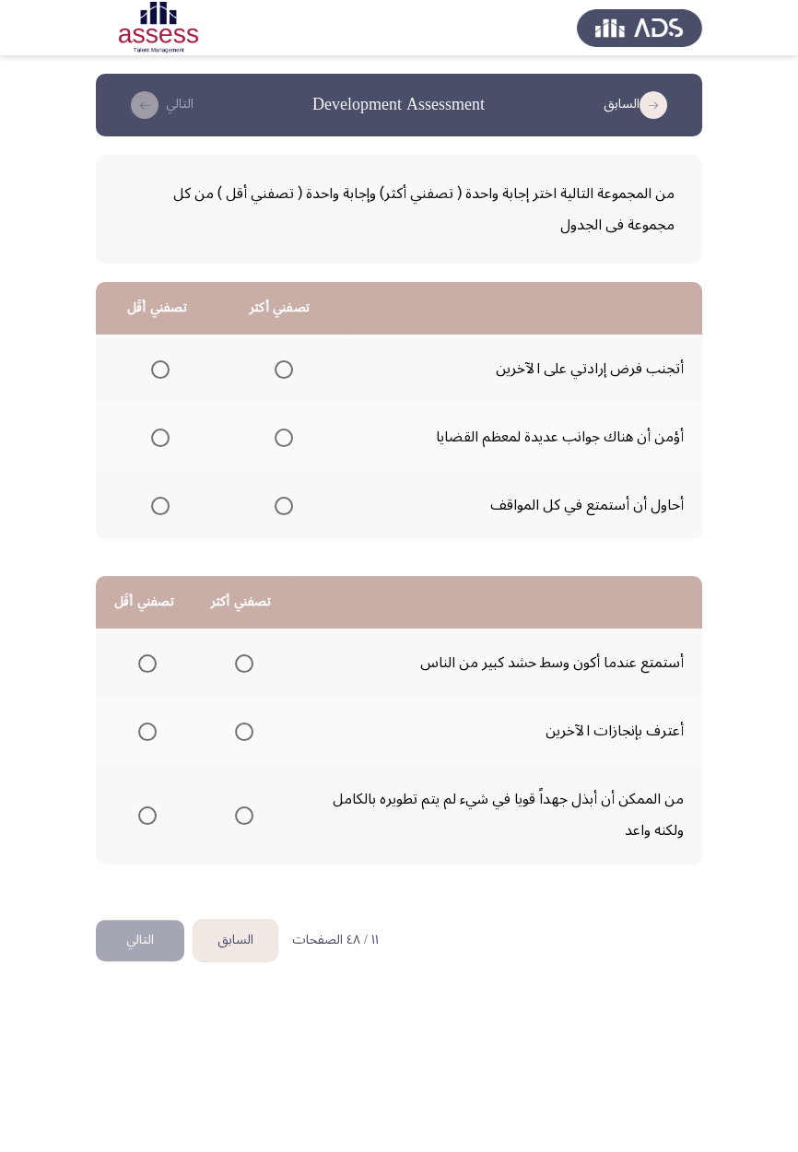
click at [165, 370] on span "Select an option" at bounding box center [160, 369] width 18 height 18
click at [165, 370] on input "Select an option" at bounding box center [160, 369] width 18 height 18
click at [281, 526] on th at bounding box center [279, 505] width 123 height 68
click at [281, 511] on span "Select an option" at bounding box center [284, 506] width 18 height 18
click at [281, 511] on input "Select an option" at bounding box center [284, 506] width 18 height 18
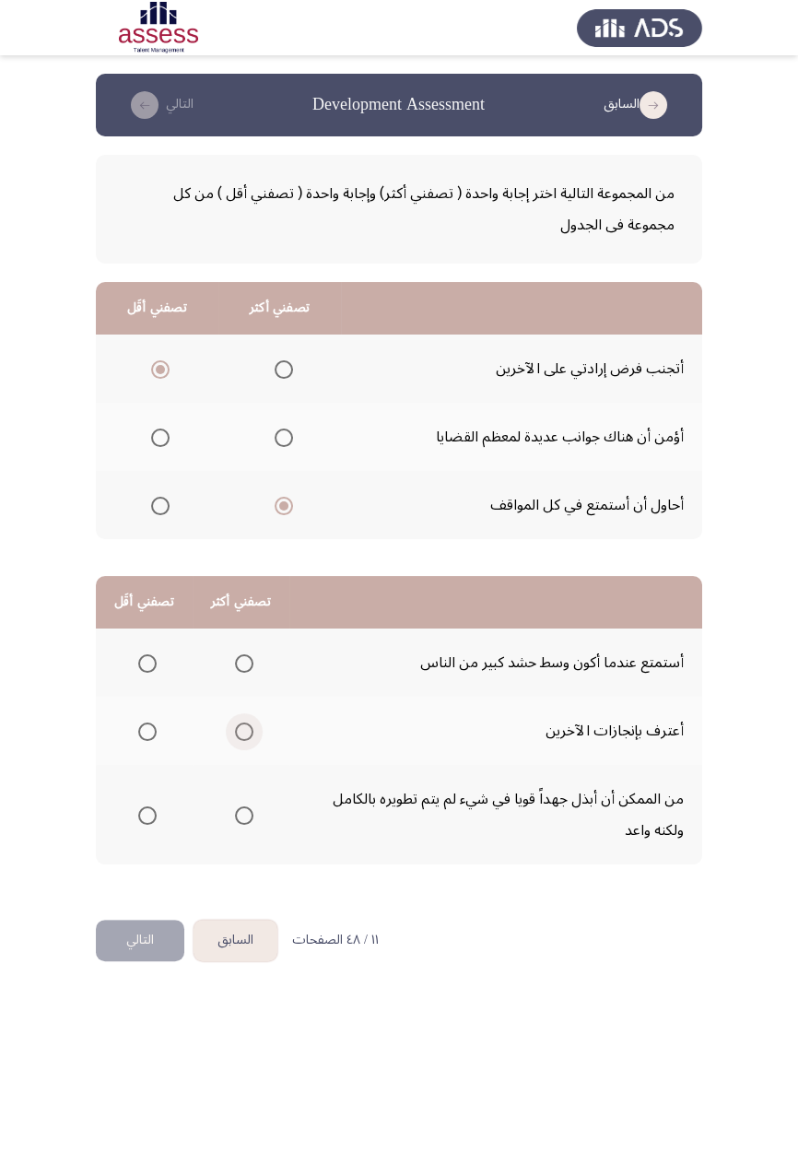
click at [244, 673] on span "Select an option" at bounding box center [244, 732] width 0 height 0
click at [241, 673] on input "Select an option" at bounding box center [244, 731] width 18 height 18
click at [139, 673] on span "Select an option" at bounding box center [147, 815] width 18 height 18
click at [139, 673] on input "Select an option" at bounding box center [147, 815] width 18 height 18
click at [117, 673] on button "التالي" at bounding box center [140, 940] width 88 height 41
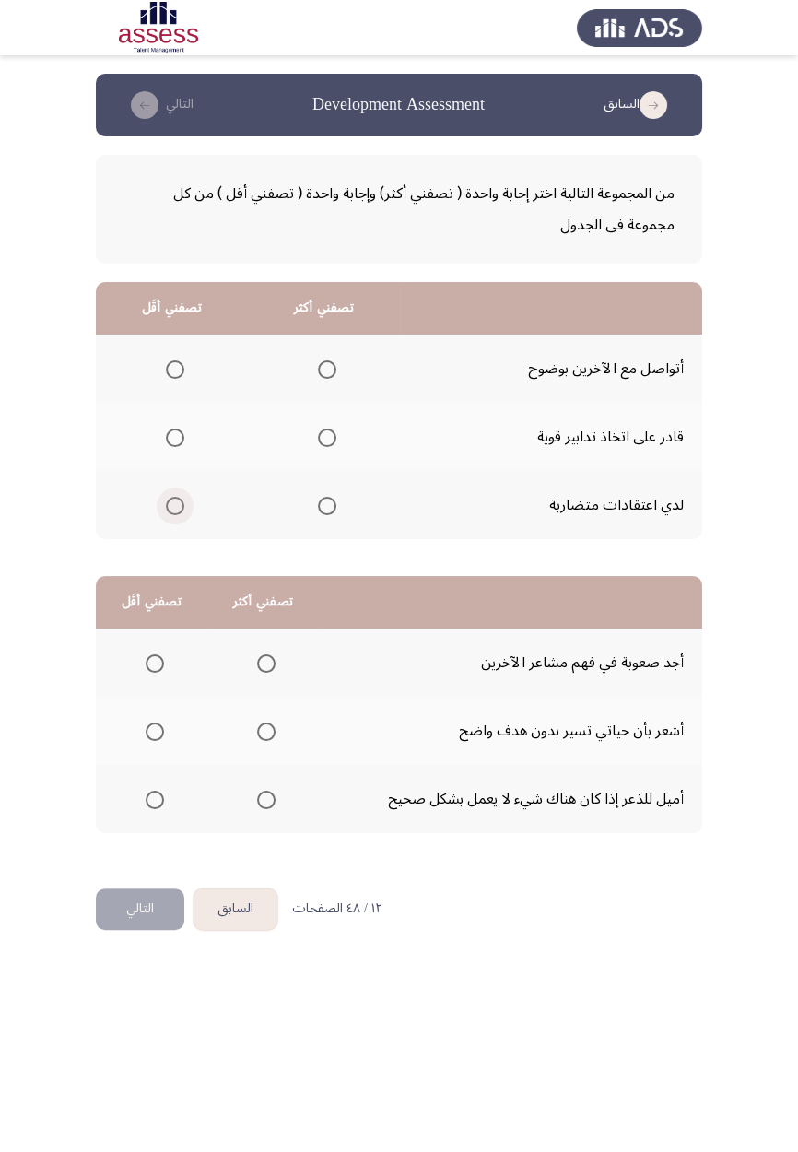
click at [175, 506] on span "Select an option" at bounding box center [175, 506] width 0 height 0
click at [175, 504] on input "Select an option" at bounding box center [175, 506] width 18 height 18
click at [327, 370] on span "Select an option" at bounding box center [327, 370] width 0 height 0
click at [326, 369] on input "Select an option" at bounding box center [327, 369] width 18 height 18
click at [154, 673] on span "Select an option" at bounding box center [155, 731] width 18 height 18
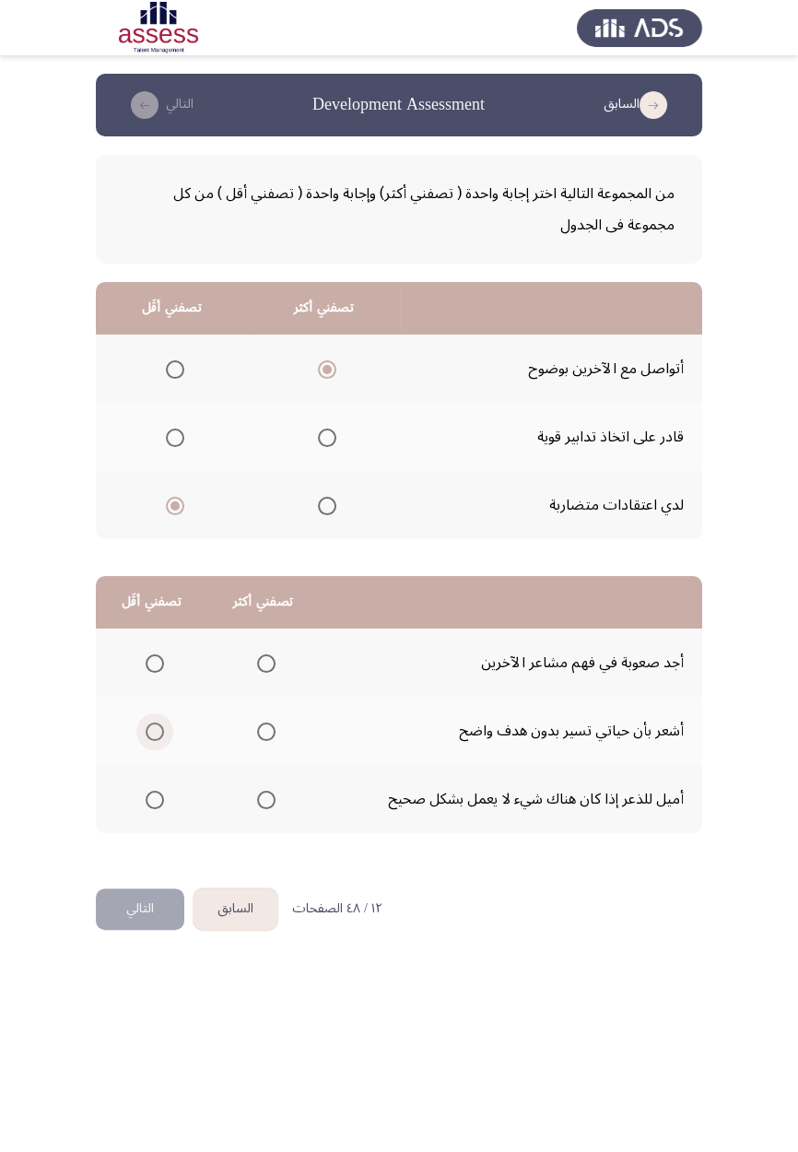
click at [154, 673] on input "Select an option" at bounding box center [155, 731] width 18 height 18
click at [294, 661] on th at bounding box center [263, 662] width 112 height 68
click at [270, 663] on span "Select an option" at bounding box center [266, 663] width 18 height 18
click at [270, 663] on input "Select an option" at bounding box center [266, 663] width 18 height 18
click at [141, 673] on button "التالي" at bounding box center [140, 908] width 88 height 41
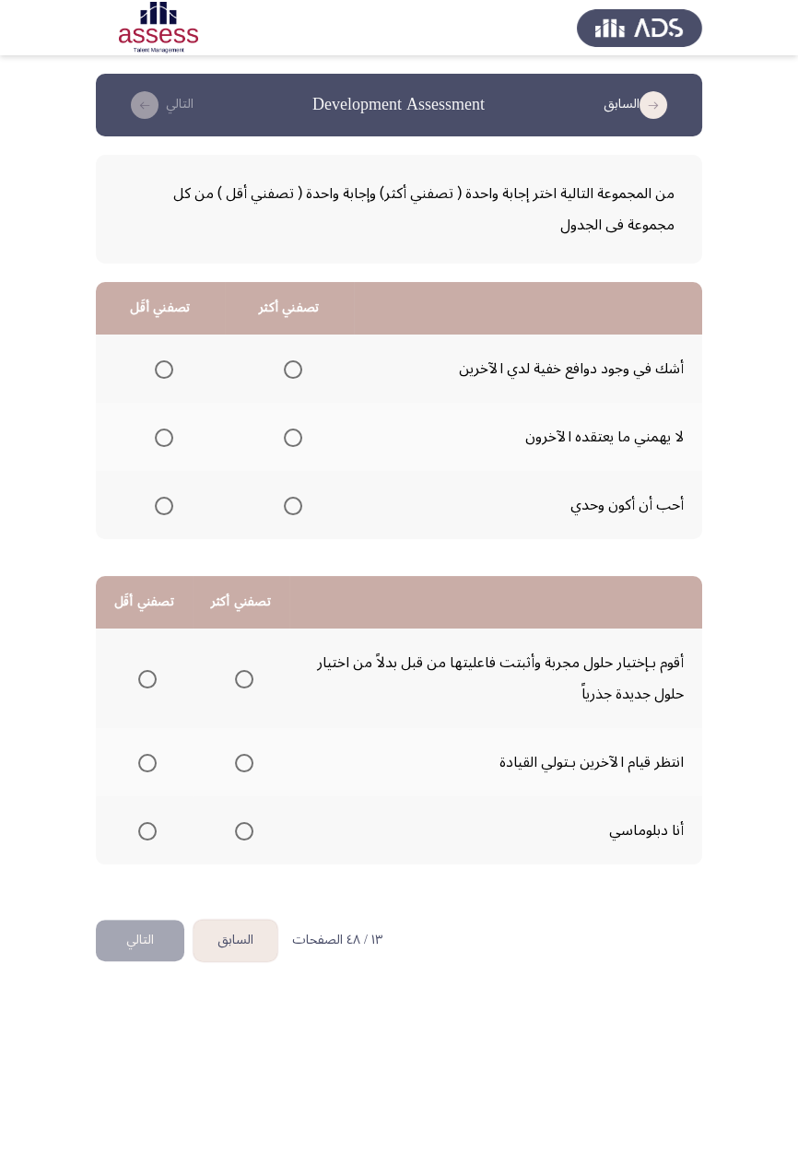
click at [311, 440] on th at bounding box center [289, 437] width 129 height 68
click at [293, 438] on span "Select an option" at bounding box center [293, 438] width 0 height 0
click at [290, 436] on input "Select an option" at bounding box center [293, 438] width 18 height 18
click at [170, 499] on span "Select an option" at bounding box center [164, 506] width 18 height 18
click at [170, 499] on input "Select an option" at bounding box center [164, 506] width 18 height 18
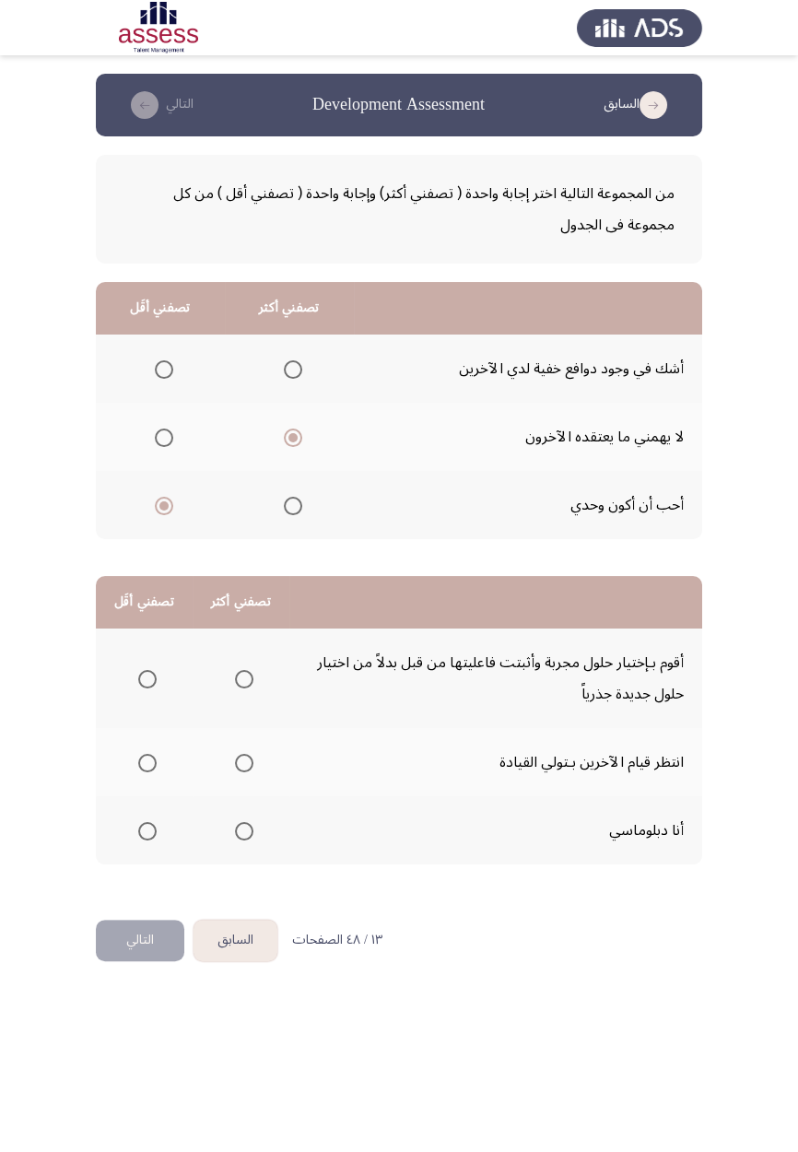
click at [244, 673] on span "Select an option" at bounding box center [244, 679] width 0 height 0
click at [241, 673] on input "Select an option" at bounding box center [244, 679] width 18 height 18
click at [172, 673] on th at bounding box center [144, 762] width 97 height 68
click at [155, 673] on span "Select an option" at bounding box center [147, 763] width 18 height 18
click at [155, 673] on input "Select an option" at bounding box center [147, 763] width 18 height 18
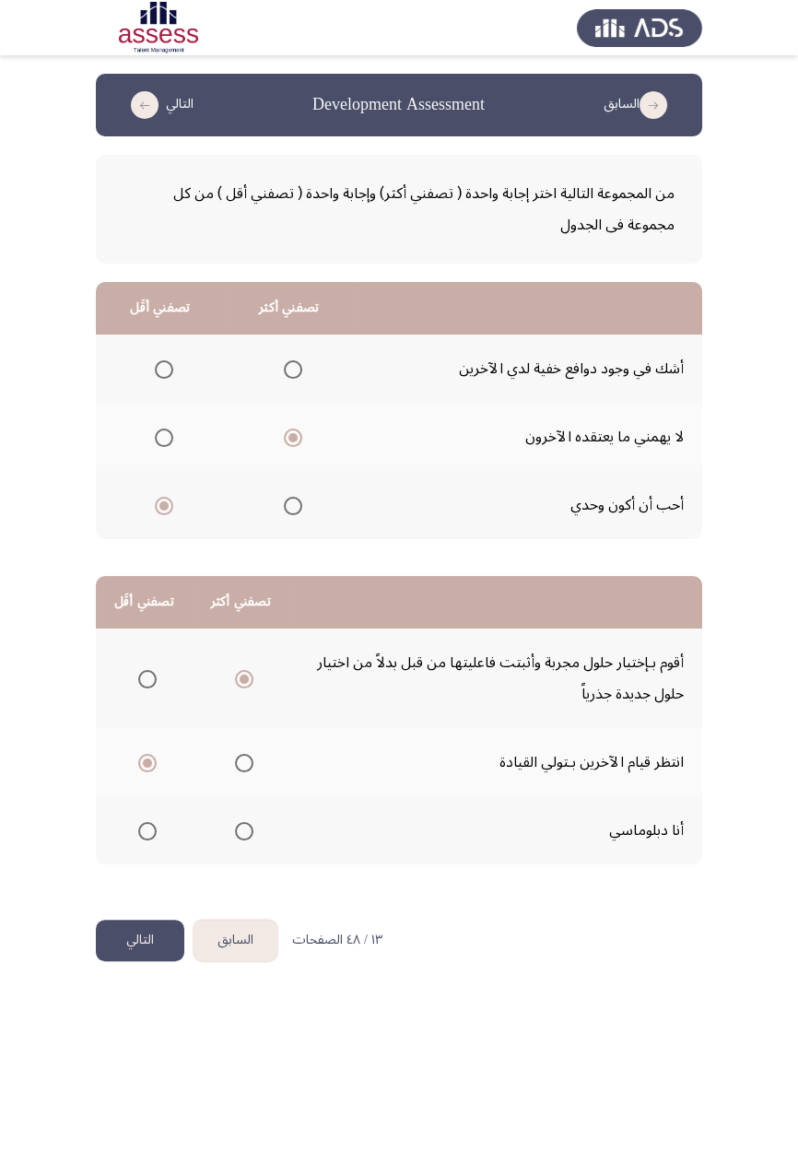
click at [151, 673] on button "التالي" at bounding box center [140, 940] width 88 height 41
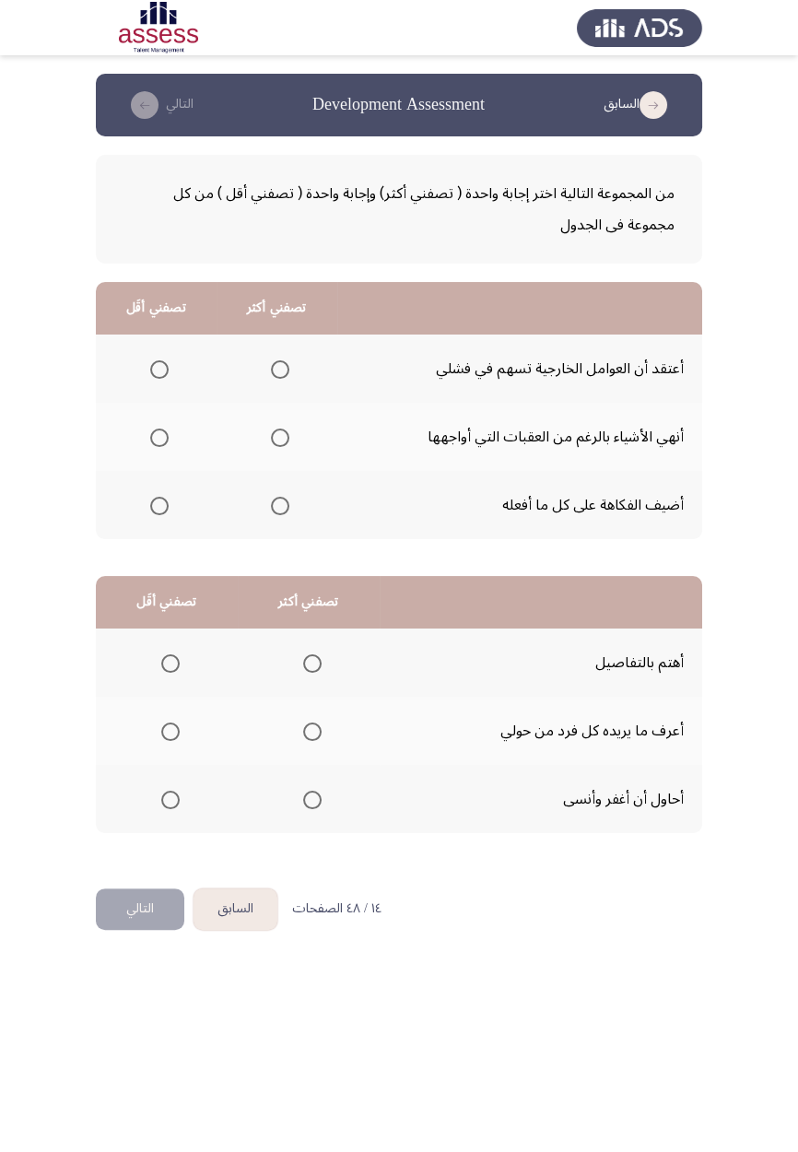
click at [282, 442] on span "Select an option" at bounding box center [280, 438] width 18 height 18
click at [282, 442] on input "Select an option" at bounding box center [280, 438] width 18 height 18
click at [159, 370] on span "Select an option" at bounding box center [159, 370] width 0 height 0
click at [159, 369] on input "Select an option" at bounding box center [159, 369] width 18 height 18
click at [317, 656] on span "Select an option" at bounding box center [312, 663] width 18 height 18
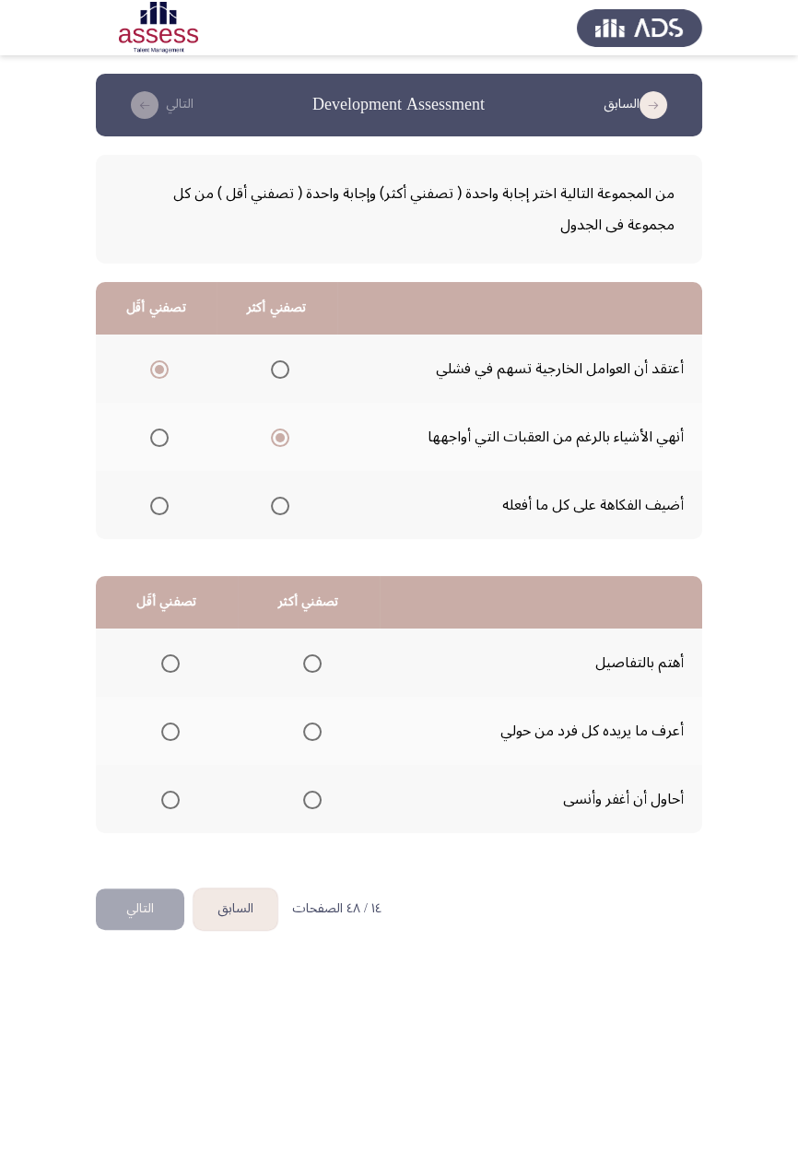
click at [317, 656] on input "Select an option" at bounding box center [312, 663] width 18 height 18
click at [170, 673] on span "Select an option" at bounding box center [170, 732] width 0 height 0
click at [170, 673] on input "Select an option" at bounding box center [170, 731] width 18 height 18
click at [154, 673] on button "التالي" at bounding box center [140, 908] width 88 height 41
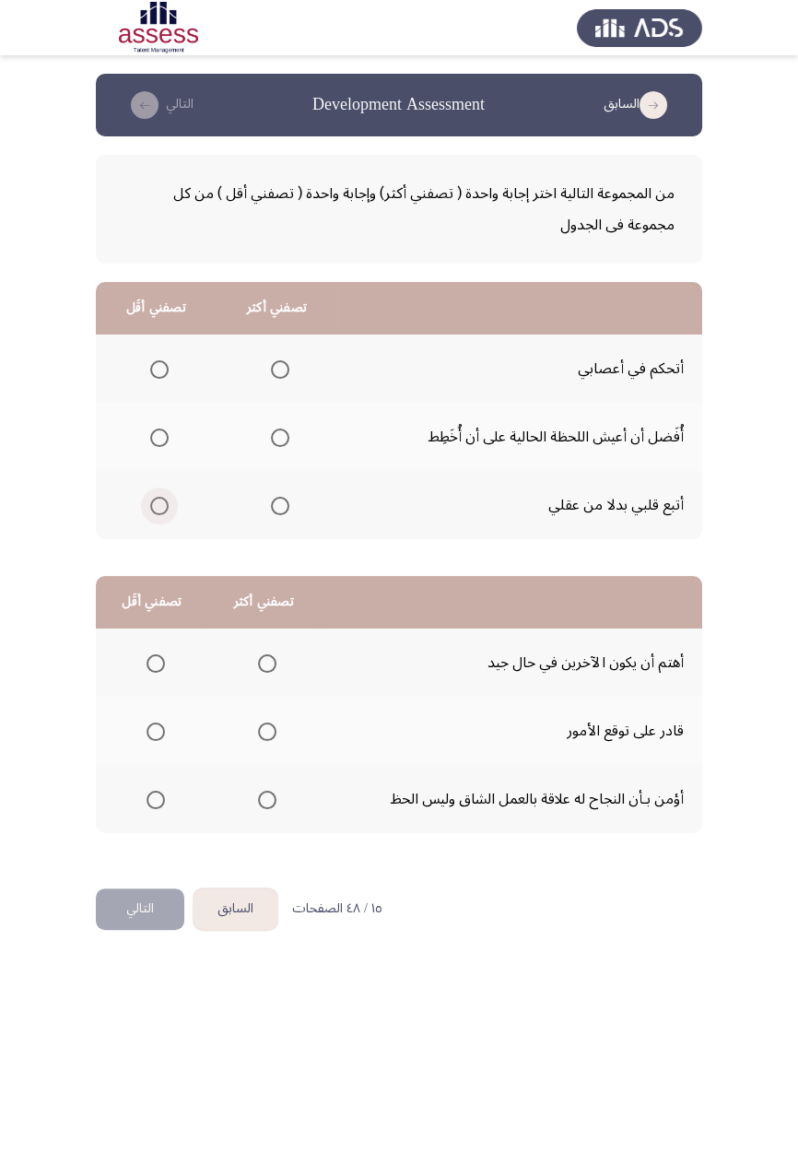
click at [153, 507] on span "Select an option" at bounding box center [159, 506] width 18 height 18
click at [153, 507] on input "Select an option" at bounding box center [159, 506] width 18 height 18
click at [280, 370] on span "Select an option" at bounding box center [280, 370] width 0 height 0
click at [277, 369] on input "Select an option" at bounding box center [280, 369] width 18 height 18
click at [273, 662] on span "Select an option" at bounding box center [267, 663] width 18 height 18
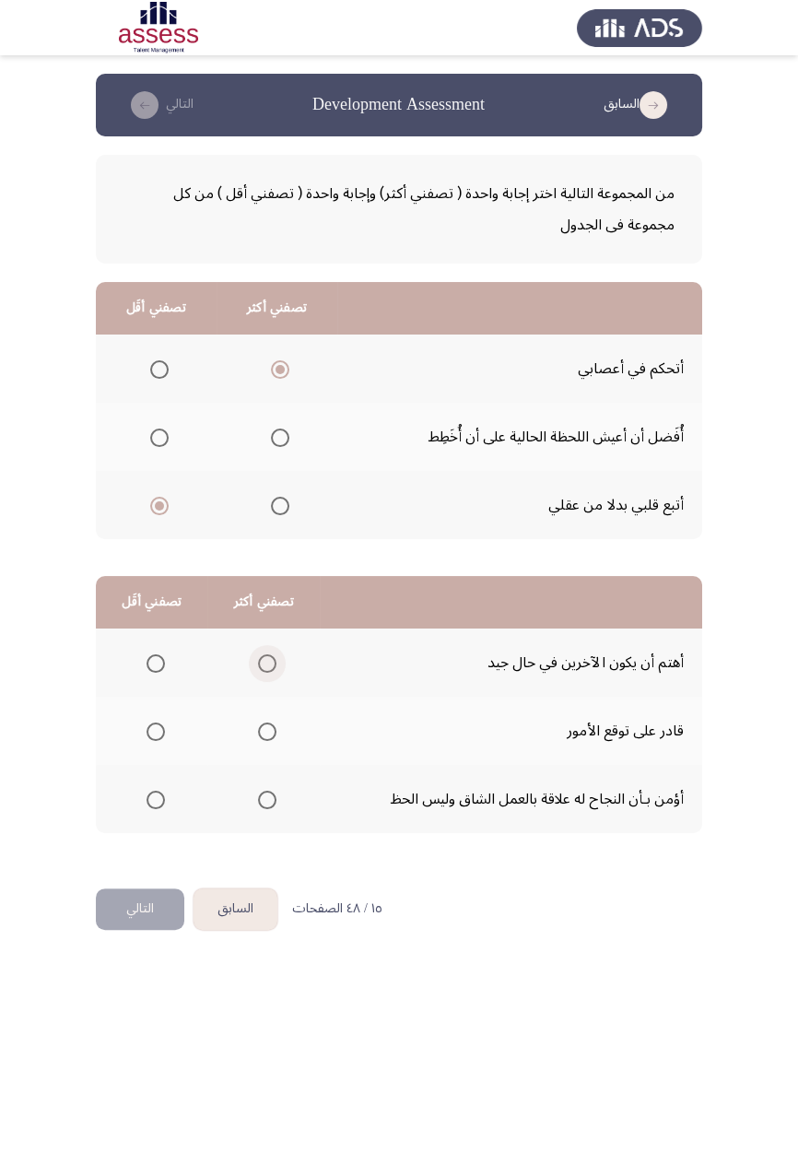
click at [273, 662] on input "Select an option" at bounding box center [267, 663] width 18 height 18
click at [156, 673] on span "Select an option" at bounding box center [156, 800] width 0 height 0
click at [154, 673] on input "Select an option" at bounding box center [156, 800] width 18 height 18
click at [130, 673] on button "التالي" at bounding box center [140, 908] width 88 height 41
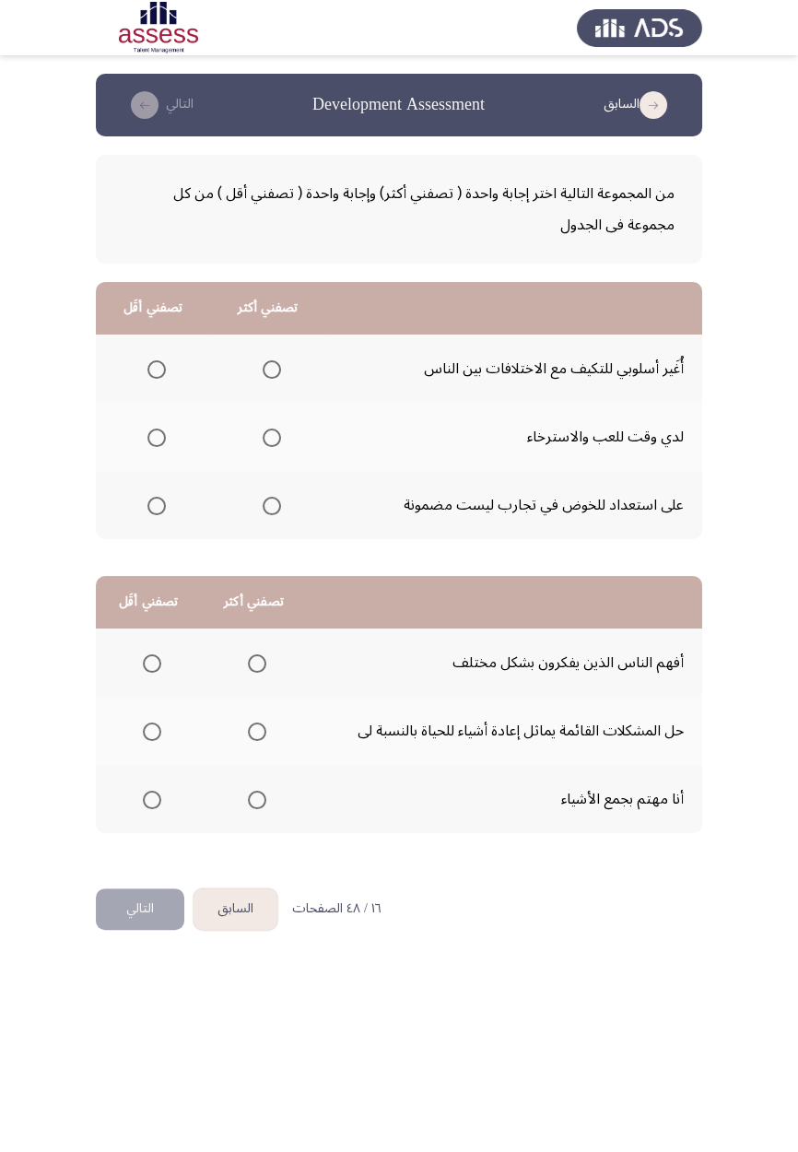
click at [158, 511] on span "Select an option" at bounding box center [156, 506] width 18 height 18
click at [158, 511] on input "Select an option" at bounding box center [156, 506] width 18 height 18
click at [271, 373] on span "Select an option" at bounding box center [272, 369] width 18 height 18
click at [271, 373] on input "Select an option" at bounding box center [272, 369] width 18 height 18
click at [257, 663] on span "Select an option" at bounding box center [257, 663] width 0 height 0
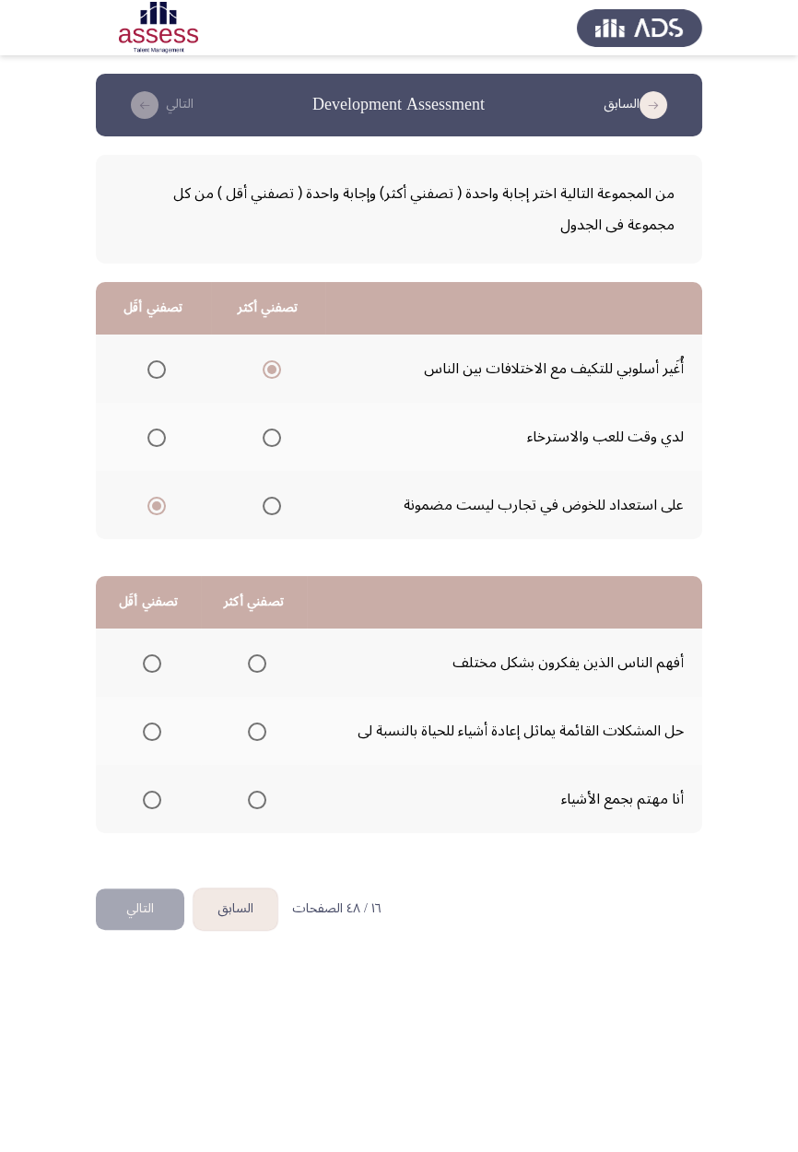
click at [254, 662] on input "Select an option" at bounding box center [257, 663] width 18 height 18
click at [152, 673] on span "Select an option" at bounding box center [152, 732] width 0 height 0
click at [150, 673] on input "Select an option" at bounding box center [152, 731] width 18 height 18
click at [146, 673] on button "التالي" at bounding box center [140, 908] width 88 height 41
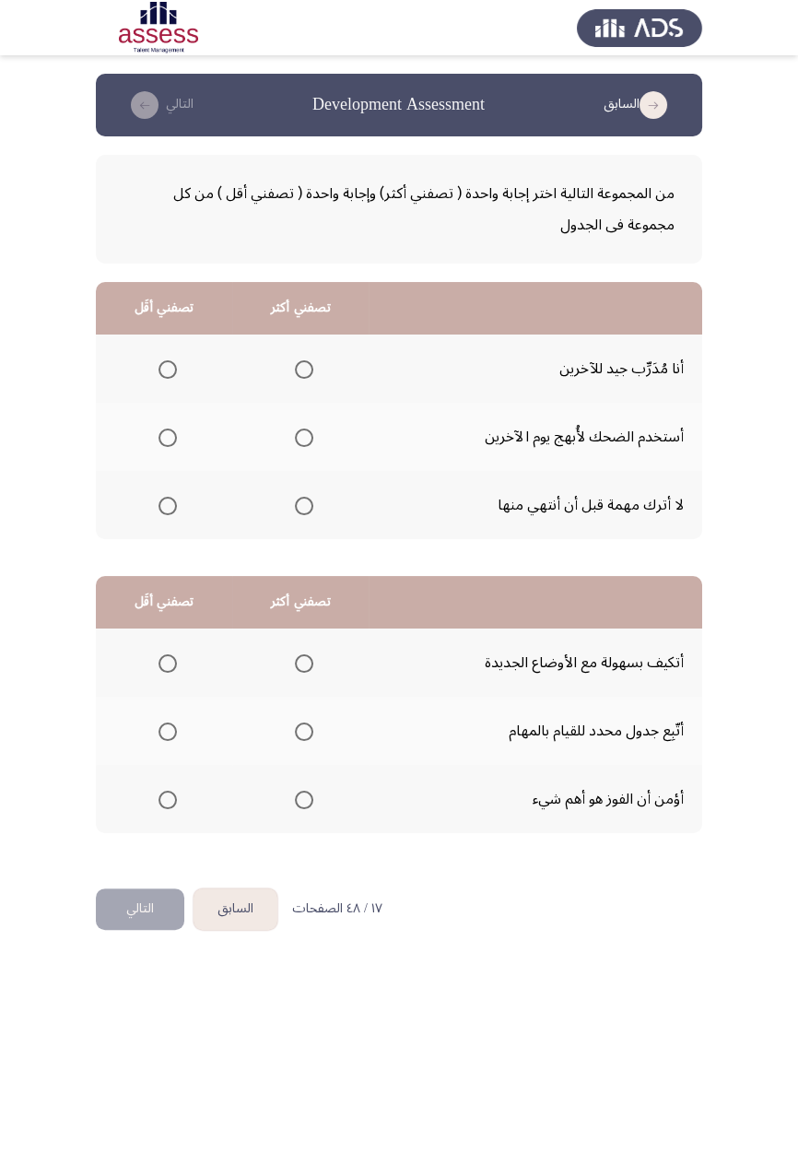
click at [309, 369] on span "Select an option" at bounding box center [304, 369] width 18 height 18
click at [309, 369] on input "Select an option" at bounding box center [304, 369] width 18 height 18
click at [176, 434] on span "Select an option" at bounding box center [167, 438] width 18 height 18
click at [176, 434] on input "Select an option" at bounding box center [167, 438] width 18 height 18
click at [327, 658] on th at bounding box center [300, 662] width 136 height 68
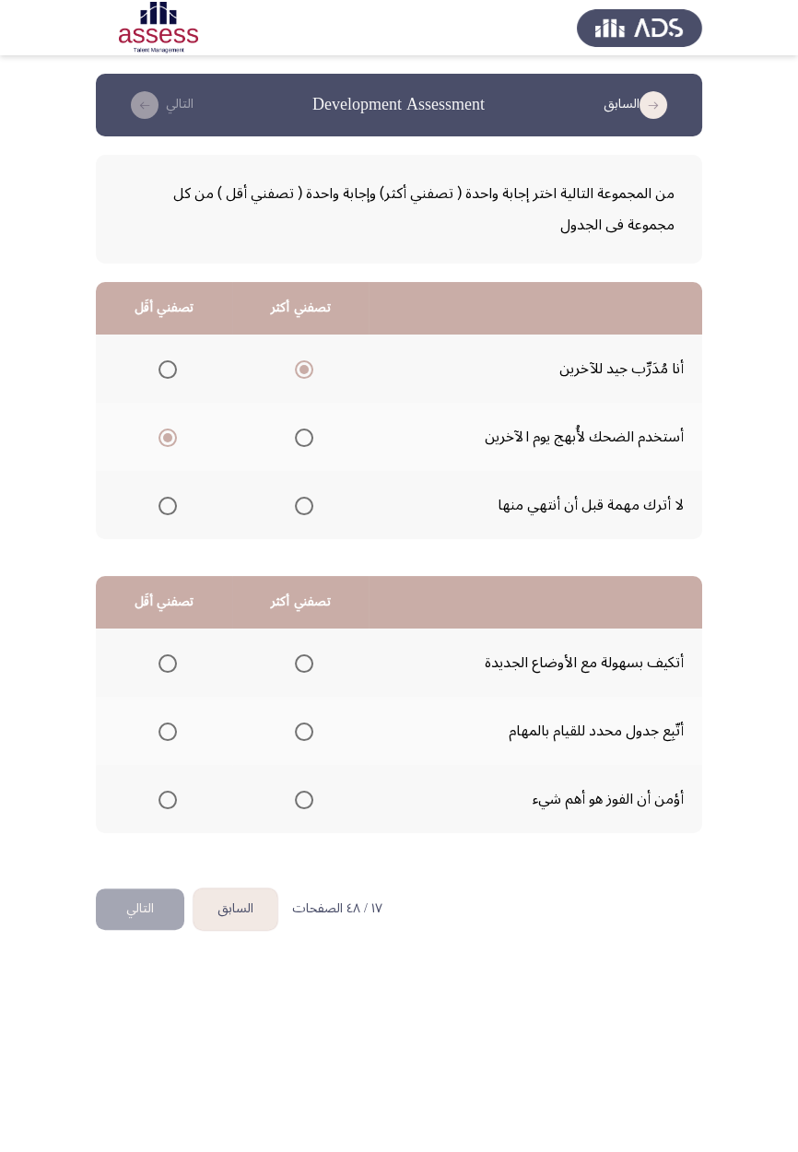
click at [304, 663] on span "Select an option" at bounding box center [304, 663] width 0 height 0
click at [302, 662] on input "Select an option" at bounding box center [304, 663] width 18 height 18
click at [173, 673] on span "Select an option" at bounding box center [167, 800] width 18 height 18
click at [173, 673] on input "Select an option" at bounding box center [167, 800] width 18 height 18
click at [161, 673] on html "السابق Development Assessment التالي من المجموعة التالية اختر إجابة واحدة ( تصف…" at bounding box center [399, 481] width 798 height 962
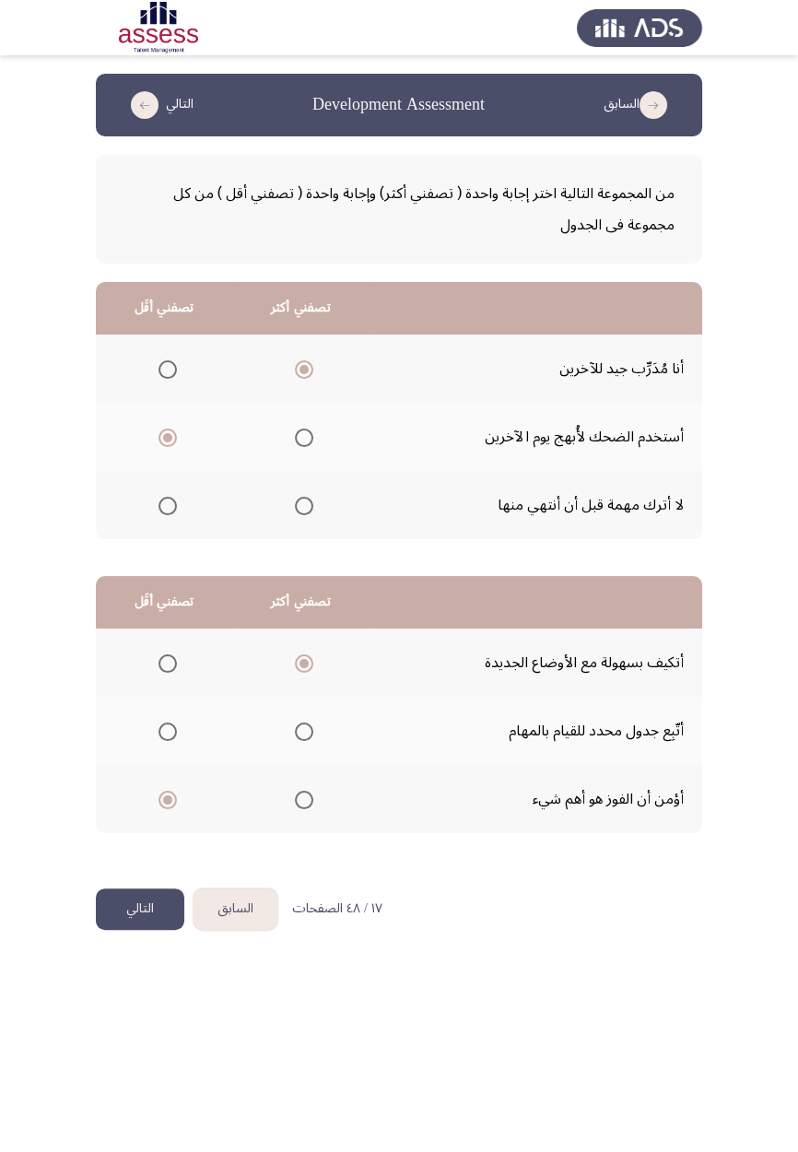
click at [158, 673] on button "التالي" at bounding box center [140, 908] width 88 height 41
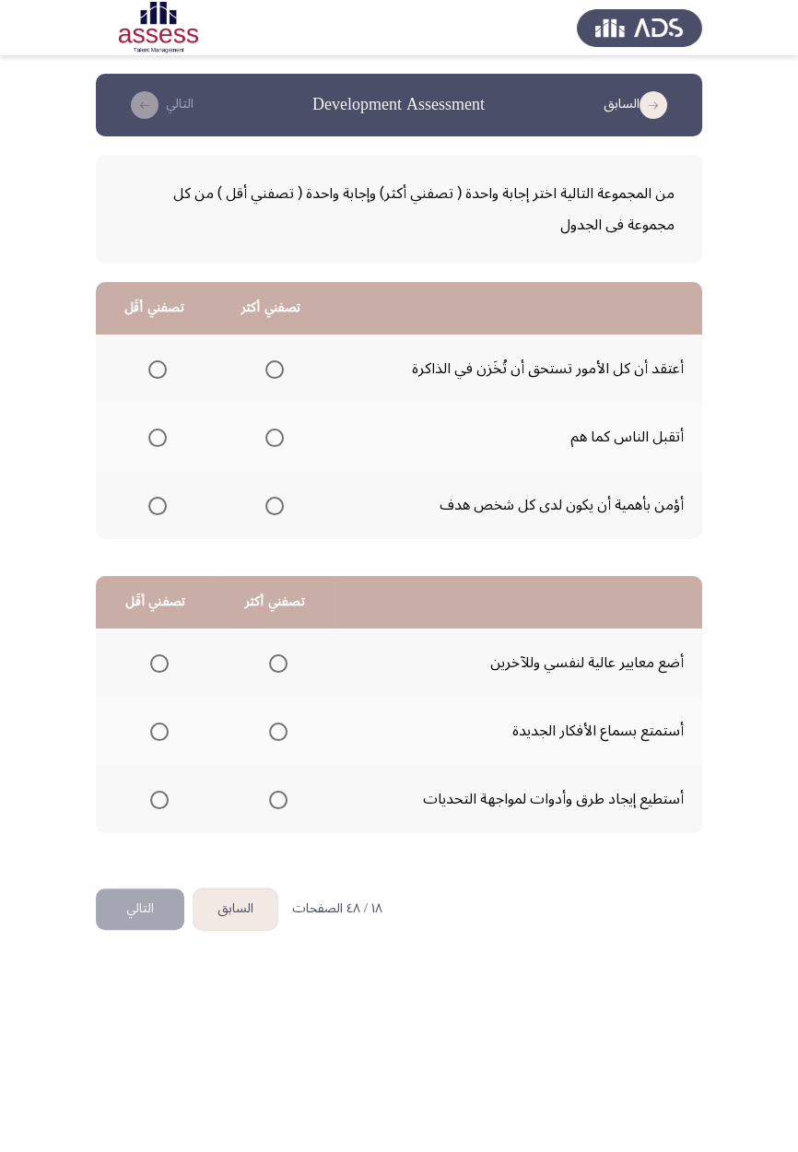
click at [158, 370] on span "Select an option" at bounding box center [158, 370] width 0 height 0
click at [158, 369] on input "Select an option" at bounding box center [157, 369] width 18 height 18
click at [278, 511] on span "Select an option" at bounding box center [274, 506] width 18 height 18
click at [278, 511] on input "Select an option" at bounding box center [274, 506] width 18 height 18
click at [159, 663] on span "Select an option" at bounding box center [159, 663] width 0 height 0
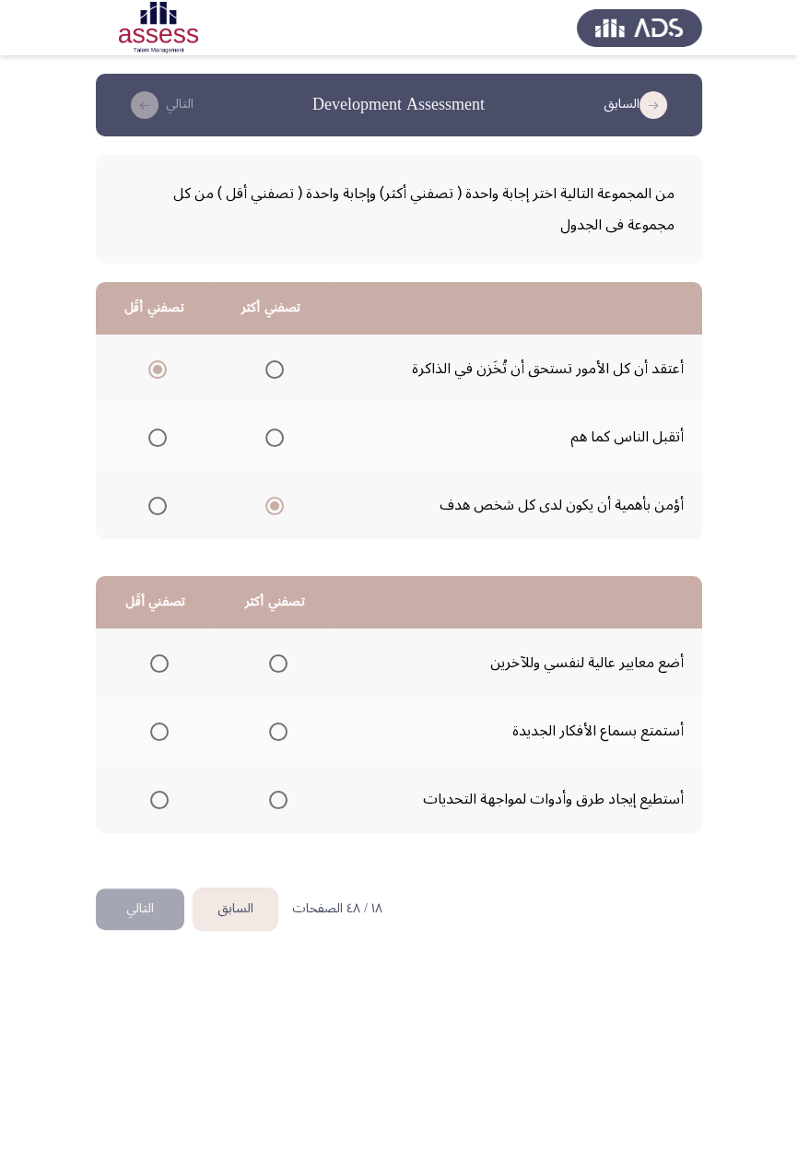
click at [158, 662] on input "Select an option" at bounding box center [159, 663] width 18 height 18
click at [278, 673] on span "Select an option" at bounding box center [278, 800] width 0 height 0
click at [276, 673] on input "Select an option" at bounding box center [278, 800] width 18 height 18
click at [144, 673] on button "التالي" at bounding box center [140, 908] width 88 height 41
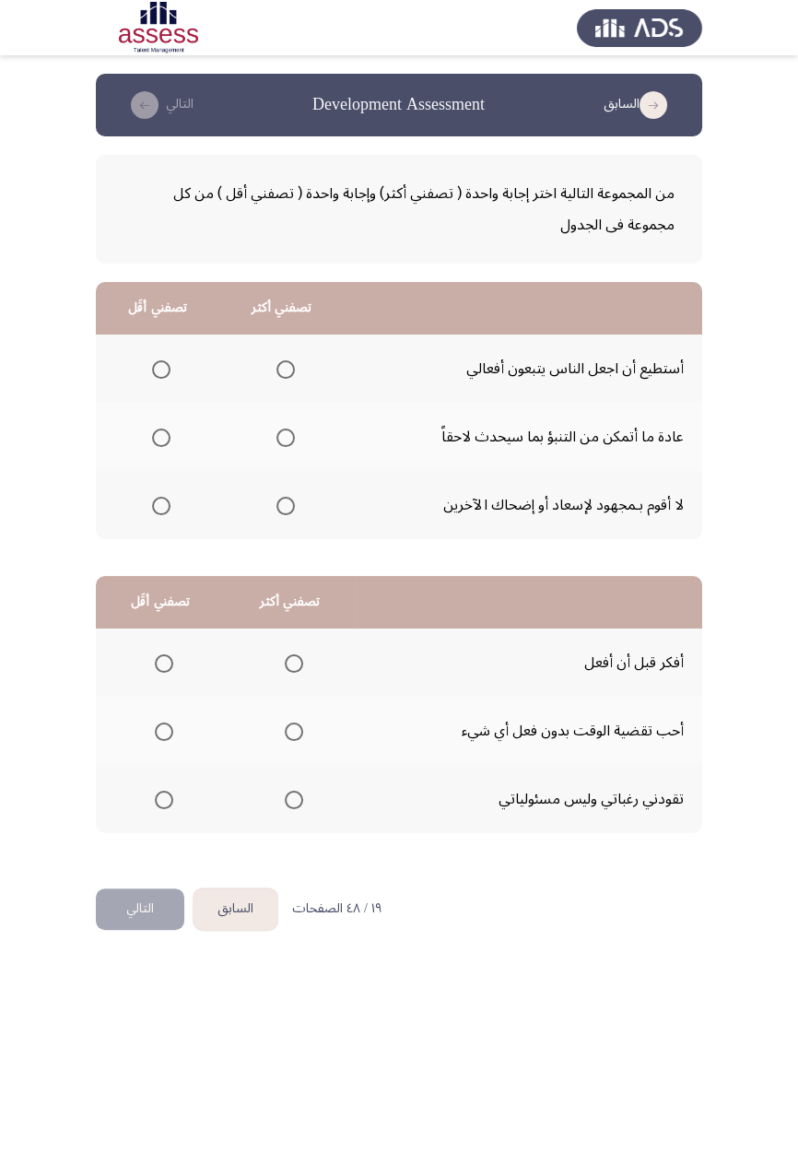
click at [182, 514] on th at bounding box center [158, 505] width 124 height 68
click at [291, 507] on span "Select an option" at bounding box center [285, 506] width 18 height 18
click at [291, 507] on input "Select an option" at bounding box center [285, 506] width 18 height 18
click at [170, 437] on span "Select an option" at bounding box center [161, 438] width 18 height 18
click at [170, 437] on input "Select an option" at bounding box center [161, 438] width 18 height 18
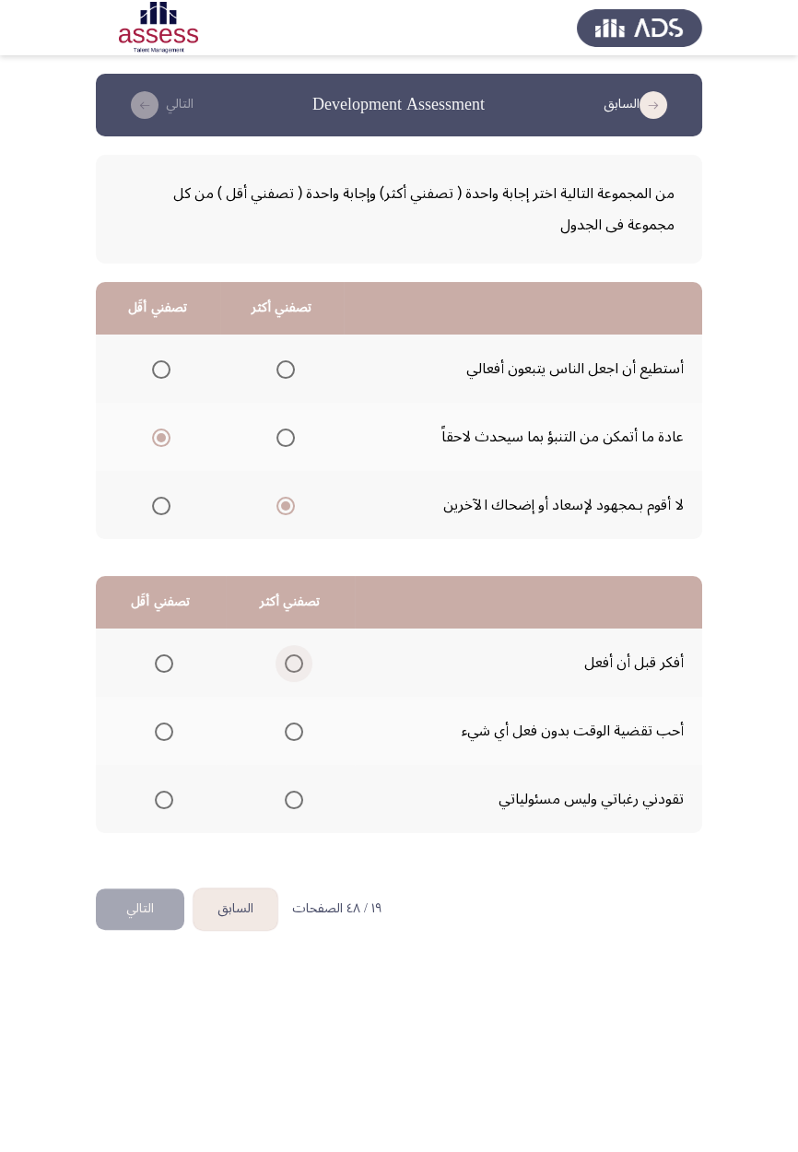
click at [296, 666] on span "Select an option" at bounding box center [294, 663] width 18 height 18
click at [296, 666] on input "Select an option" at bounding box center [294, 663] width 18 height 18
click at [168, 673] on span "Select an option" at bounding box center [164, 731] width 18 height 18
click at [168, 673] on input "Select an option" at bounding box center [164, 731] width 18 height 18
click at [138, 673] on button "التالي" at bounding box center [140, 908] width 88 height 41
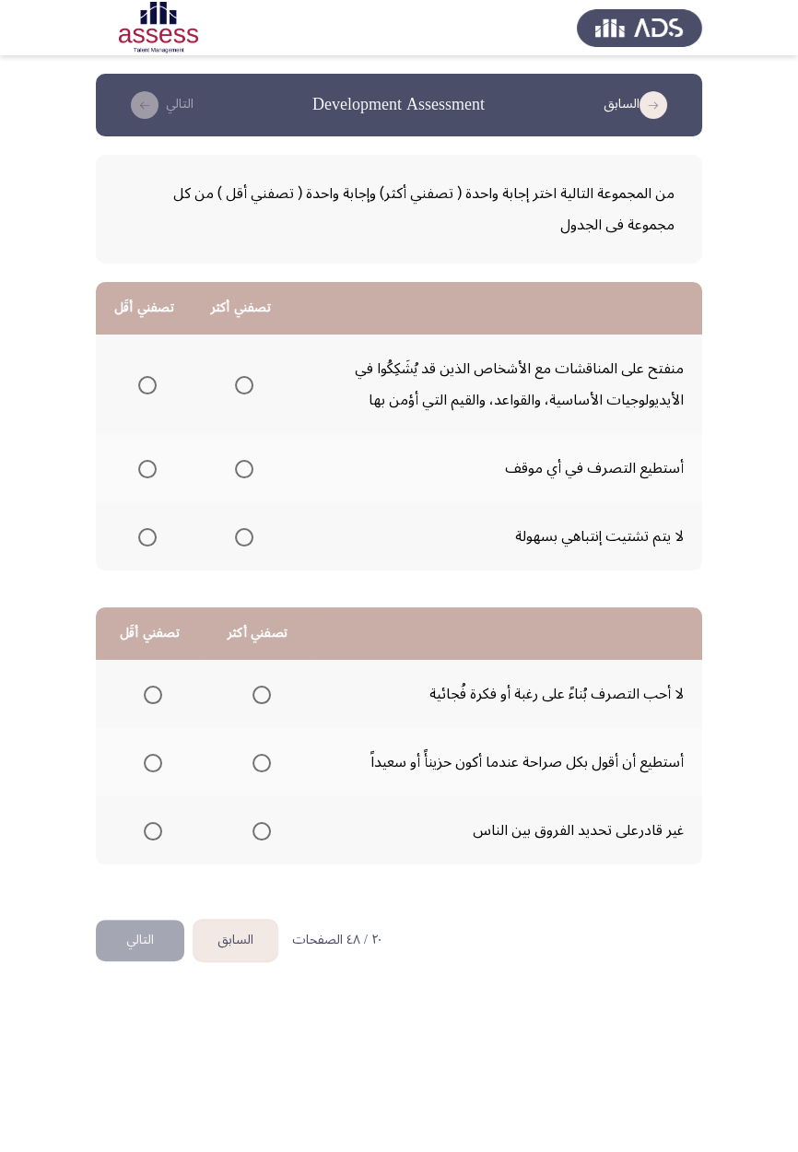
click at [248, 535] on span "Select an option" at bounding box center [244, 537] width 18 height 18
click at [248, 535] on input "Select an option" at bounding box center [244, 537] width 18 height 18
click at [148, 390] on span "Select an option" at bounding box center [147, 385] width 18 height 18
click at [148, 390] on input "Select an option" at bounding box center [147, 385] width 18 height 18
click at [157, 673] on span "Select an option" at bounding box center [153, 695] width 18 height 18
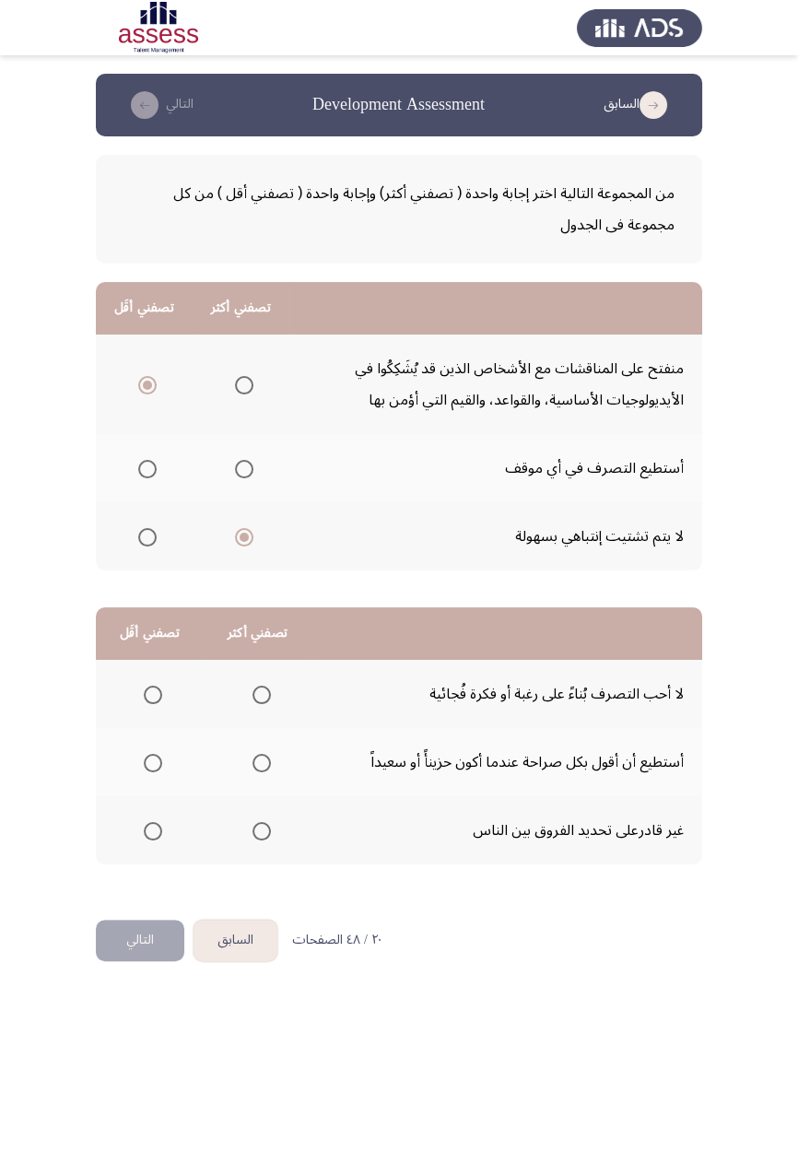
click at [157, 673] on input "Select an option" at bounding box center [153, 695] width 18 height 18
click at [158, 673] on span "Select an option" at bounding box center [153, 695] width 18 height 18
click at [158, 673] on input "Select an option" at bounding box center [153, 695] width 18 height 18
click at [263, 673] on span "Select an option" at bounding box center [261, 695] width 18 height 18
click at [263, 673] on input "Select an option" at bounding box center [261, 695] width 18 height 18
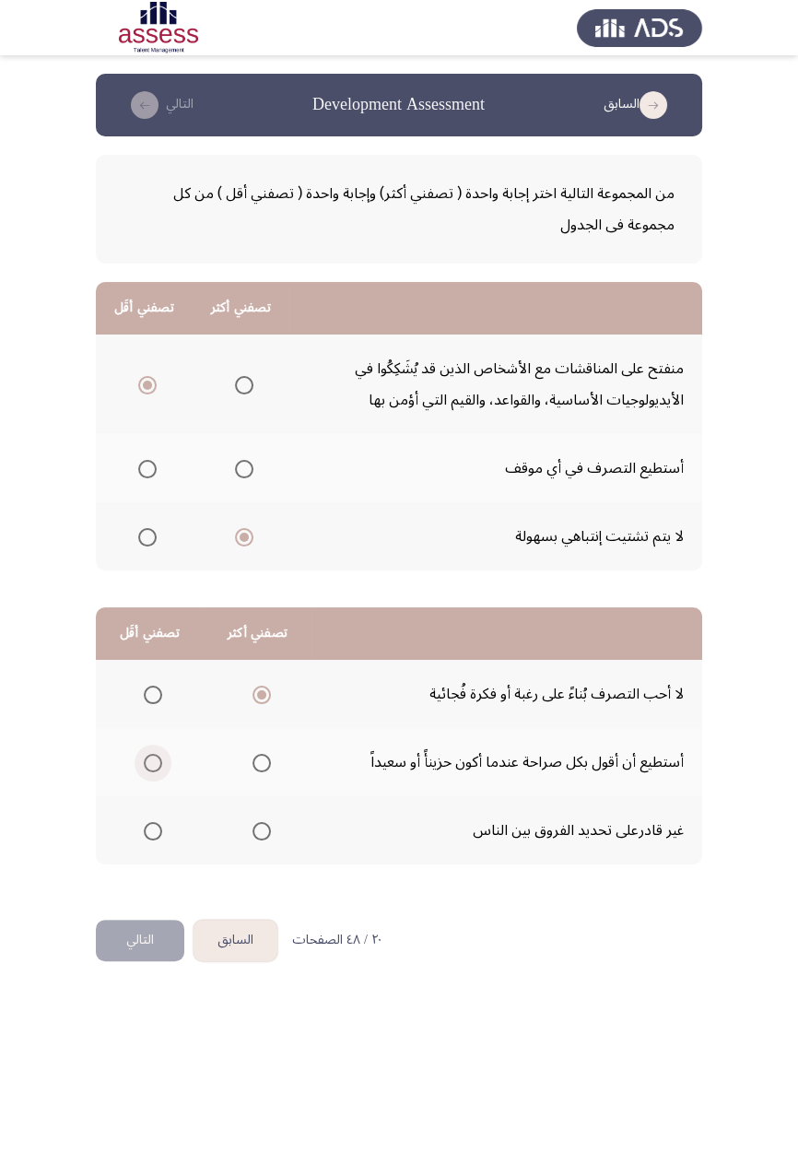
click at [155, 673] on span "Select an option" at bounding box center [153, 763] width 18 height 18
click at [155, 673] on input "Select an option" at bounding box center [153, 763] width 18 height 18
click at [152, 673] on button "التالي" at bounding box center [140, 940] width 88 height 41
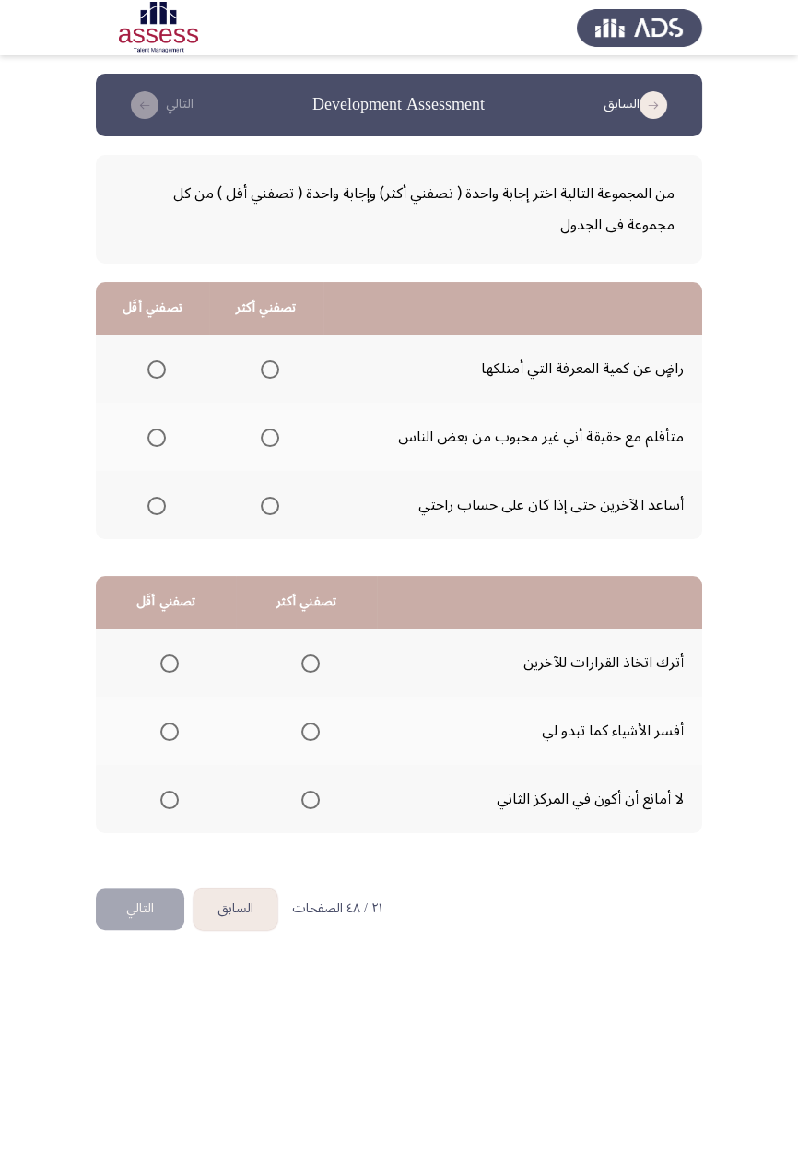
click at [272, 456] on th at bounding box center [265, 437] width 113 height 68
click at [269, 431] on span "Select an option" at bounding box center [270, 438] width 18 height 18
click at [269, 431] on input "Select an option" at bounding box center [270, 438] width 18 height 18
click at [157, 506] on span "Select an option" at bounding box center [157, 506] width 0 height 0
click at [155, 504] on input "Select an option" at bounding box center [156, 506] width 18 height 18
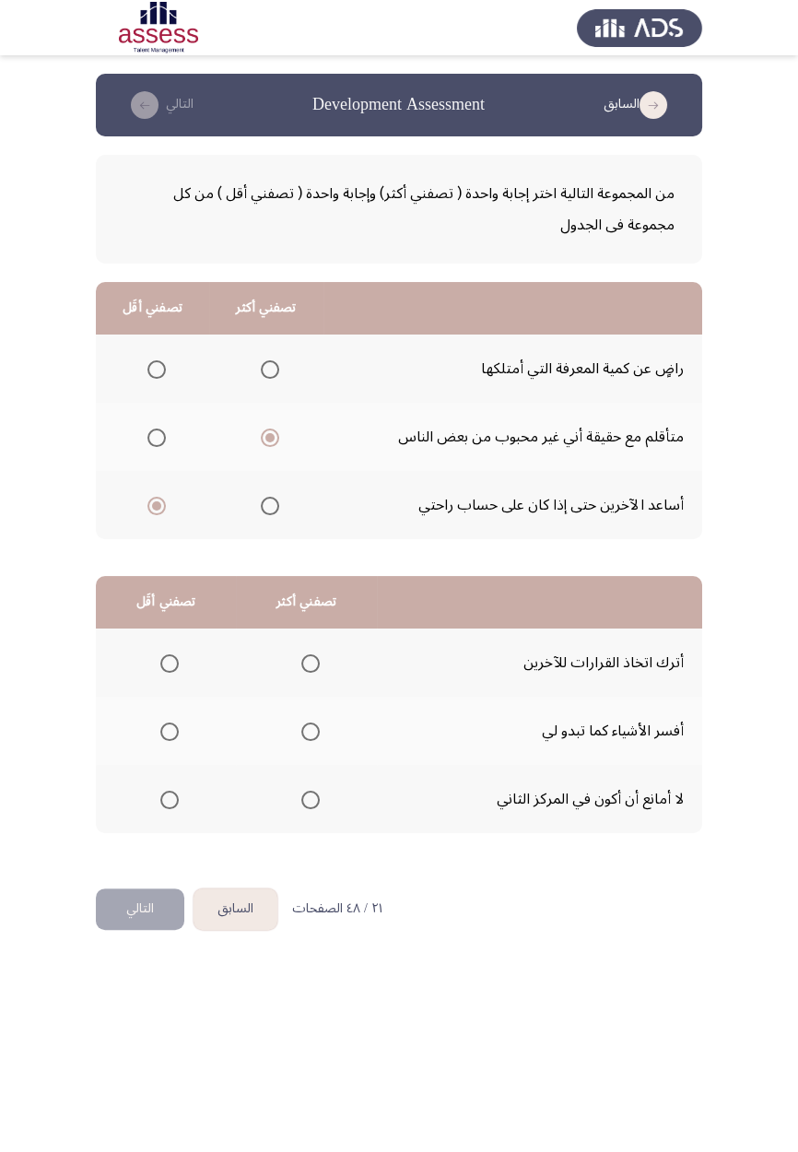
click at [311, 673] on span "Select an option" at bounding box center [311, 800] width 0 height 0
click at [310, 673] on input "Select an option" at bounding box center [310, 800] width 18 height 18
click at [170, 663] on span "Select an option" at bounding box center [170, 663] width 0 height 0
click at [170, 662] on input "Select an option" at bounding box center [169, 663] width 18 height 18
click at [135, 673] on button "التالي" at bounding box center [140, 908] width 88 height 41
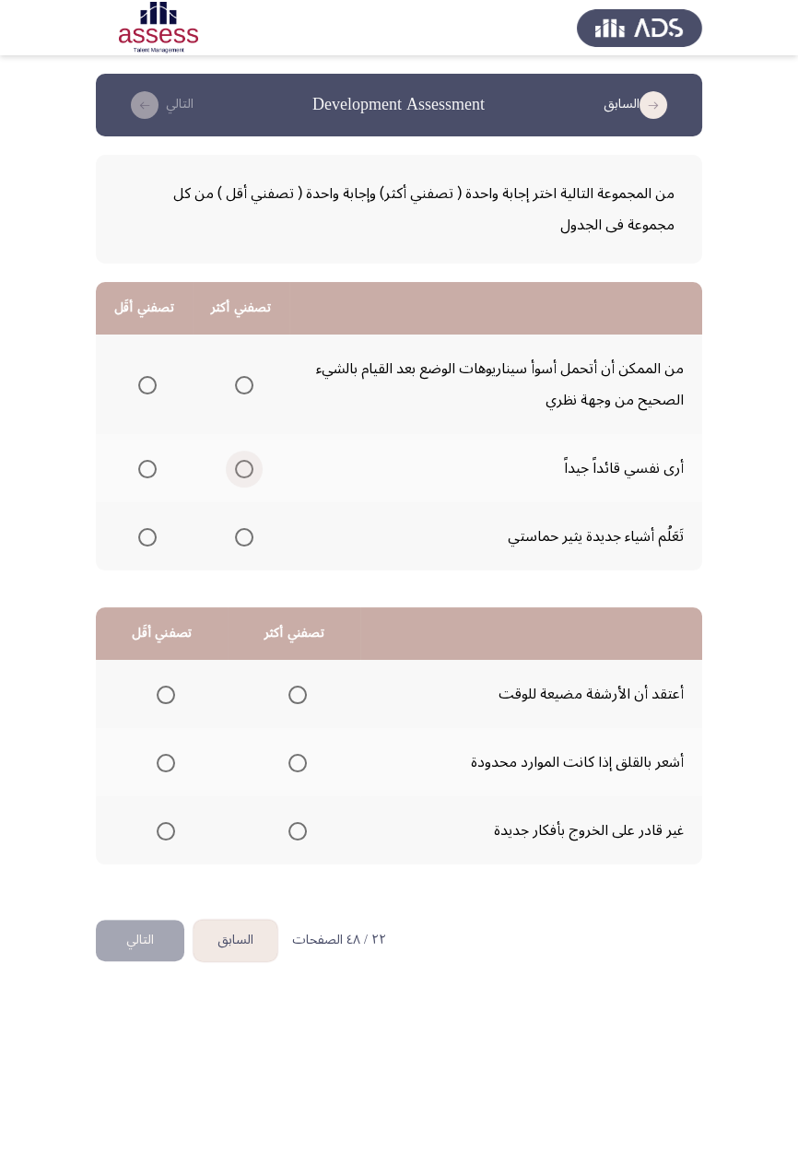
click at [244, 469] on span "Select an option" at bounding box center [244, 469] width 0 height 0
click at [241, 467] on input "Select an option" at bounding box center [244, 469] width 18 height 18
click at [147, 383] on span "Select an option" at bounding box center [147, 385] width 18 height 18
click at [147, 383] on input "Select an option" at bounding box center [147, 385] width 18 height 18
click at [164, 673] on span "Select an option" at bounding box center [166, 695] width 18 height 18
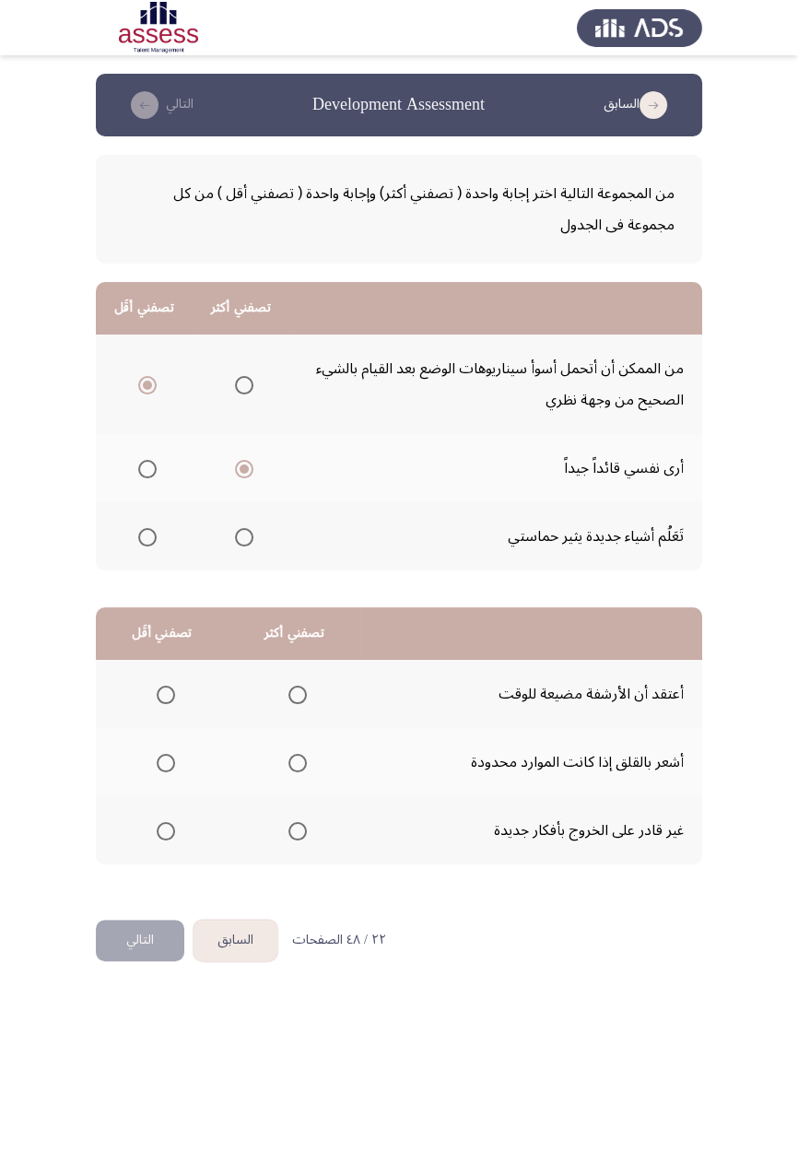
click at [164, 673] on input "Select an option" at bounding box center [166, 695] width 18 height 18
click at [302, 673] on span "Select an option" at bounding box center [297, 763] width 18 height 18
click at [302, 673] on input "Select an option" at bounding box center [297, 763] width 18 height 18
click at [113, 673] on button "التالي" at bounding box center [140, 940] width 88 height 41
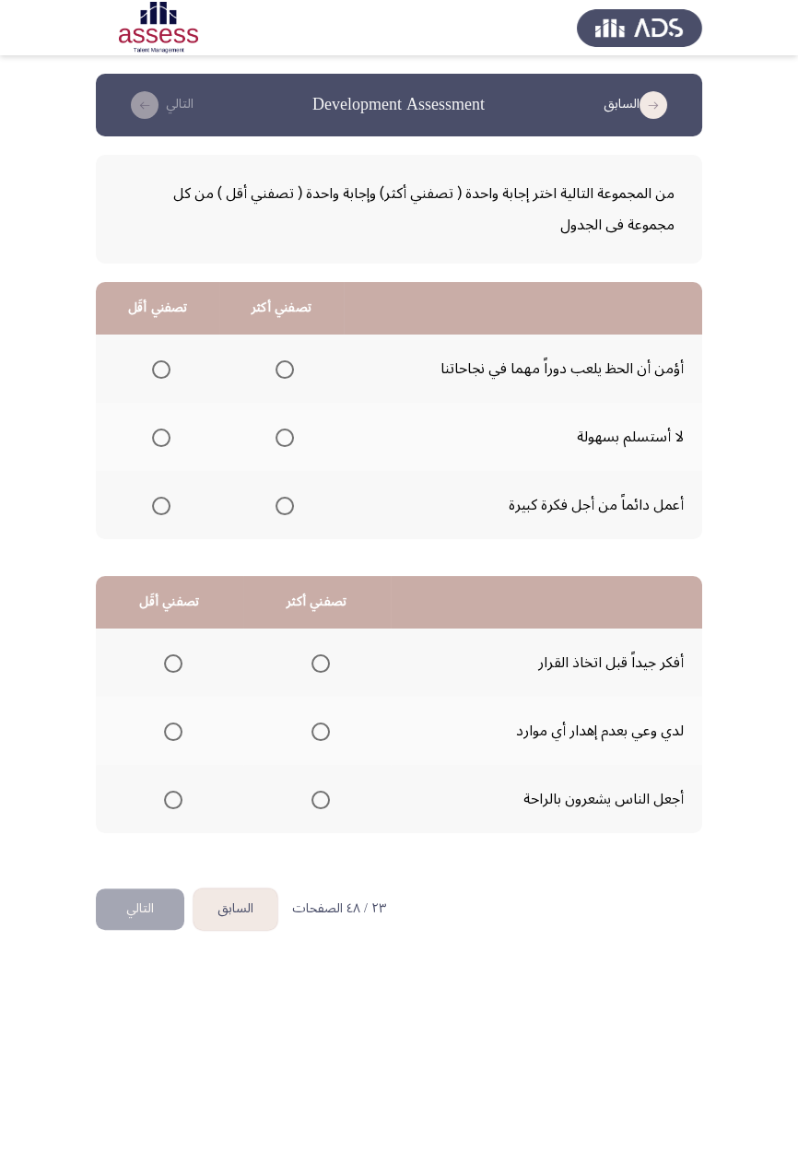
click at [283, 375] on span "Select an option" at bounding box center [285, 369] width 18 height 18
click at [283, 375] on input "Select an option" at bounding box center [285, 369] width 18 height 18
click at [289, 436] on span "Select an option" at bounding box center [285, 438] width 18 height 18
click at [289, 436] on input "Select an option" at bounding box center [285, 438] width 18 height 18
click at [291, 371] on span "Select an option" at bounding box center [285, 369] width 18 height 18
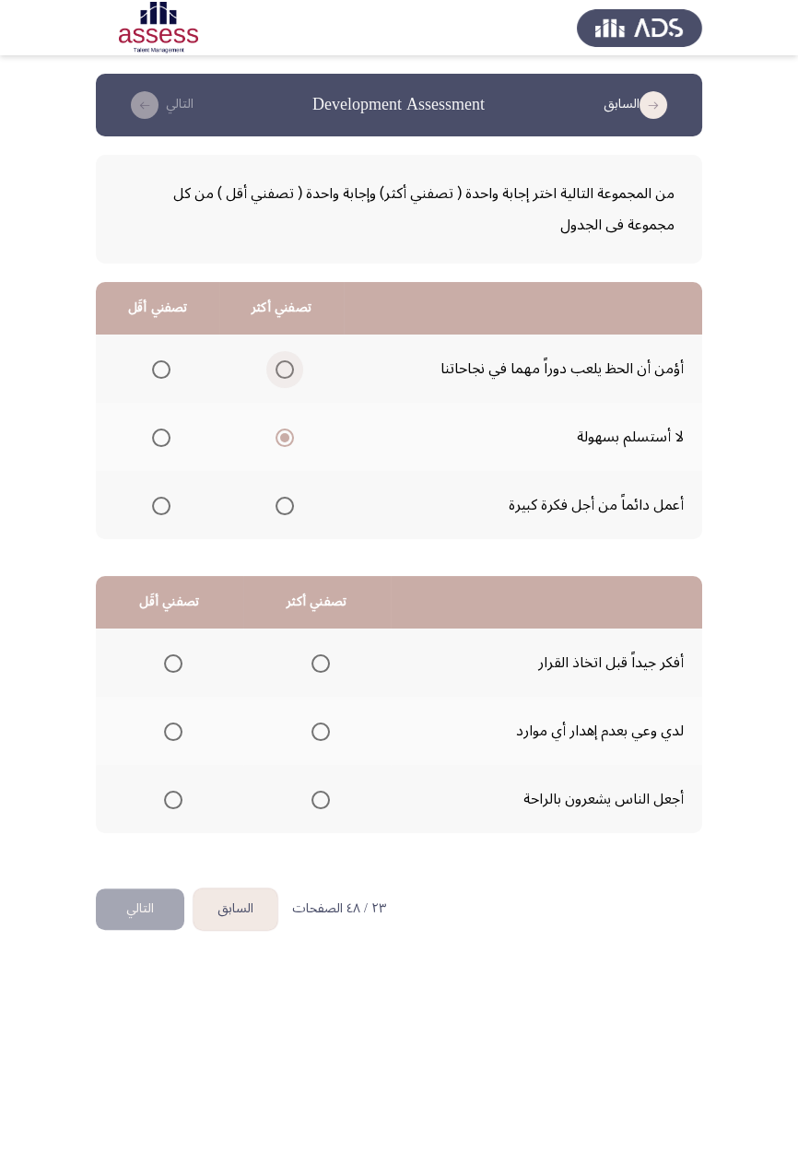
click at [291, 371] on input "Select an option" at bounding box center [285, 369] width 18 height 18
click at [164, 443] on span "Select an option" at bounding box center [161, 438] width 18 height 18
click at [164, 443] on input "Select an option" at bounding box center [161, 438] width 18 height 18
click at [169, 673] on span "Select an option" at bounding box center [173, 800] width 18 height 18
click at [169, 673] on input "Select an option" at bounding box center [173, 800] width 18 height 18
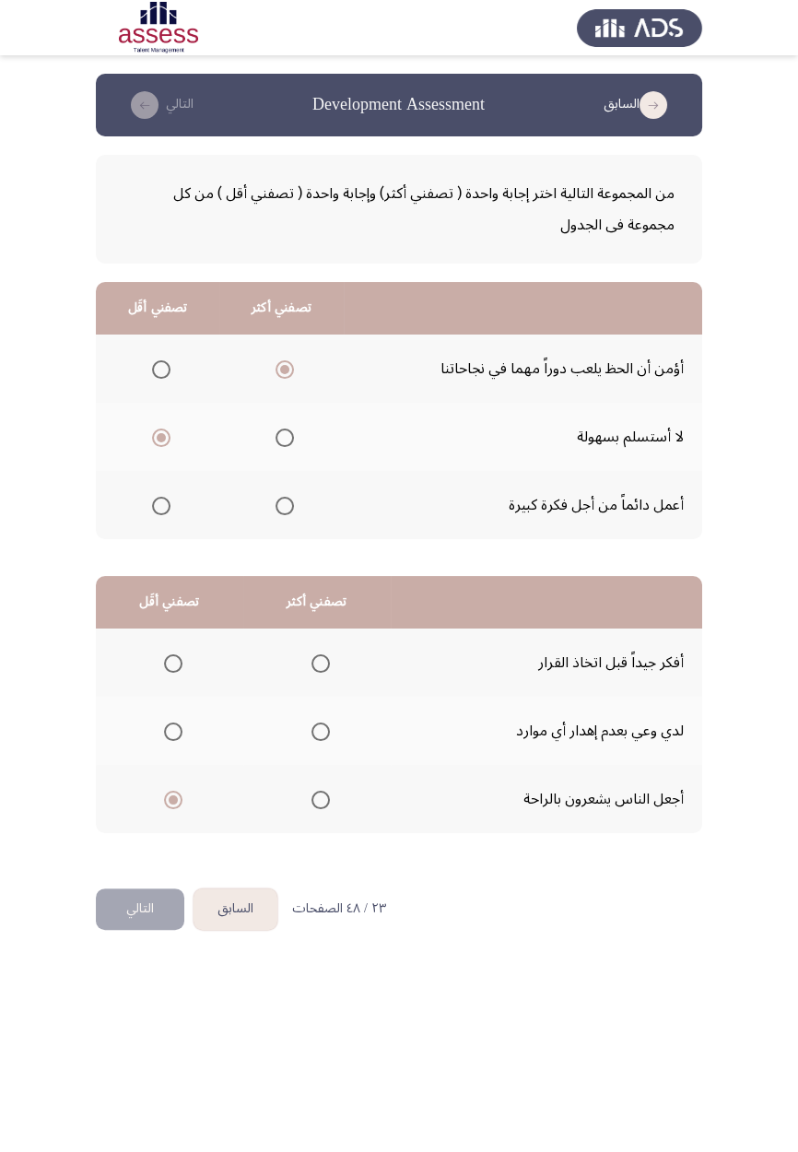
click at [343, 672] on th at bounding box center [316, 662] width 147 height 68
click at [321, 663] on span "Select an option" at bounding box center [321, 663] width 0 height 0
click at [318, 662] on input "Select an option" at bounding box center [320, 663] width 18 height 18
click at [148, 673] on button "التالي" at bounding box center [140, 908] width 88 height 41
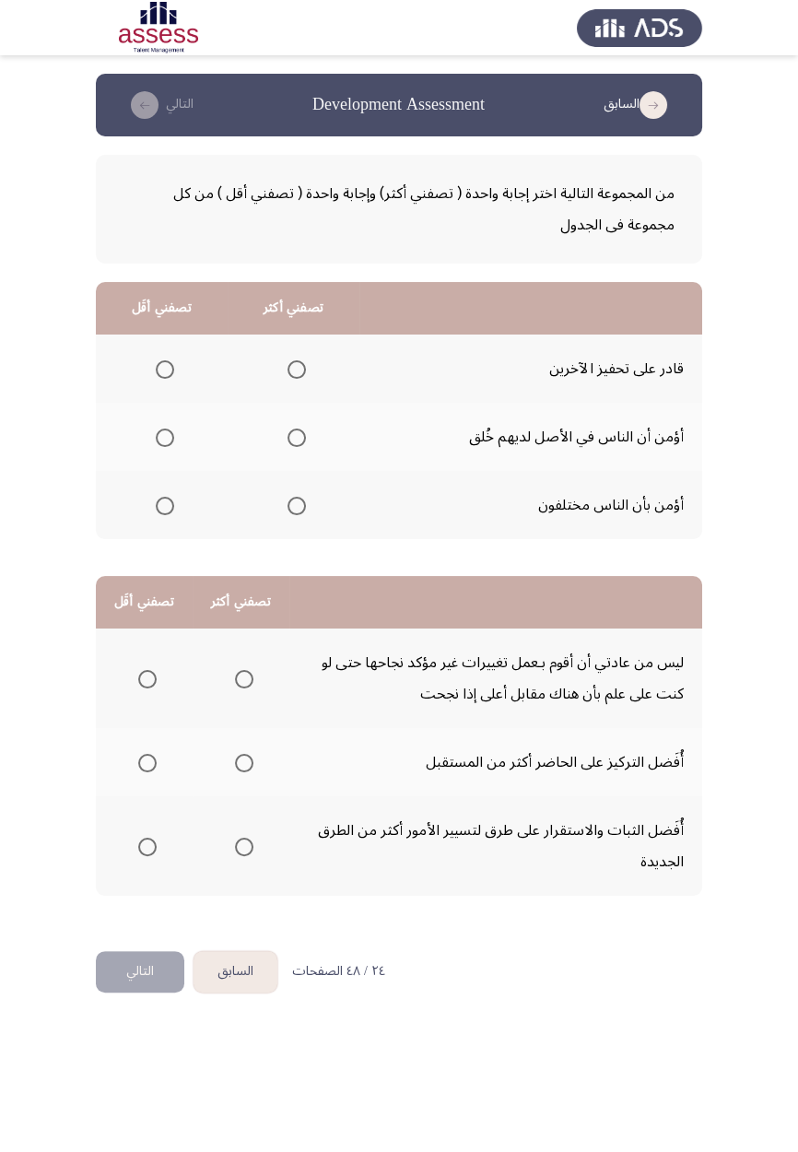
click at [297, 370] on span "Select an option" at bounding box center [297, 370] width 0 height 0
click at [297, 369] on input "Select an option" at bounding box center [297, 369] width 18 height 18
click at [170, 438] on span "Select an option" at bounding box center [165, 438] width 18 height 18
click at [170, 438] on input "Select an option" at bounding box center [165, 438] width 18 height 18
click at [244, 673] on span "Select an option" at bounding box center [244, 763] width 0 height 0
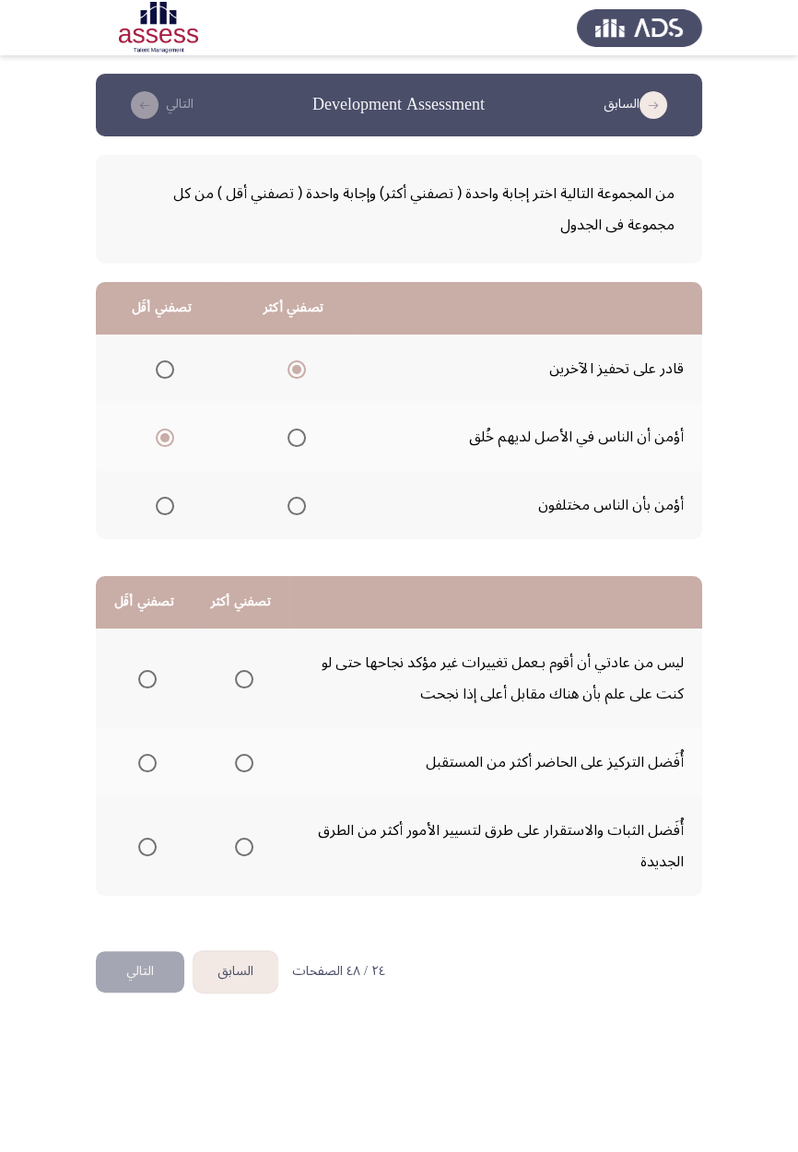
click at [241, 673] on input "Select an option" at bounding box center [244, 763] width 18 height 18
click at [154, 673] on span "Select an option" at bounding box center [147, 847] width 18 height 18
click at [154, 673] on input "Select an option" at bounding box center [147, 847] width 18 height 18
click at [155, 673] on button "التالي" at bounding box center [140, 971] width 88 height 41
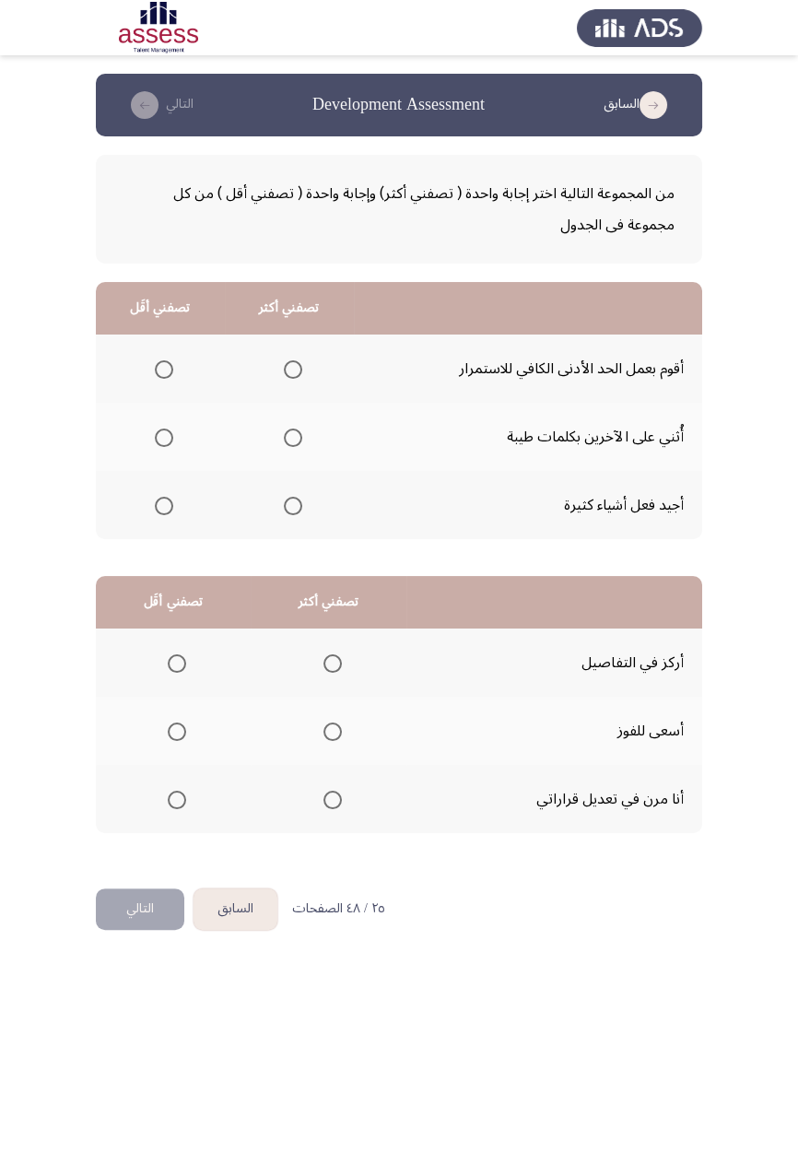
click at [296, 512] on span "Select an option" at bounding box center [293, 506] width 18 height 18
click at [296, 512] on input "Select an option" at bounding box center [293, 506] width 18 height 18
click at [164, 370] on span "Select an option" at bounding box center [164, 370] width 0 height 0
click at [163, 369] on input "Select an option" at bounding box center [164, 369] width 18 height 18
click at [335, 663] on span "Select an option" at bounding box center [332, 663] width 18 height 18
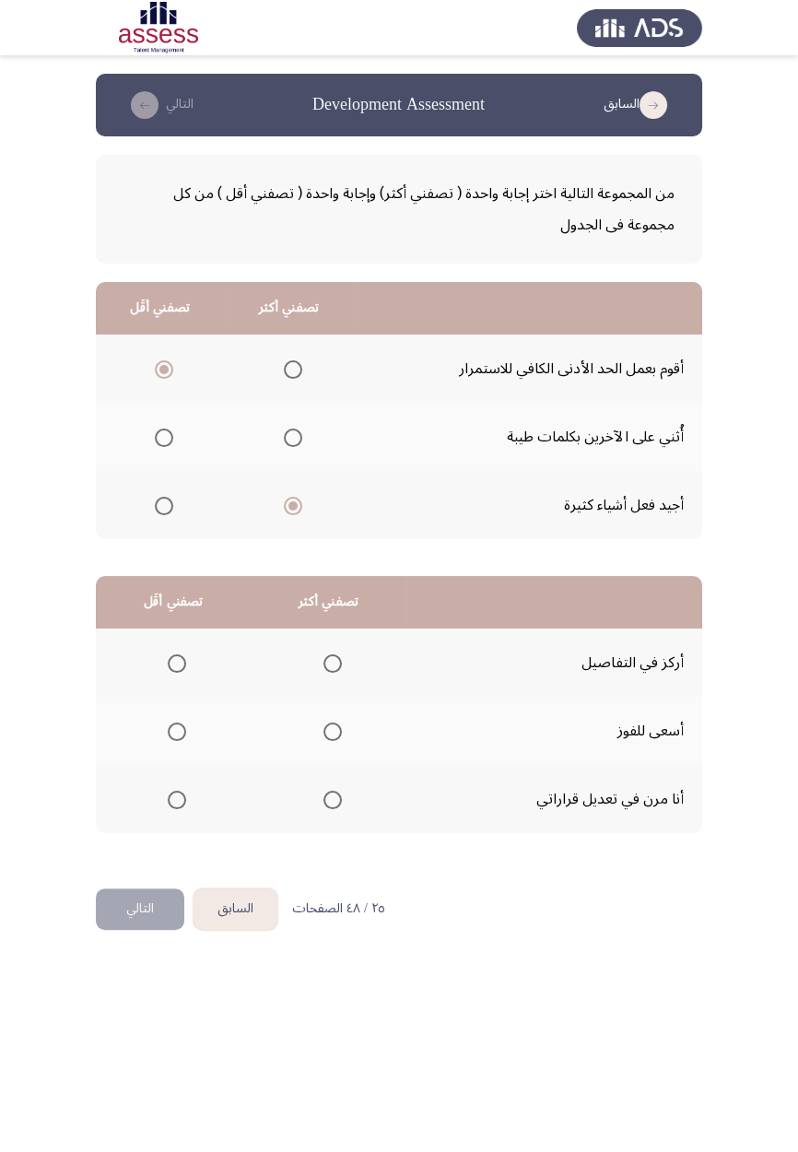
click at [335, 663] on input "Select an option" at bounding box center [332, 663] width 18 height 18
click at [183, 673] on span "Select an option" at bounding box center [177, 800] width 18 height 18
click at [183, 673] on input "Select an option" at bounding box center [177, 800] width 18 height 18
click at [157, 673] on button "التالي" at bounding box center [140, 908] width 88 height 41
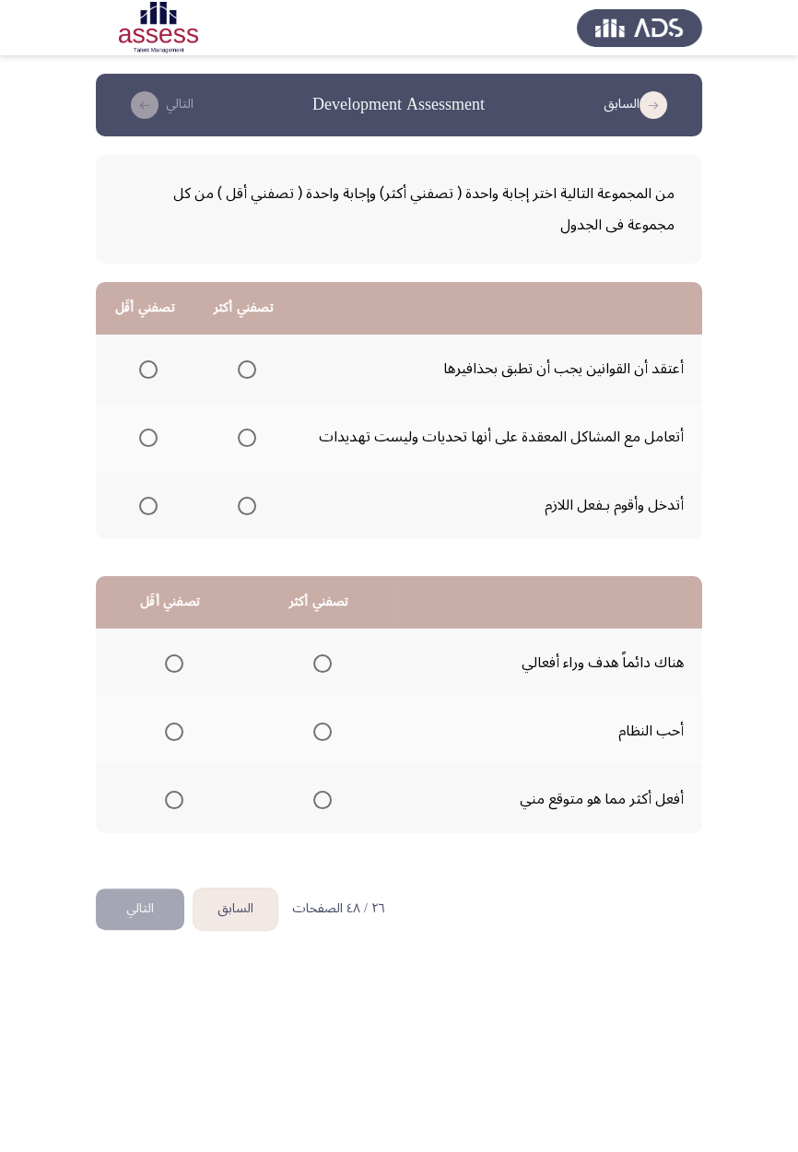
click at [148, 370] on span "Select an option" at bounding box center [148, 370] width 0 height 0
click at [147, 369] on input "Select an option" at bounding box center [148, 369] width 18 height 18
click at [251, 510] on span "Select an option" at bounding box center [247, 506] width 18 height 18
click at [251, 510] on input "Select an option" at bounding box center [247, 506] width 18 height 18
click at [329, 673] on span "Select an option" at bounding box center [322, 731] width 18 height 18
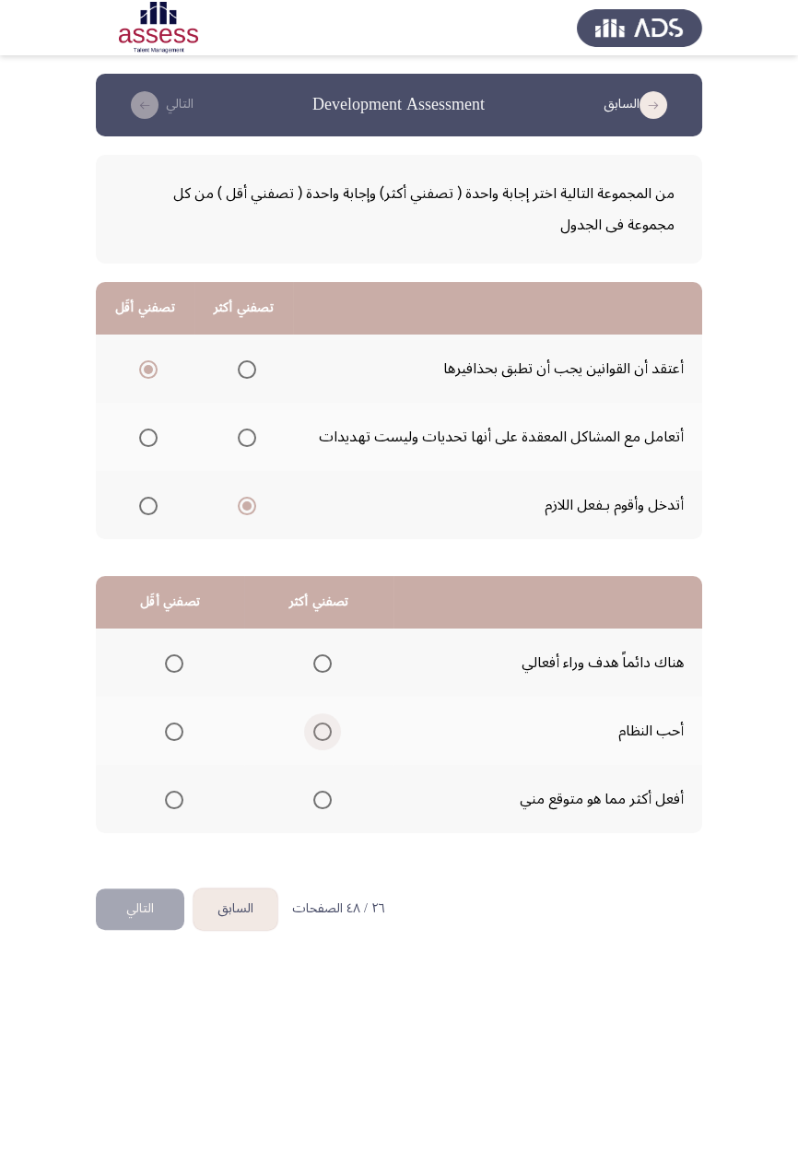
click at [329, 673] on input "Select an option" at bounding box center [322, 731] width 18 height 18
click at [172, 673] on span "Select an option" at bounding box center [174, 800] width 18 height 18
click at [172, 673] on input "Select an option" at bounding box center [174, 800] width 18 height 18
click at [149, 673] on button "التالي" at bounding box center [140, 908] width 88 height 41
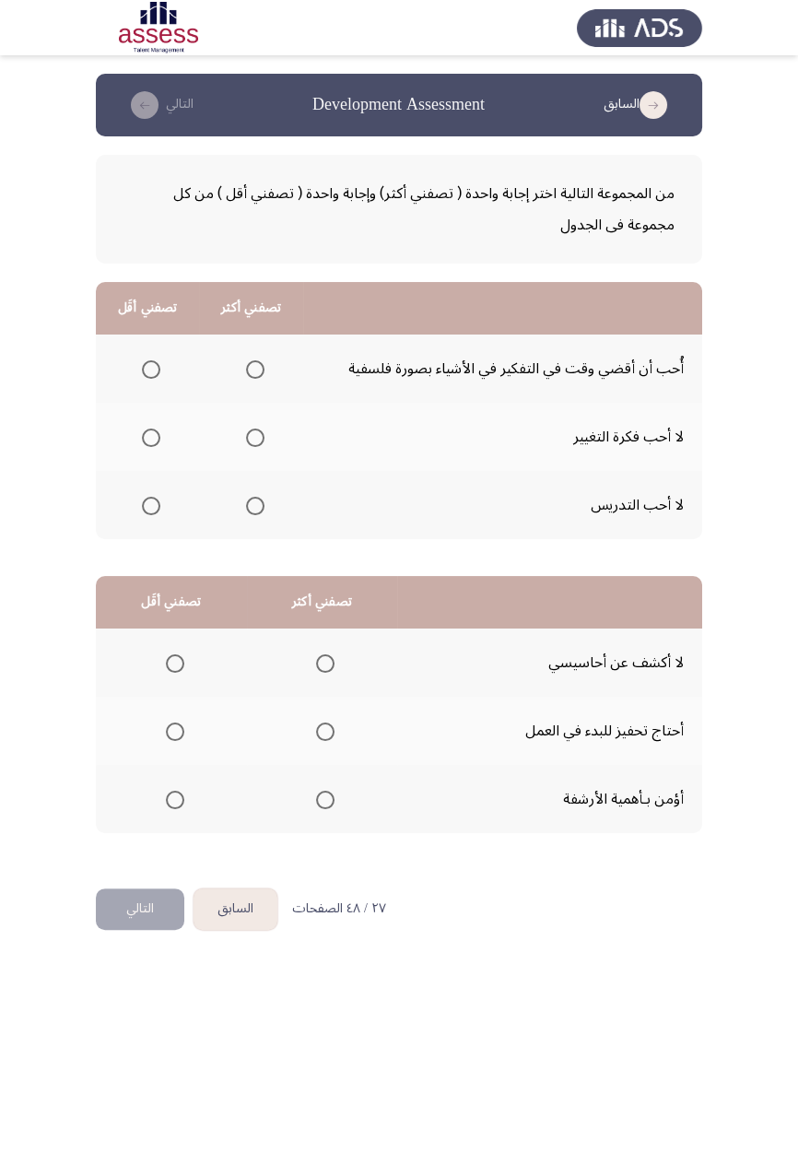
click at [150, 504] on span "Select an option" at bounding box center [151, 506] width 18 height 18
click at [150, 504] on input "Select an option" at bounding box center [151, 506] width 18 height 18
click at [273, 365] on th at bounding box center [251, 369] width 104 height 68
click at [255, 370] on span "Select an option" at bounding box center [255, 370] width 0 height 0
click at [252, 369] on input "Select an option" at bounding box center [255, 369] width 18 height 18
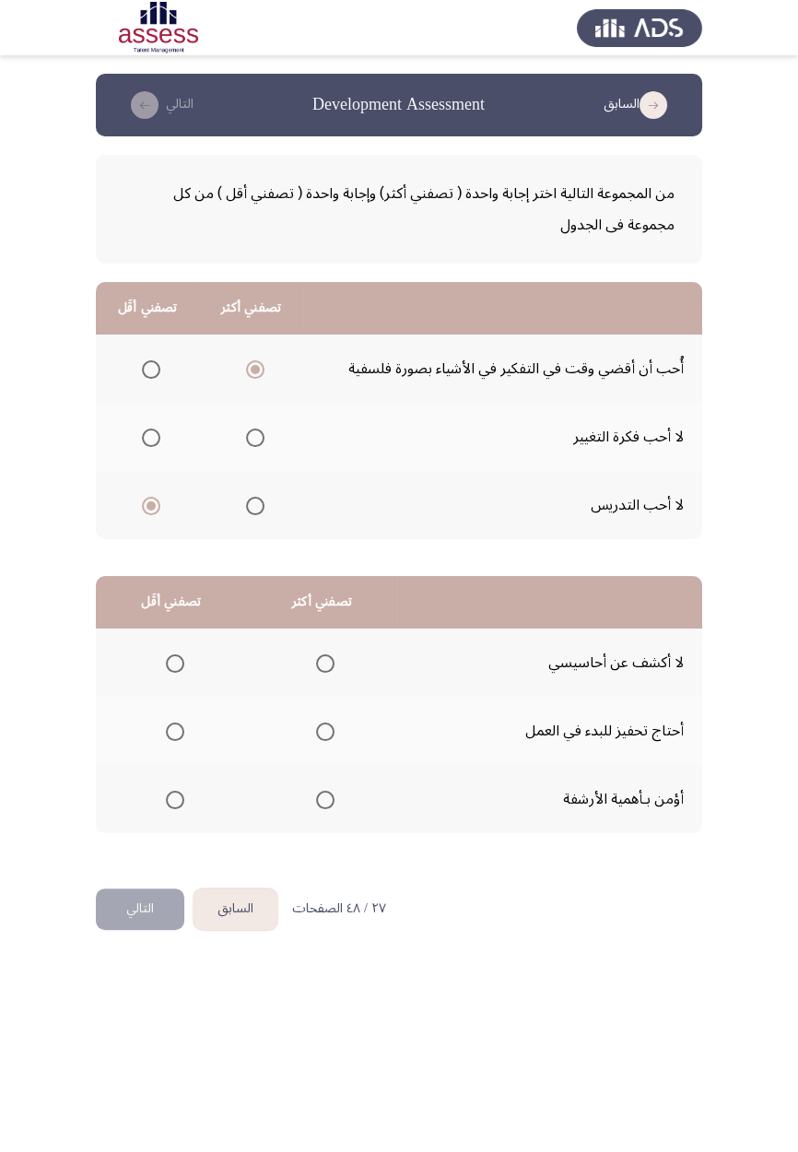
click at [325, 663] on span "Select an option" at bounding box center [325, 663] width 0 height 0
click at [323, 662] on input "Select an option" at bounding box center [325, 663] width 18 height 18
click at [173, 673] on span "Select an option" at bounding box center [175, 800] width 18 height 18
click at [173, 673] on input "Select an option" at bounding box center [175, 800] width 18 height 18
click at [150, 673] on button "التالي" at bounding box center [140, 908] width 88 height 41
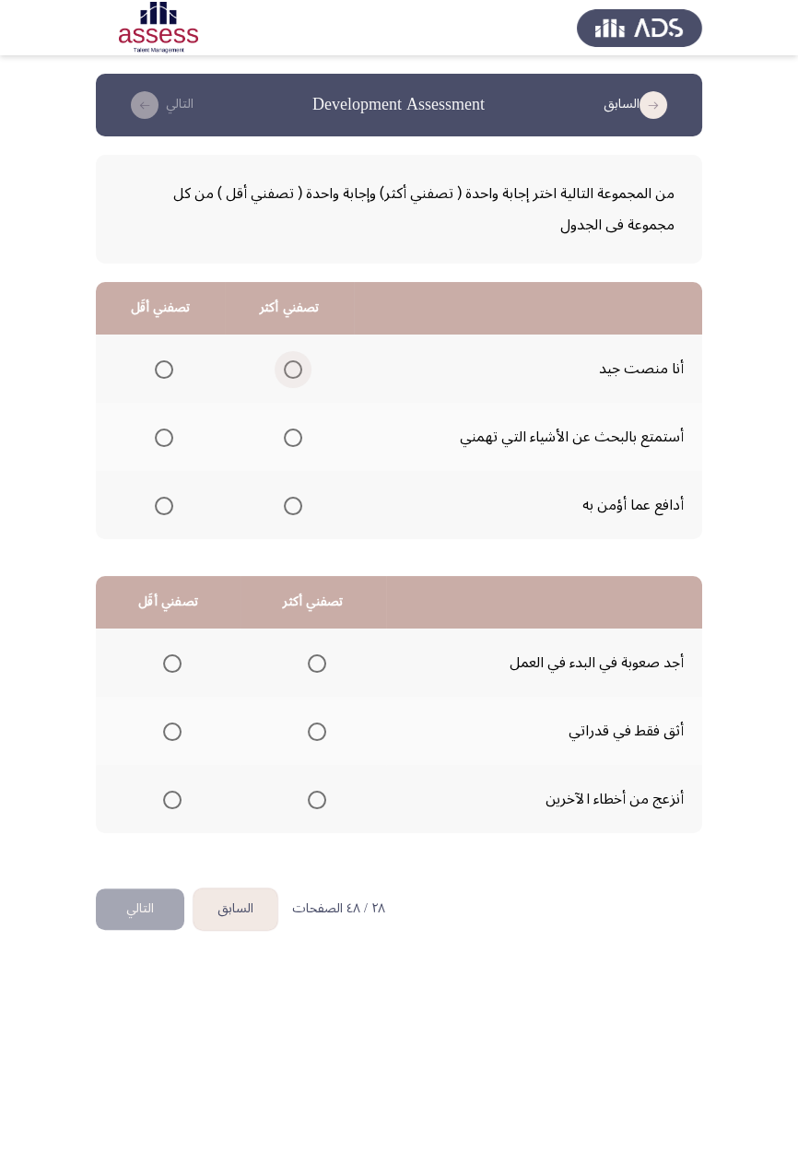
click at [294, 375] on span "Select an option" at bounding box center [293, 369] width 18 height 18
click at [294, 375] on input "Select an option" at bounding box center [293, 369] width 18 height 18
click at [164, 438] on span "Select an option" at bounding box center [164, 438] width 0 height 0
click at [163, 436] on input "Select an option" at bounding box center [164, 438] width 18 height 18
click at [165, 663] on span "Select an option" at bounding box center [172, 663] width 18 height 18
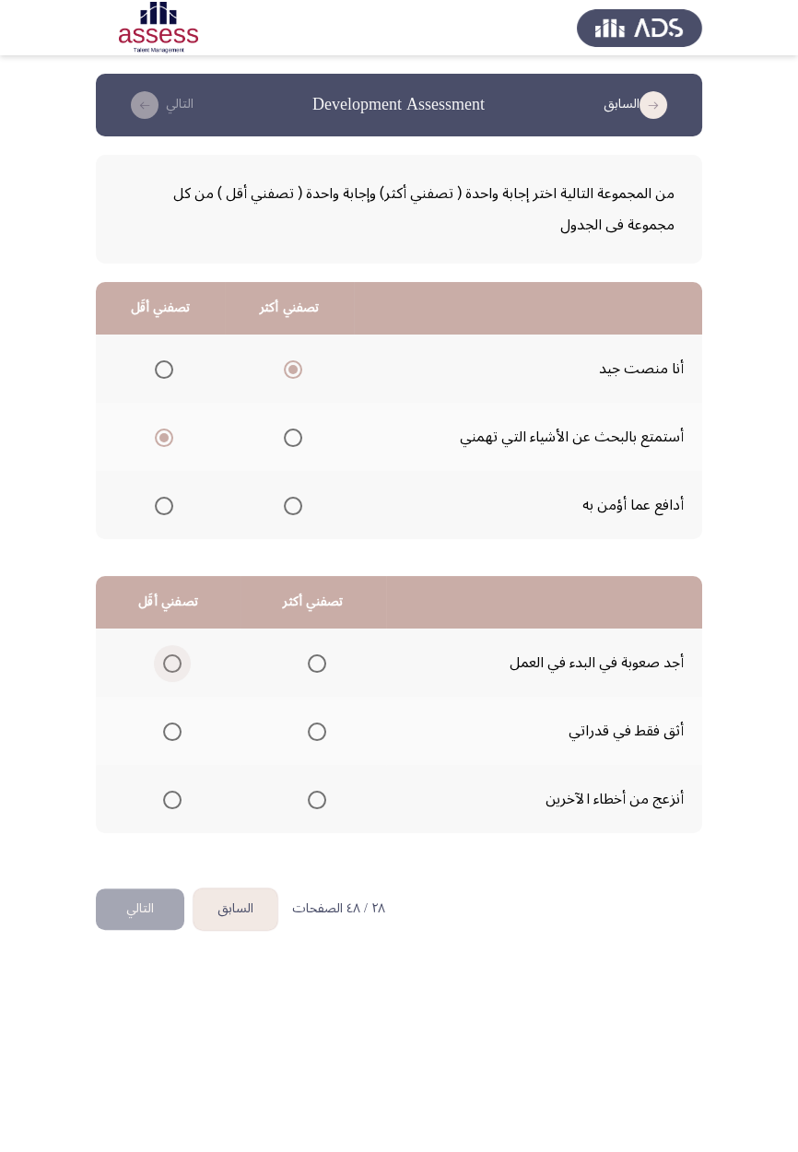
click at [165, 663] on input "Select an option" at bounding box center [172, 663] width 18 height 18
click at [317, 673] on span "Select an option" at bounding box center [317, 800] width 0 height 0
click at [314, 673] on input "Select an option" at bounding box center [317, 800] width 18 height 18
click at [136, 673] on button "التالي" at bounding box center [140, 908] width 88 height 41
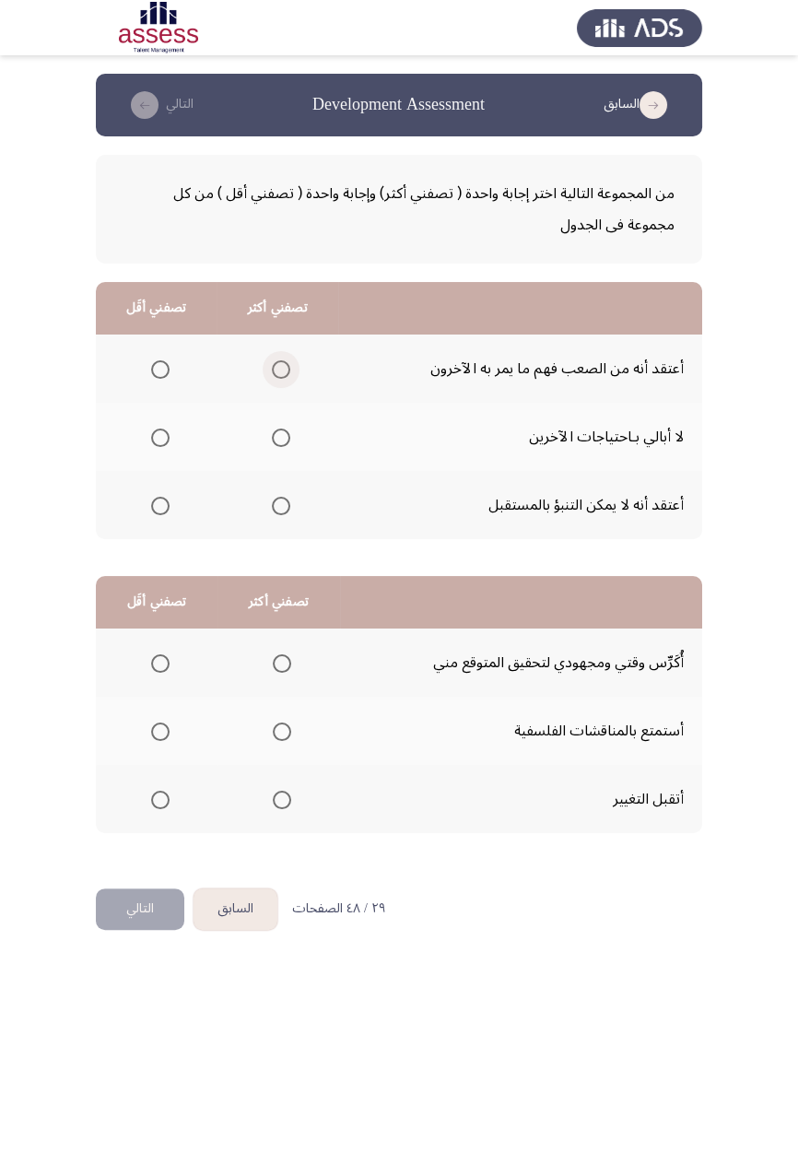
click at [281, 370] on span "Select an option" at bounding box center [281, 370] width 0 height 0
click at [280, 369] on input "Select an option" at bounding box center [281, 369] width 18 height 18
click at [165, 509] on span "Select an option" at bounding box center [160, 506] width 18 height 18
click at [165, 509] on input "Select an option" at bounding box center [160, 506] width 18 height 18
click at [277, 656] on span "Select an option" at bounding box center [282, 663] width 18 height 18
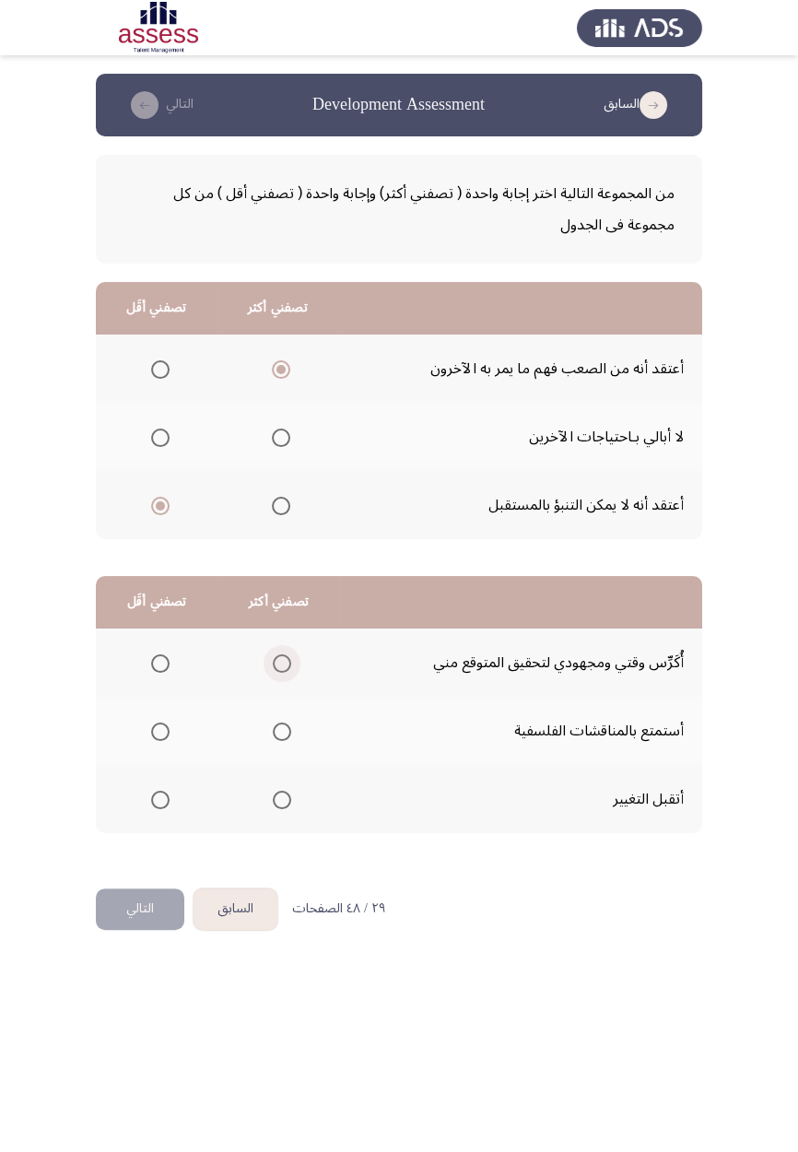
click at [277, 656] on input "Select an option" at bounding box center [282, 663] width 18 height 18
click at [151, 673] on span "Select an option" at bounding box center [160, 731] width 18 height 18
click at [151, 673] on input "Select an option" at bounding box center [160, 731] width 18 height 18
click at [148, 673] on button "التالي" at bounding box center [140, 908] width 88 height 41
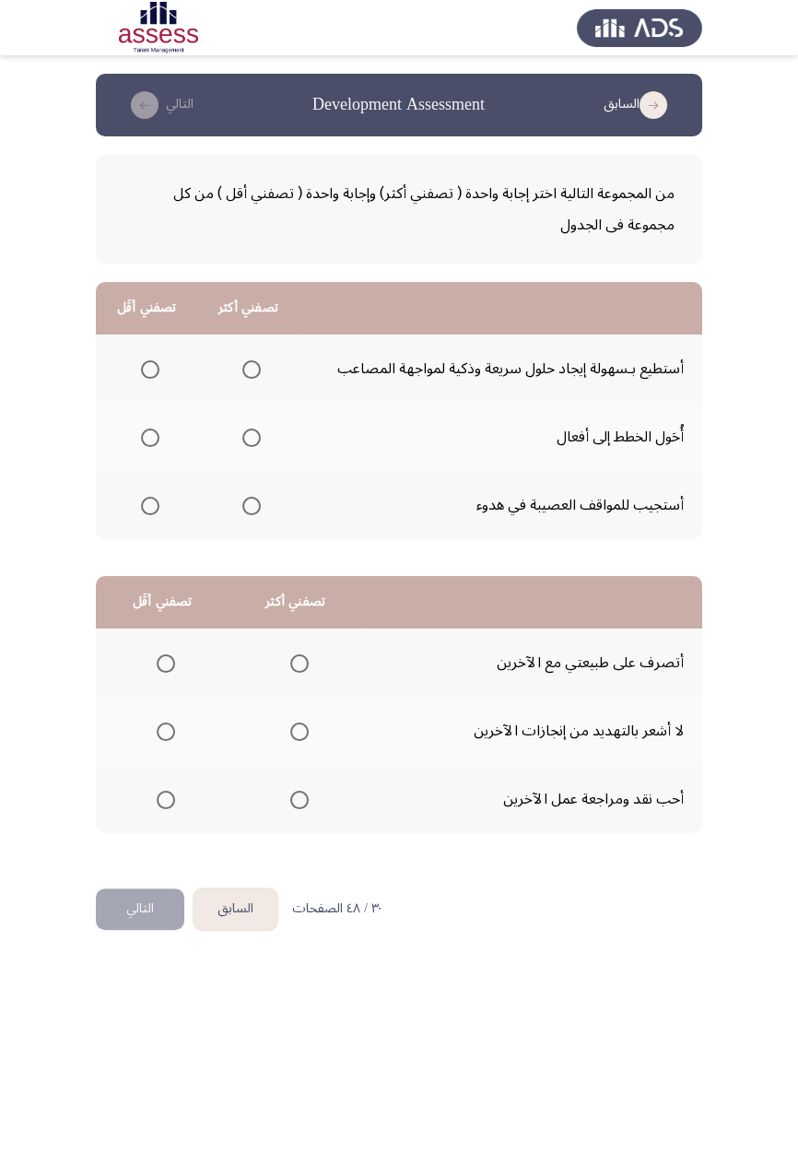
click at [252, 438] on span "Select an option" at bounding box center [252, 438] width 0 height 0
click at [249, 436] on input "Select an option" at bounding box center [251, 438] width 18 height 18
click at [154, 501] on span "Select an option" at bounding box center [150, 506] width 18 height 18
click at [154, 501] on input "Select an option" at bounding box center [150, 506] width 18 height 18
click at [299, 673] on span "Select an option" at bounding box center [299, 732] width 0 height 0
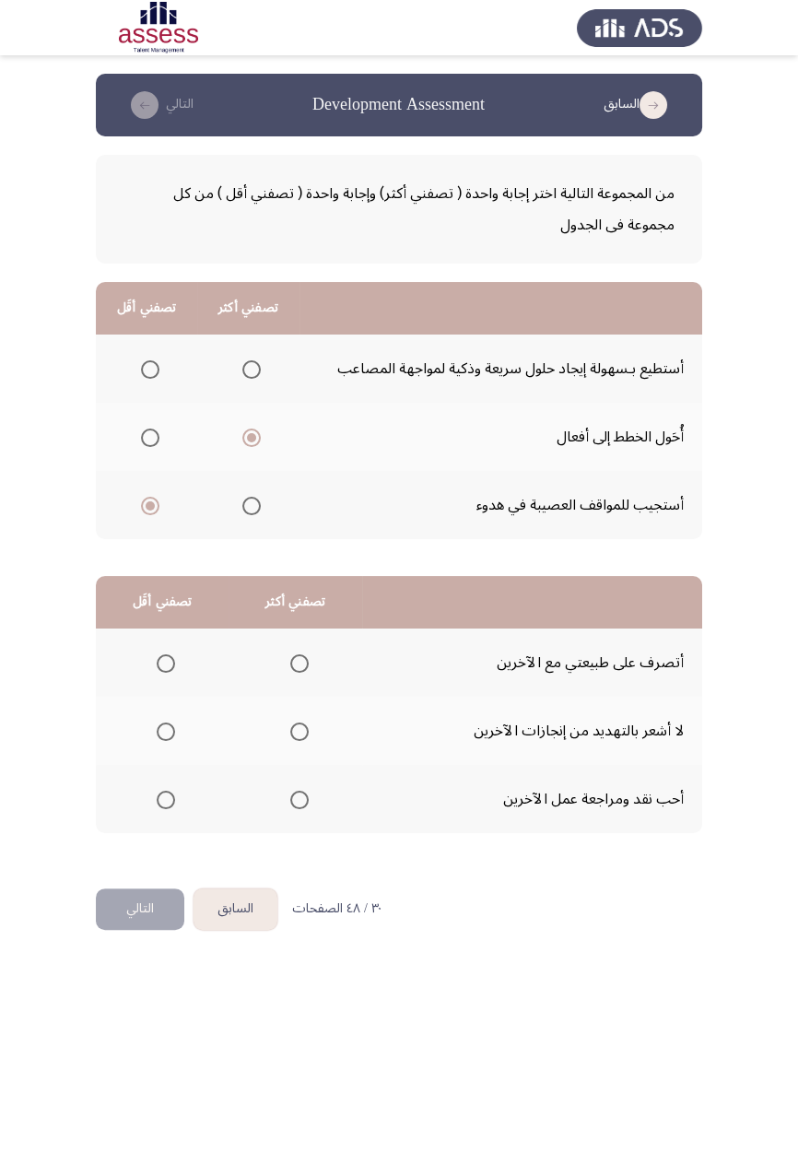
click at [298, 673] on input "Select an option" at bounding box center [299, 731] width 18 height 18
click at [166, 673] on span "Select an option" at bounding box center [166, 800] width 0 height 0
click at [165, 673] on input "Select an option" at bounding box center [166, 800] width 18 height 18
click at [168, 673] on button "التالي" at bounding box center [140, 908] width 88 height 41
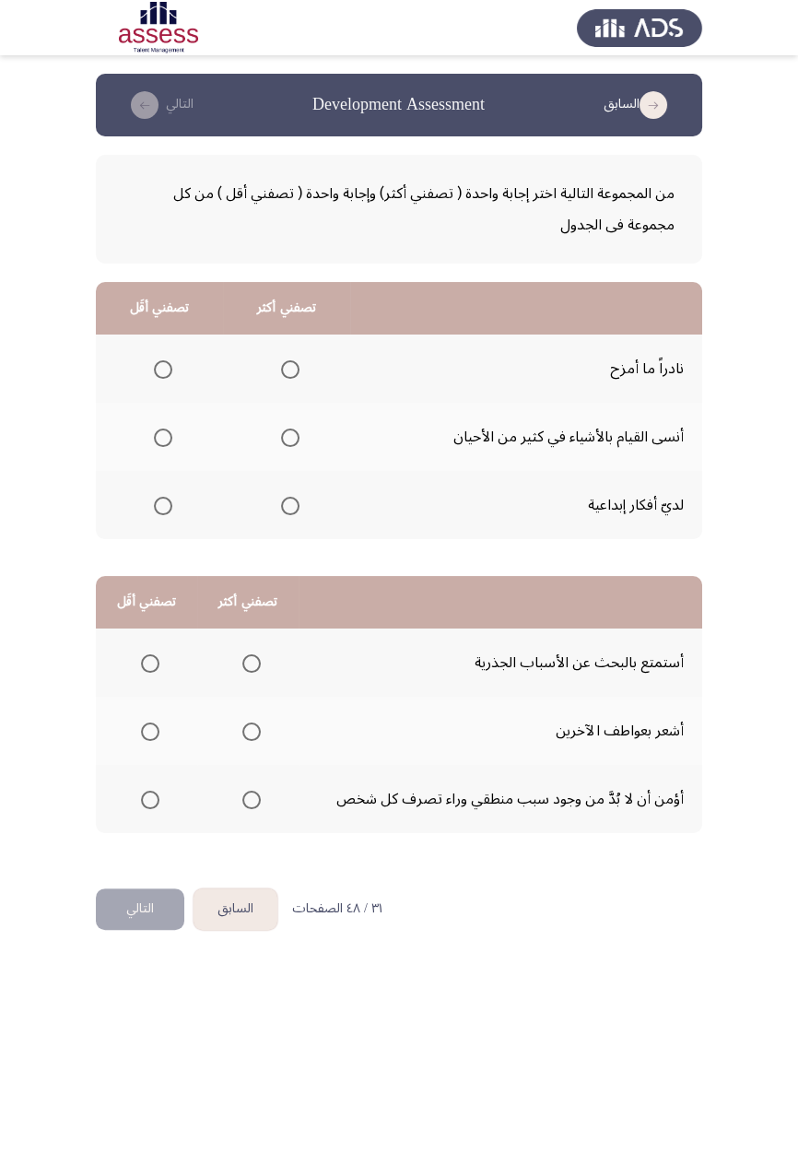
click at [156, 443] on span "Select an option" at bounding box center [163, 438] width 18 height 18
click at [156, 443] on input "Select an option" at bounding box center [163, 438] width 18 height 18
click at [288, 504] on span "Select an option" at bounding box center [290, 506] width 18 height 18
click at [288, 504] on input "Select an option" at bounding box center [290, 506] width 18 height 18
click at [141, 673] on span "Select an option" at bounding box center [150, 800] width 18 height 18
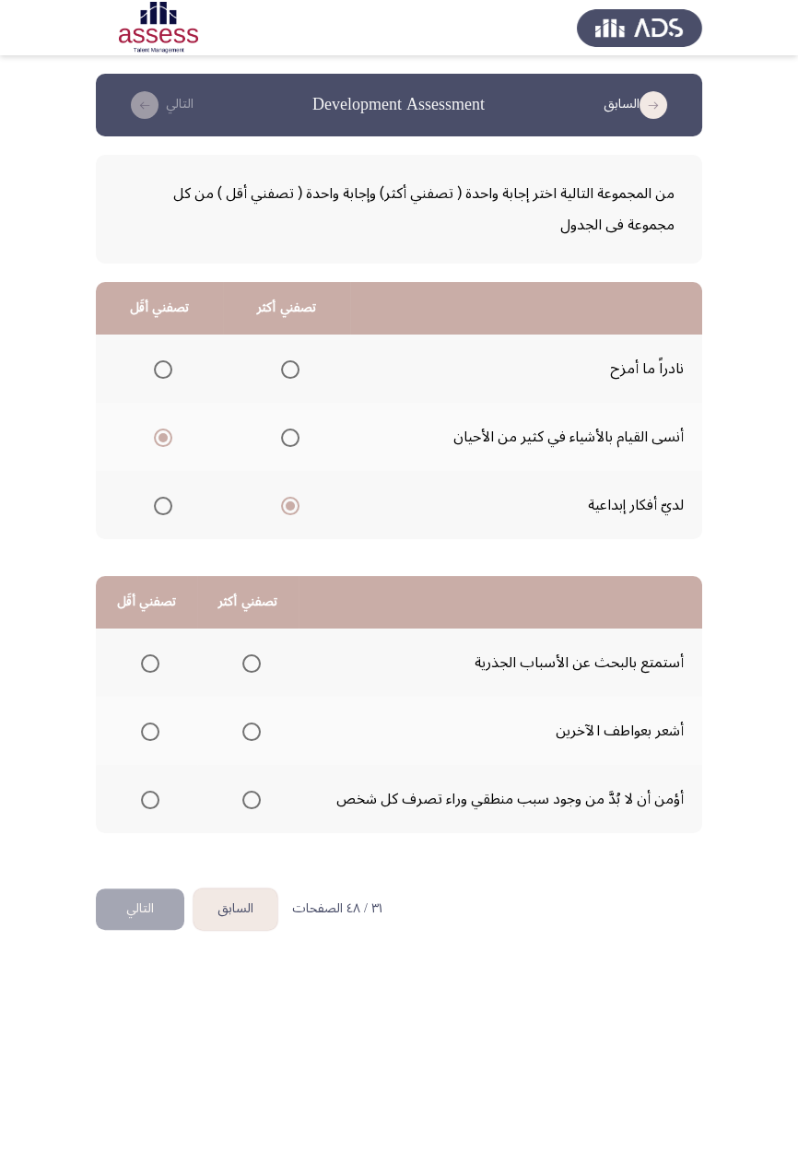
click at [141, 673] on input "Select an option" at bounding box center [150, 800] width 18 height 18
click at [252, 663] on span "Select an option" at bounding box center [252, 663] width 0 height 0
click at [250, 662] on input "Select an option" at bounding box center [251, 663] width 18 height 18
click at [174, 673] on button "التالي" at bounding box center [140, 908] width 88 height 41
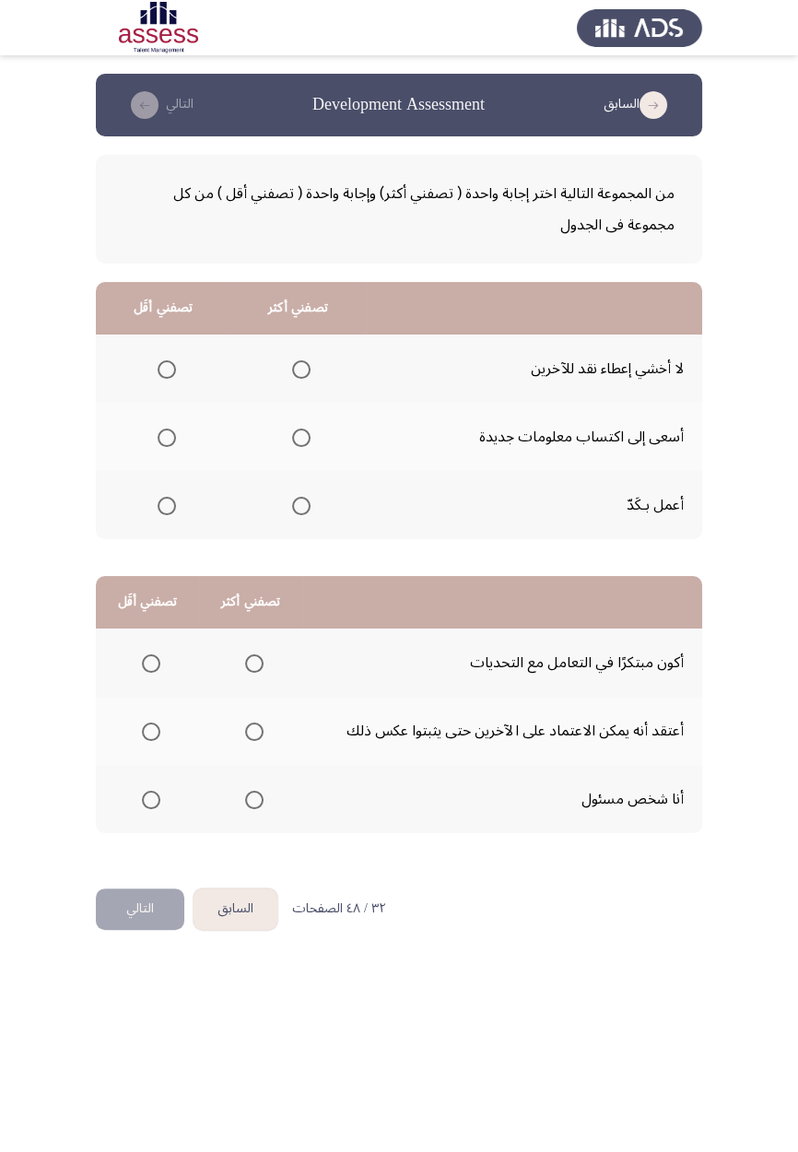
click at [161, 373] on span "Select an option" at bounding box center [167, 369] width 18 height 18
click at [161, 373] on input "Select an option" at bounding box center [167, 369] width 18 height 18
click at [300, 441] on span "Select an option" at bounding box center [301, 438] width 18 height 18
click at [300, 441] on input "Select an option" at bounding box center [301, 438] width 18 height 18
click at [254, 673] on span "Select an option" at bounding box center [254, 732] width 0 height 0
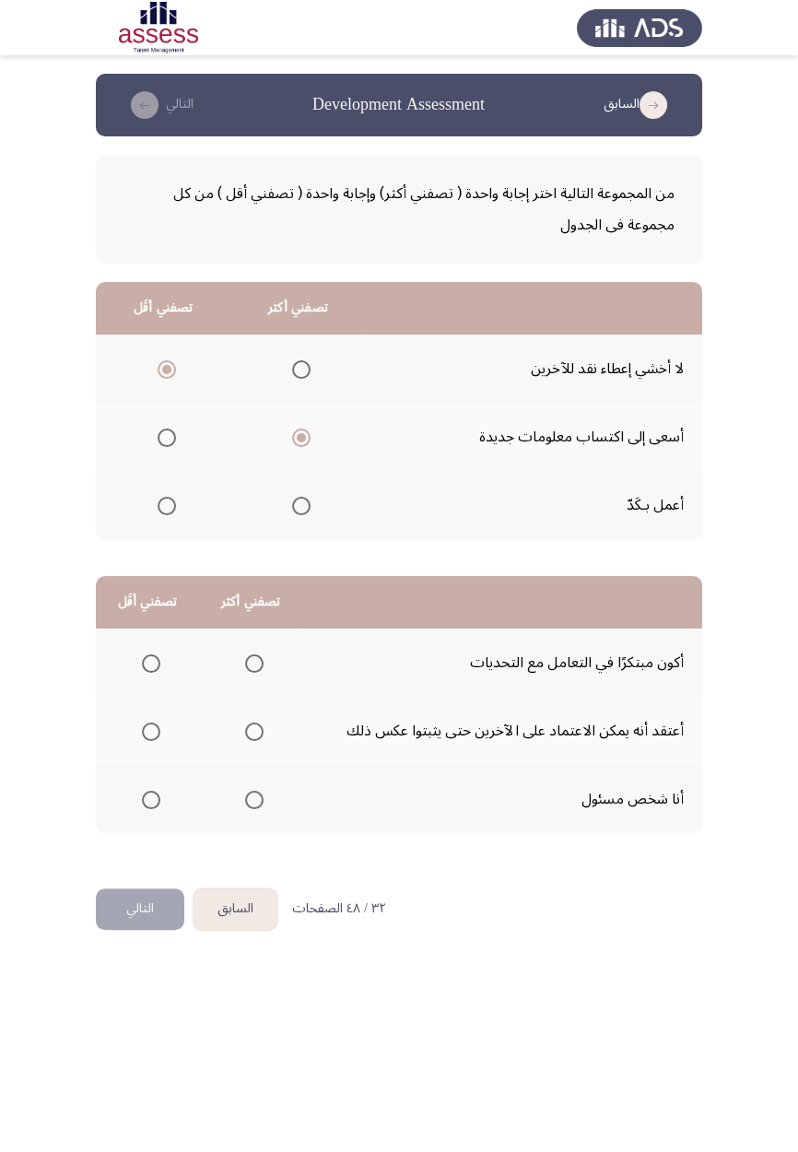
click at [252, 673] on input "Select an option" at bounding box center [254, 731] width 18 height 18
click at [254, 673] on span "Select an option" at bounding box center [254, 800] width 0 height 0
click at [252, 673] on input "Select an option" at bounding box center [254, 800] width 18 height 18
click at [151, 673] on span "Select an option" at bounding box center [151, 732] width 0 height 0
click at [150, 673] on input "Select an option" at bounding box center [151, 731] width 18 height 18
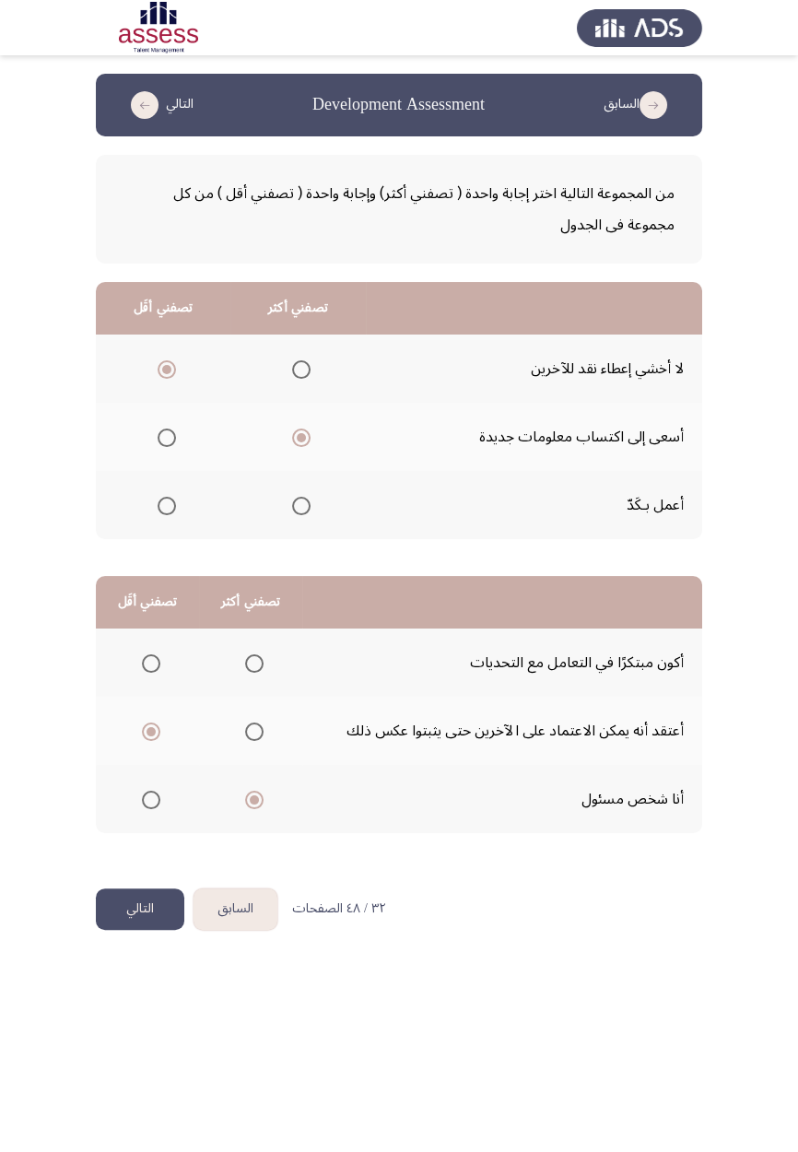
click at [120, 673] on button "التالي" at bounding box center [140, 908] width 88 height 41
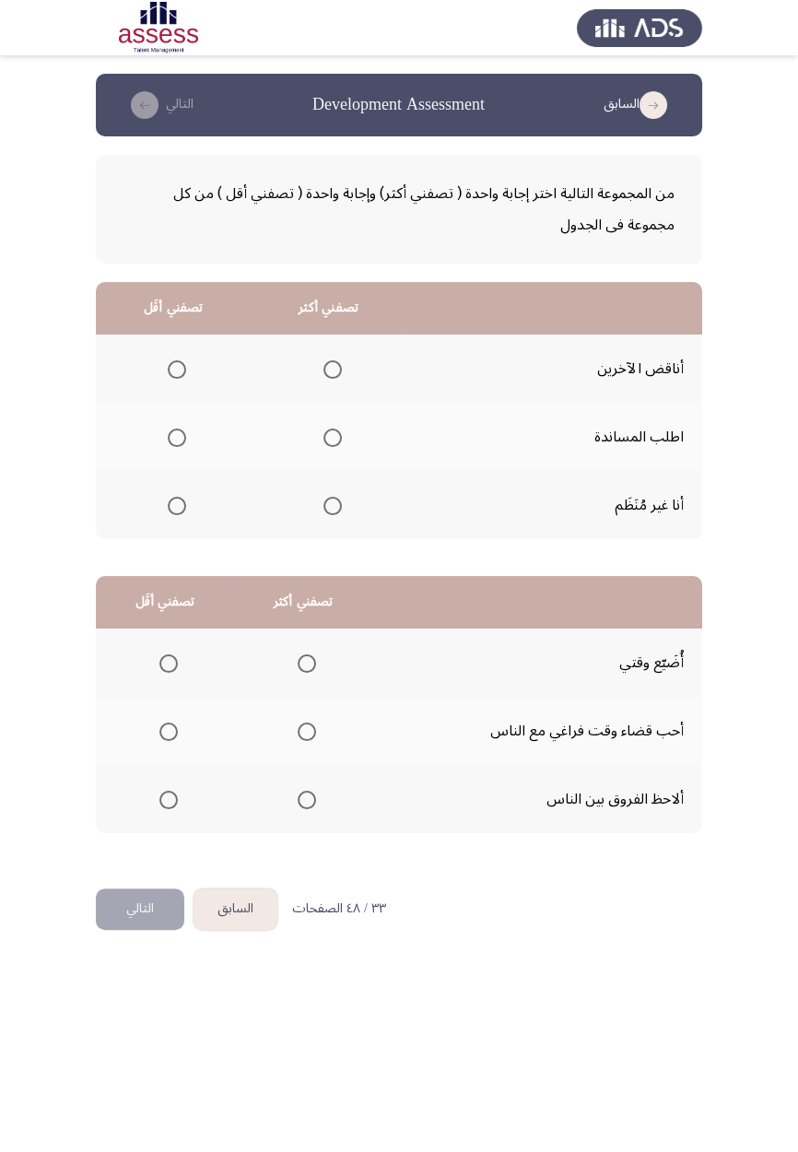
click at [178, 509] on span "Select an option" at bounding box center [177, 506] width 18 height 18
click at [178, 509] on input "Select an option" at bounding box center [177, 506] width 18 height 18
click at [333, 438] on span "Select an option" at bounding box center [333, 438] width 0 height 0
click at [330, 436] on input "Select an option" at bounding box center [332, 438] width 18 height 18
click at [159, 660] on span "Select an option" at bounding box center [168, 663] width 18 height 18
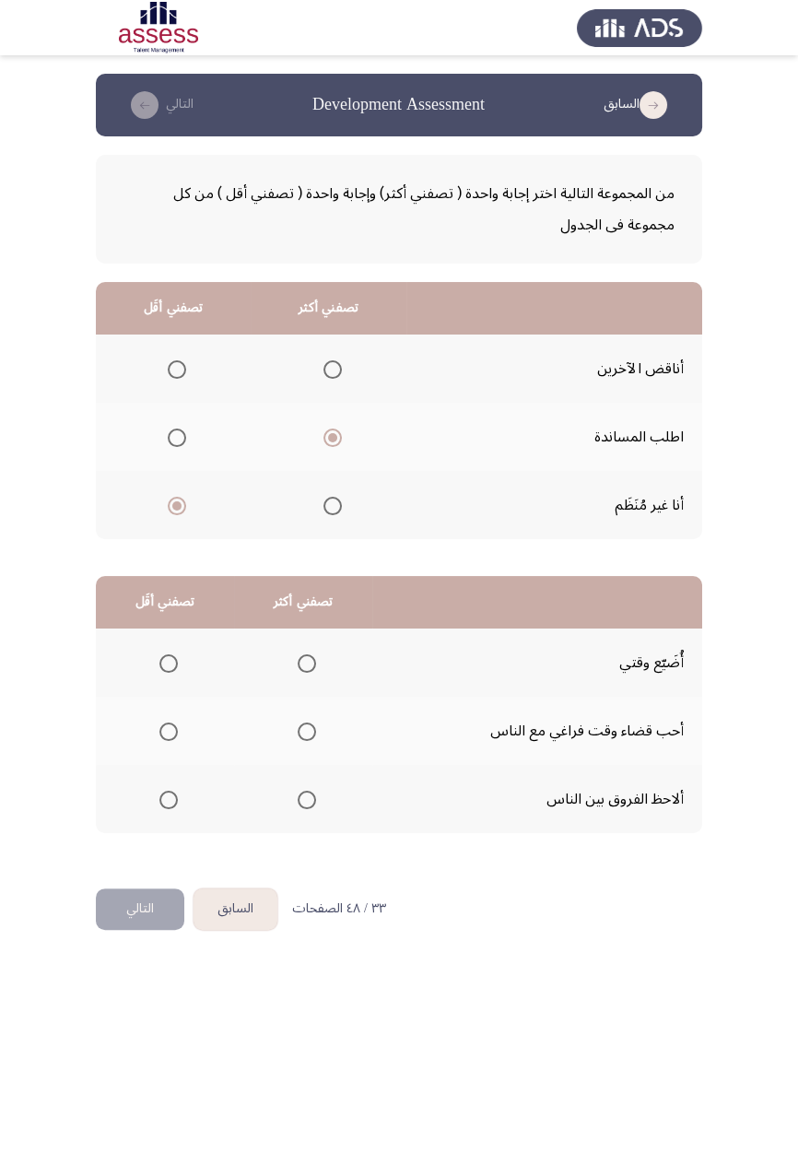
click at [159, 660] on input "Select an option" at bounding box center [168, 663] width 18 height 18
click at [305, 673] on span "Select an option" at bounding box center [307, 800] width 18 height 18
click at [305, 673] on input "Select an option" at bounding box center [307, 800] width 18 height 18
click at [137, 673] on button "التالي" at bounding box center [140, 908] width 88 height 41
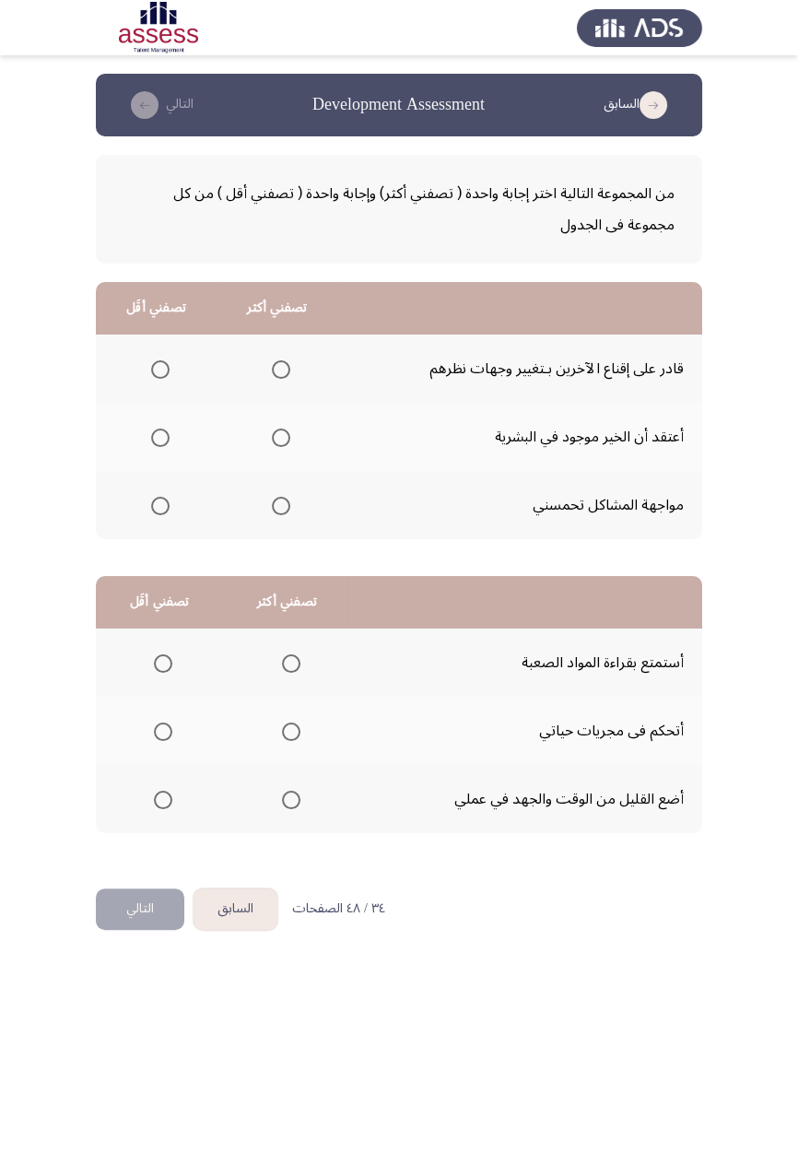
click at [298, 432] on th at bounding box center [277, 437] width 121 height 68
click at [287, 436] on span "Select an option" at bounding box center [281, 438] width 18 height 18
click at [287, 436] on input "Select an option" at bounding box center [281, 438] width 18 height 18
click at [153, 369] on span "Select an option" at bounding box center [160, 369] width 18 height 18
click at [153, 369] on input "Select an option" at bounding box center [160, 369] width 18 height 18
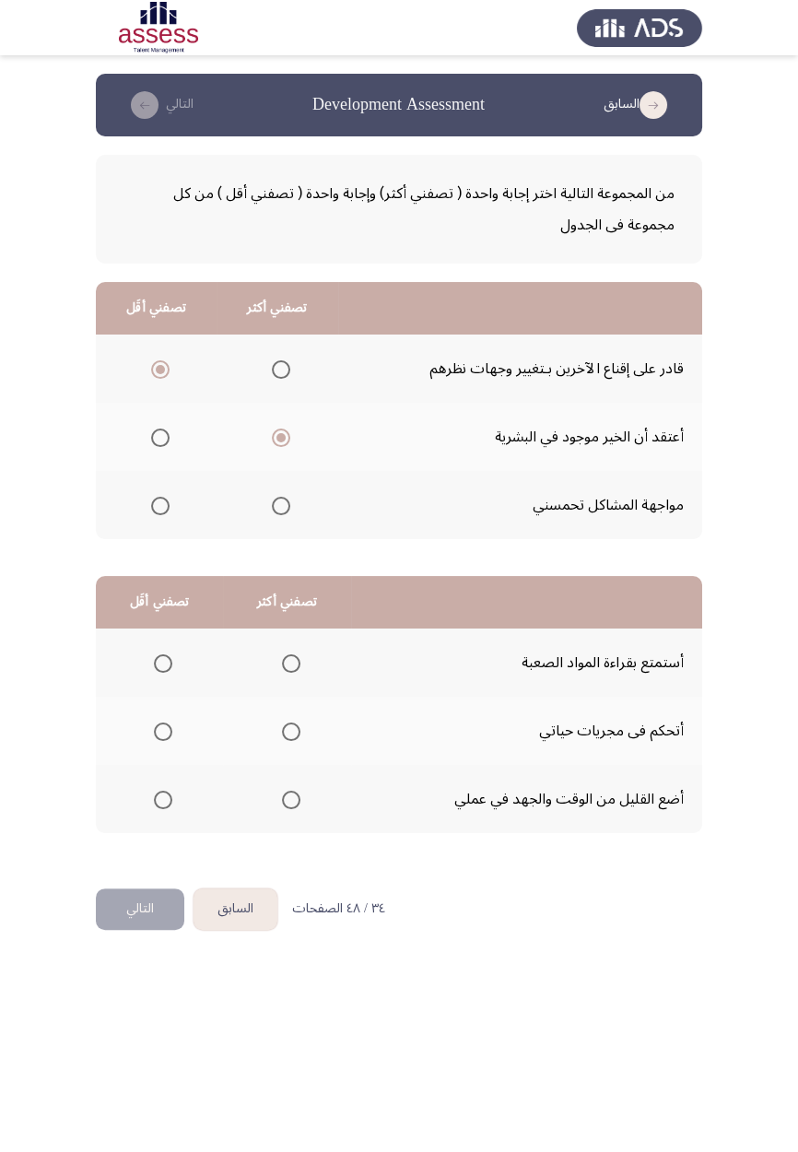
click at [163, 673] on span "Select an option" at bounding box center [163, 800] width 0 height 0
click at [162, 673] on input "Select an option" at bounding box center [163, 800] width 18 height 18
click at [291, 673] on span "Select an option" at bounding box center [291, 732] width 0 height 0
click at [289, 673] on input "Select an option" at bounding box center [291, 731] width 18 height 18
click at [136, 673] on button "التالي" at bounding box center [140, 908] width 88 height 41
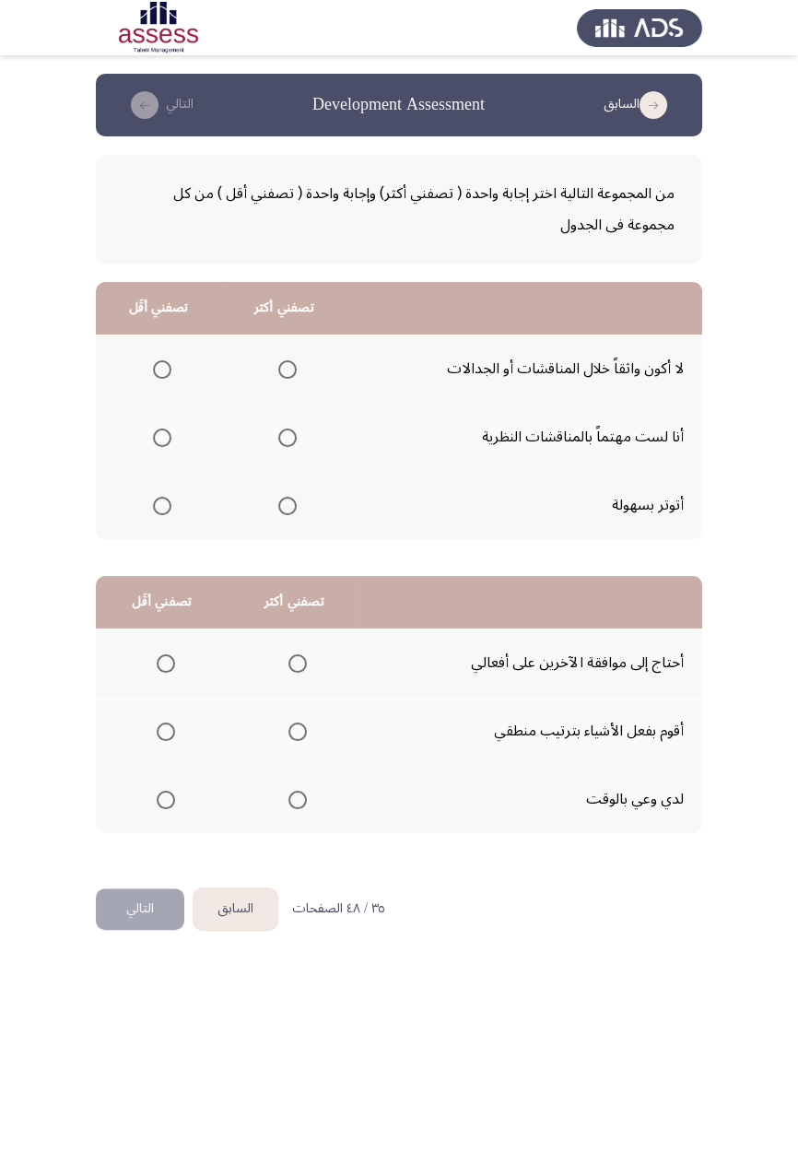
click at [162, 370] on span "Select an option" at bounding box center [162, 370] width 0 height 0
click at [161, 369] on input "Select an option" at bounding box center [162, 369] width 18 height 18
click at [285, 436] on span "Select an option" at bounding box center [287, 438] width 18 height 18
click at [285, 436] on input "Select an option" at bounding box center [287, 438] width 18 height 18
click at [167, 668] on span "Select an option" at bounding box center [166, 663] width 18 height 18
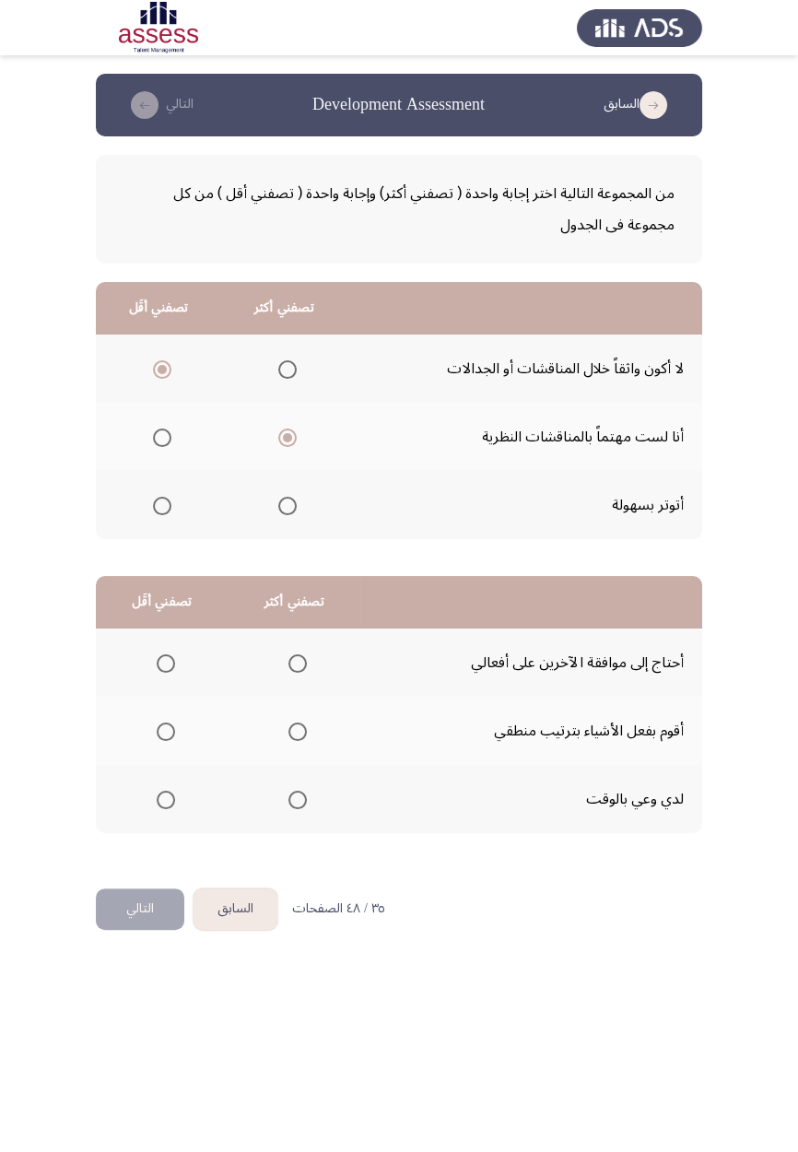
click at [167, 668] on input "Select an option" at bounding box center [166, 663] width 18 height 18
click at [298, 673] on span "Select an option" at bounding box center [298, 732] width 0 height 0
click at [296, 673] on input "Select an option" at bounding box center [297, 731] width 18 height 18
click at [125, 673] on button "التالي" at bounding box center [140, 908] width 88 height 41
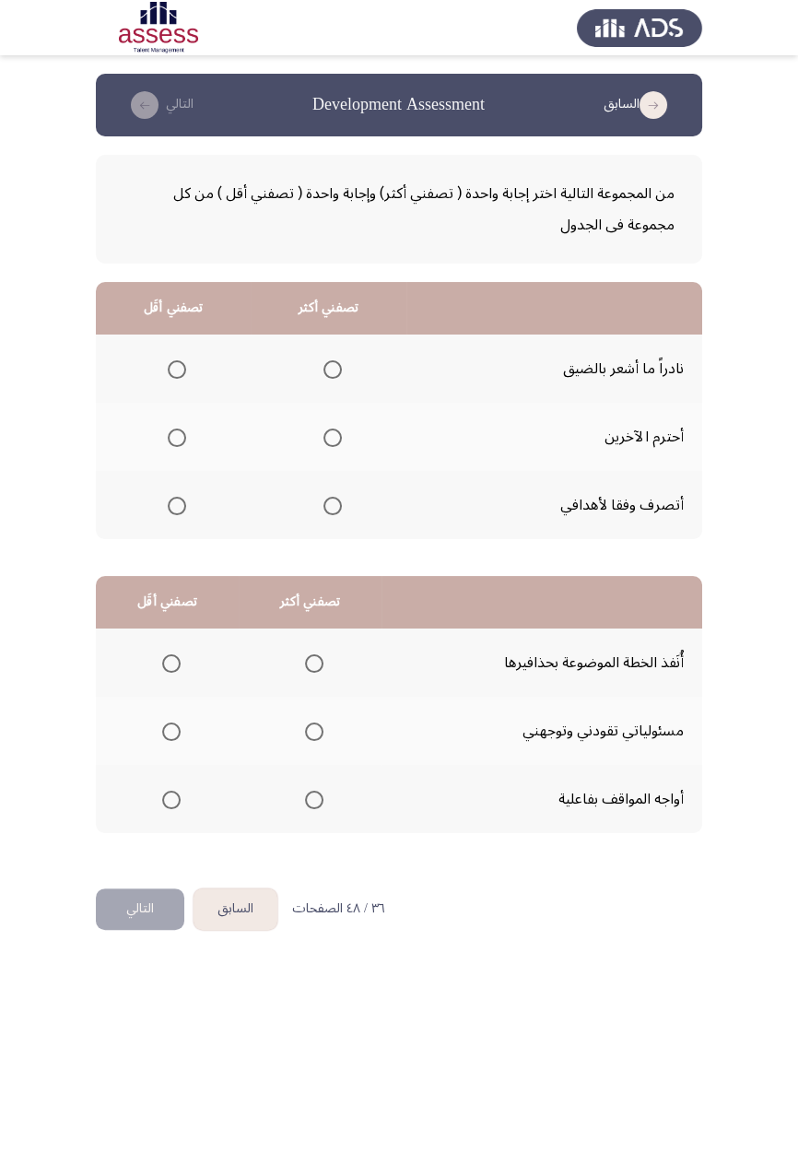
click at [177, 438] on span "Select an option" at bounding box center [177, 438] width 0 height 0
click at [176, 436] on input "Select an option" at bounding box center [177, 438] width 18 height 18
click at [333, 438] on span "Select an option" at bounding box center [333, 438] width 0 height 0
click at [330, 436] on input "Select an option" at bounding box center [332, 438] width 18 height 18
click at [172, 373] on span "Select an option" at bounding box center [177, 369] width 18 height 18
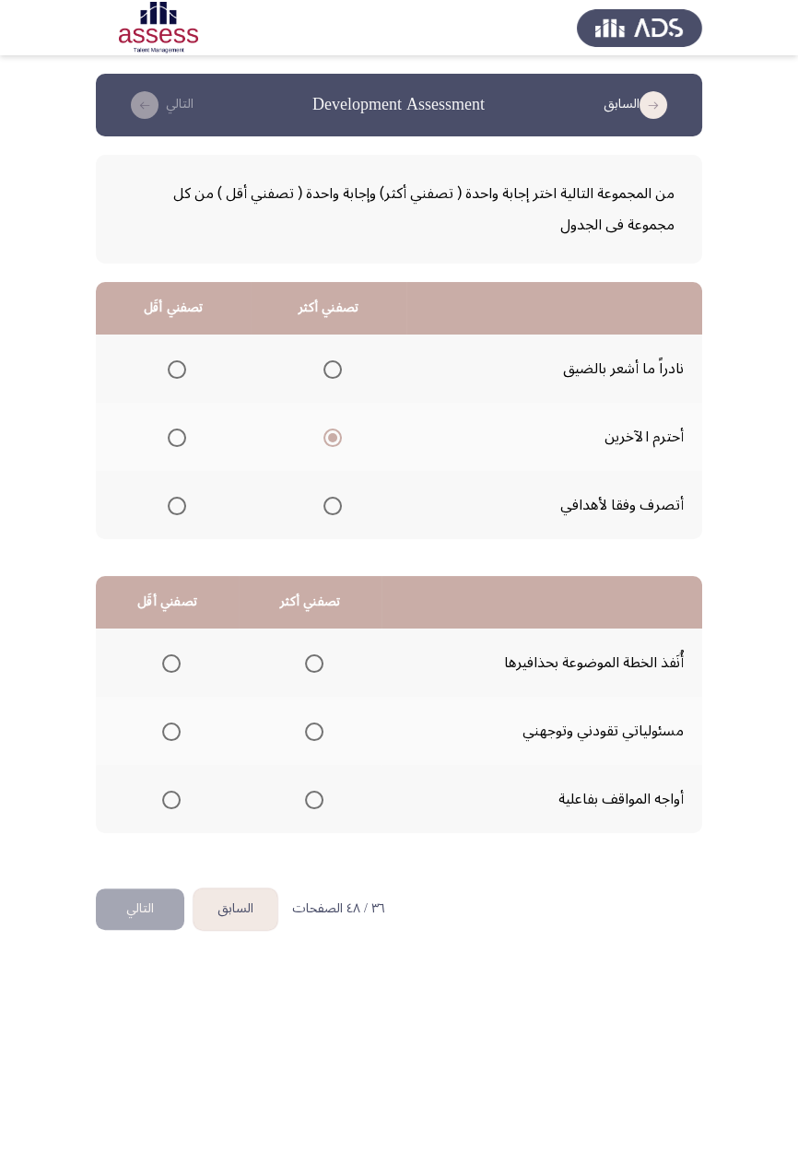
click at [172, 373] on input "Select an option" at bounding box center [177, 369] width 18 height 18
click at [170, 673] on span "Select an option" at bounding box center [171, 731] width 18 height 18
click at [170, 673] on input "Select an option" at bounding box center [171, 731] width 18 height 18
click at [170, 673] on span "Select an option" at bounding box center [171, 731] width 9 height 9
click at [170, 673] on input "Select an option" at bounding box center [171, 731] width 18 height 18
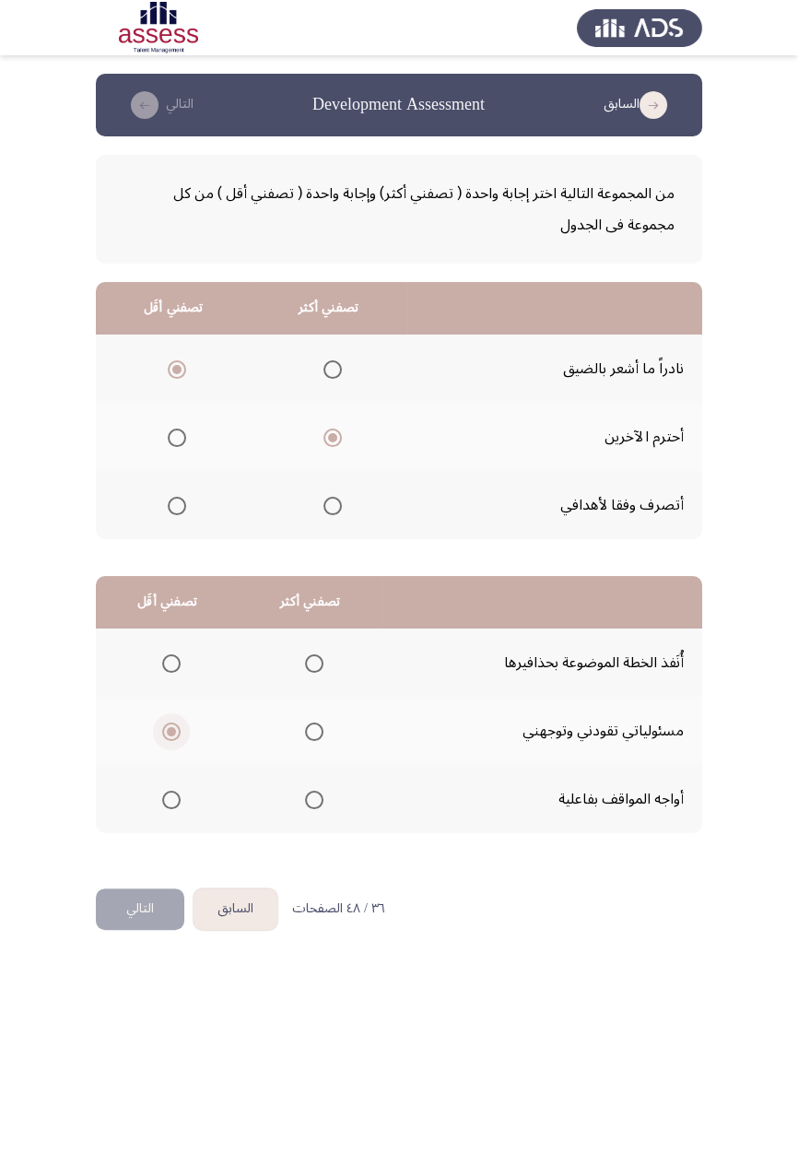
click at [310, 662] on span "Select an option" at bounding box center [314, 663] width 18 height 18
click at [310, 662] on input "Select an option" at bounding box center [314, 663] width 18 height 18
click at [147, 673] on button "التالي" at bounding box center [140, 908] width 88 height 41
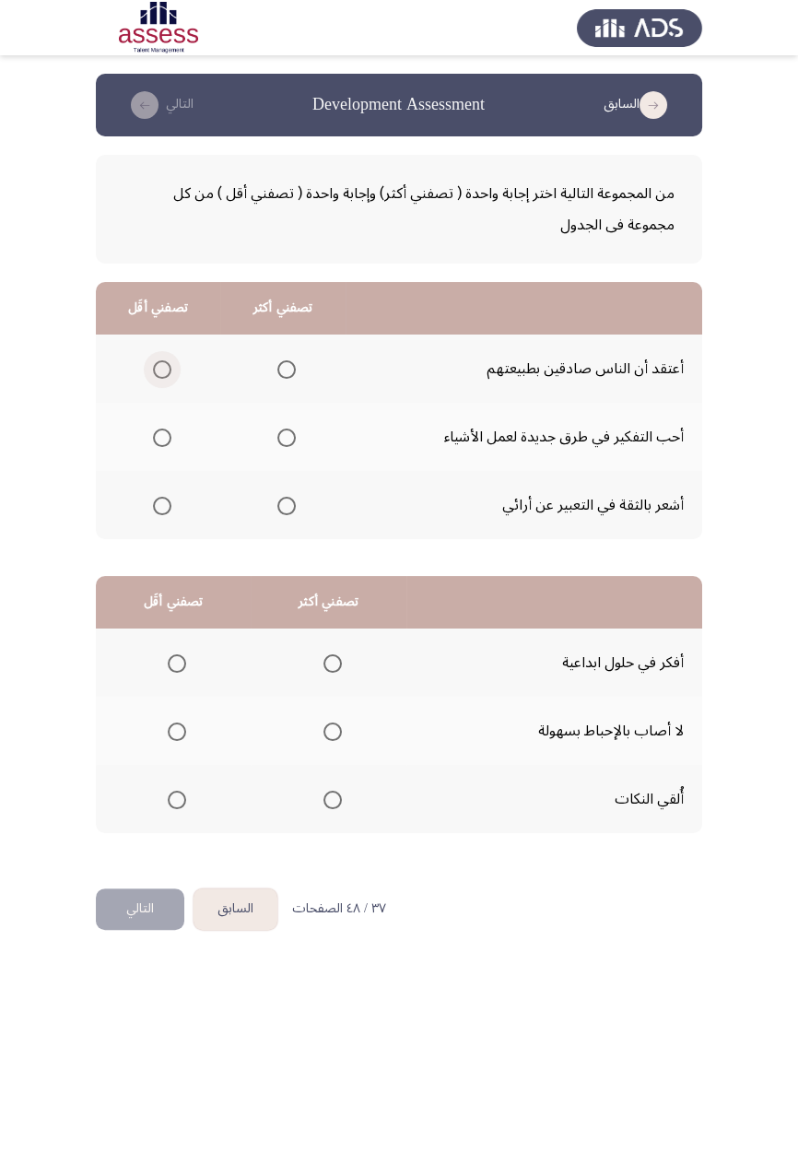
click at [166, 366] on span "Select an option" at bounding box center [162, 369] width 18 height 18
click at [166, 366] on input "Select an option" at bounding box center [162, 369] width 18 height 18
click at [280, 511] on span "Select an option" at bounding box center [286, 506] width 18 height 18
click at [280, 511] on input "Select an option" at bounding box center [286, 506] width 18 height 18
click at [177, 673] on span "Select an option" at bounding box center [177, 800] width 0 height 0
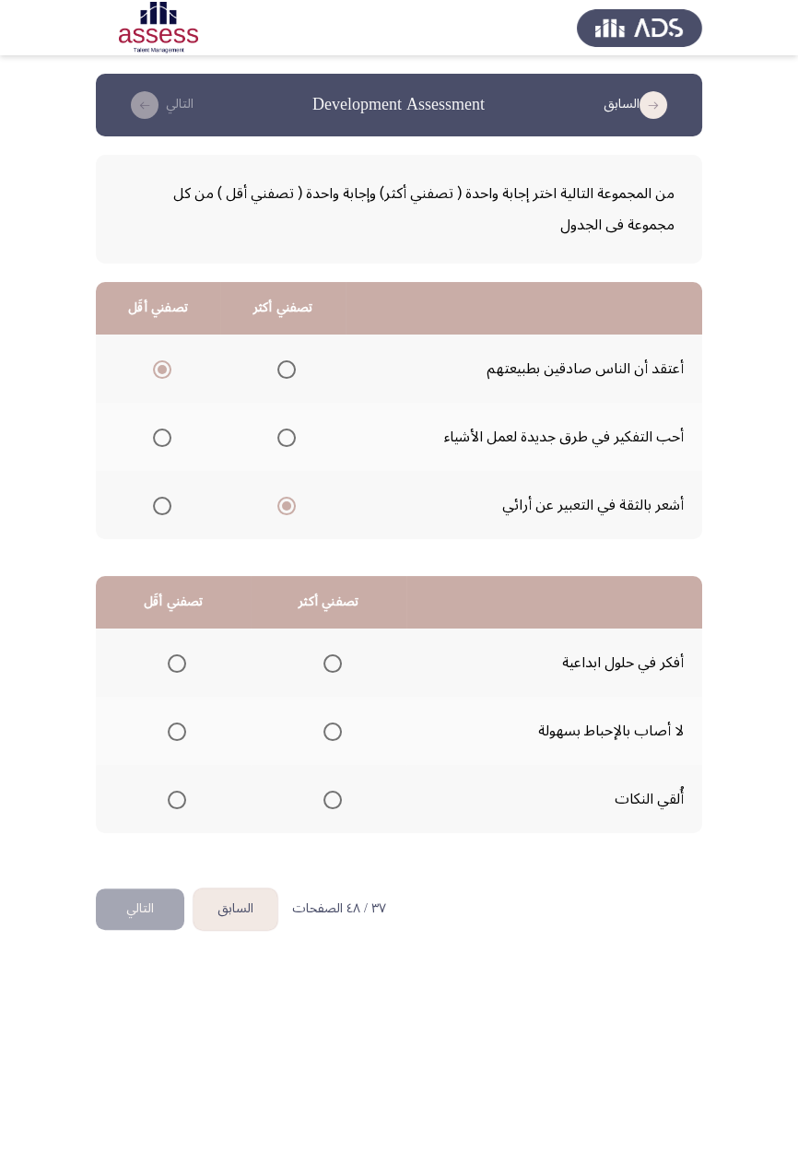
click at [176, 673] on input "Select an option" at bounding box center [177, 800] width 18 height 18
click at [333, 663] on span "Select an option" at bounding box center [333, 663] width 0 height 0
click at [330, 662] on input "Select an option" at bounding box center [332, 663] width 18 height 18
click at [167, 673] on button "التالي" at bounding box center [140, 908] width 88 height 41
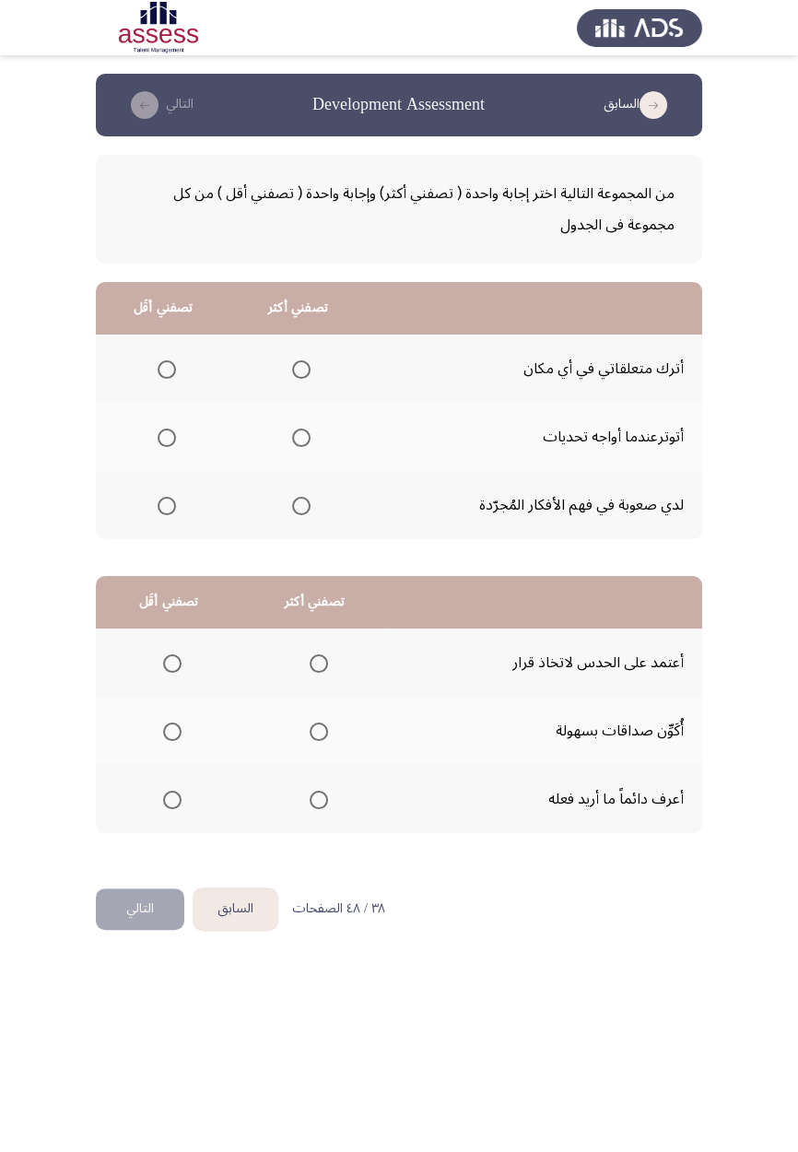
click at [167, 370] on span "Select an option" at bounding box center [167, 370] width 0 height 0
click at [166, 369] on input "Select an option" at bounding box center [167, 369] width 18 height 18
click at [300, 504] on span "Select an option" at bounding box center [301, 506] width 18 height 18
click at [300, 504] on input "Select an option" at bounding box center [301, 506] width 18 height 18
click at [322, 673] on span "Select an option" at bounding box center [319, 731] width 18 height 18
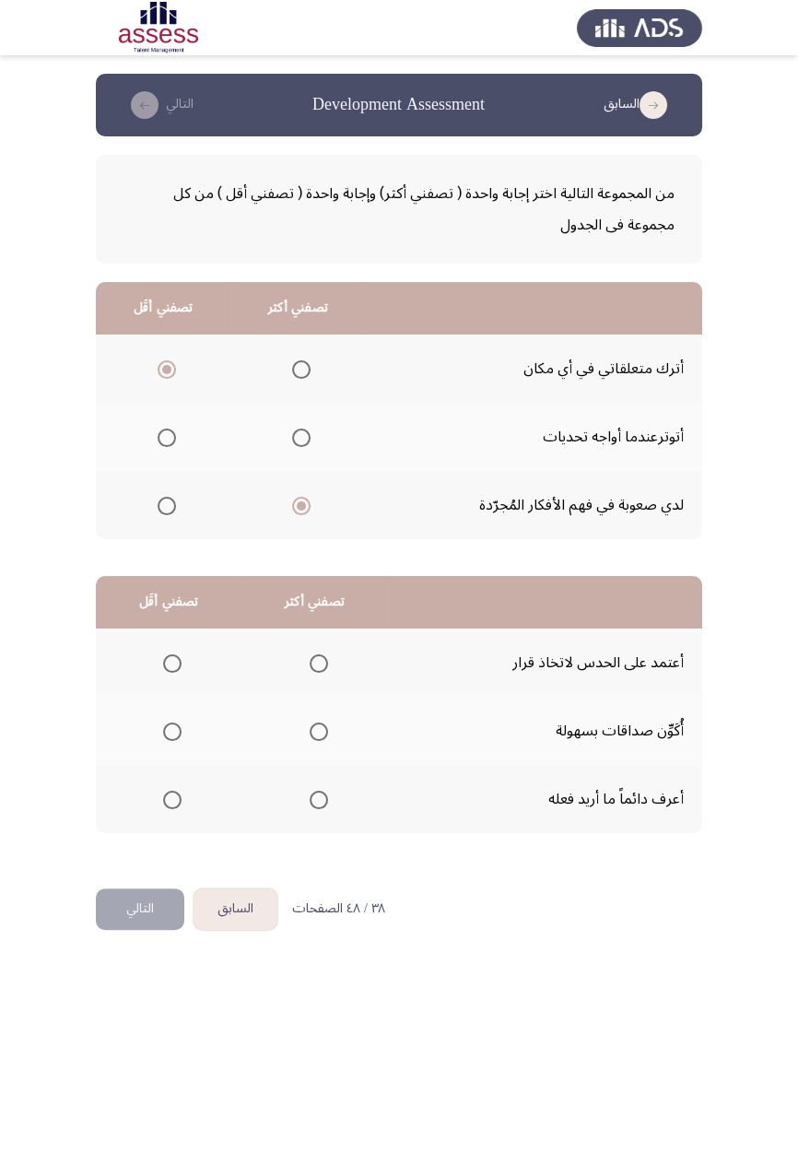
click at [322, 673] on input "Select an option" at bounding box center [319, 731] width 18 height 18
click at [176, 673] on span "Select an option" at bounding box center [172, 800] width 18 height 18
click at [176, 673] on input "Select an option" at bounding box center [172, 800] width 18 height 18
click at [154, 673] on button "التالي" at bounding box center [140, 908] width 88 height 41
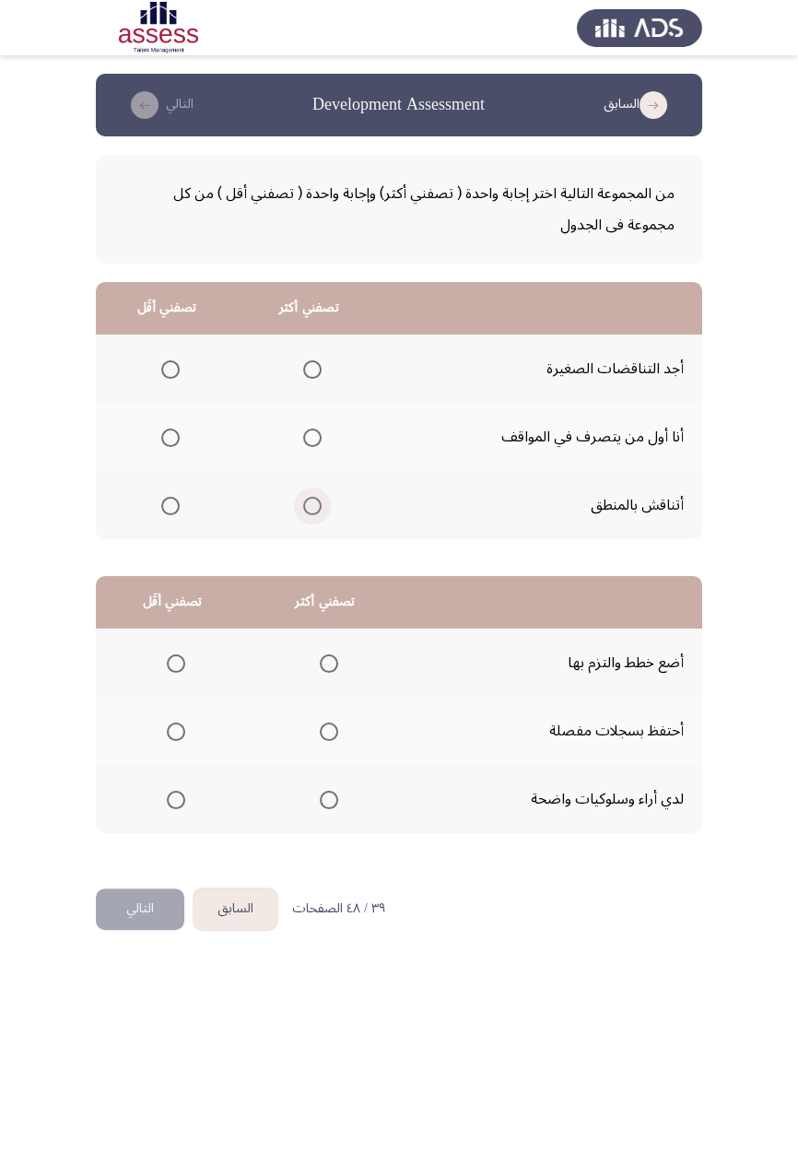
click at [312, 506] on span "Select an option" at bounding box center [312, 506] width 0 height 0
click at [311, 504] on input "Select an option" at bounding box center [312, 506] width 18 height 18
click at [170, 373] on span "Select an option" at bounding box center [170, 369] width 18 height 18
click at [170, 373] on input "Select an option" at bounding box center [170, 369] width 18 height 18
click at [326, 670] on span "Select an option" at bounding box center [329, 663] width 18 height 18
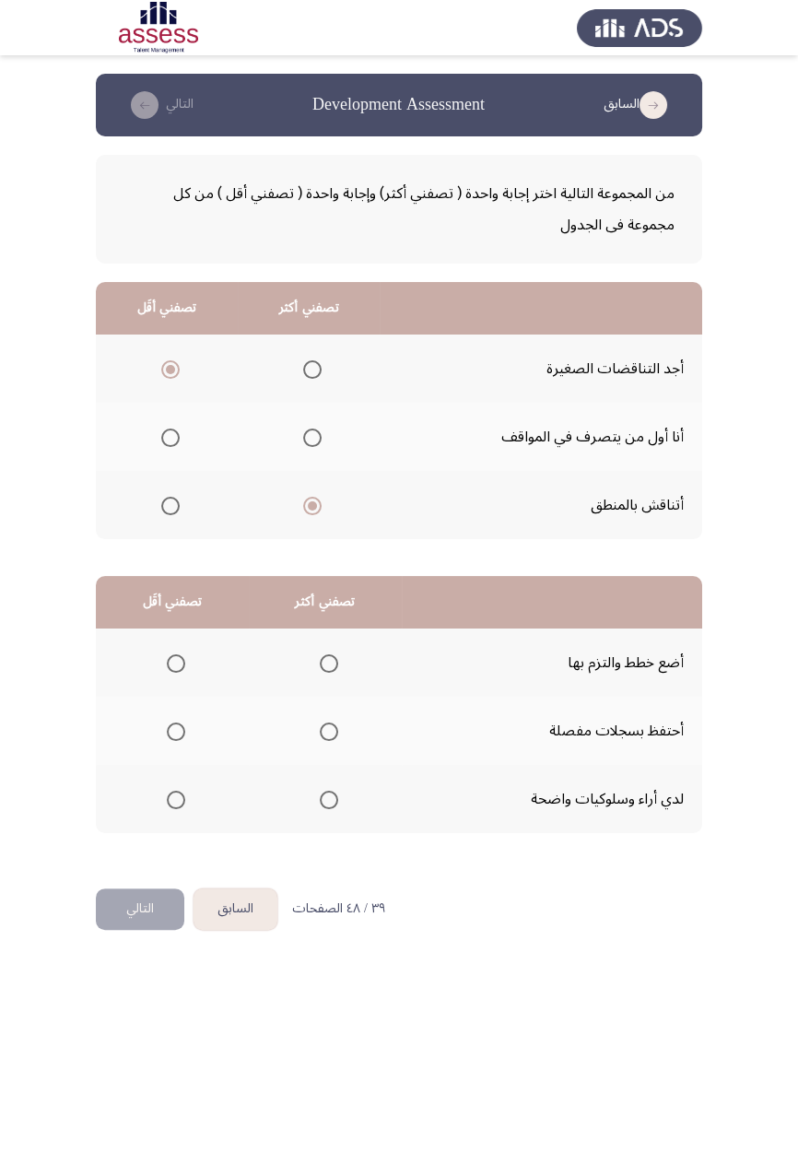
click at [326, 670] on input "Select an option" at bounding box center [329, 663] width 18 height 18
click at [183, 673] on span "Select an option" at bounding box center [176, 731] width 18 height 18
click at [183, 673] on input "Select an option" at bounding box center [176, 731] width 18 height 18
click at [156, 673] on button "التالي" at bounding box center [140, 908] width 88 height 41
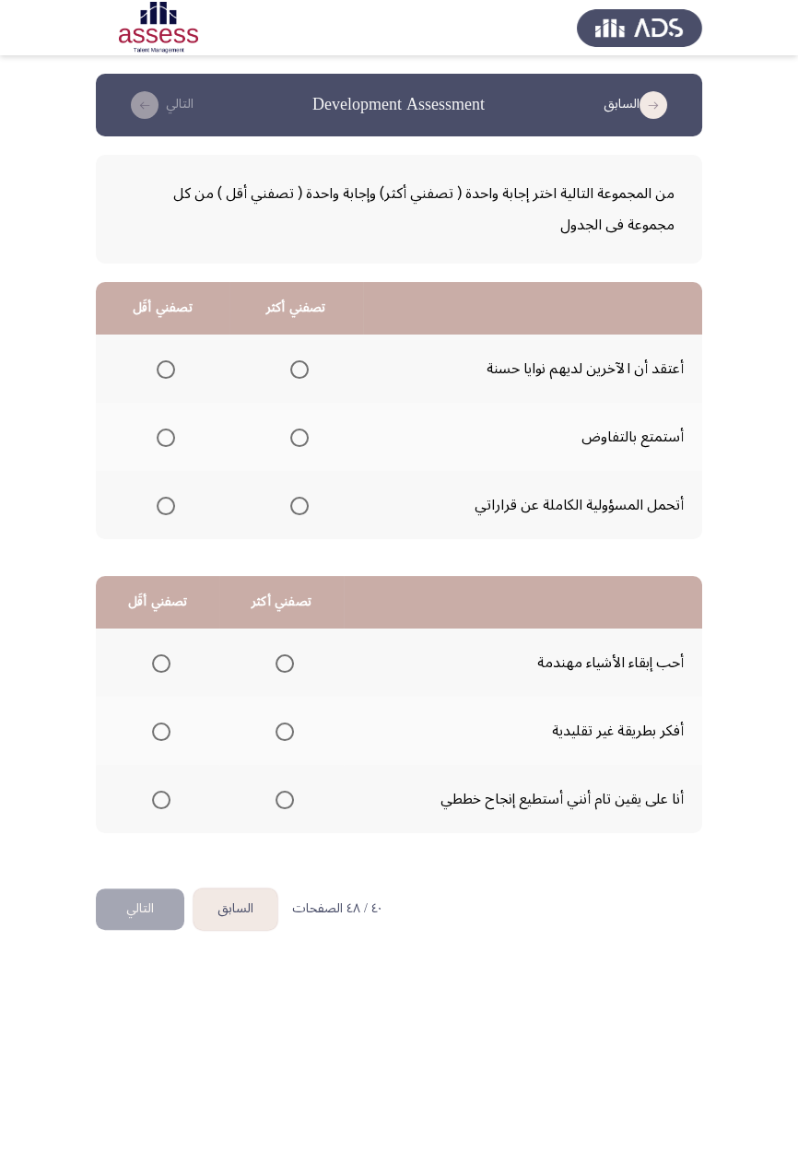
click at [299, 370] on span "Select an option" at bounding box center [299, 370] width 0 height 0
click at [298, 369] on input "Select an option" at bounding box center [299, 369] width 18 height 18
click at [295, 509] on span "Select an option" at bounding box center [299, 506] width 18 height 18
click at [295, 509] on input "Select an option" at bounding box center [299, 506] width 18 height 18
click at [164, 461] on th at bounding box center [163, 437] width 134 height 68
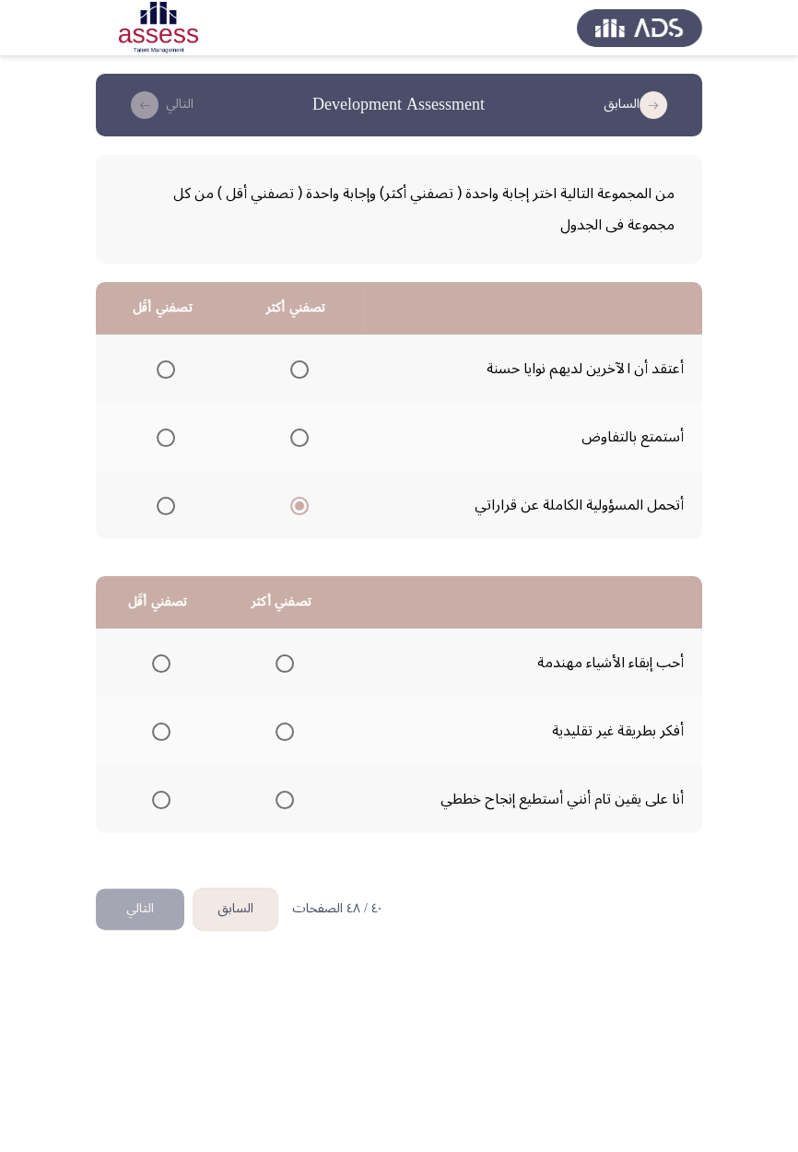
click at [166, 438] on span "Select an option" at bounding box center [166, 438] width 0 height 0
click at [165, 436] on input "Select an option" at bounding box center [166, 438] width 18 height 18
click at [291, 654] on span "Select an option" at bounding box center [285, 663] width 18 height 18
click at [291, 654] on input "Select an option" at bounding box center [285, 663] width 18 height 18
click at [161, 673] on span "Select an option" at bounding box center [161, 732] width 0 height 0
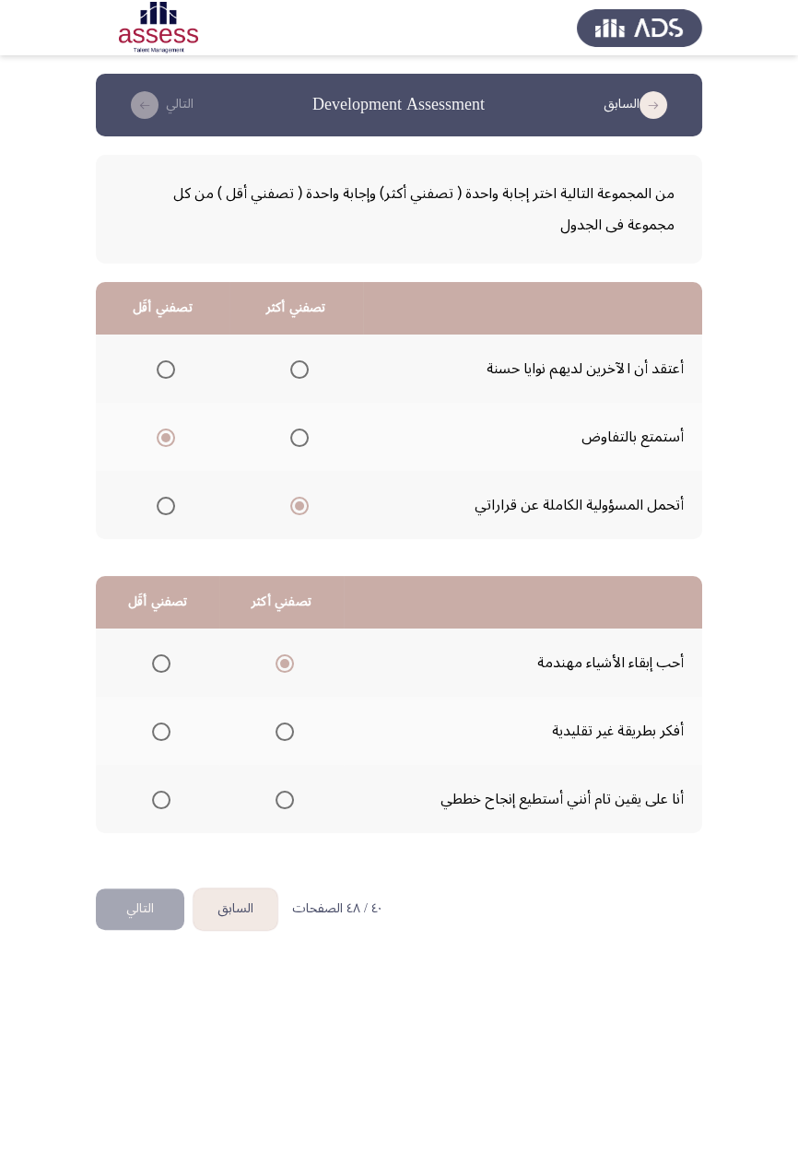
click at [160, 673] on input "Select an option" at bounding box center [161, 731] width 18 height 18
click at [159, 673] on button "التالي" at bounding box center [140, 908] width 88 height 41
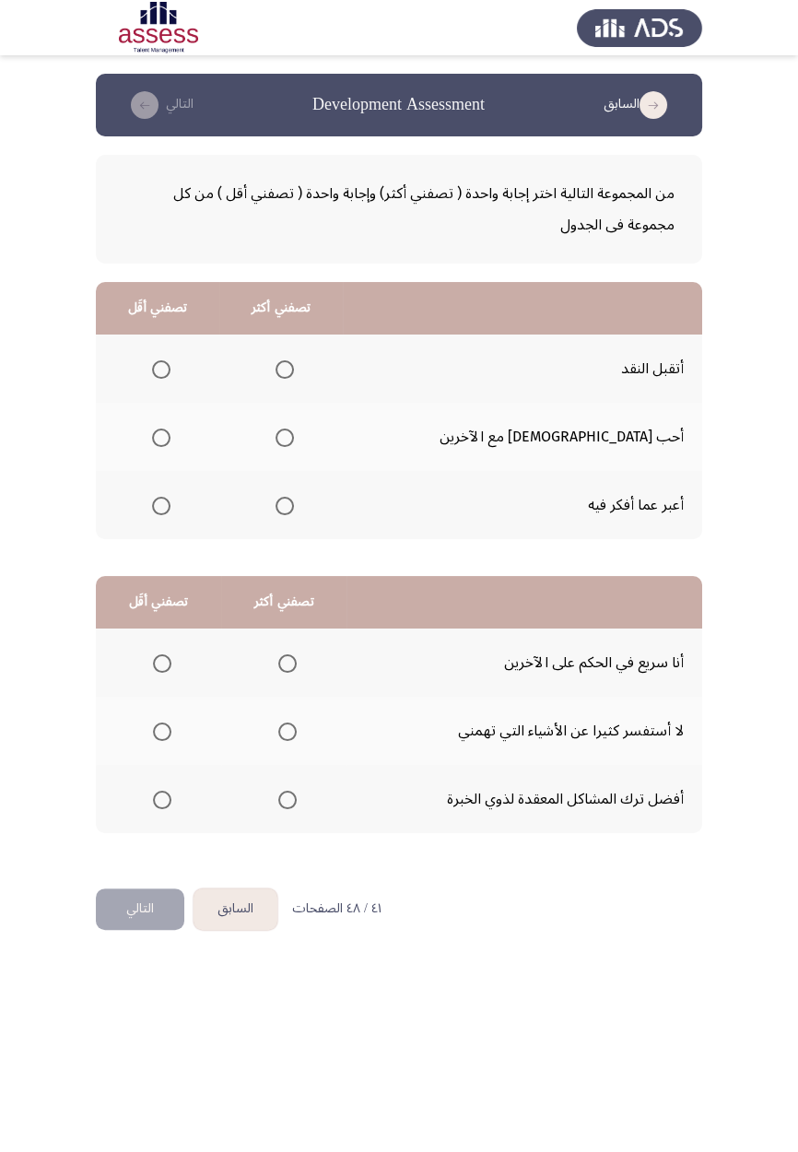
click at [294, 370] on span "Select an option" at bounding box center [285, 369] width 18 height 18
click at [294, 370] on input "Select an option" at bounding box center [285, 369] width 18 height 18
click at [197, 502] on th at bounding box center [157, 505] width 123 height 68
click at [161, 506] on span "Select an option" at bounding box center [161, 506] width 0 height 0
click at [170, 504] on input "Select an option" at bounding box center [161, 506] width 18 height 18
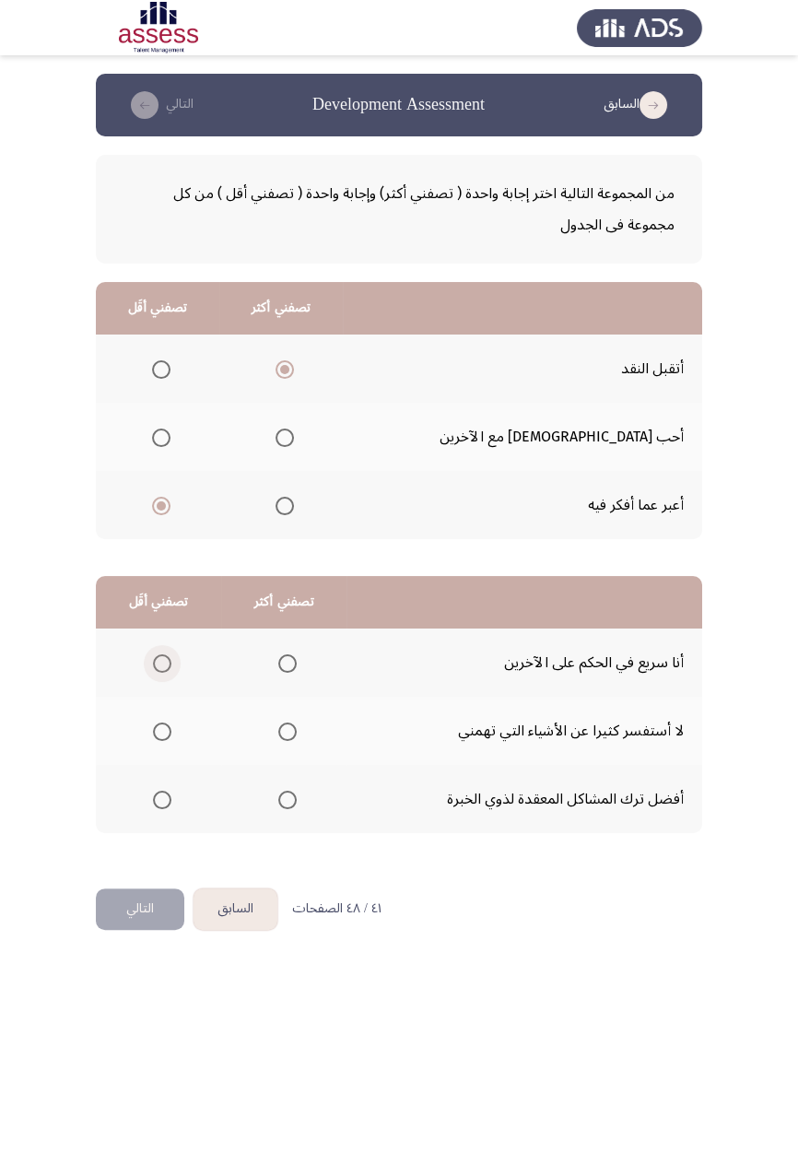
click at [161, 667] on span "Select an option" at bounding box center [162, 663] width 18 height 18
click at [161, 667] on input "Select an option" at bounding box center [162, 663] width 18 height 18
click at [291, 673] on span "Select an option" at bounding box center [287, 800] width 18 height 18
click at [291, 673] on input "Select an option" at bounding box center [287, 800] width 18 height 18
click at [180, 673] on button "التالي" at bounding box center [140, 908] width 88 height 41
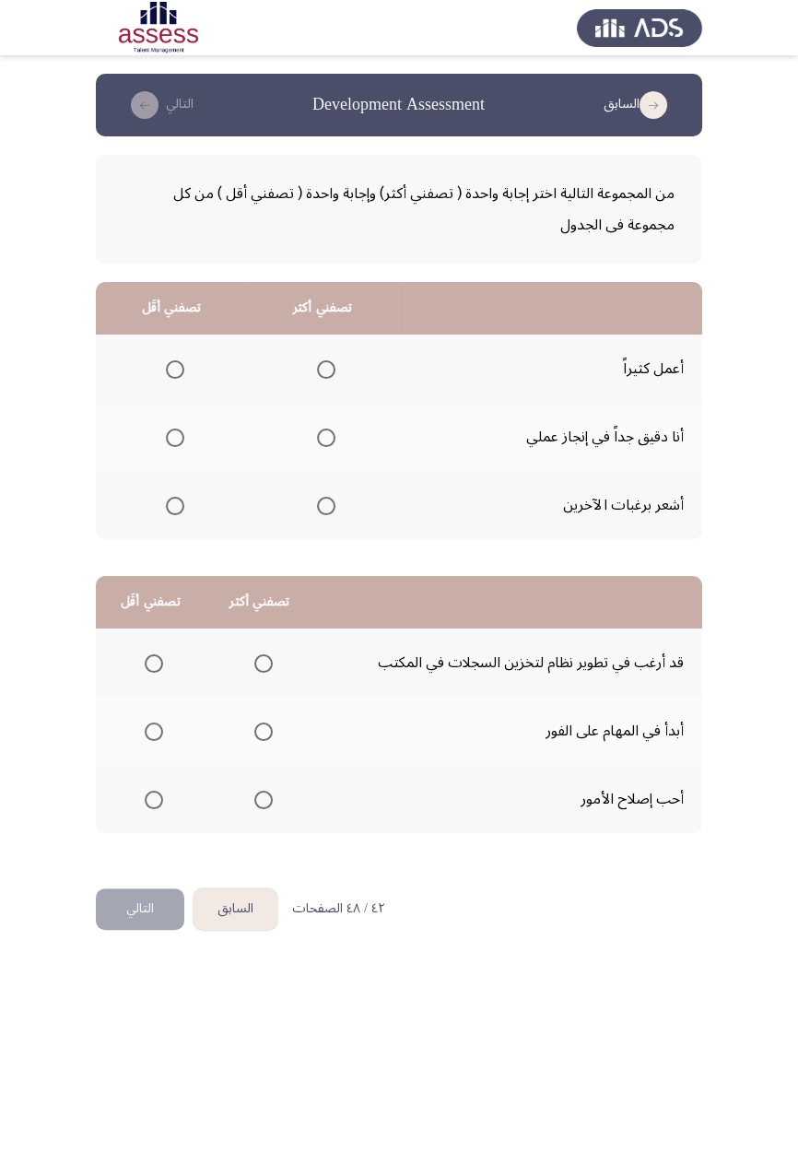
click at [166, 509] on span "Select an option" at bounding box center [175, 506] width 18 height 18
click at [166, 509] on input "Select an option" at bounding box center [175, 506] width 18 height 18
click at [317, 438] on span "Select an option" at bounding box center [326, 438] width 18 height 18
click at [317, 438] on input "Select an option" at bounding box center [326, 438] width 18 height 18
click at [155, 666] on span "Select an option" at bounding box center [154, 663] width 18 height 18
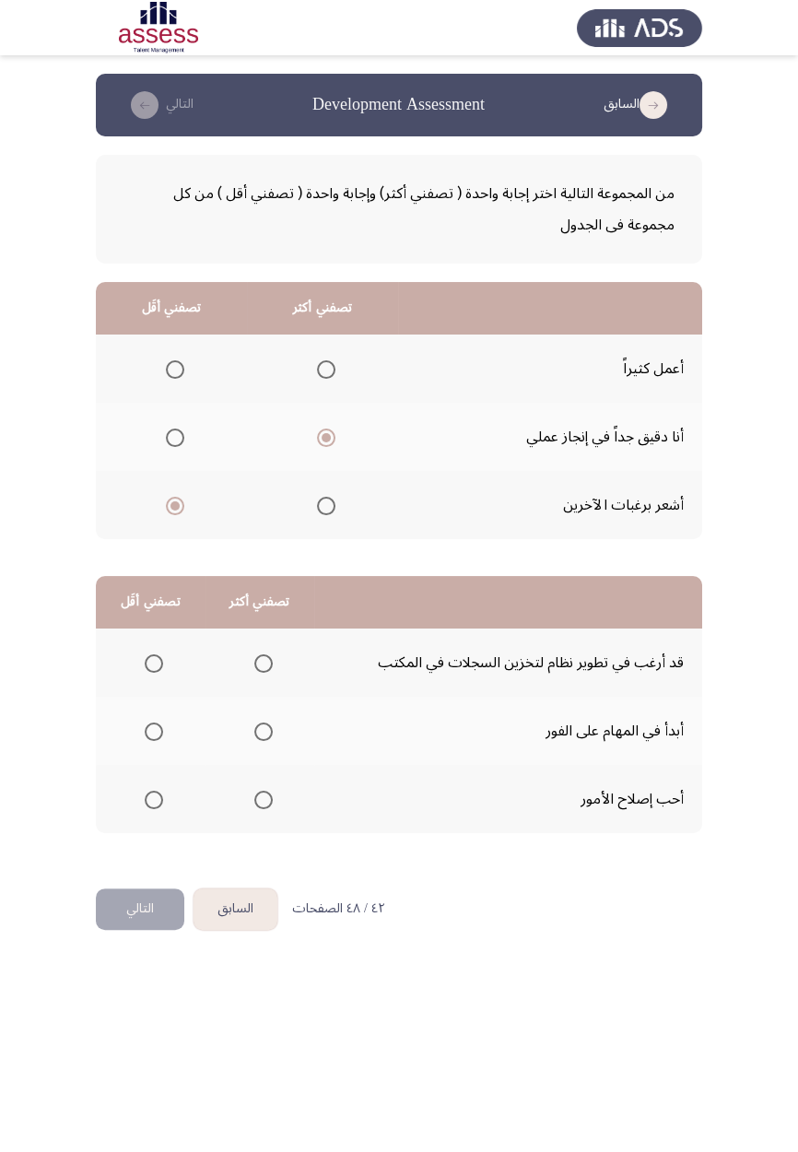
click at [155, 666] on input "Select an option" at bounding box center [154, 663] width 18 height 18
click at [260, 730] on span "Select an option" at bounding box center [263, 731] width 18 height 18
click at [260, 730] on input "Select an option" at bounding box center [263, 731] width 18 height 18
click at [126, 916] on button "التالي" at bounding box center [140, 908] width 88 height 41
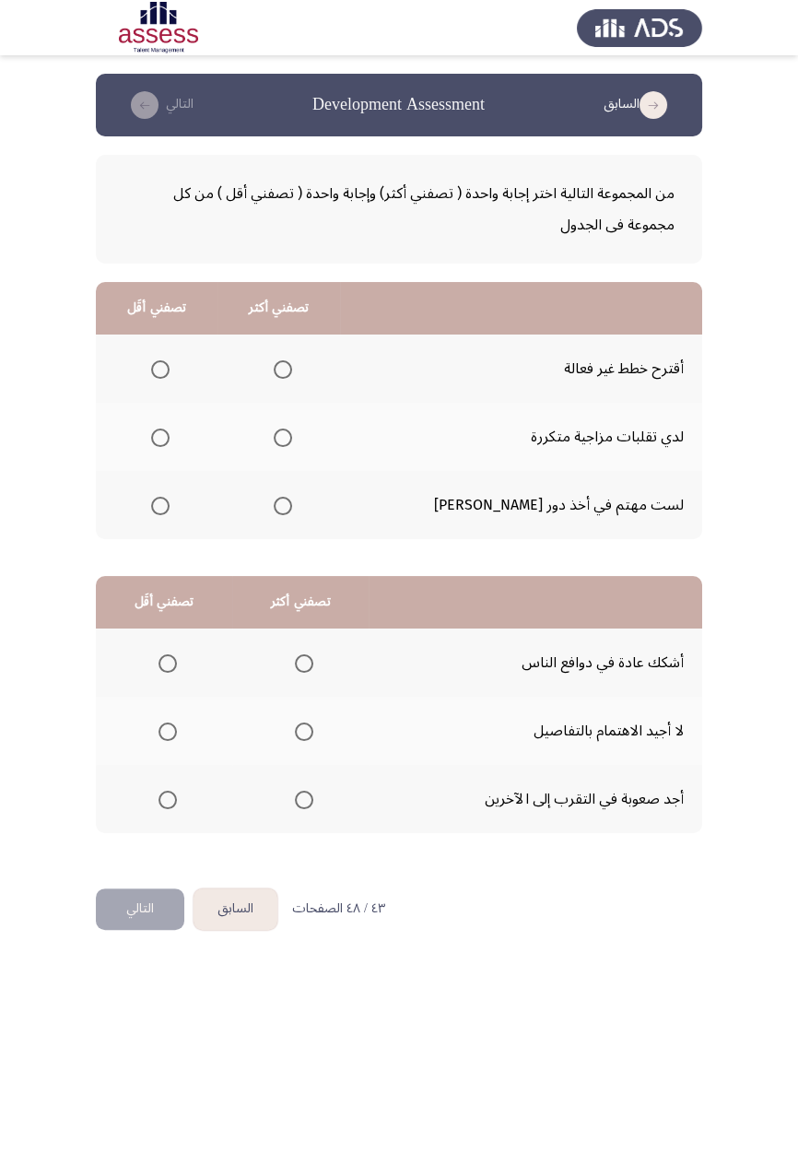
click at [170, 348] on th at bounding box center [157, 369] width 122 height 68
click at [160, 370] on span "Select an option" at bounding box center [160, 370] width 0 height 0
click at [170, 369] on input "Select an option" at bounding box center [160, 369] width 18 height 18
click at [283, 506] on span "Select an option" at bounding box center [283, 506] width 0 height 0
click at [292, 504] on input "Select an option" at bounding box center [283, 506] width 18 height 18
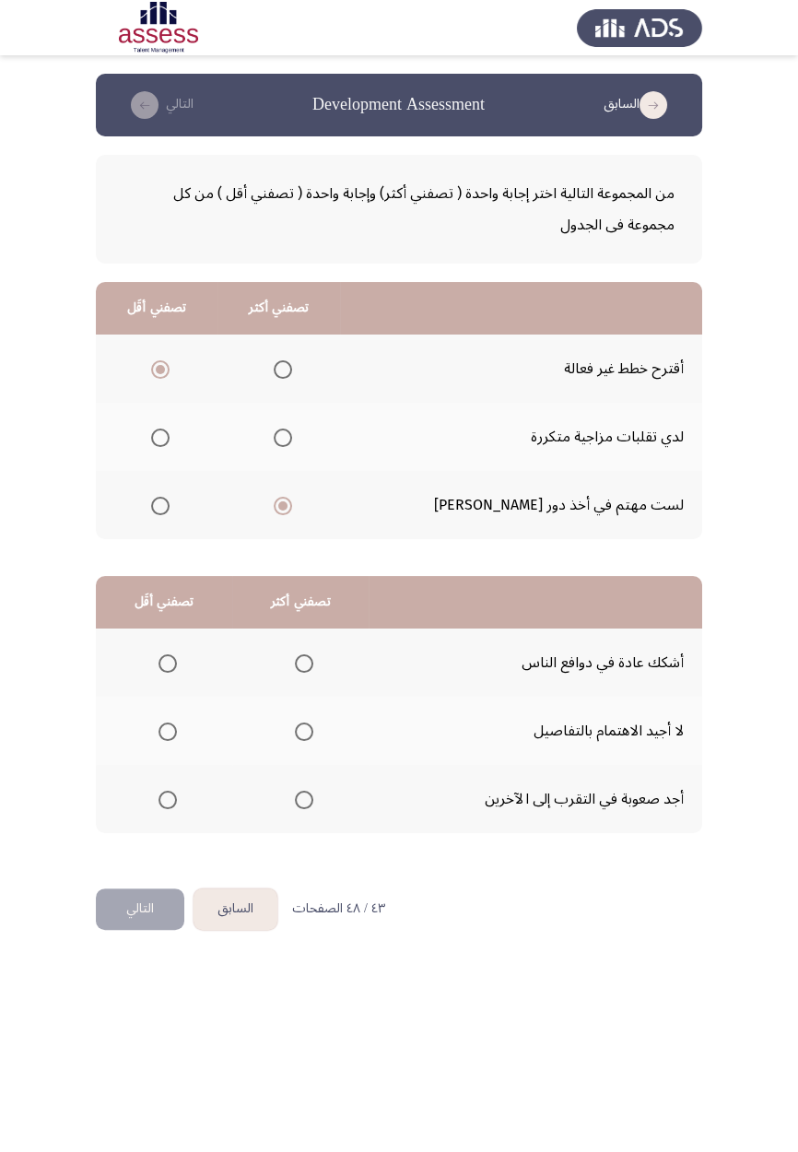
click at [167, 736] on span "Select an option" at bounding box center [167, 731] width 18 height 18
click at [167, 736] on input "Select an option" at bounding box center [167, 731] width 18 height 18
click at [310, 663] on span "Select an option" at bounding box center [304, 663] width 18 height 18
click at [310, 663] on input "Select an option" at bounding box center [304, 663] width 18 height 18
click at [175, 921] on button "التالي" at bounding box center [140, 908] width 88 height 41
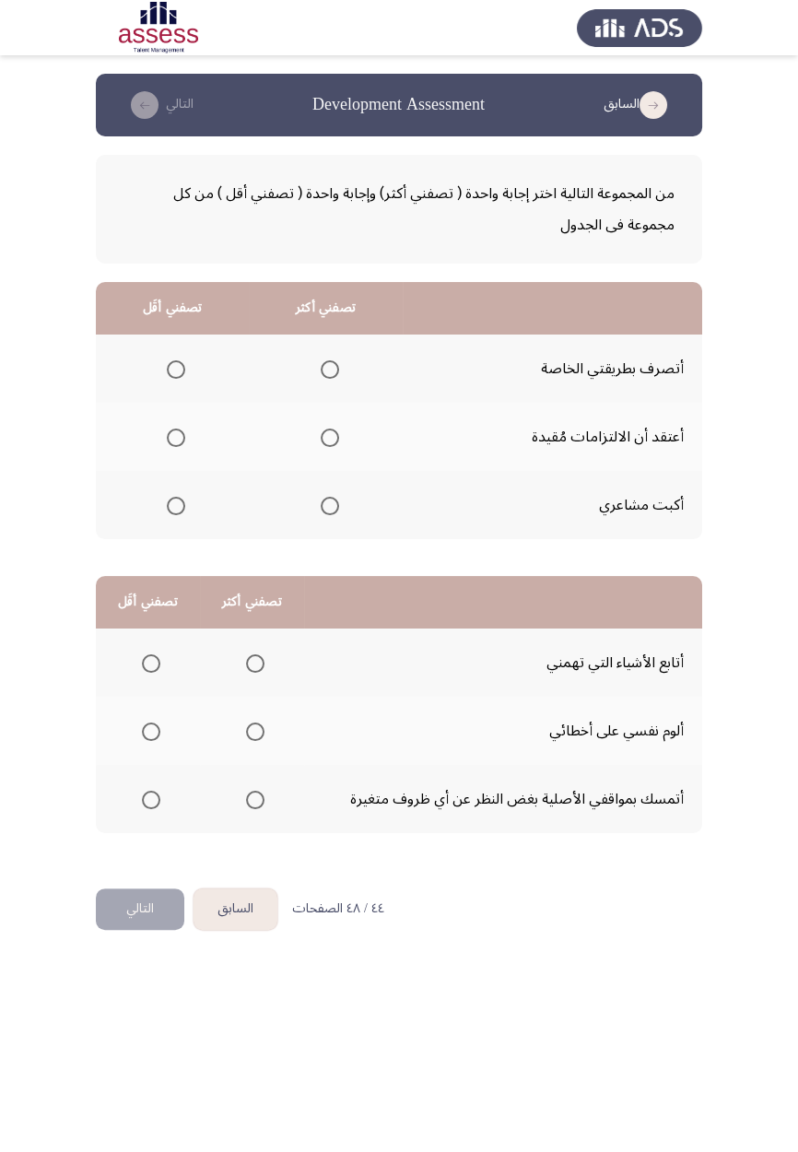
click at [330, 370] on span "Select an option" at bounding box center [330, 370] width 0 height 0
click at [329, 369] on input "Select an option" at bounding box center [330, 369] width 18 height 18
click at [182, 438] on span "Select an option" at bounding box center [176, 438] width 18 height 18
click at [182, 438] on input "Select an option" at bounding box center [176, 438] width 18 height 18
click at [257, 737] on span "Select an option" at bounding box center [255, 731] width 18 height 18
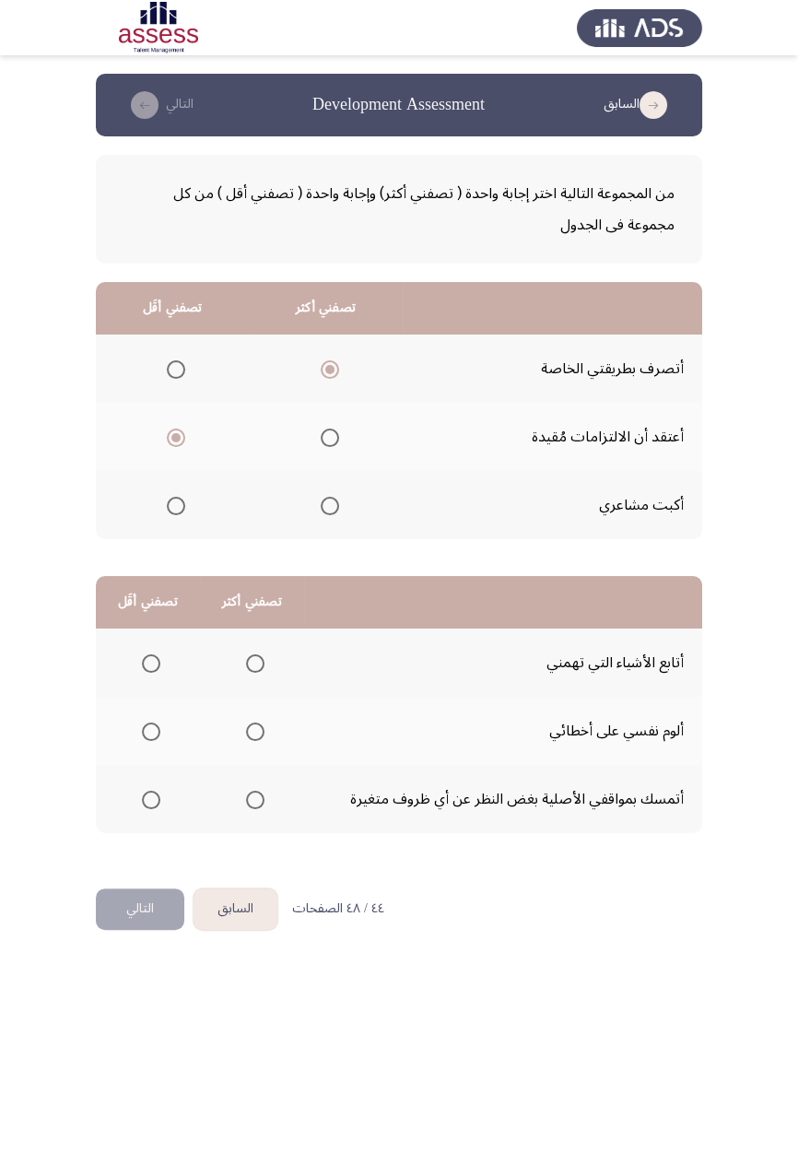
click at [257, 737] on input "Select an option" at bounding box center [255, 731] width 18 height 18
click at [151, 803] on span "Select an option" at bounding box center [151, 800] width 18 height 18
click at [151, 803] on input "Select an option" at bounding box center [151, 800] width 18 height 18
click at [166, 917] on button "التالي" at bounding box center [140, 908] width 88 height 41
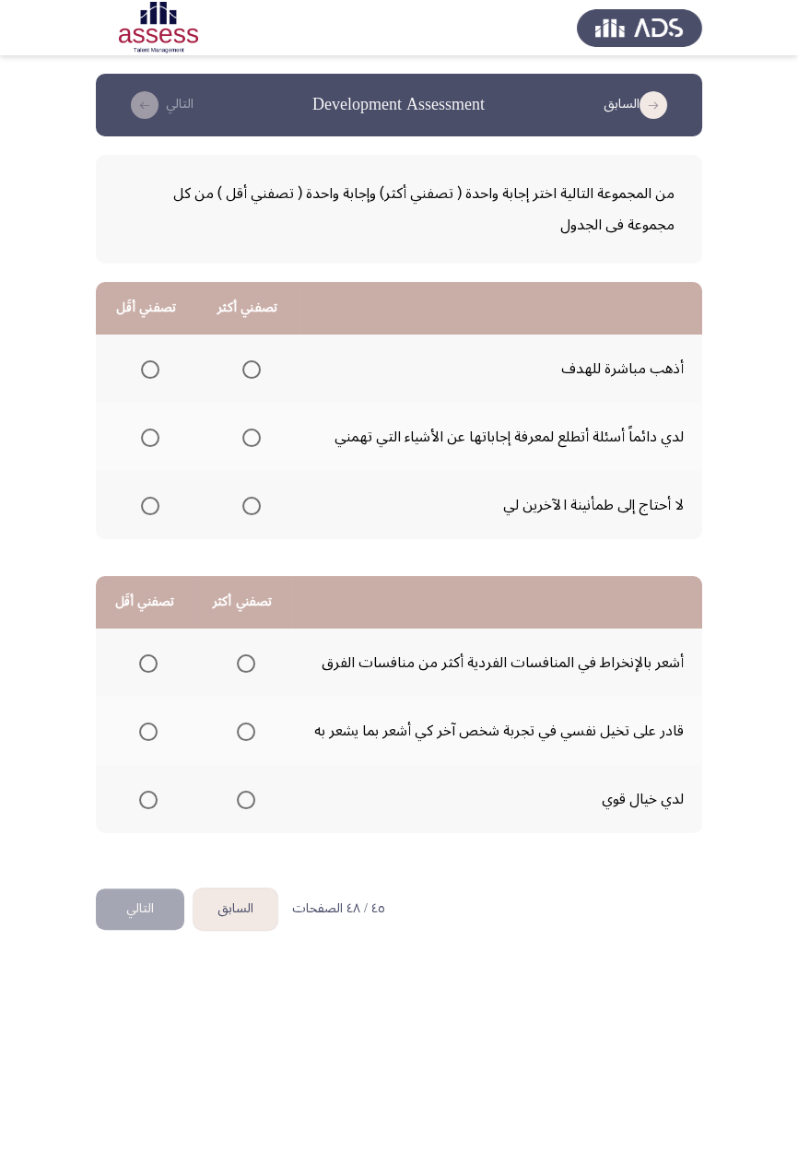
click at [148, 525] on th at bounding box center [146, 505] width 101 height 68
click at [150, 506] on span "Select an option" at bounding box center [150, 506] width 0 height 0
click at [149, 504] on input "Select an option" at bounding box center [150, 506] width 18 height 18
click at [253, 430] on span "Select an option" at bounding box center [251, 438] width 18 height 18
click at [253, 430] on input "Select an option" at bounding box center [251, 438] width 18 height 18
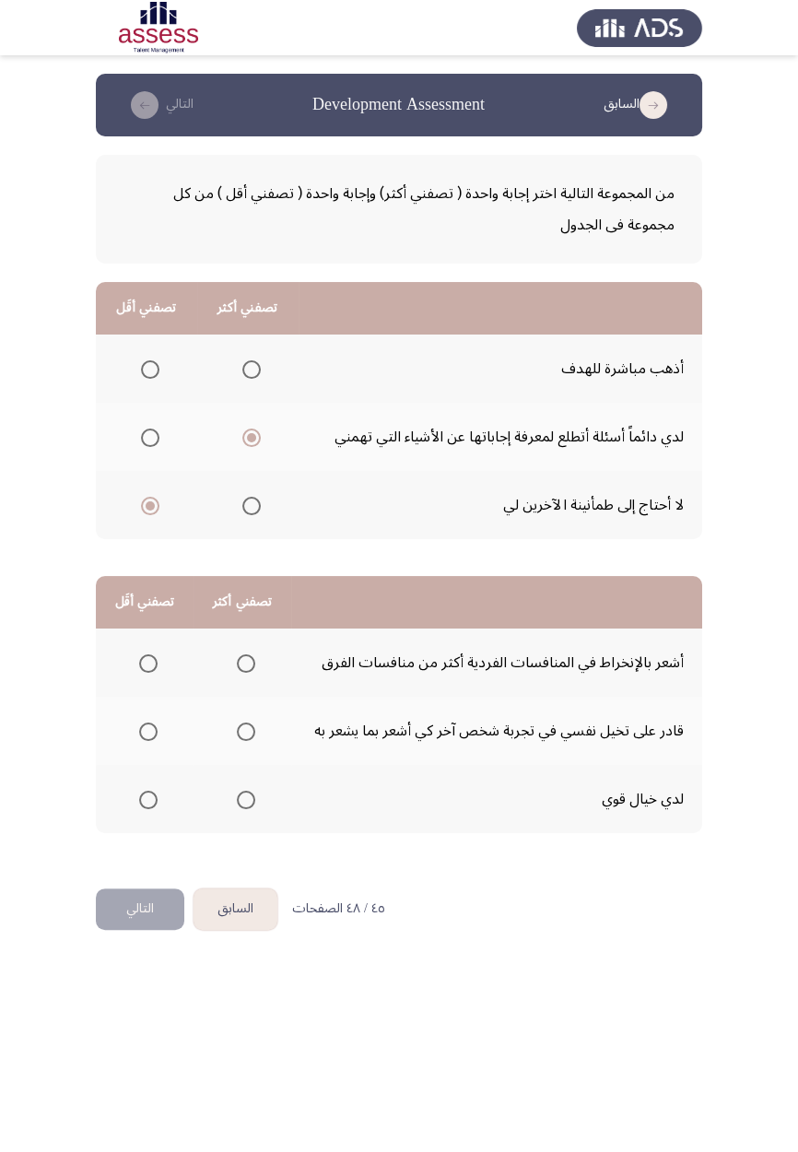
click at [242, 737] on span "Select an option" at bounding box center [246, 731] width 18 height 18
click at [242, 737] on input "Select an option" at bounding box center [246, 731] width 18 height 18
click at [159, 818] on th at bounding box center [145, 799] width 98 height 68
click at [154, 912] on button "التالي" at bounding box center [140, 908] width 88 height 41
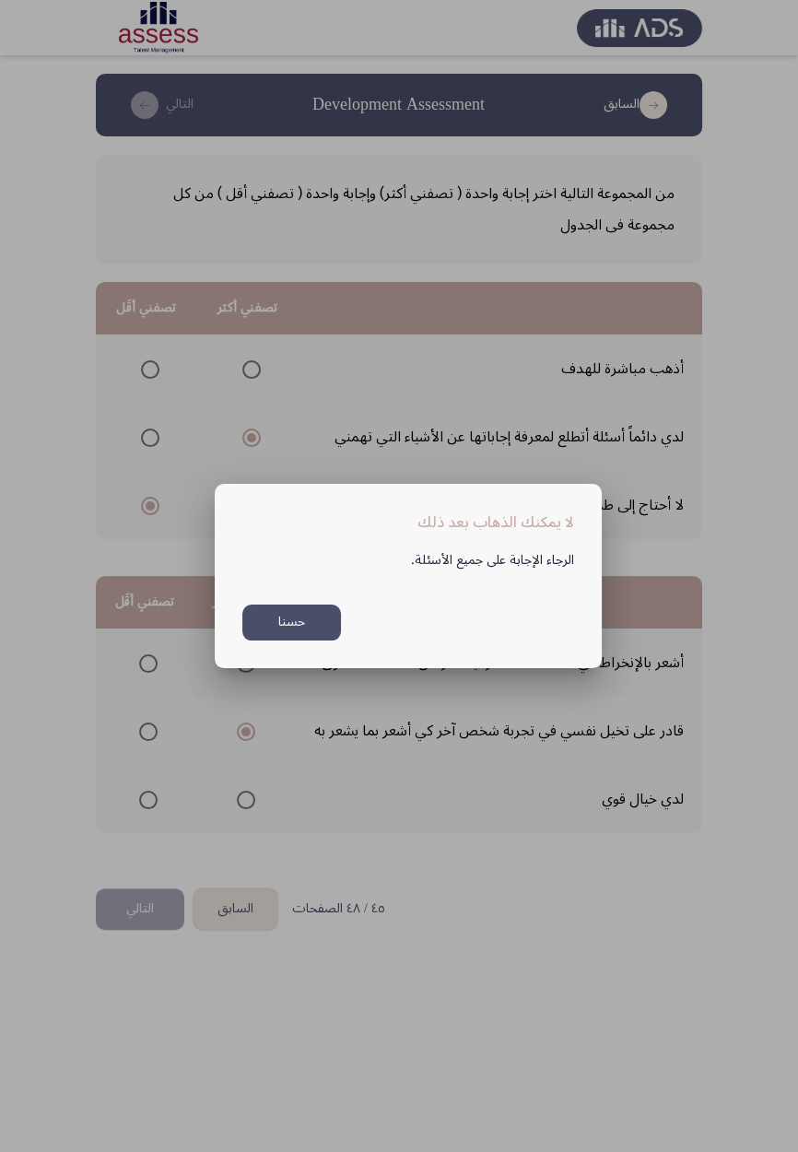
click at [179, 818] on div at bounding box center [399, 576] width 798 height 1152
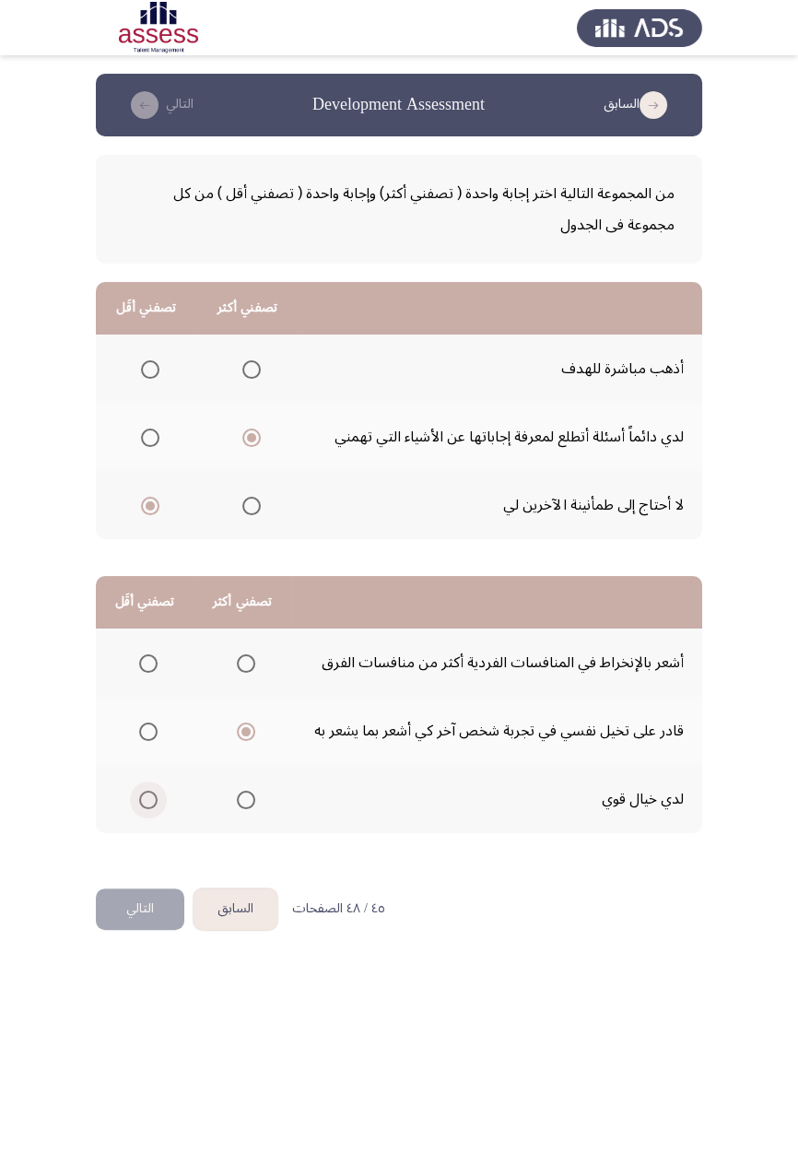
click at [156, 800] on span "Select an option" at bounding box center [148, 800] width 18 height 18
click at [156, 800] on input "Select an option" at bounding box center [148, 800] width 18 height 18
click at [157, 918] on button "التالي" at bounding box center [140, 908] width 88 height 41
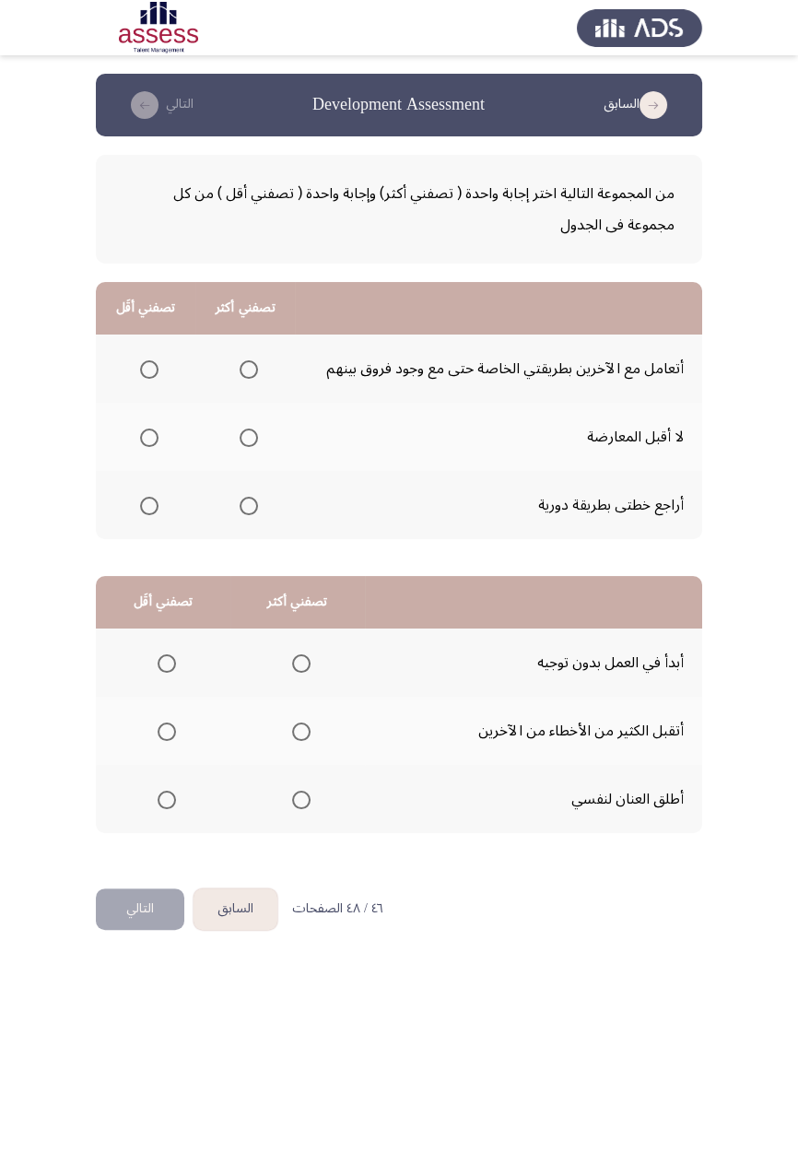
click at [155, 432] on span "Select an option" at bounding box center [149, 438] width 18 height 18
click at [155, 432] on input "Select an option" at bounding box center [149, 438] width 18 height 18
click at [250, 498] on span "Select an option" at bounding box center [249, 506] width 18 height 18
click at [250, 498] on input "Select an option" at bounding box center [249, 506] width 18 height 18
click at [299, 662] on span "Select an option" at bounding box center [301, 663] width 18 height 18
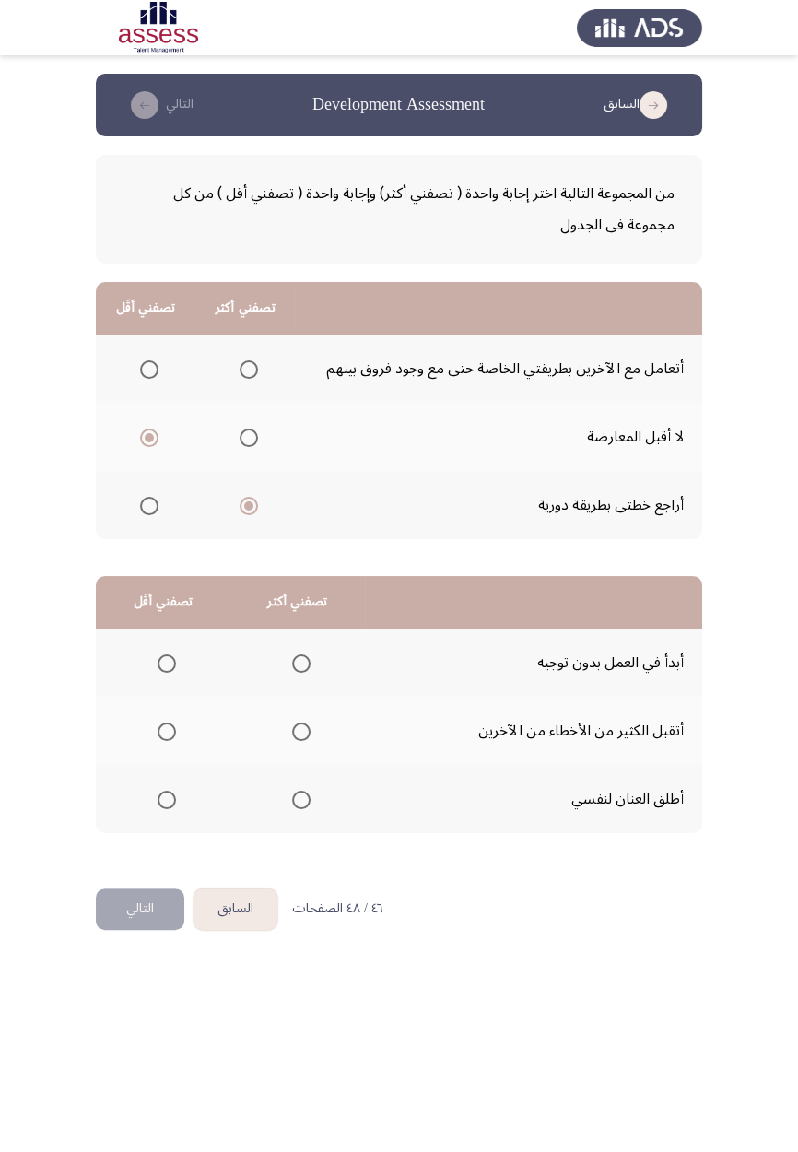
click at [299, 662] on input "Select an option" at bounding box center [301, 663] width 18 height 18
click at [168, 736] on span "Select an option" at bounding box center [167, 731] width 18 height 18
click at [168, 736] on input "Select an option" at bounding box center [167, 731] width 18 height 18
click at [157, 898] on button "التالي" at bounding box center [140, 908] width 88 height 41
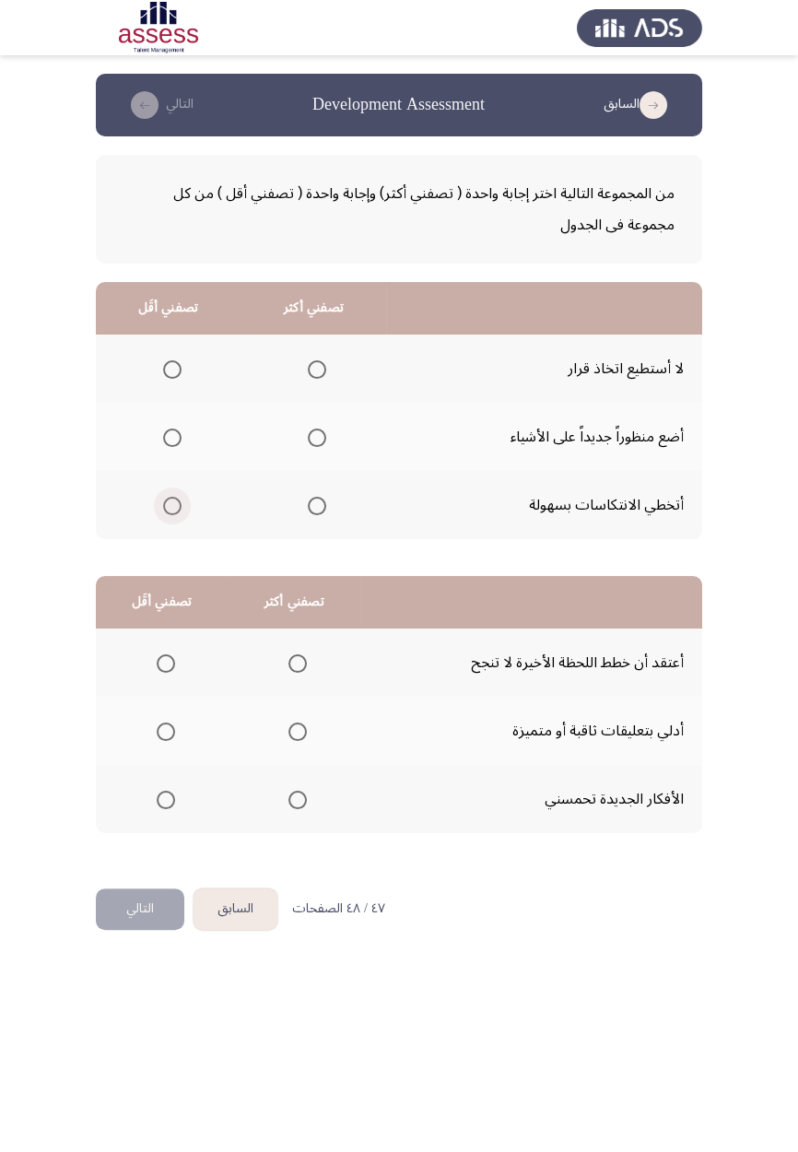
click at [172, 506] on span "Select an option" at bounding box center [172, 506] width 0 height 0
click at [170, 504] on input "Select an option" at bounding box center [172, 506] width 18 height 18
click at [317, 438] on span "Select an option" at bounding box center [317, 438] width 0 height 0
click at [314, 436] on input "Select an option" at bounding box center [317, 438] width 18 height 18
click at [171, 732] on span "Select an option" at bounding box center [166, 731] width 18 height 18
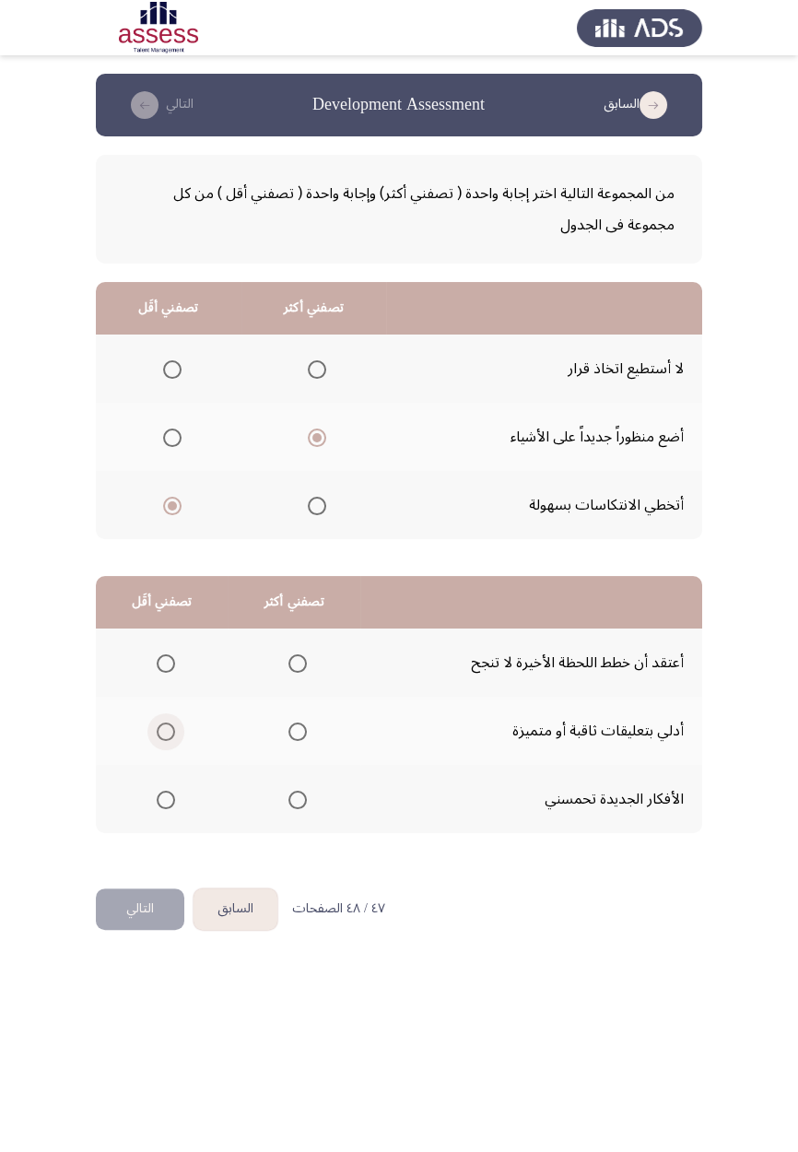
click at [171, 732] on input "Select an option" at bounding box center [166, 731] width 18 height 18
click at [298, 663] on span "Select an option" at bounding box center [298, 663] width 0 height 0
click at [295, 662] on input "Select an option" at bounding box center [297, 663] width 18 height 18
click at [157, 904] on button "التالي" at bounding box center [140, 908] width 88 height 41
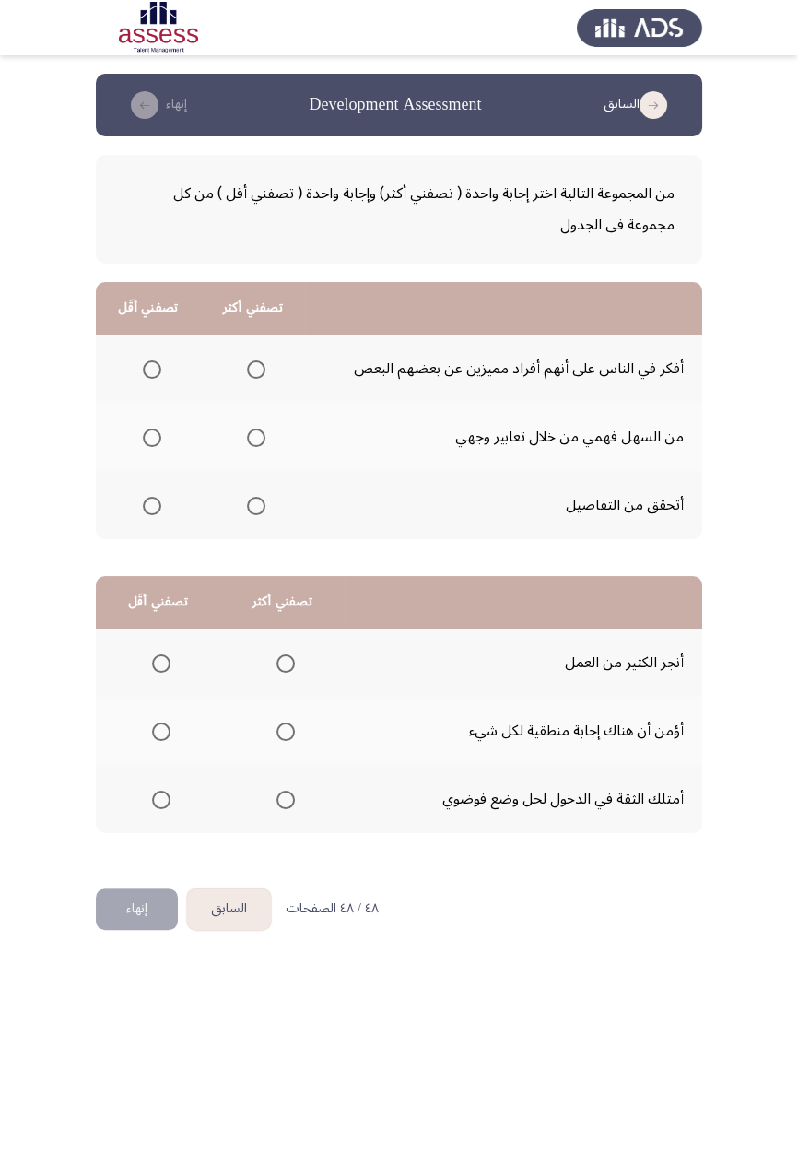
click at [263, 436] on span "Select an option" at bounding box center [256, 438] width 18 height 18
click at [263, 436] on input "Select an option" at bounding box center [256, 438] width 18 height 18
click at [151, 369] on span "Select an option" at bounding box center [152, 369] width 18 height 18
click at [151, 369] on input "Select an option" at bounding box center [152, 369] width 18 height 18
click at [288, 801] on span "Select an option" at bounding box center [285, 800] width 18 height 18
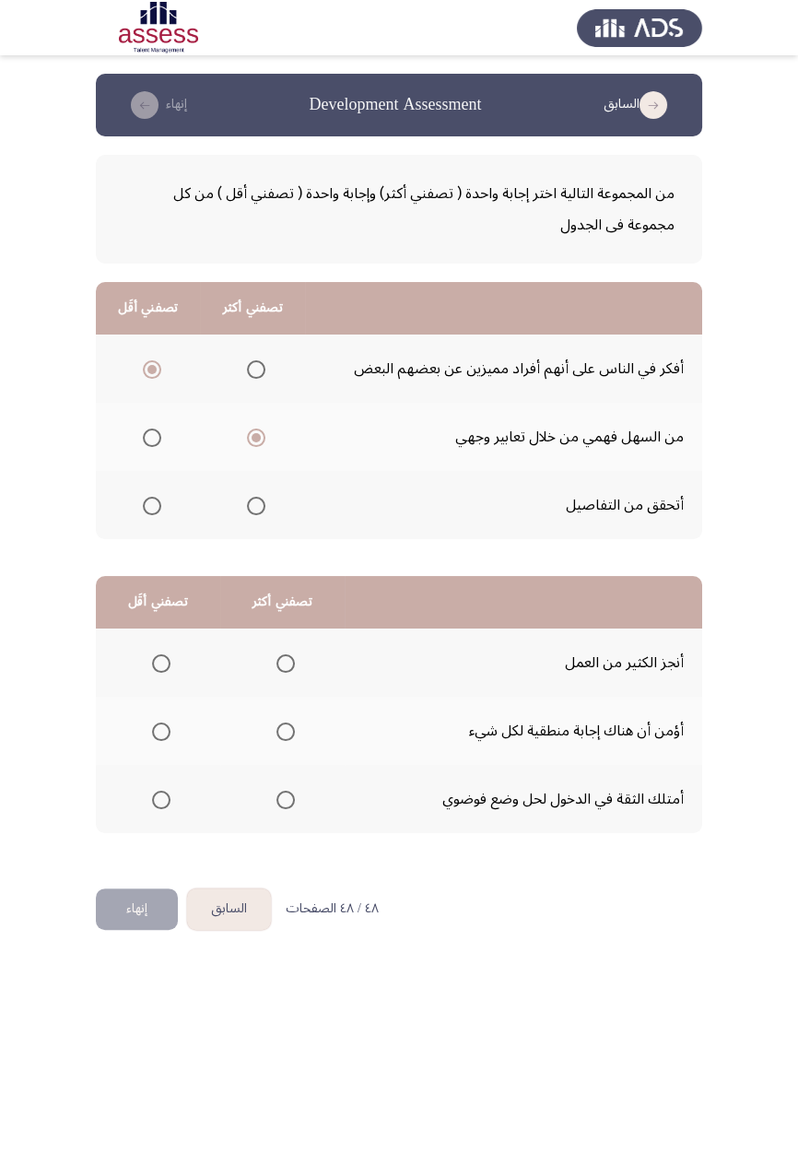
click at [288, 801] on input "Select an option" at bounding box center [285, 800] width 18 height 18
click at [180, 728] on th at bounding box center [158, 731] width 124 height 68
click at [165, 724] on span "Select an option" at bounding box center [161, 731] width 18 height 18
click at [165, 724] on input "Select an option" at bounding box center [161, 731] width 18 height 18
click at [146, 905] on button "إنهاء" at bounding box center [137, 908] width 82 height 41
